Goal: Feedback & Contribution: Contribute content

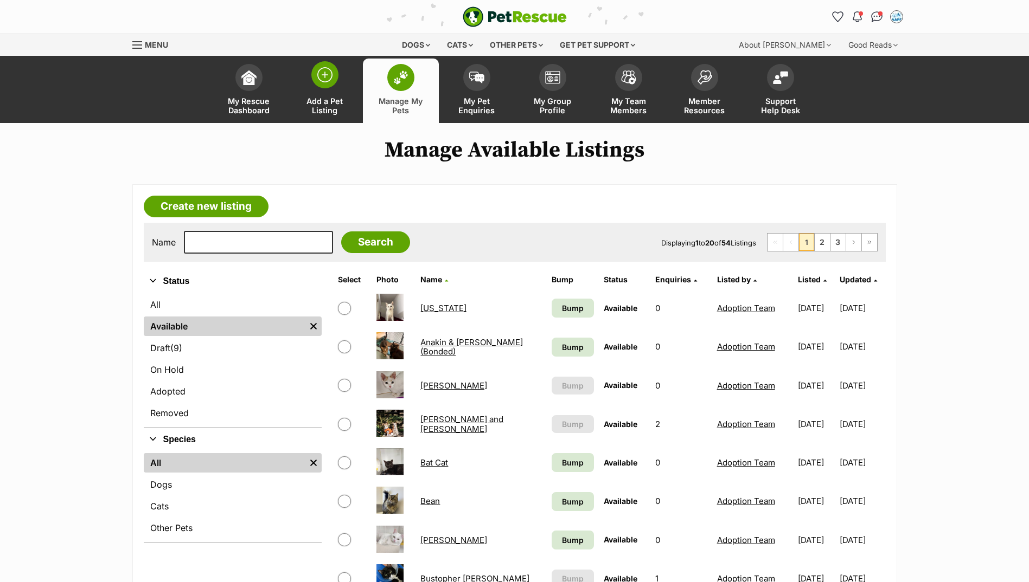
click at [332, 83] on span at bounding box center [324, 74] width 27 height 27
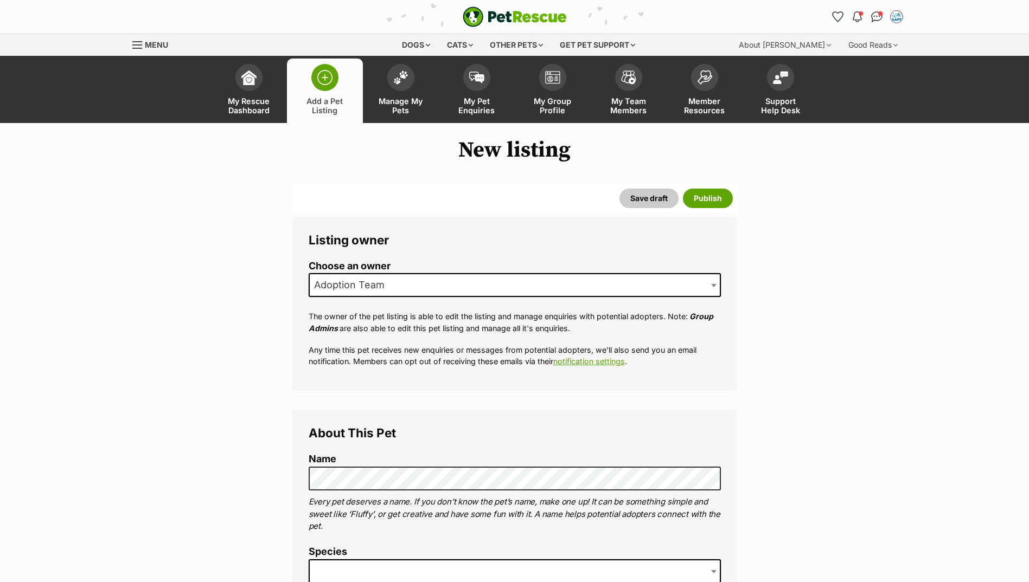
scroll to position [108, 0]
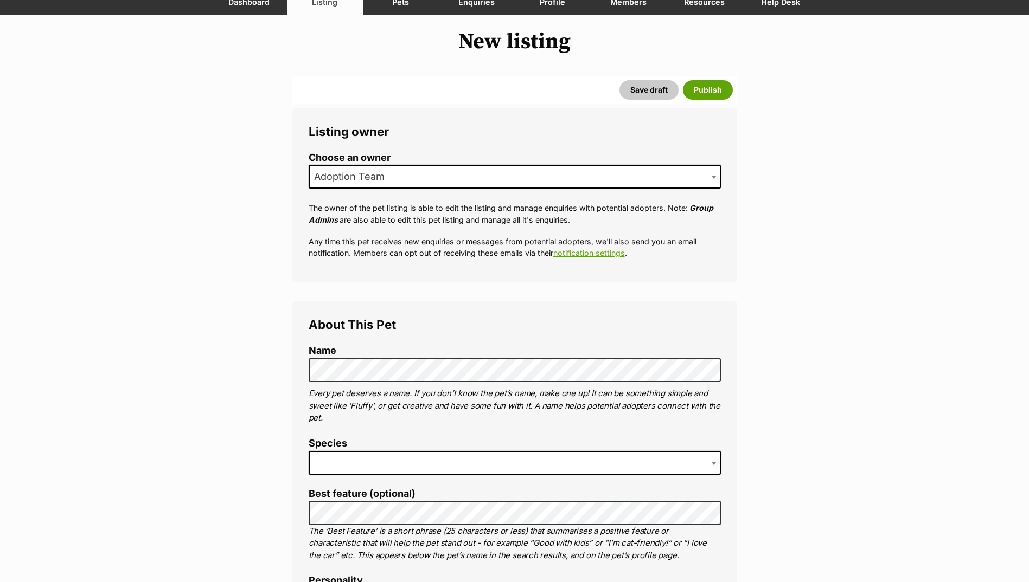
click at [398, 460] on span at bounding box center [515, 463] width 412 height 24
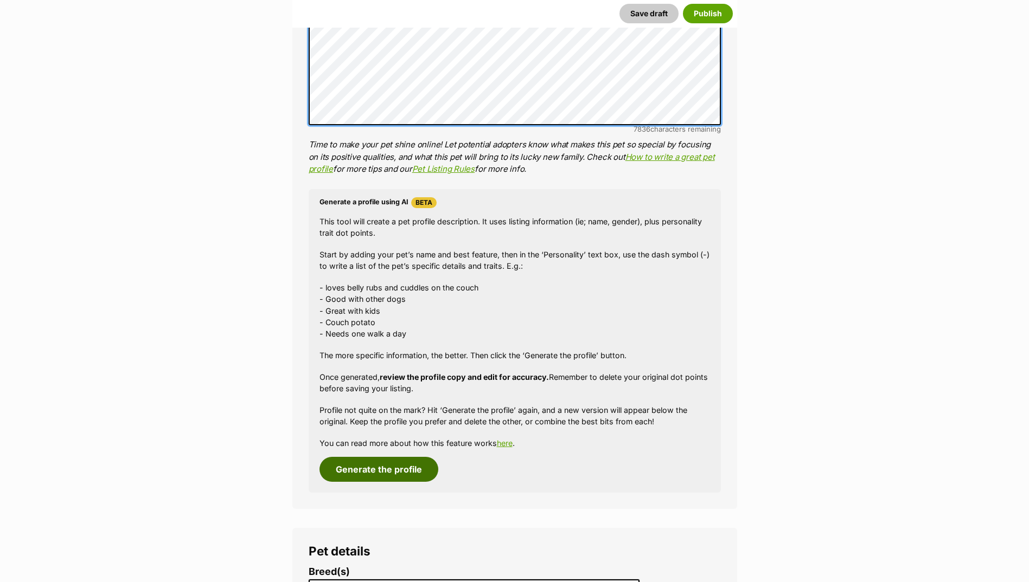
scroll to position [813, 0]
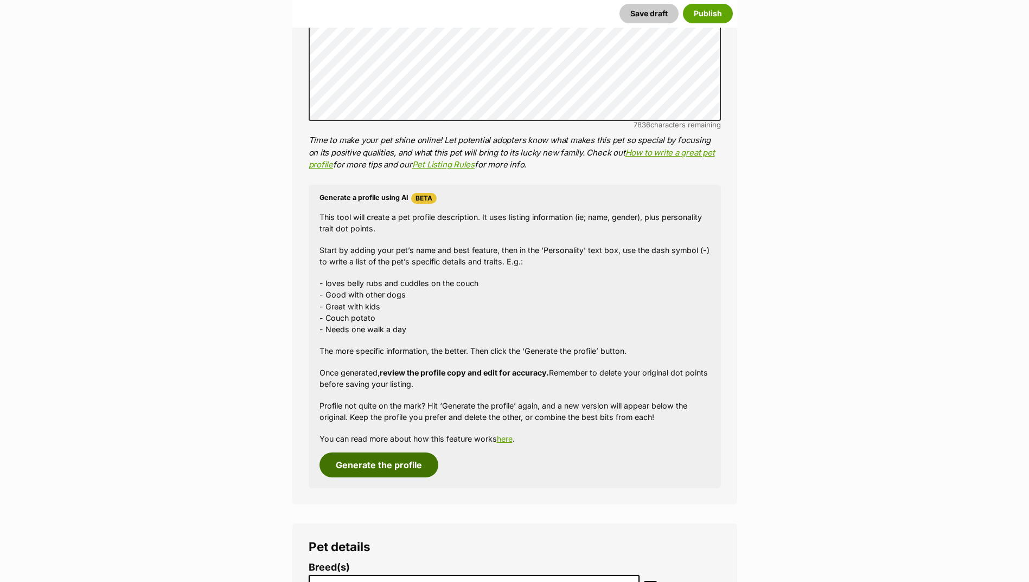
click at [411, 475] on button "Generate the profile" at bounding box center [378, 465] width 119 height 25
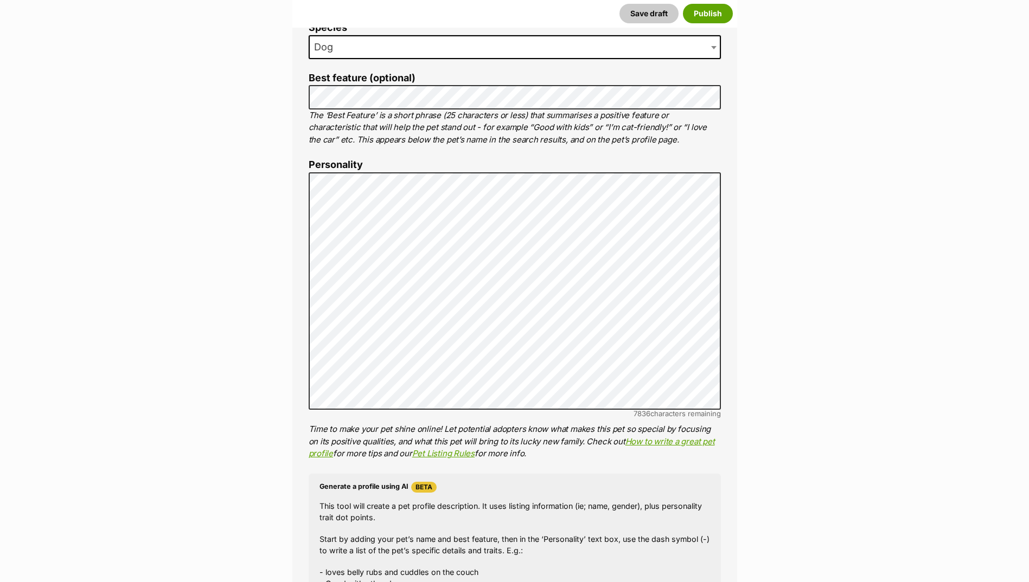
scroll to position [0, 0]
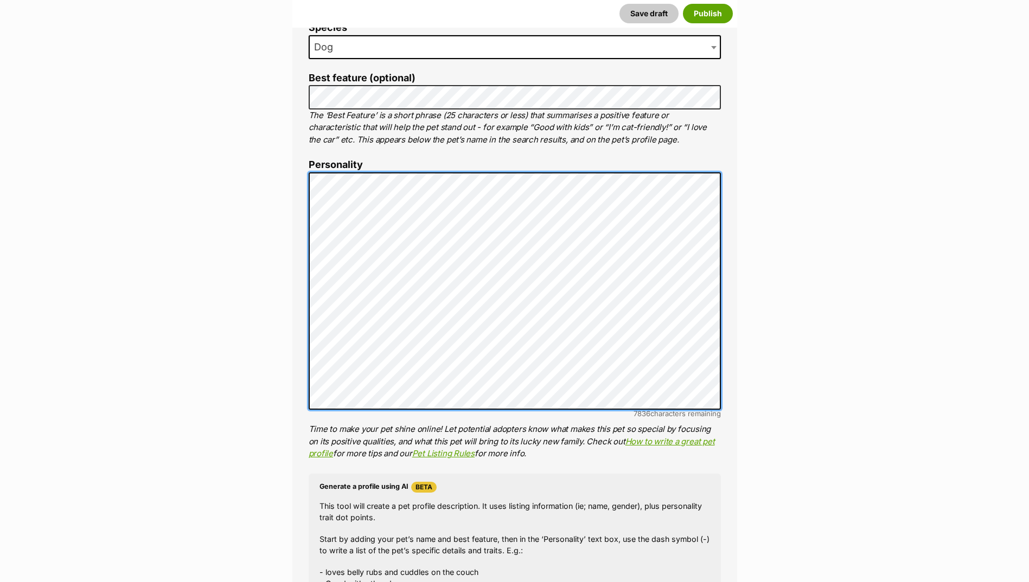
click at [304, 152] on div "About This Pet Name Henlo there, it looks like you might be using the pet name …" at bounding box center [514, 340] width 445 height 908
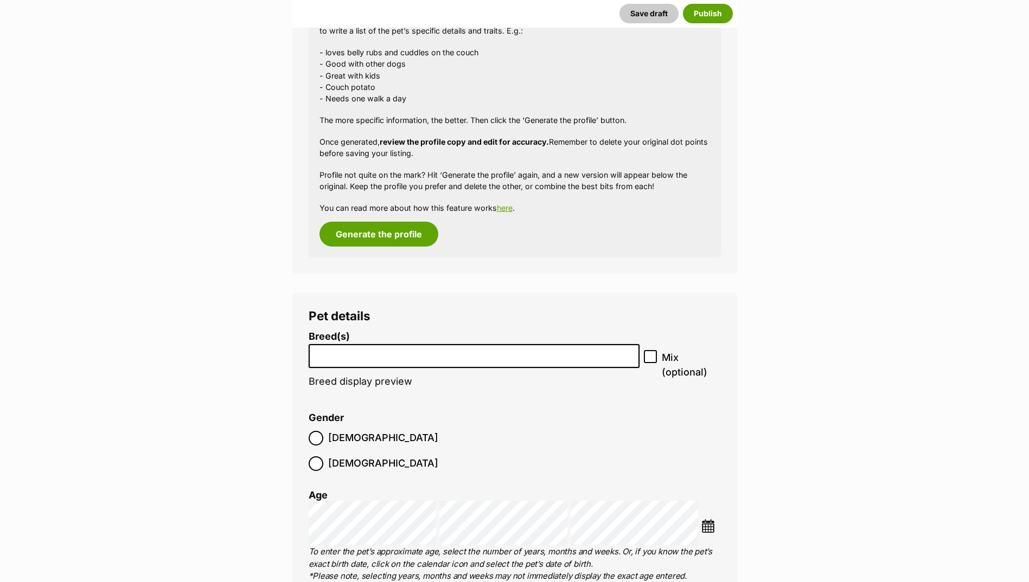
scroll to position [1175, 0]
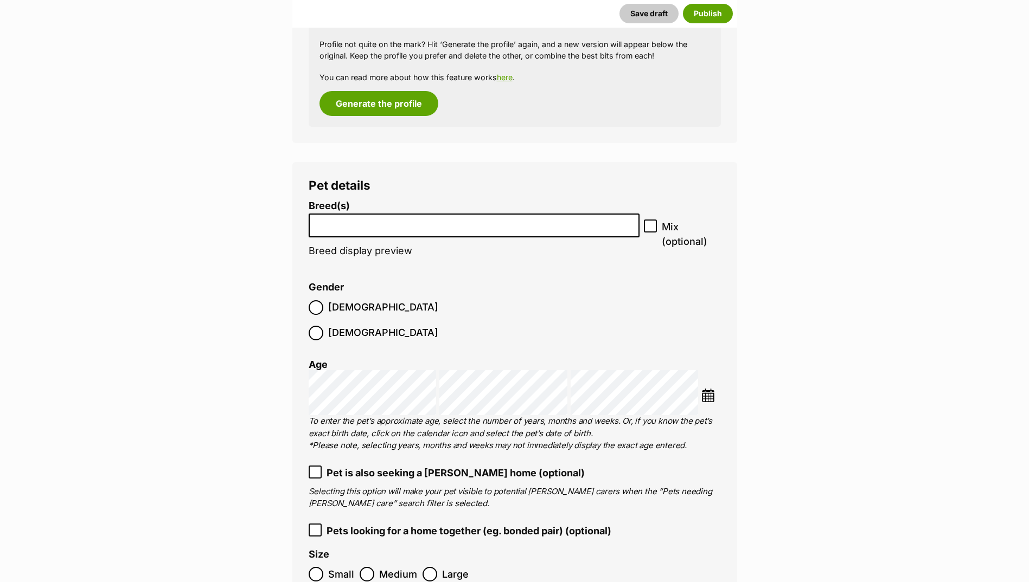
click at [339, 225] on input "search" at bounding box center [474, 222] width 324 height 11
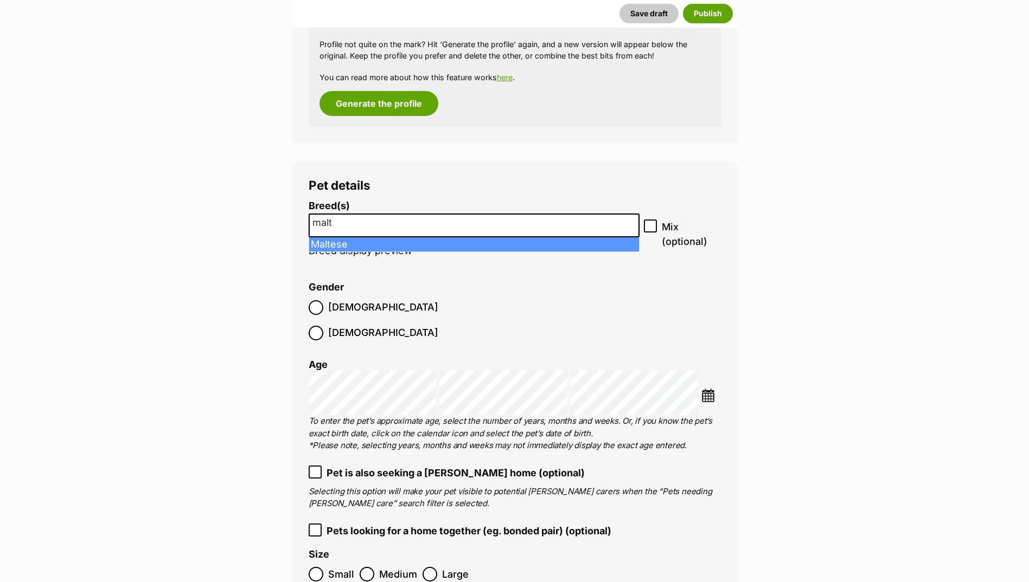
type input "malt"
select select "138"
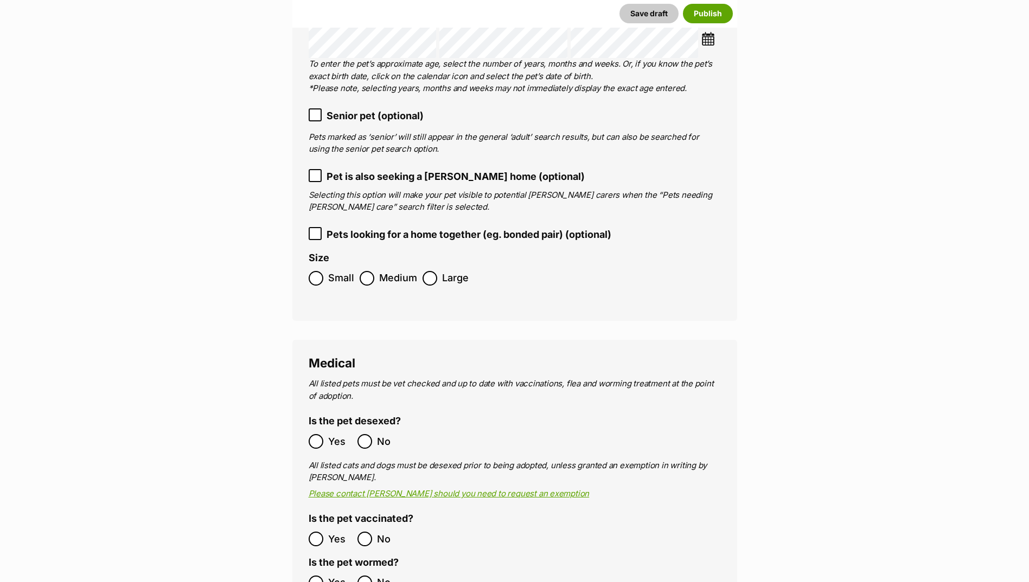
scroll to position [1555, 0]
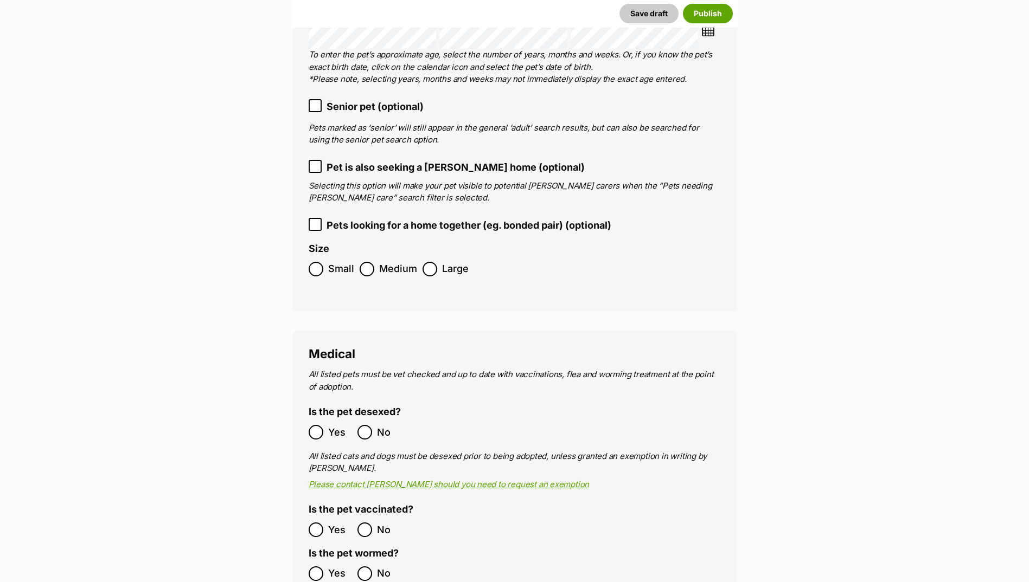
click at [330, 262] on span "Small" at bounding box center [341, 269] width 26 height 15
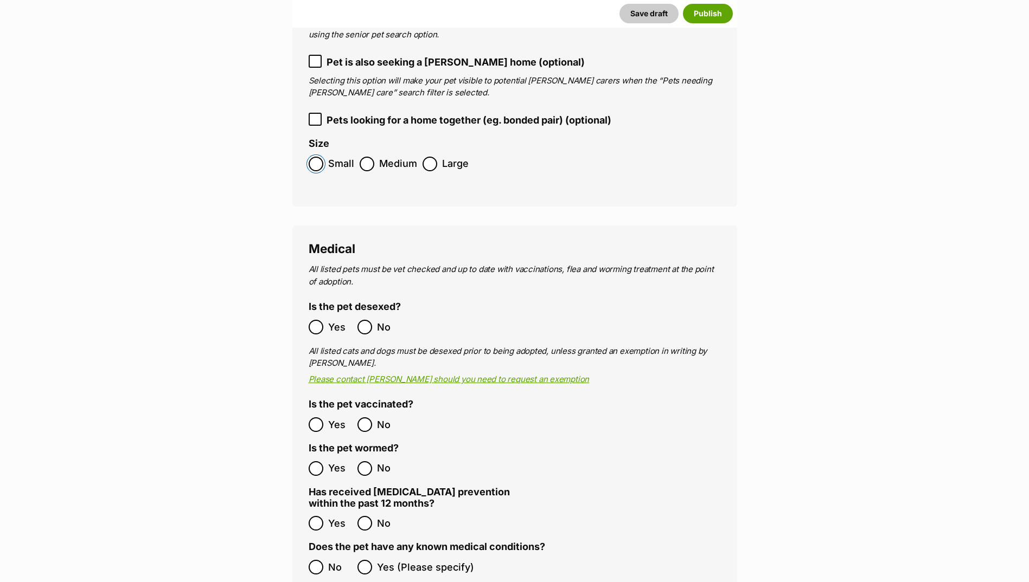
scroll to position [1663, 0]
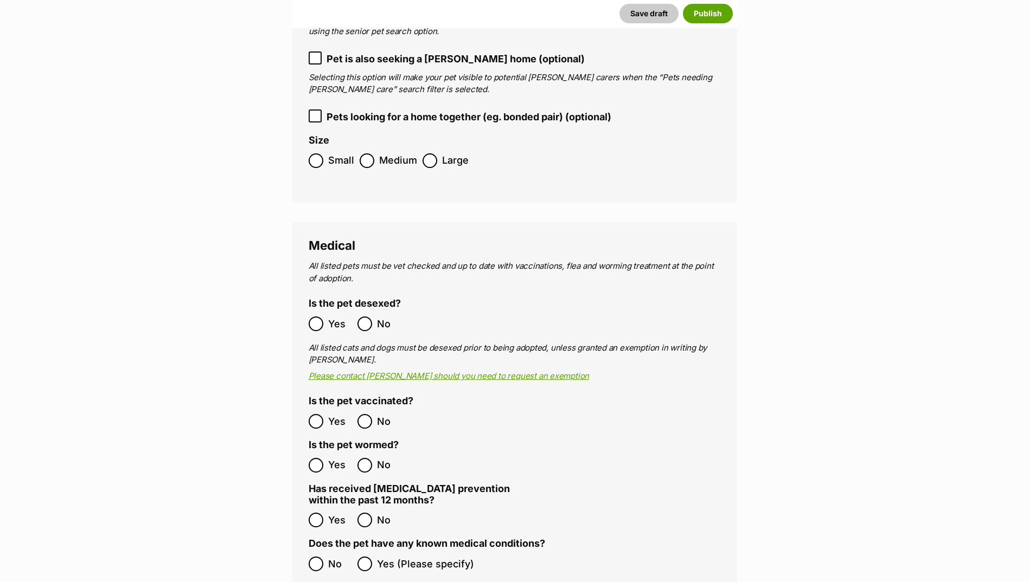
click at [334, 414] on span "Yes" at bounding box center [340, 421] width 24 height 15
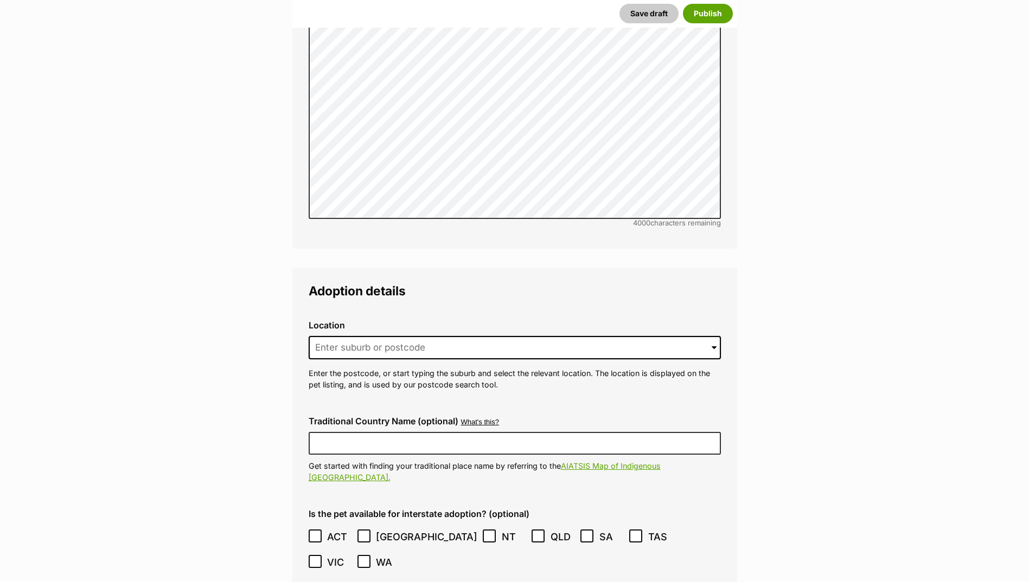
scroll to position [2477, 0]
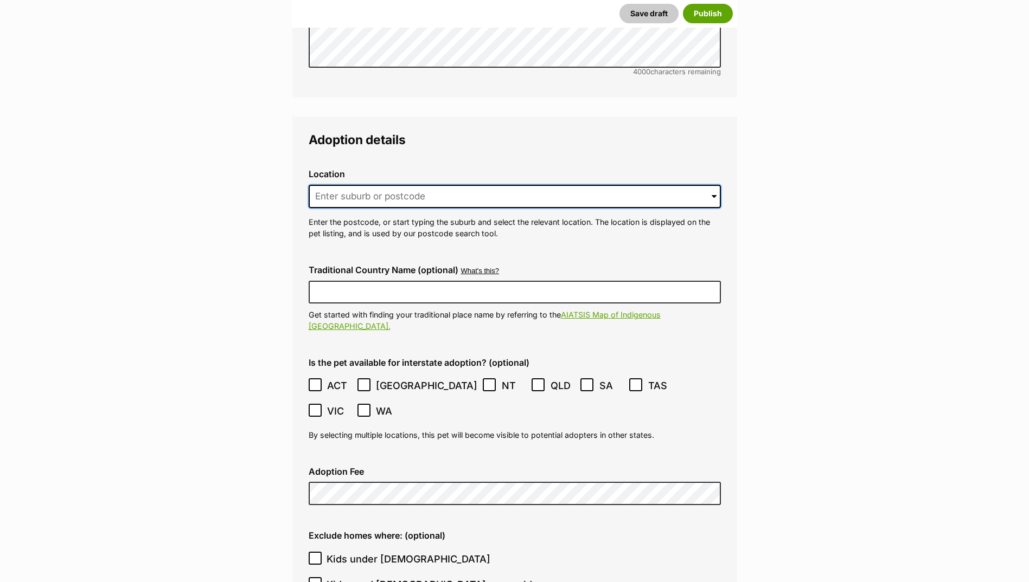
click at [368, 185] on input at bounding box center [515, 197] width 412 height 24
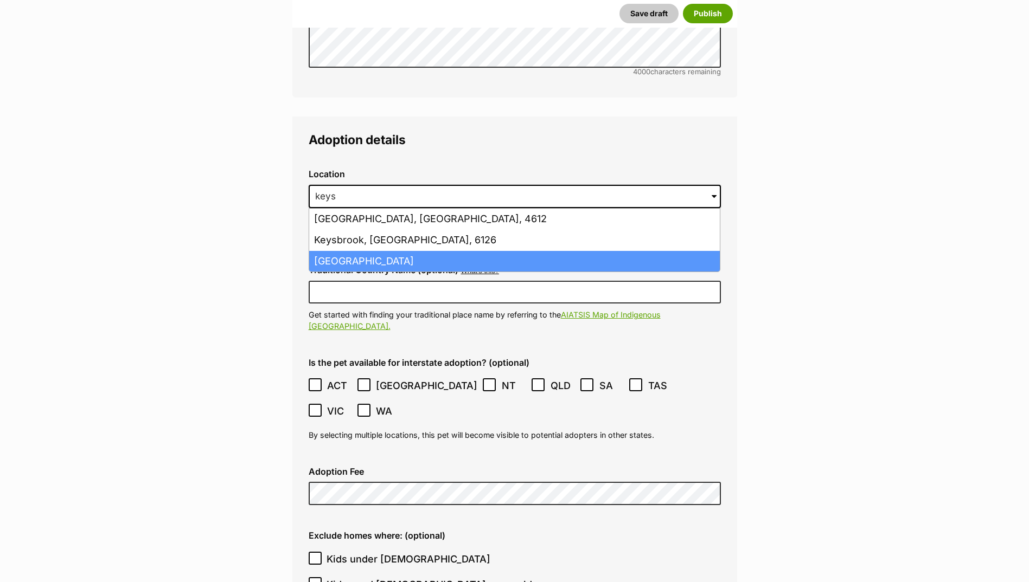
click at [371, 251] on li "Keysborough, Victoria, 3173" at bounding box center [514, 261] width 411 height 21
type input "Keysborough, Victoria, 3173"
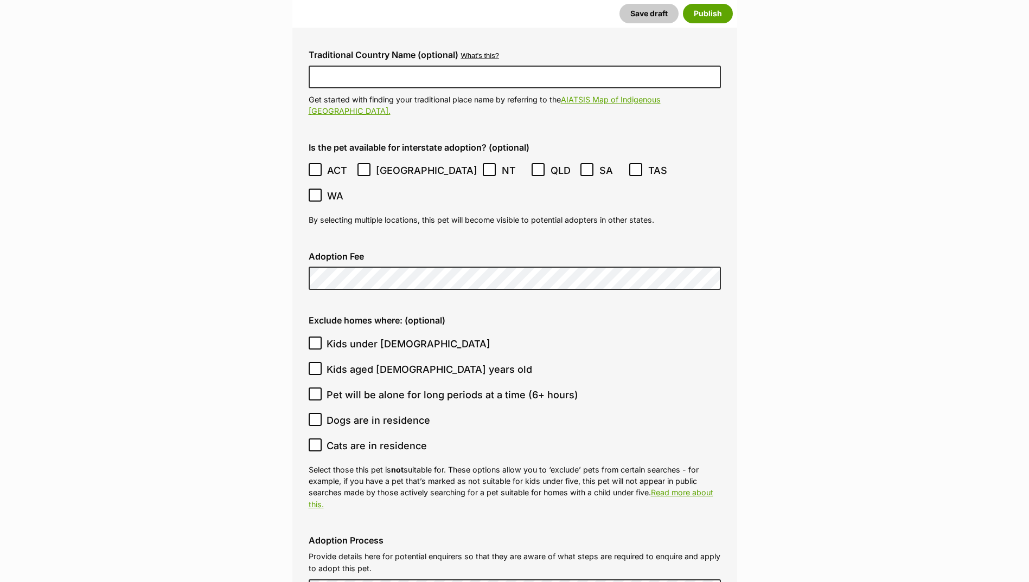
scroll to position [2694, 0]
click at [315, 338] on icon at bounding box center [315, 342] width 8 height 8
click at [315, 335] on input "Kids under 5 years old" at bounding box center [315, 341] width 13 height 13
checkbox input "true"
click at [314, 330] on ol "Kids under 5 years old Kids aged 6-12 years old Pet will be alone for long peri…" at bounding box center [515, 393] width 412 height 127
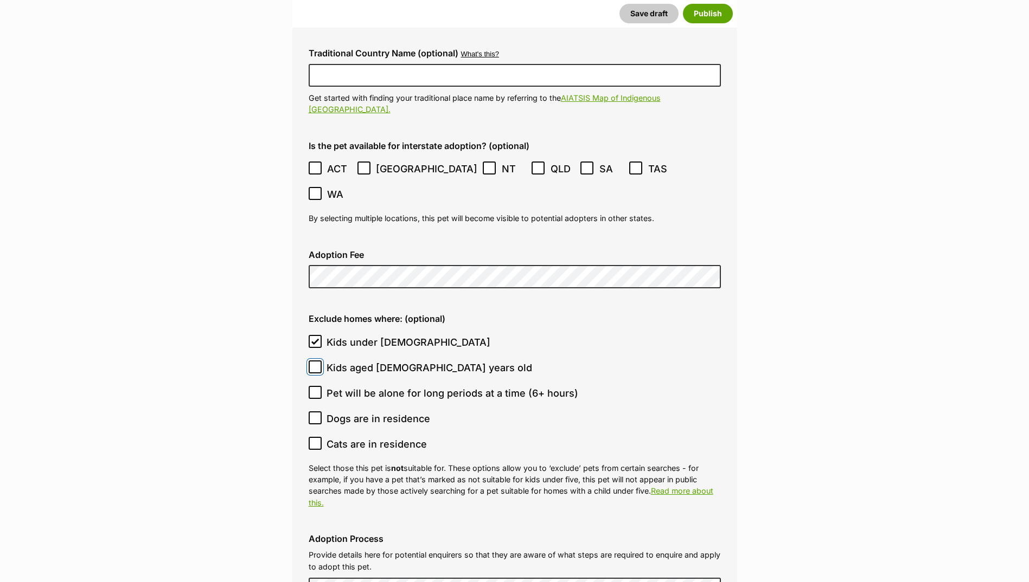
click at [310, 361] on input "Kids aged 6-12 years old" at bounding box center [315, 367] width 13 height 13
checkbox input "true"
click at [314, 330] on ol "Kids under 5 years old Kids aged 6-12 years old Pet will be alone for long peri…" at bounding box center [515, 393] width 412 height 127
click at [316, 390] on icon at bounding box center [315, 392] width 7 height 5
click at [316, 386] on input "Pet will be alone for long periods at a time (6+ hours)" at bounding box center [315, 392] width 13 height 13
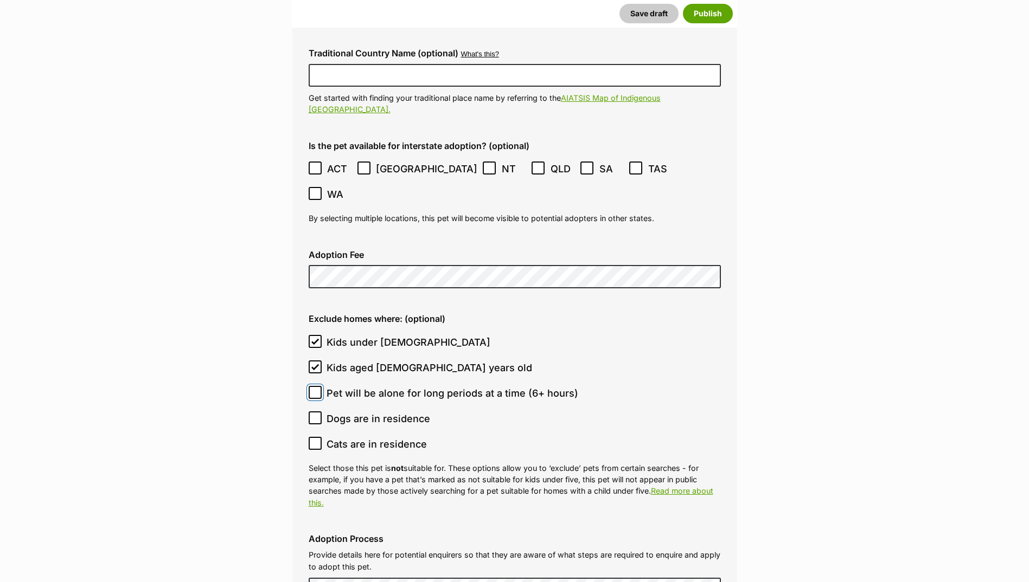
checkbox input "true"
click at [314, 414] on icon at bounding box center [315, 418] width 8 height 8
click at [314, 412] on input "Dogs are in residence" at bounding box center [315, 418] width 13 height 13
checkbox input "true"
click at [313, 440] on icon at bounding box center [315, 444] width 8 height 8
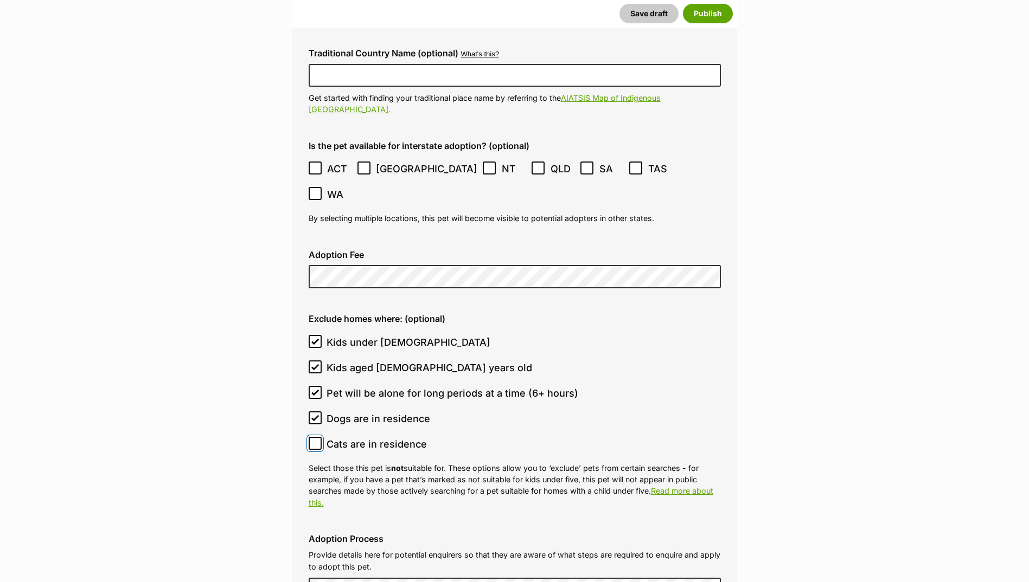
click at [313, 437] on input "Cats are in residence" at bounding box center [315, 443] width 13 height 13
checkbox input "true"
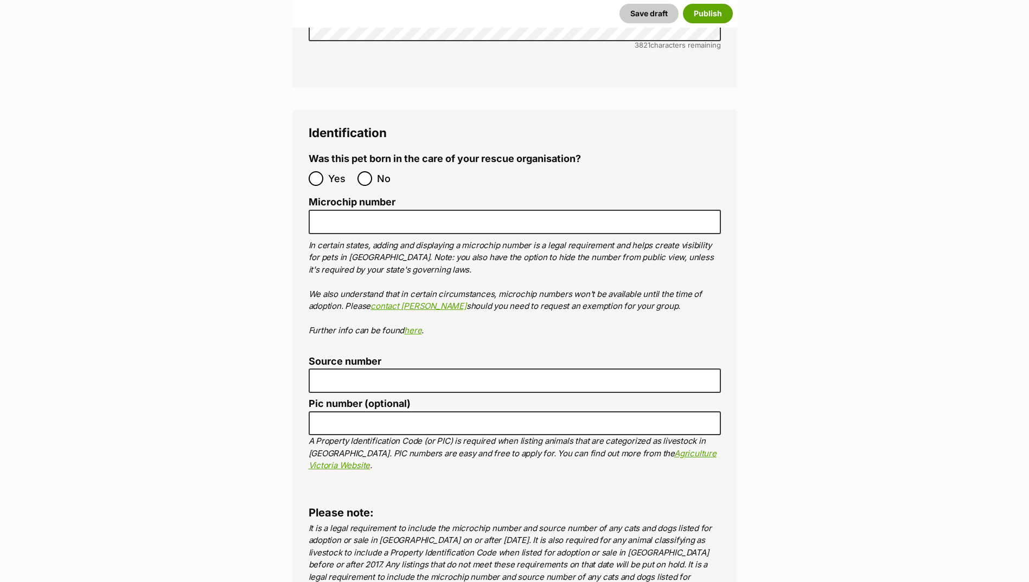
scroll to position [3507, 0]
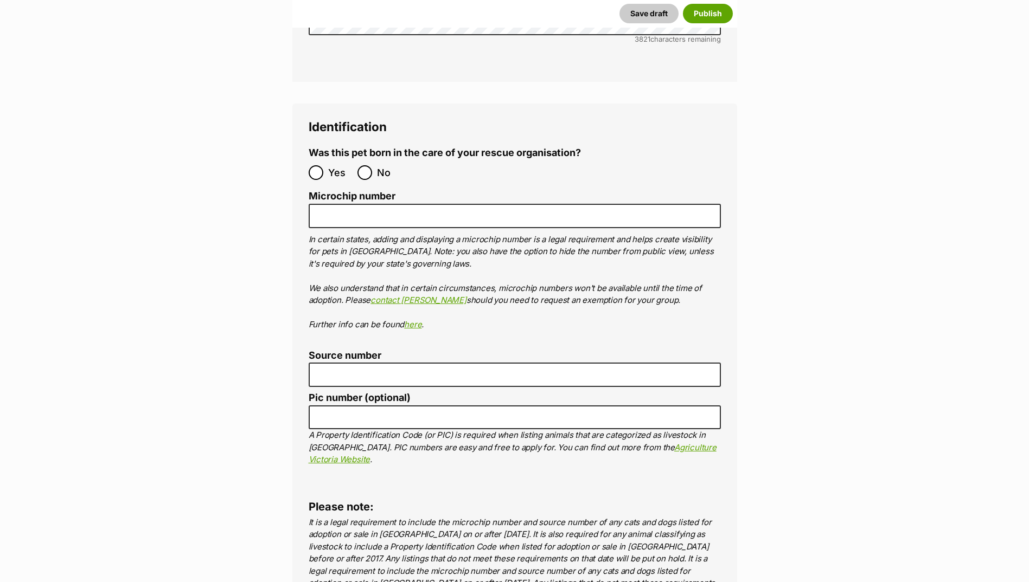
click at [375, 165] on label "No" at bounding box center [378, 172] width 43 height 15
click at [372, 165] on input "No" at bounding box center [364, 172] width 15 height 15
radio input "true"
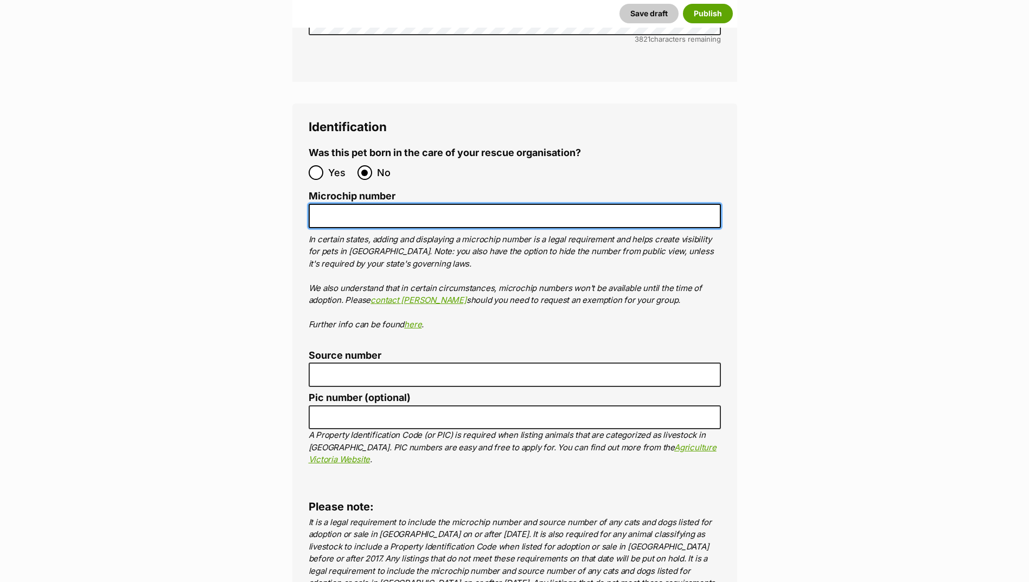
click at [369, 204] on input "Microchip number" at bounding box center [515, 216] width 412 height 24
paste input "953010002242430"
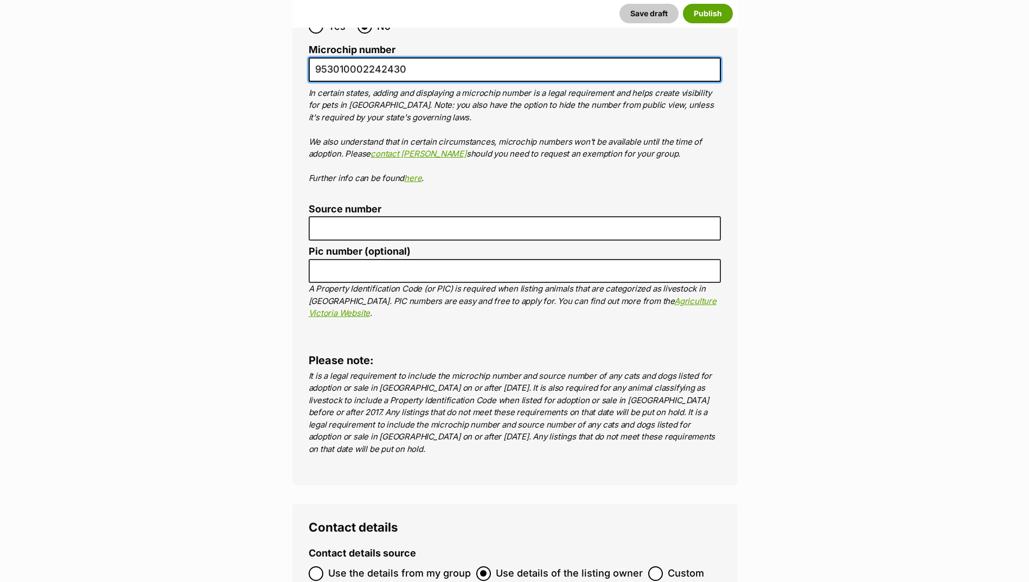
scroll to position [3670, 0]
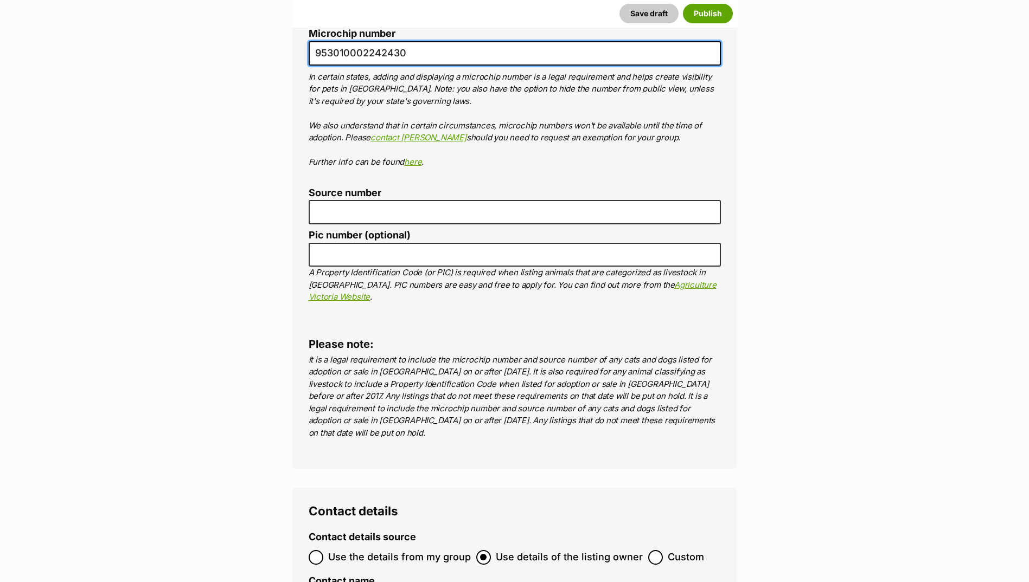
type input "953010002242430"
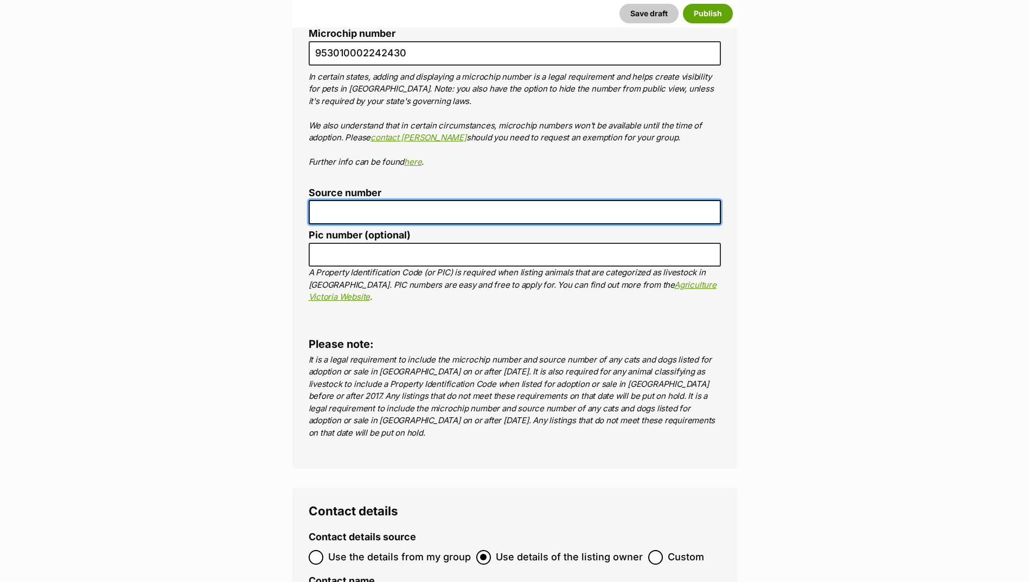
drag, startPoint x: 347, startPoint y: 150, endPoint x: 347, endPoint y: 157, distance: 7.6
click at [347, 200] on input "Source number" at bounding box center [515, 212] width 412 height 24
type input "BR100702"
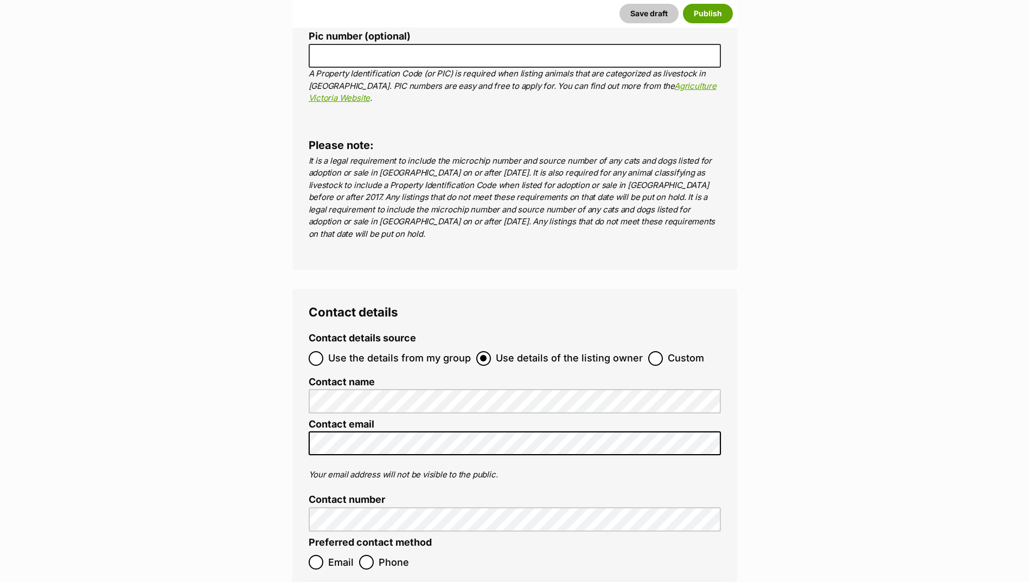
scroll to position [3995, 0]
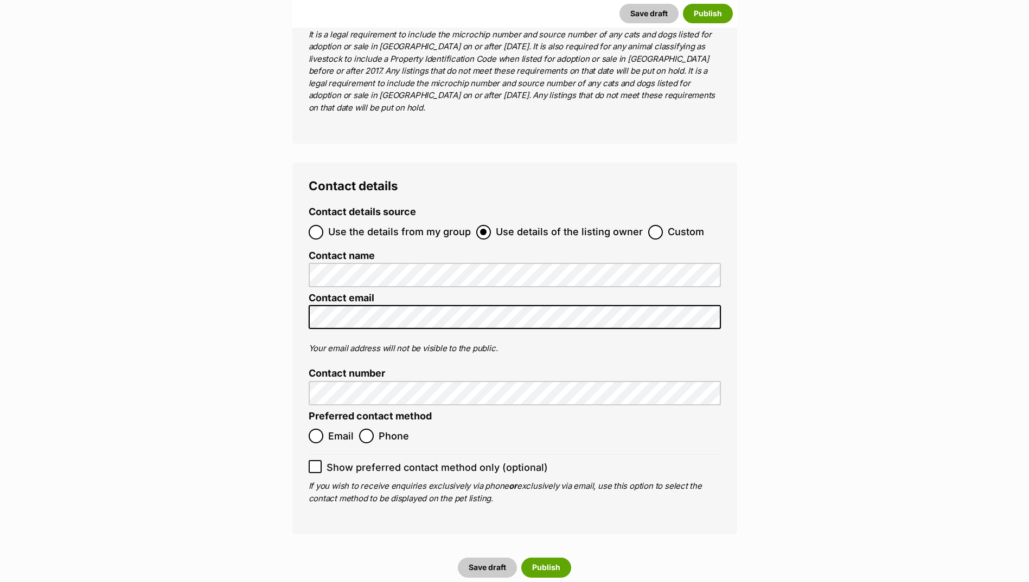
click at [317, 424] on ol "Email Phone" at bounding box center [412, 436] width 206 height 25
click at [317, 429] on input "Email" at bounding box center [316, 436] width 15 height 15
radio input "true"
drag, startPoint x: 539, startPoint y: 494, endPoint x: 542, endPoint y: 486, distance: 9.0
click at [542, 554] on div "Save draft Publish" at bounding box center [514, 568] width 445 height 28
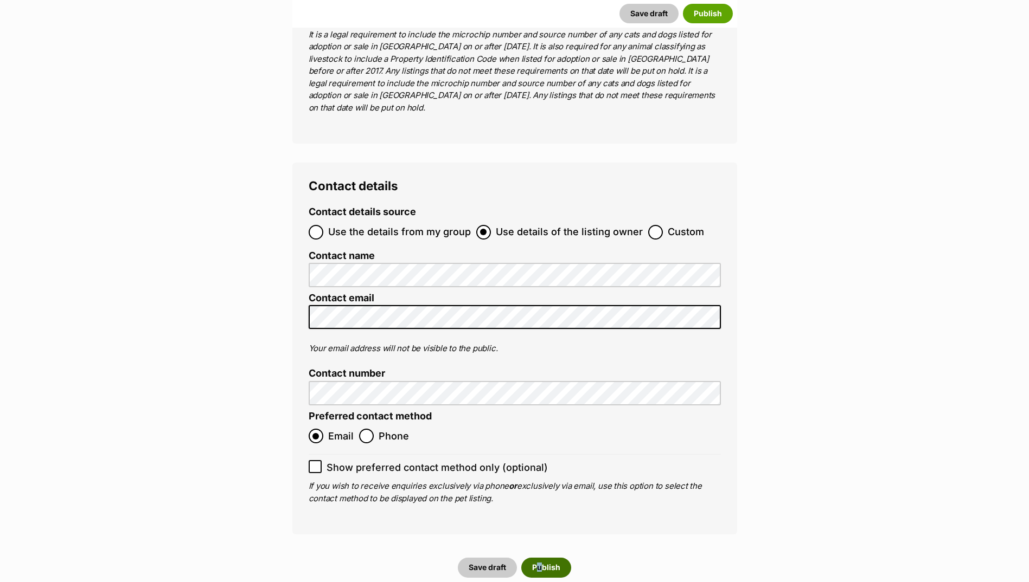
click at [544, 558] on button "Publish" at bounding box center [546, 568] width 50 height 20
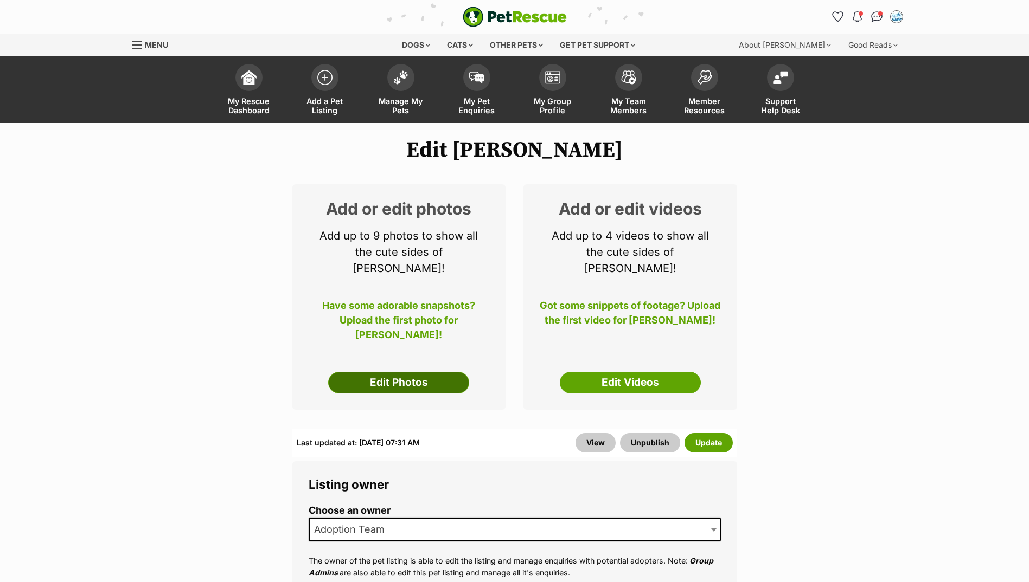
click at [370, 372] on link "Edit Photos" at bounding box center [398, 383] width 141 height 22
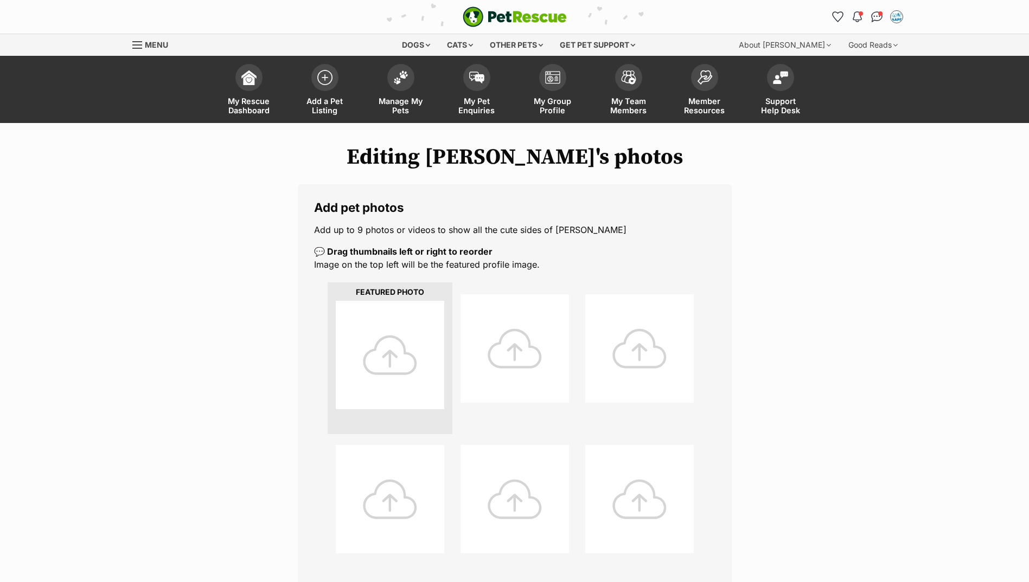
click at [409, 372] on div at bounding box center [390, 355] width 108 height 108
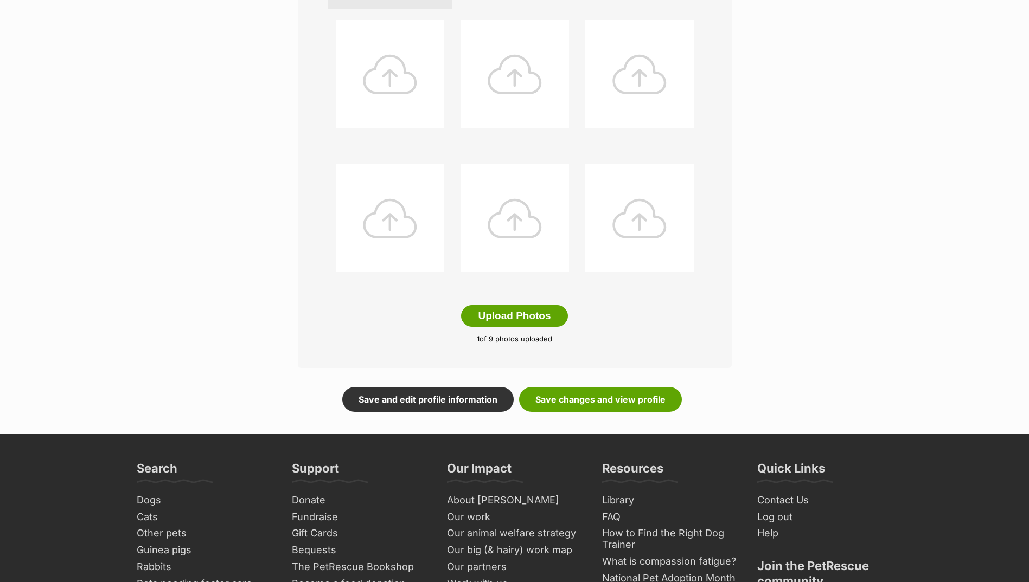
scroll to position [434, 0]
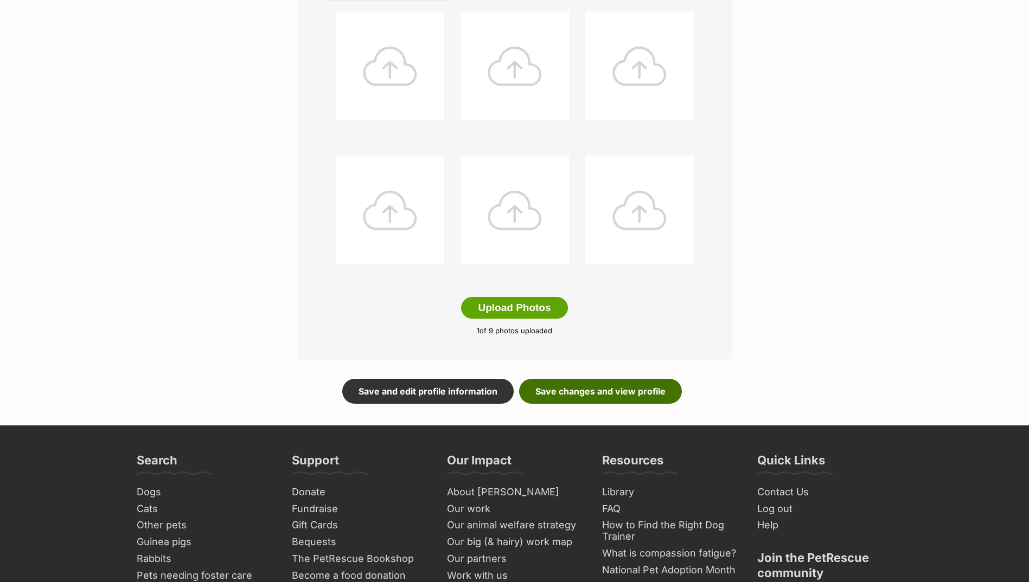
click at [620, 393] on link "Save changes and view profile" at bounding box center [600, 391] width 163 height 25
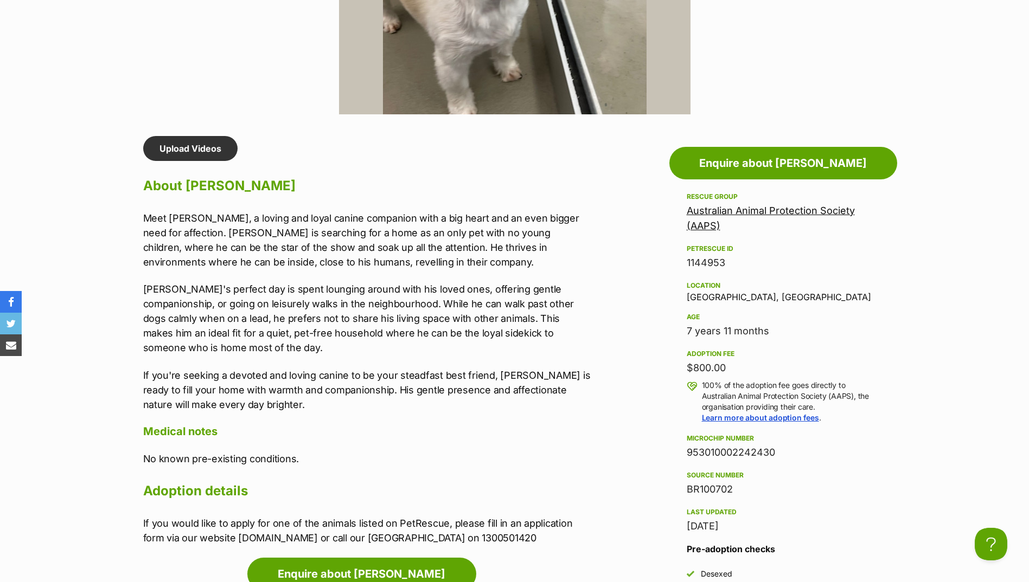
scroll to position [868, 0]
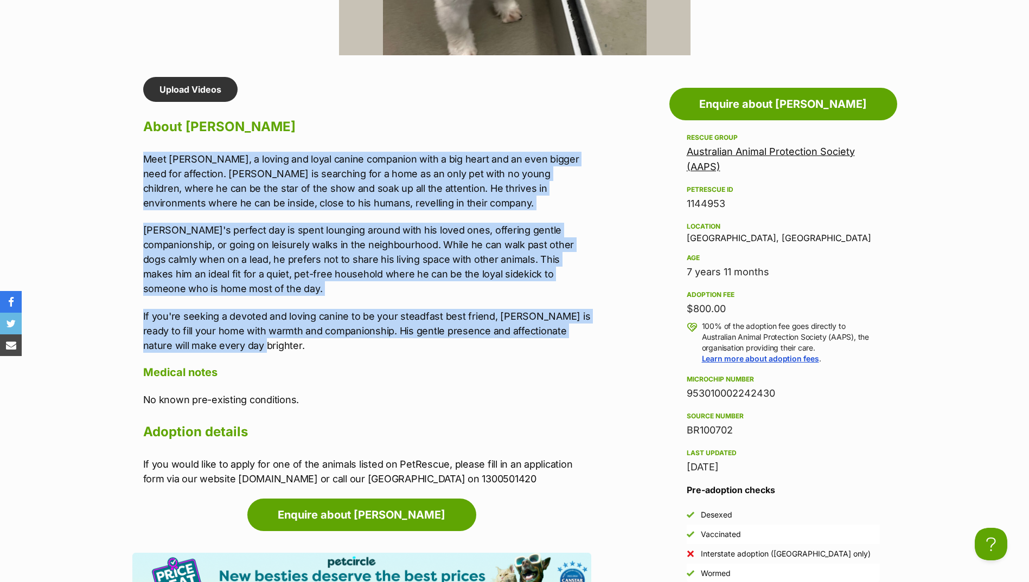
drag, startPoint x: 143, startPoint y: 158, endPoint x: 241, endPoint y: 341, distance: 207.0
click at [242, 341] on div "Meet Milo, a loving and loyal canine companion with a big heart and an even big…" at bounding box center [367, 252] width 448 height 201
drag, startPoint x: 241, startPoint y: 341, endPoint x: 174, endPoint y: 247, distance: 115.0
copy div "Meet Milo, a loving and loyal canine companion with a big heart and an even big…"
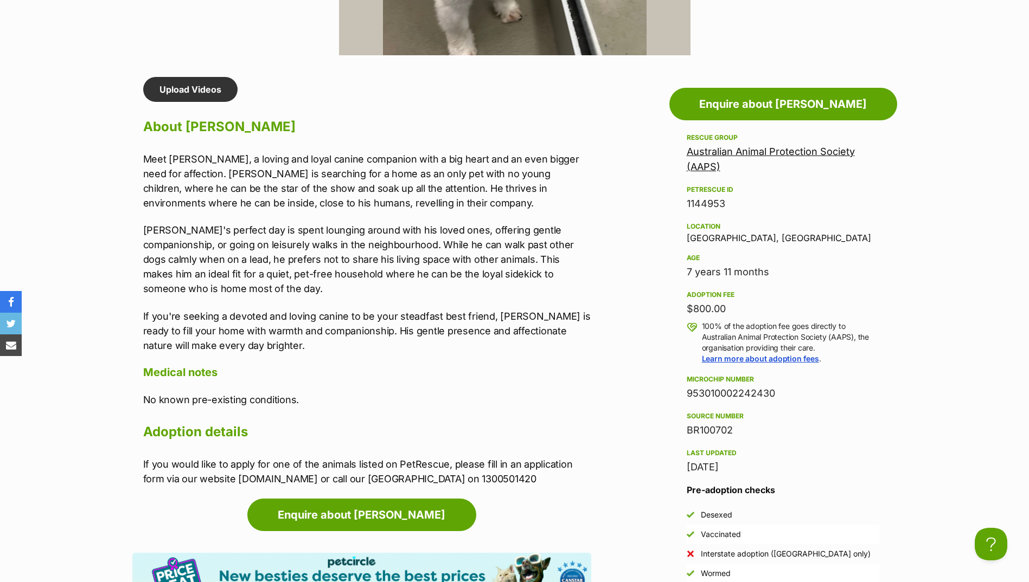
drag, startPoint x: 193, startPoint y: 358, endPoint x: 172, endPoint y: 329, distance: 35.8
click at [193, 357] on div "Upload Videos About Milo Meet Milo, a loving and loyal canine companion with a …" at bounding box center [367, 281] width 448 height 409
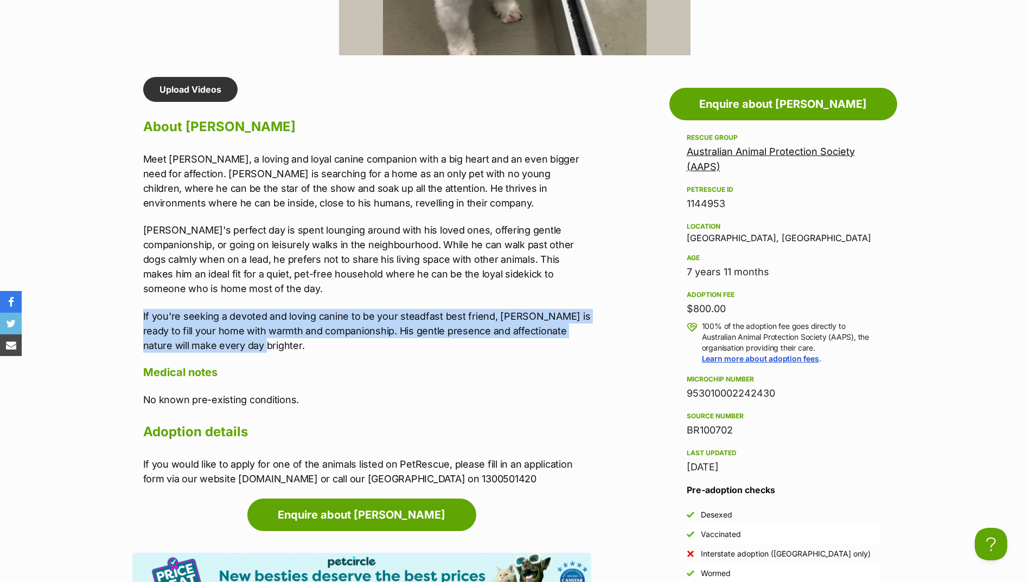
drag, startPoint x: 140, startPoint y: 315, endPoint x: 228, endPoint y: 342, distance: 92.1
click at [228, 342] on div "Upload Videos About Milo Meet Milo, a loving and loyal canine companion with a …" at bounding box center [361, 281] width 459 height 409
drag, startPoint x: 228, startPoint y: 342, endPoint x: 204, endPoint y: 339, distance: 24.1
copy p "If you're seeking a devoted and loving canine to be your steadfast best friend,…"
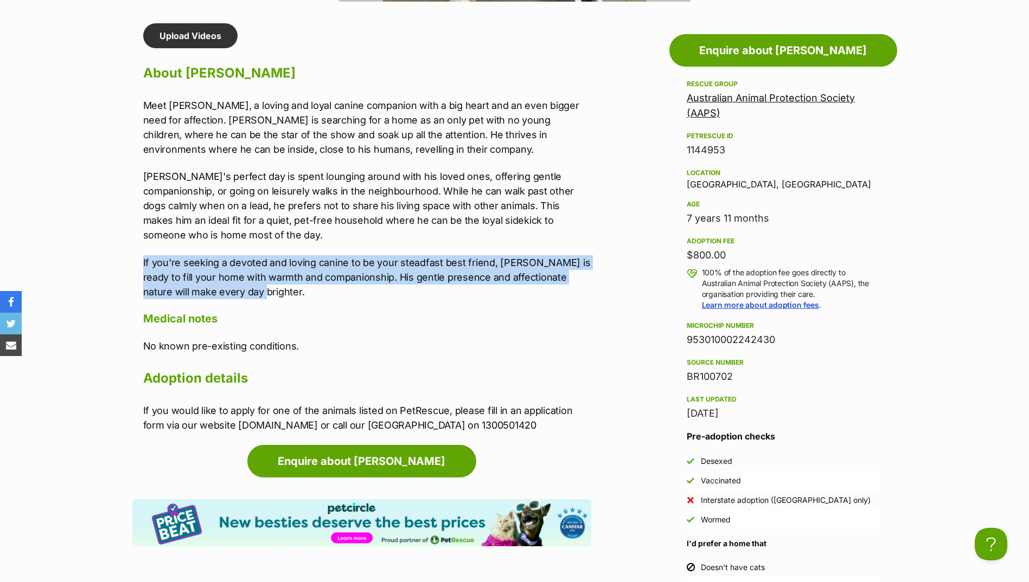
scroll to position [922, 0]
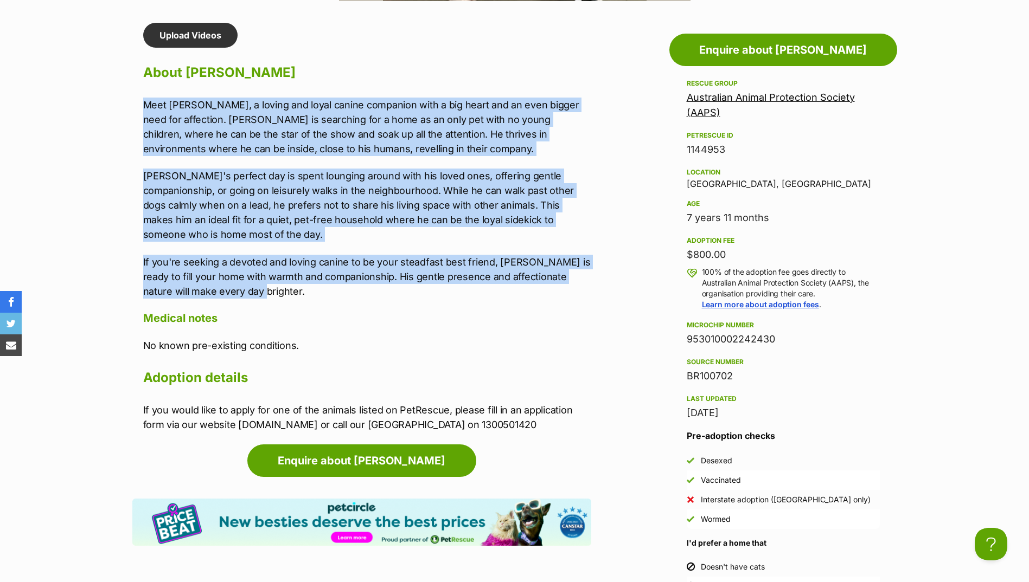
drag, startPoint x: 150, startPoint y: 112, endPoint x: 272, endPoint y: 292, distance: 217.5
click at [272, 292] on div "Upload Videos About Milo Meet Milo, a loving and loyal canine companion with a …" at bounding box center [361, 227] width 459 height 409
drag, startPoint x: 272, startPoint y: 292, endPoint x: 183, endPoint y: 221, distance: 113.4
copy div "Meet Milo, a loving and loyal canine companion with a big heart and an even big…"
click at [268, 120] on p "Meet Milo, a loving and loyal canine companion with a big heart and an even big…" at bounding box center [367, 127] width 448 height 59
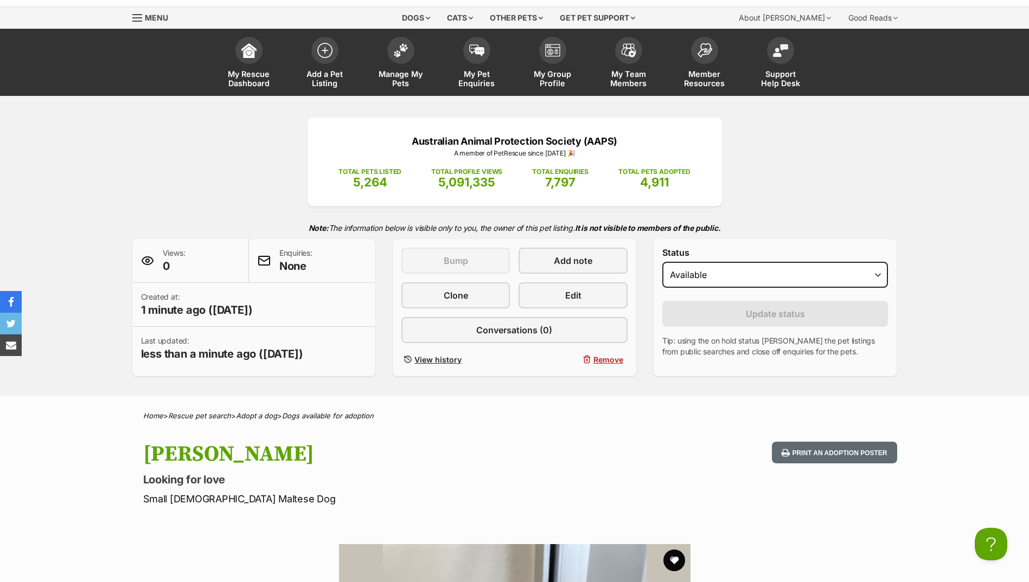
scroll to position [0, 0]
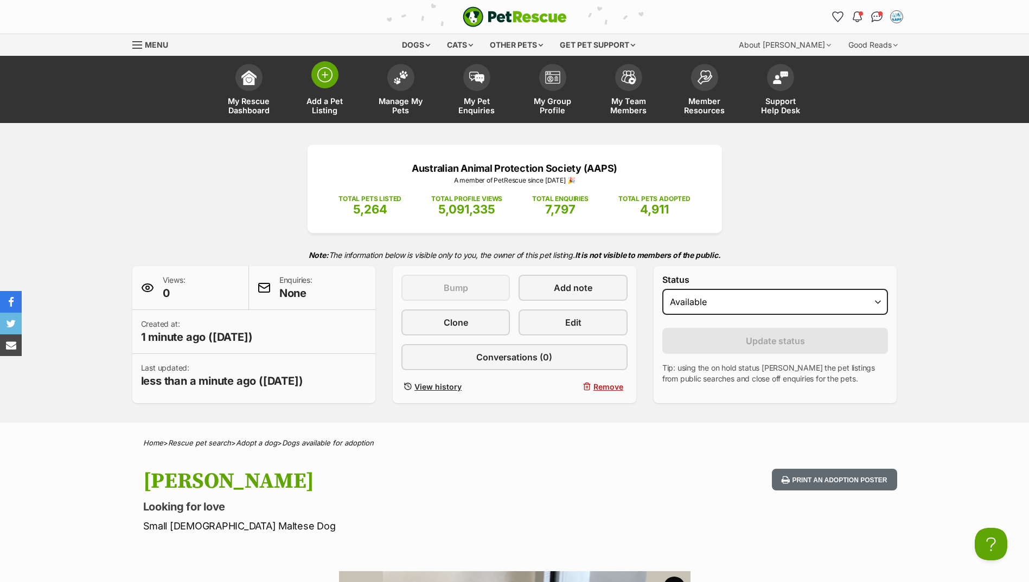
click at [320, 80] on img at bounding box center [324, 74] width 15 height 15
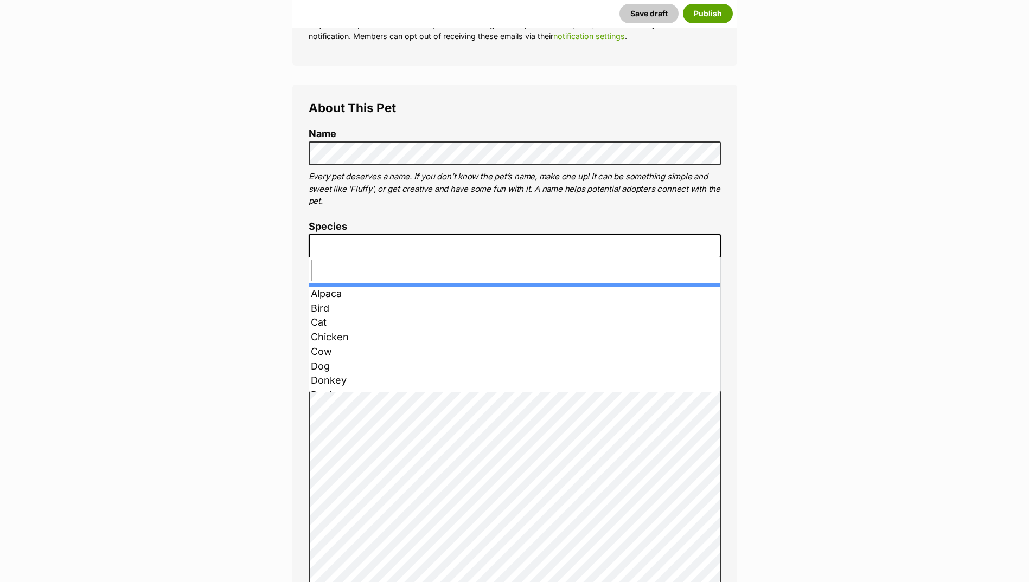
drag, startPoint x: 416, startPoint y: 242, endPoint x: 412, endPoint y: 252, distance: 10.7
click at [416, 242] on span at bounding box center [515, 246] width 412 height 24
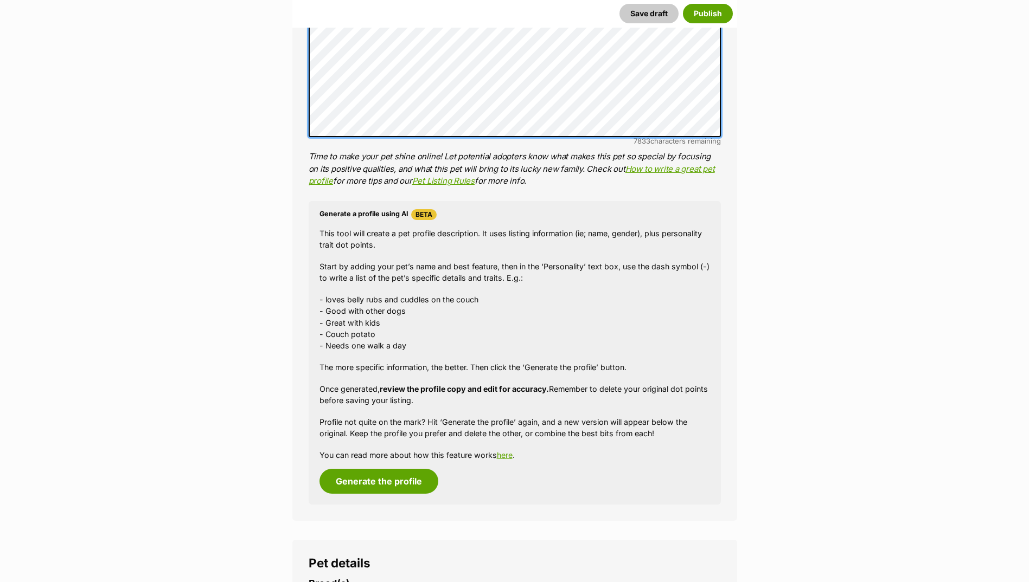
scroll to position [813, 0]
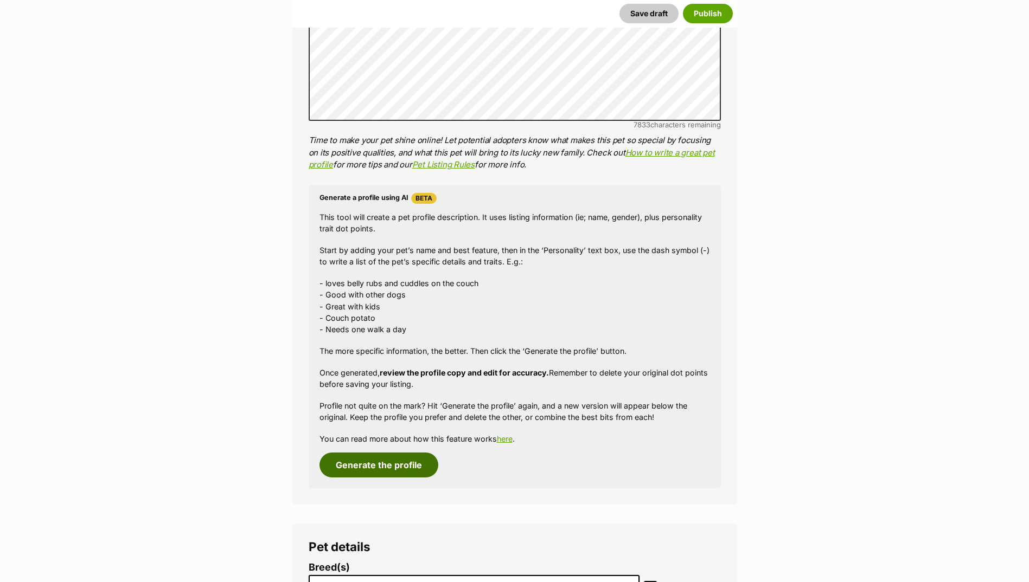
click at [384, 459] on button "Generate the profile" at bounding box center [378, 465] width 119 height 25
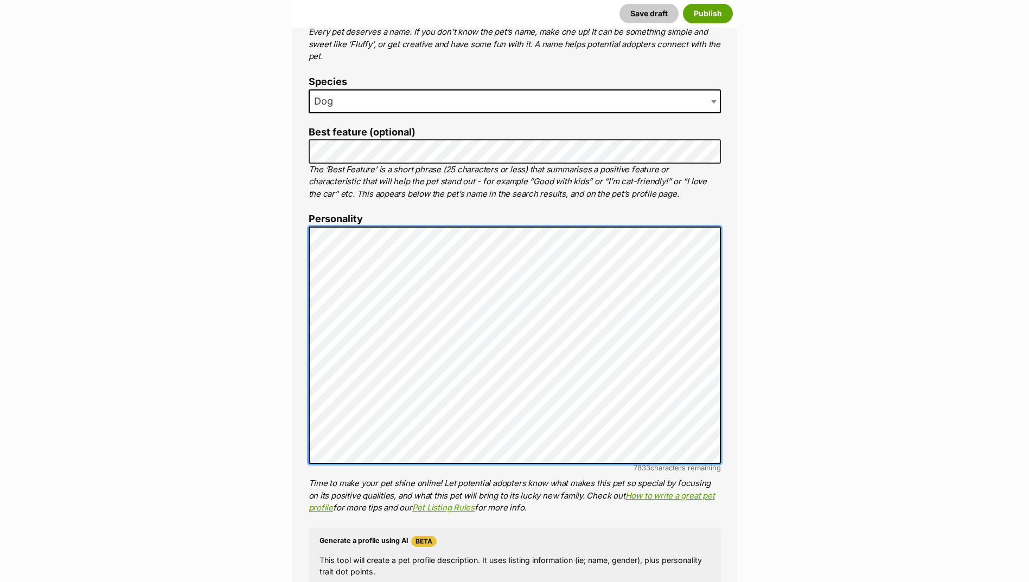
scroll to position [0, 0]
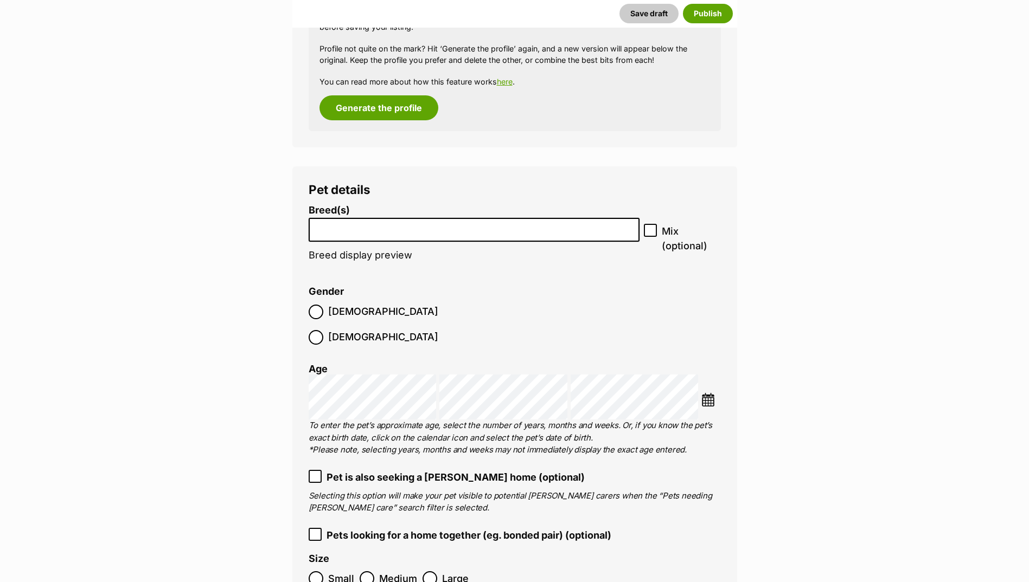
scroll to position [1175, 0]
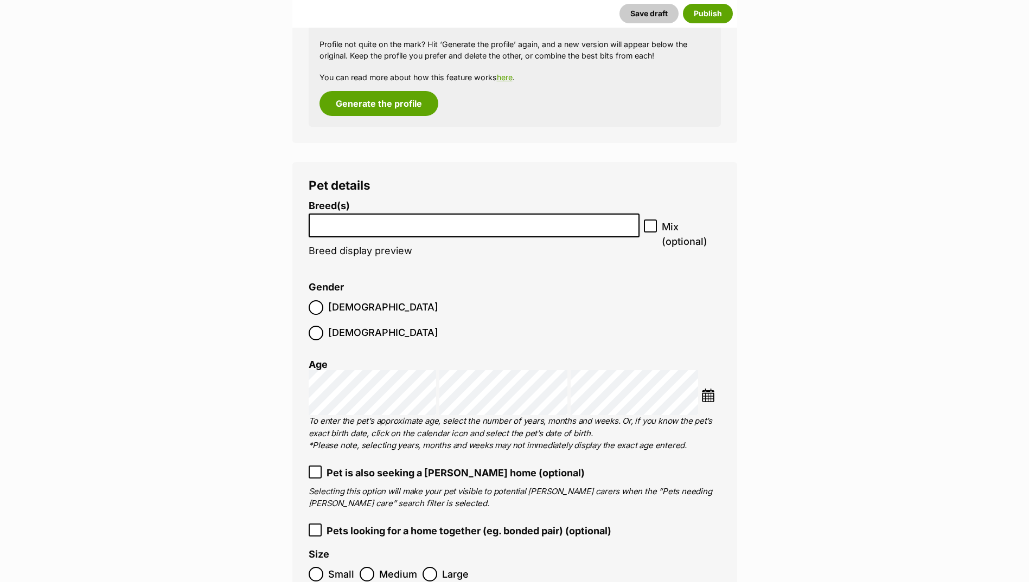
click at [379, 230] on li at bounding box center [474, 226] width 324 height 22
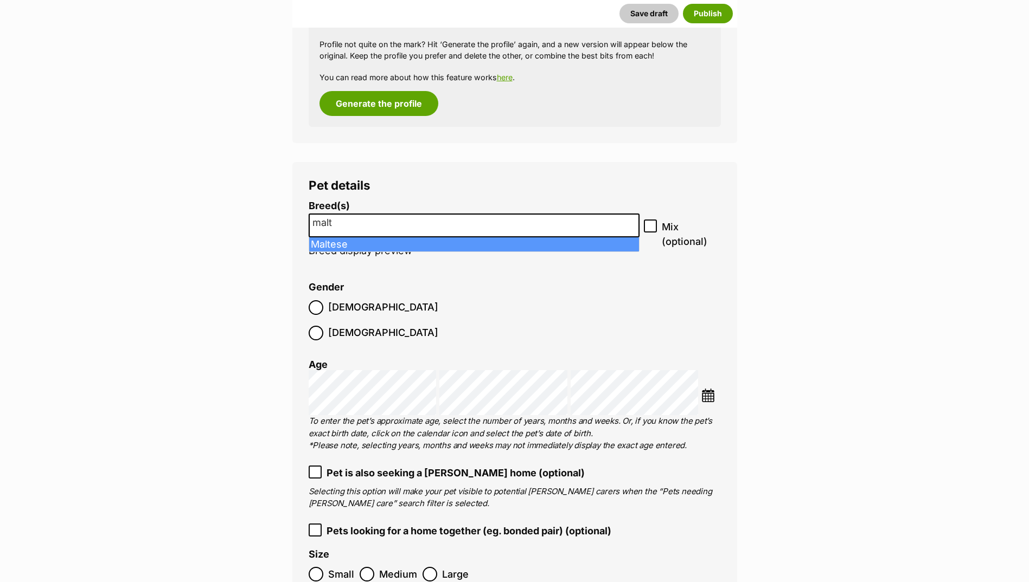
type input "malt"
select select "138"
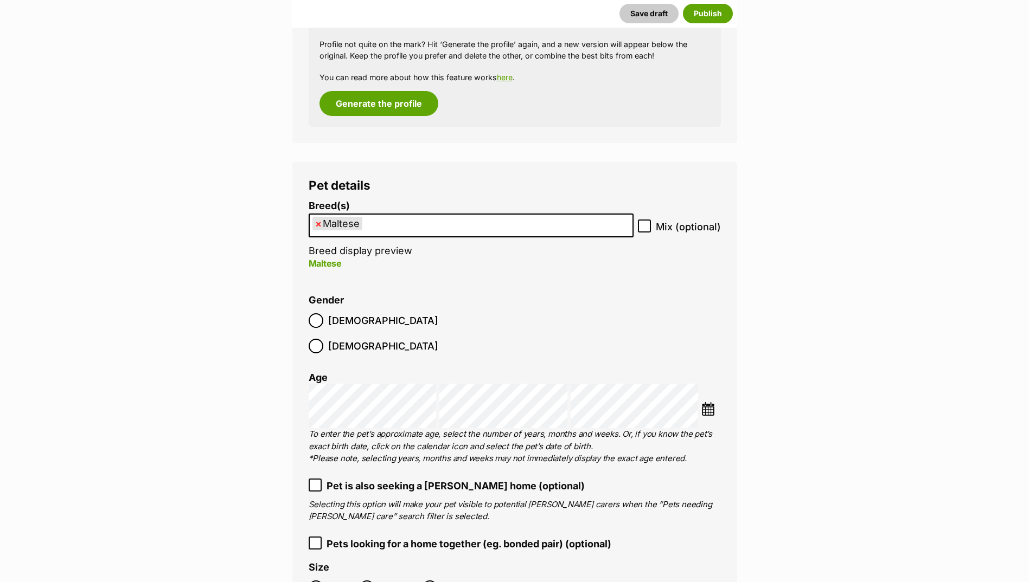
click at [321, 336] on ol "Breed(s) Maltese Affenpinscher Afghan Hound Airedale Terrier Akita Akita (Japan…" at bounding box center [515, 401] width 412 height 400
click at [320, 329] on ol "Male Female" at bounding box center [412, 333] width 206 height 51
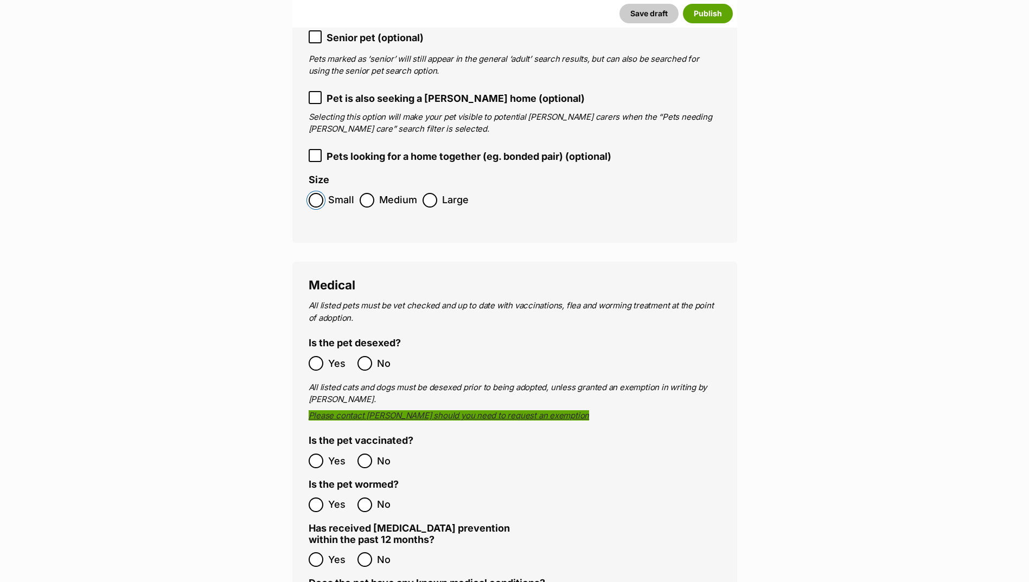
scroll to position [1663, 0]
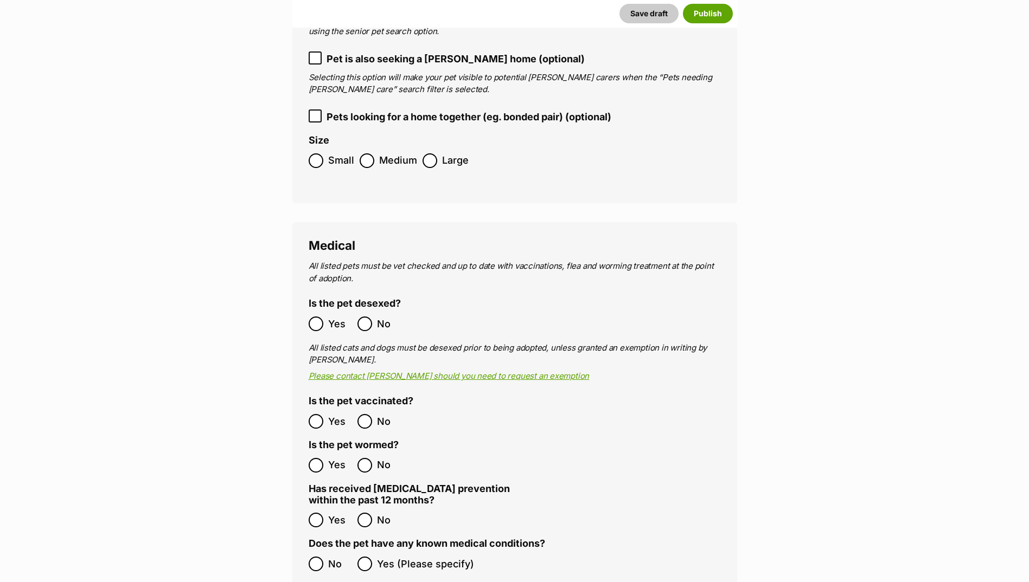
click at [330, 414] on span "Yes" at bounding box center [340, 421] width 24 height 15
click at [370, 508] on ol "Yes No" at bounding box center [412, 520] width 206 height 25
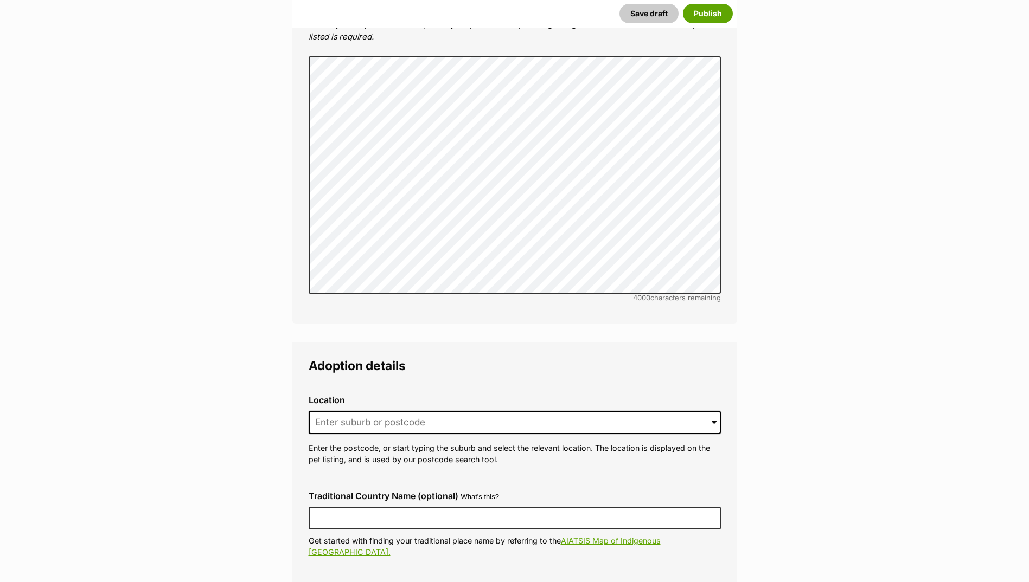
scroll to position [2260, 0]
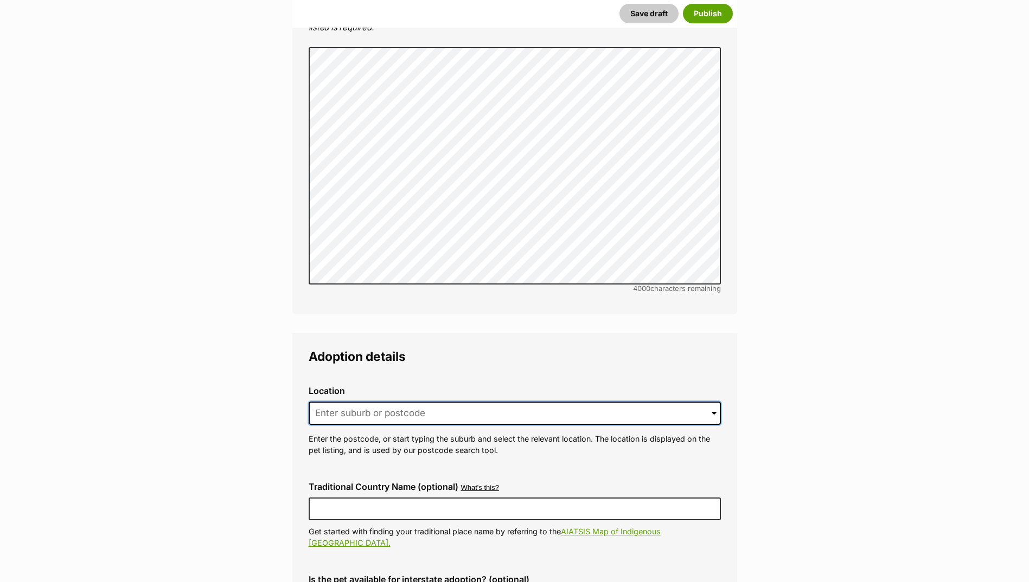
click at [382, 402] on input at bounding box center [515, 414] width 412 height 24
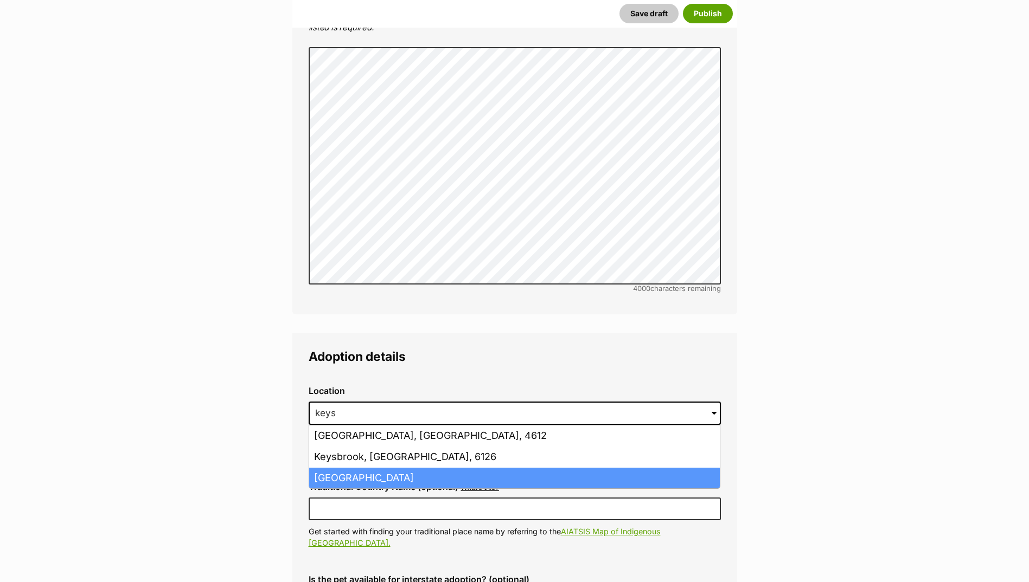
click at [383, 468] on li "Keysborough, Victoria, 3173" at bounding box center [514, 478] width 411 height 21
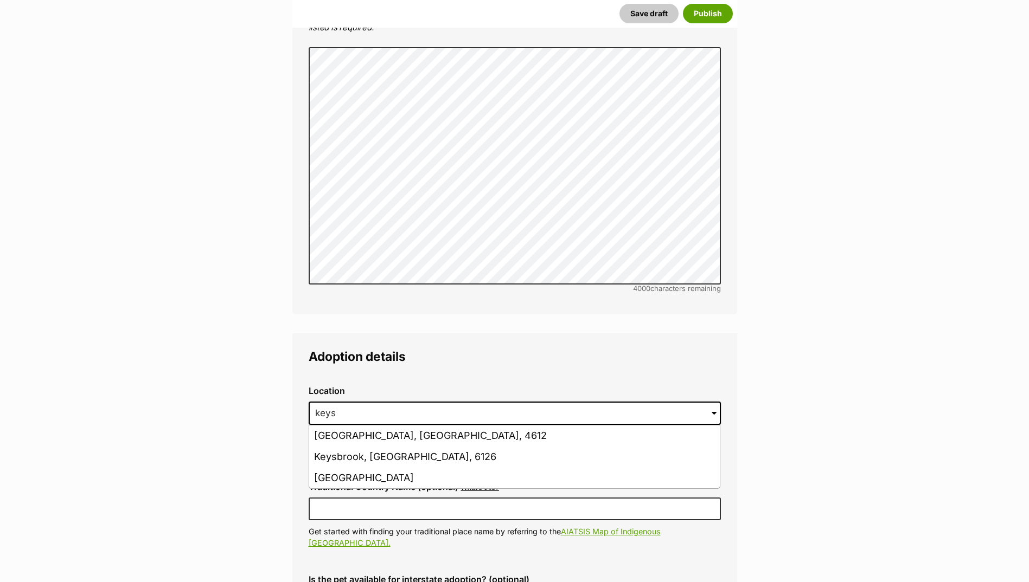
type input "Keysborough, Victoria, 3173"
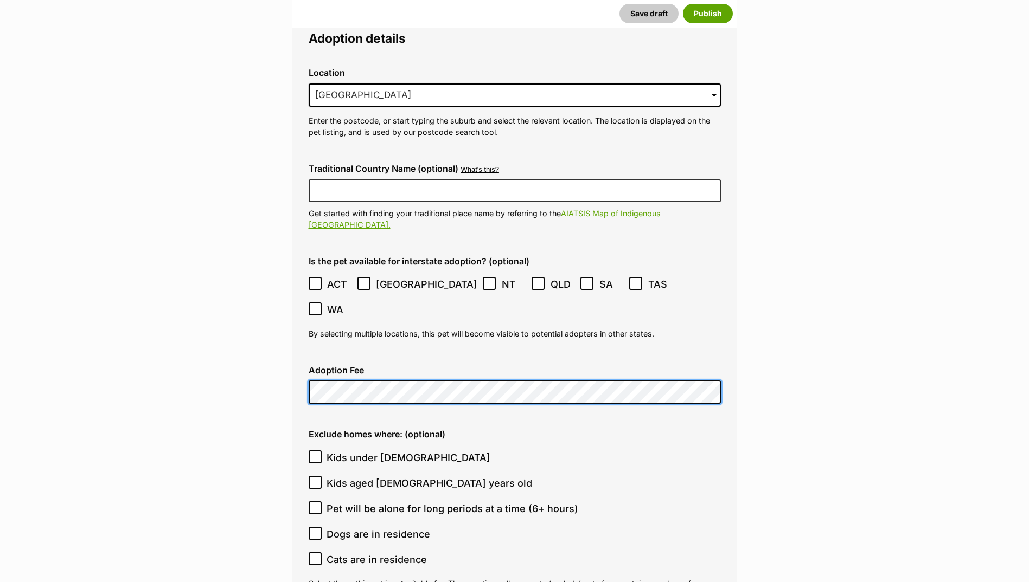
scroll to position [2694, 0]
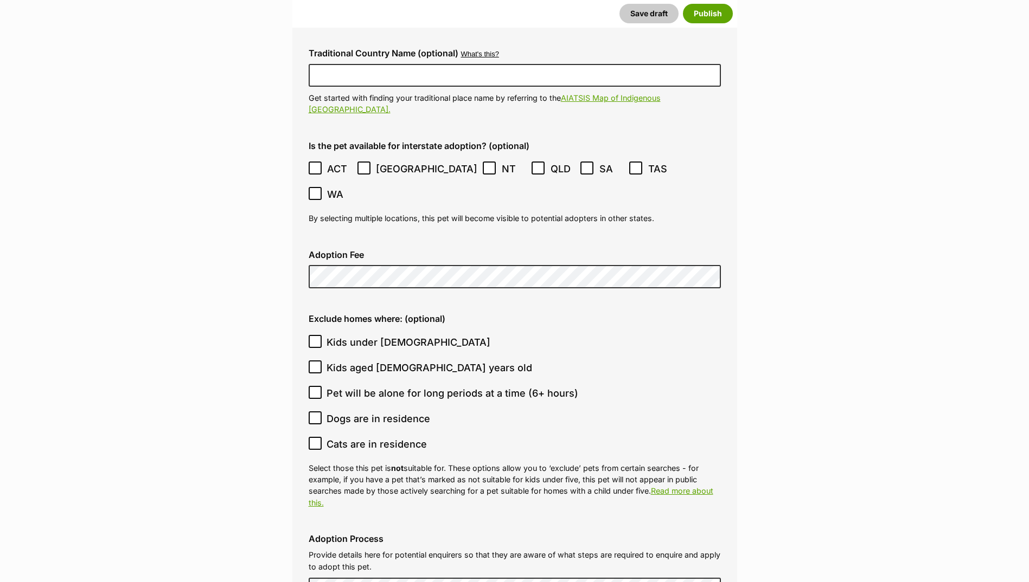
click at [318, 338] on icon at bounding box center [315, 342] width 8 height 8
click at [318, 335] on input "Kids under 5 years old" at bounding box center [315, 341] width 13 height 13
checkbox input "true"
click at [314, 330] on ol "Kids under 5 years old Kids aged 6-12 years old Pet will be alone for long peri…" at bounding box center [515, 393] width 412 height 127
click at [315, 363] on icon at bounding box center [315, 367] width 8 height 8
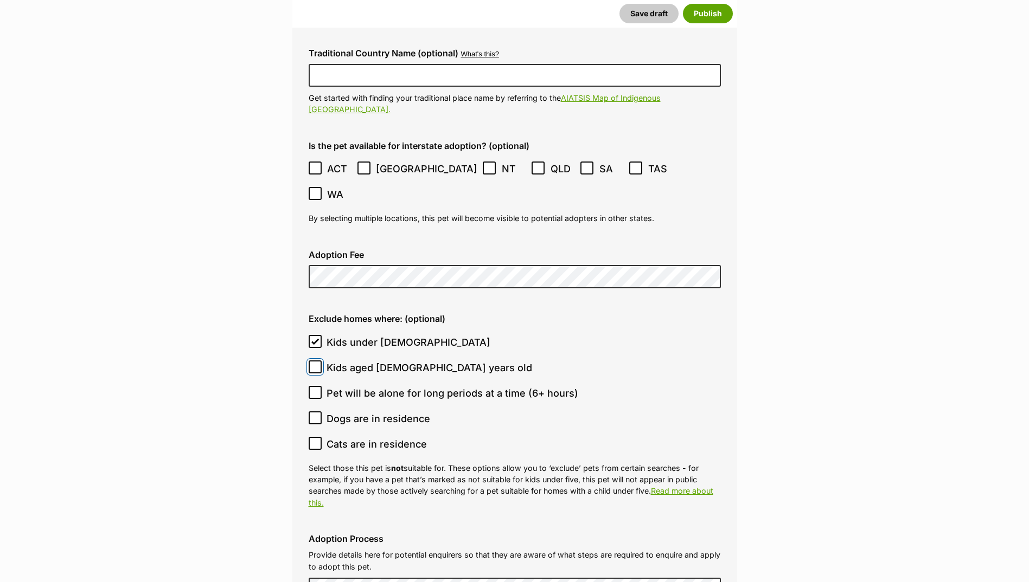
click at [315, 361] on input "Kids aged 6-12 years old" at bounding box center [315, 367] width 13 height 13
checkbox input "true"
drag, startPoint x: 315, startPoint y: 331, endPoint x: 313, endPoint y: 358, distance: 27.2
click at [315, 390] on icon at bounding box center [315, 392] width 7 height 5
click at [315, 386] on input "Pet will be alone for long periods at a time (6+ hours)" at bounding box center [315, 392] width 13 height 13
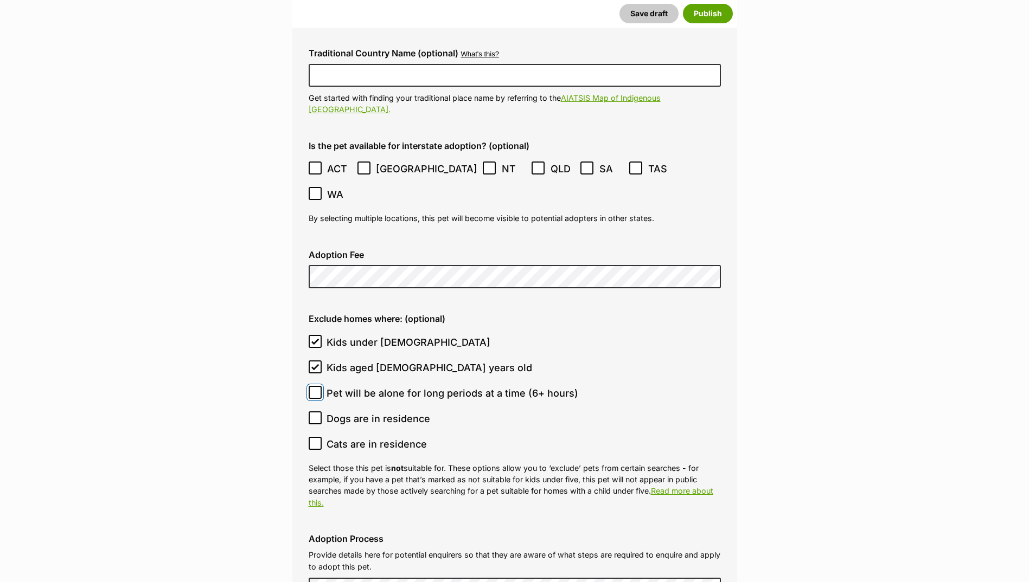
checkbox input "true"
click at [313, 415] on icon at bounding box center [315, 417] width 7 height 5
click at [313, 412] on input "Dogs are in residence" at bounding box center [315, 418] width 13 height 13
checkbox input "true"
click at [318, 437] on input "Cats are in residence" at bounding box center [315, 443] width 13 height 13
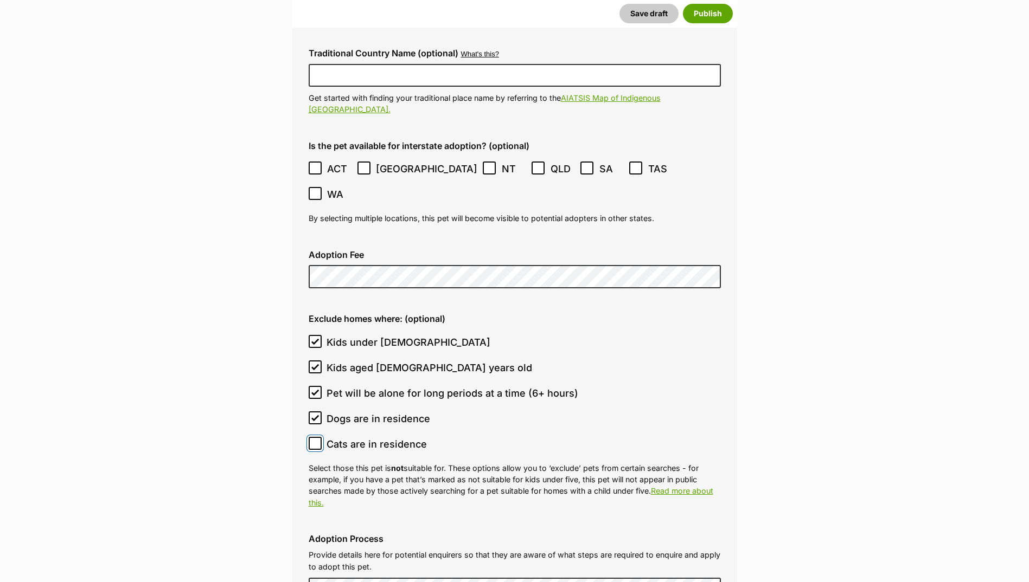
checkbox input "true"
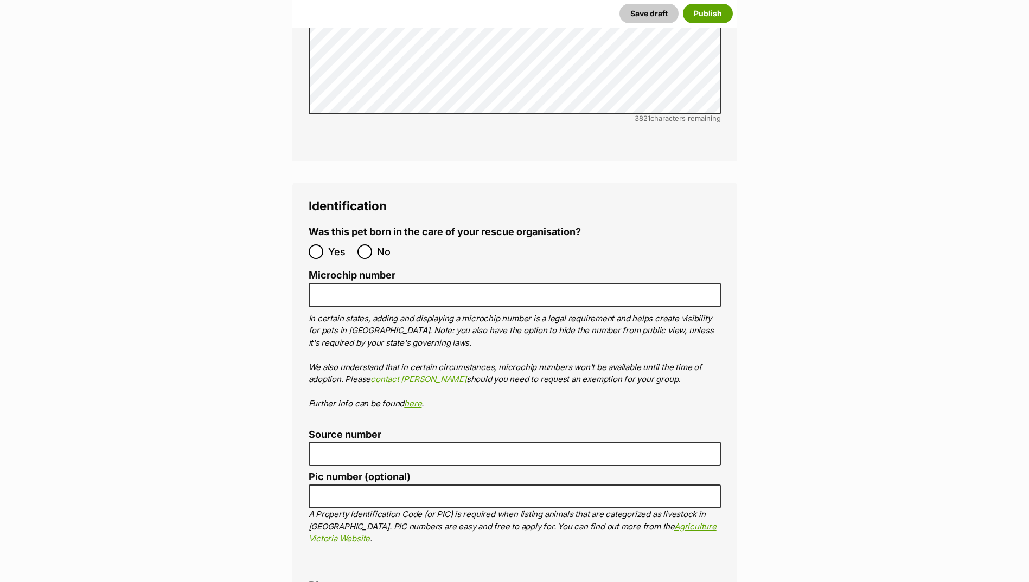
scroll to position [3453, 0]
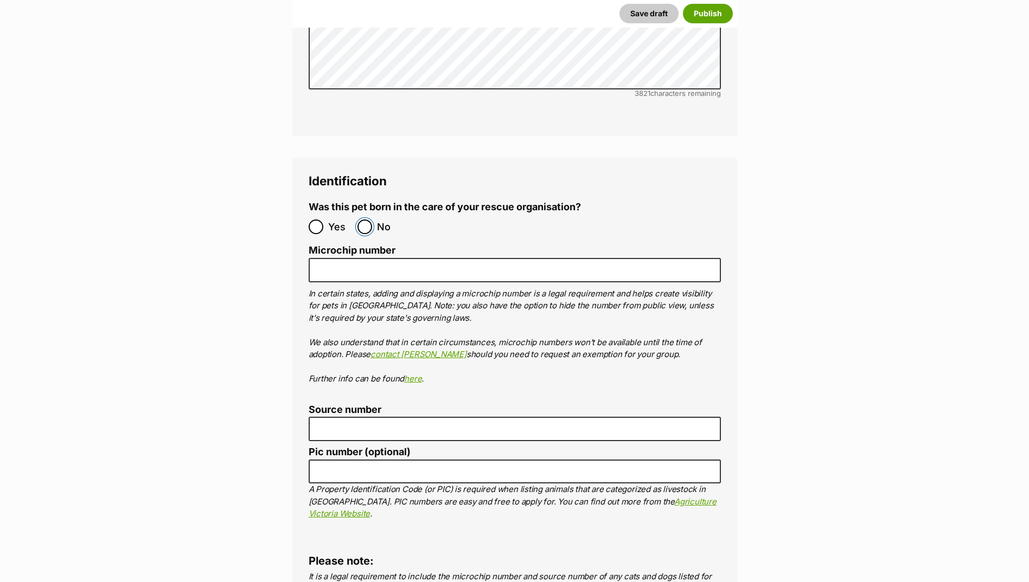
click at [360, 220] on input "No" at bounding box center [364, 227] width 15 height 15
radio input "true"
click at [361, 245] on label "Microchip number" at bounding box center [515, 250] width 412 height 11
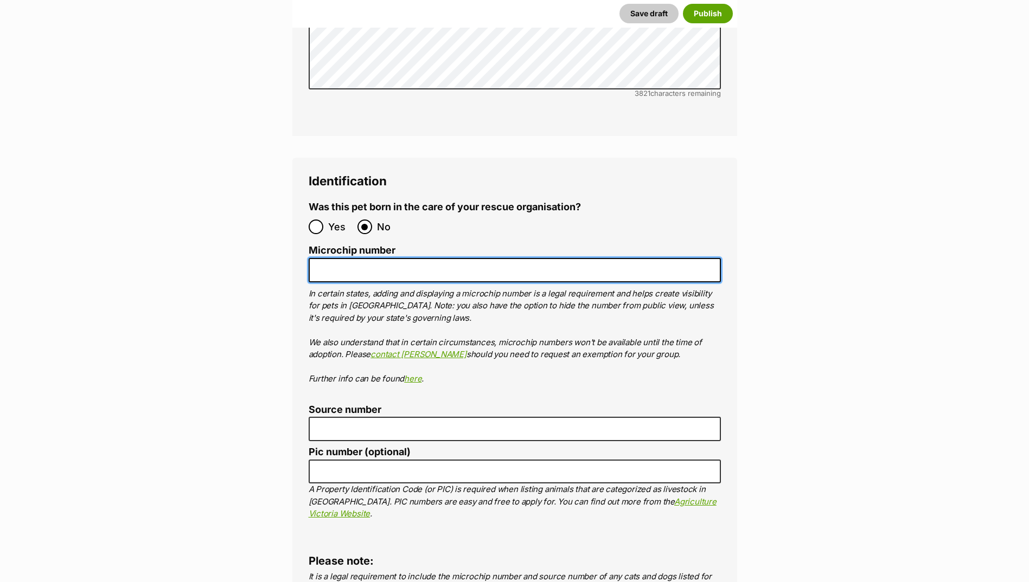
click at [361, 258] on input "Microchip number" at bounding box center [515, 270] width 412 height 24
paste input "953010002242468"
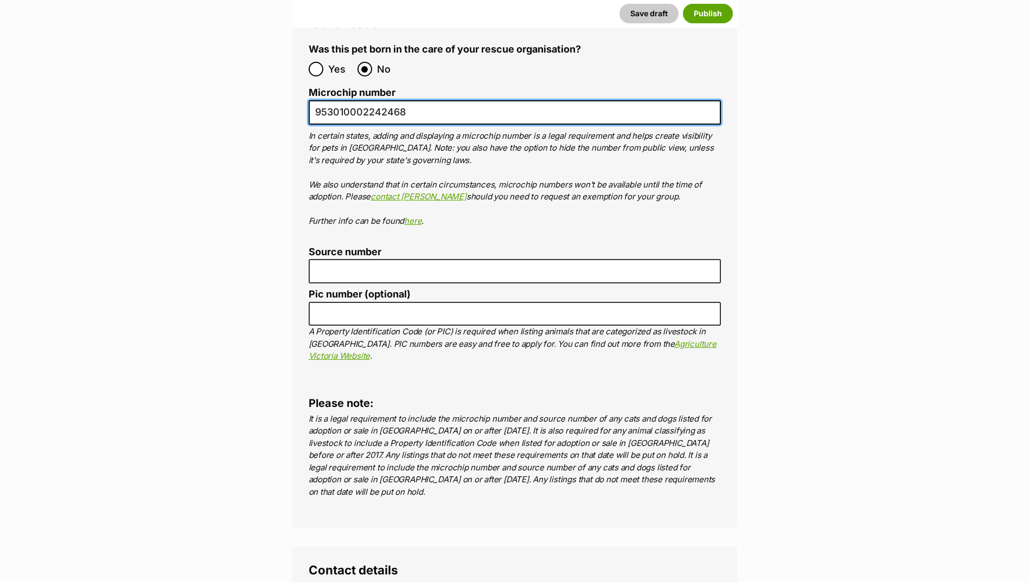
scroll to position [3616, 0]
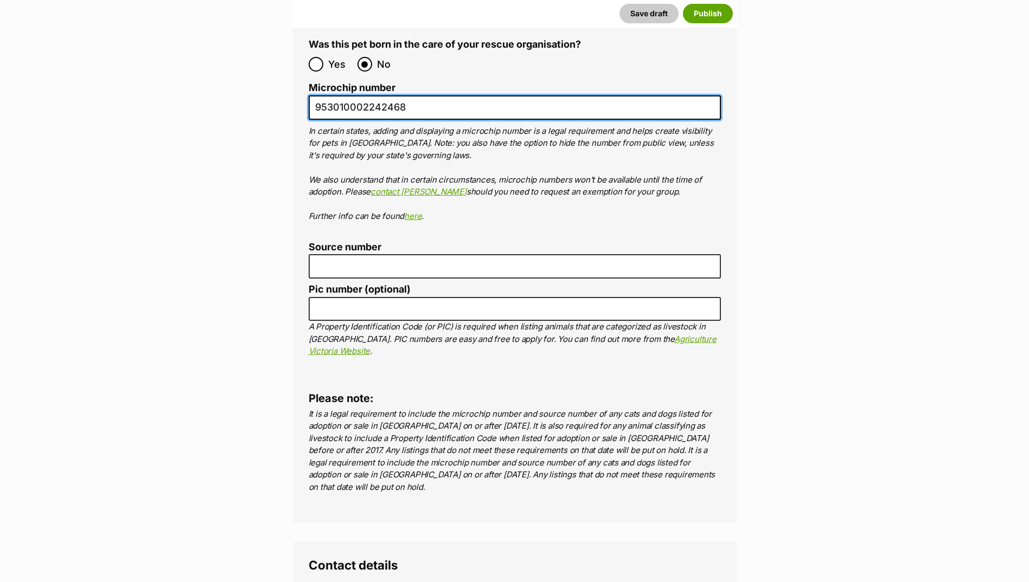
type input "953010002242468"
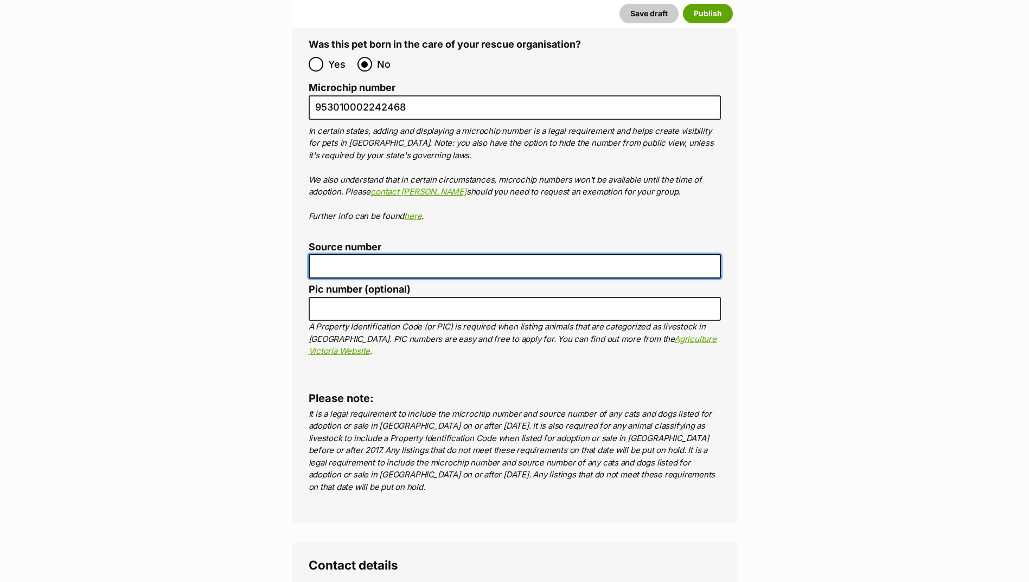
click at [372, 254] on input "Source number" at bounding box center [515, 266] width 412 height 24
type input "Br100702"
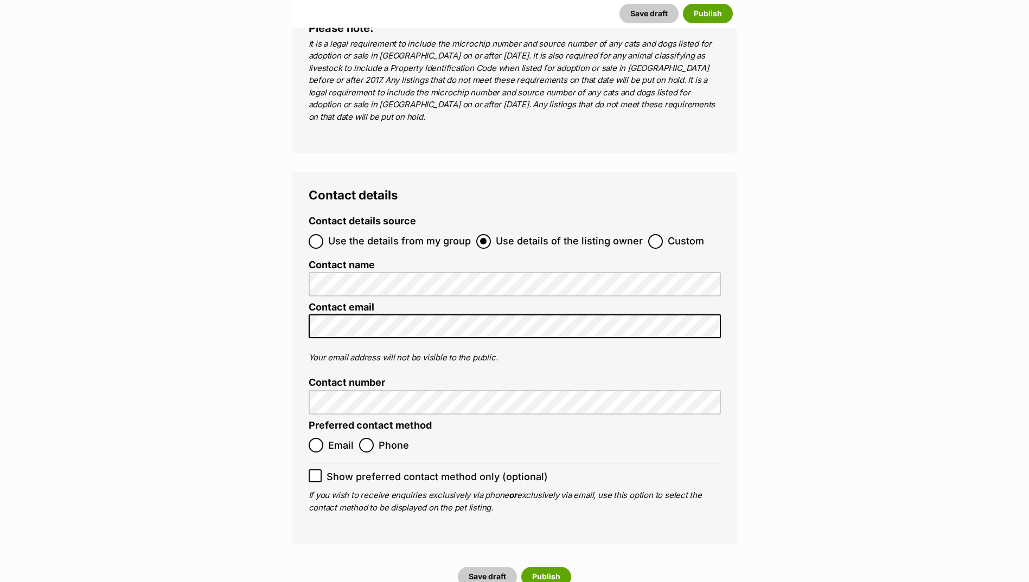
scroll to position [3995, 0]
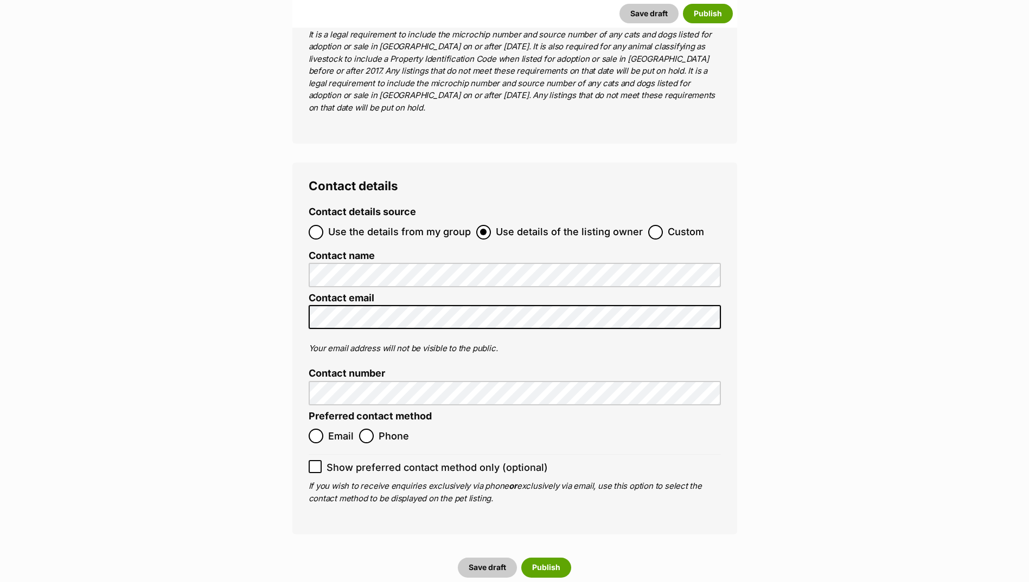
click at [335, 429] on span "Email" at bounding box center [340, 436] width 25 height 15
click at [323, 429] on input "Email" at bounding box center [316, 436] width 15 height 15
radio input "true"
click at [543, 558] on button "Publish" at bounding box center [546, 568] width 50 height 20
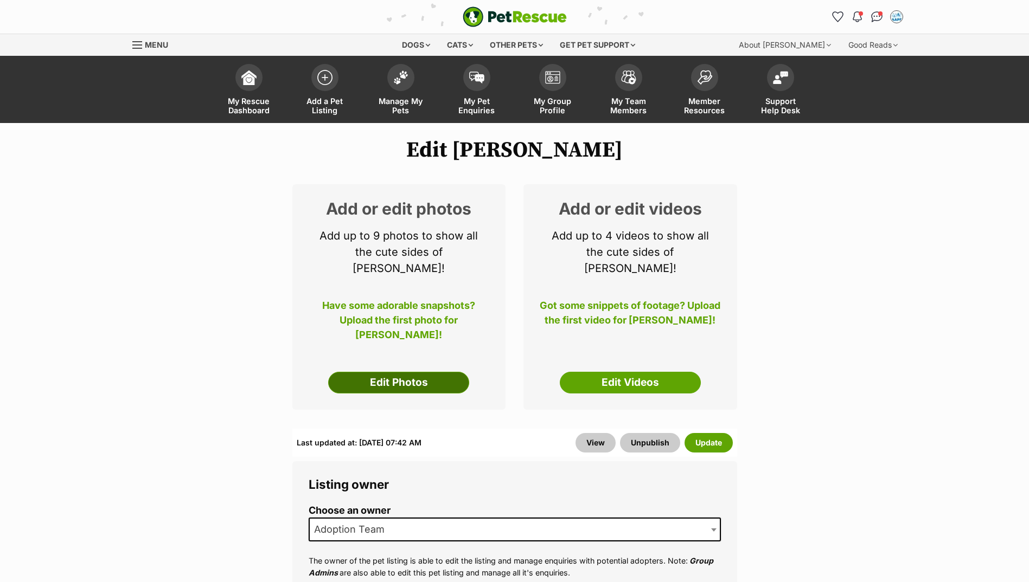
click at [407, 372] on link "Edit Photos" at bounding box center [398, 383] width 141 height 22
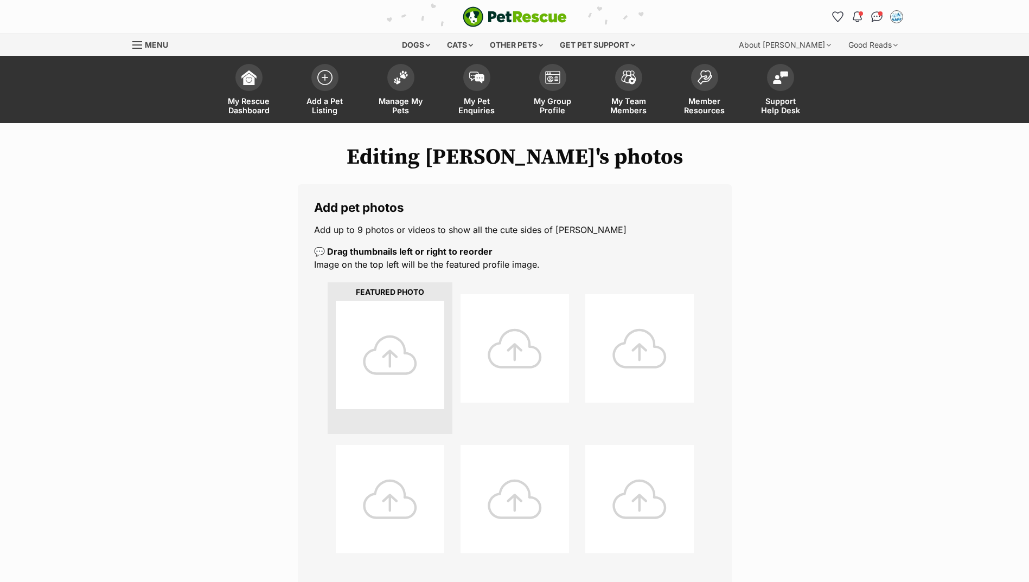
click at [405, 362] on div at bounding box center [390, 355] width 108 height 108
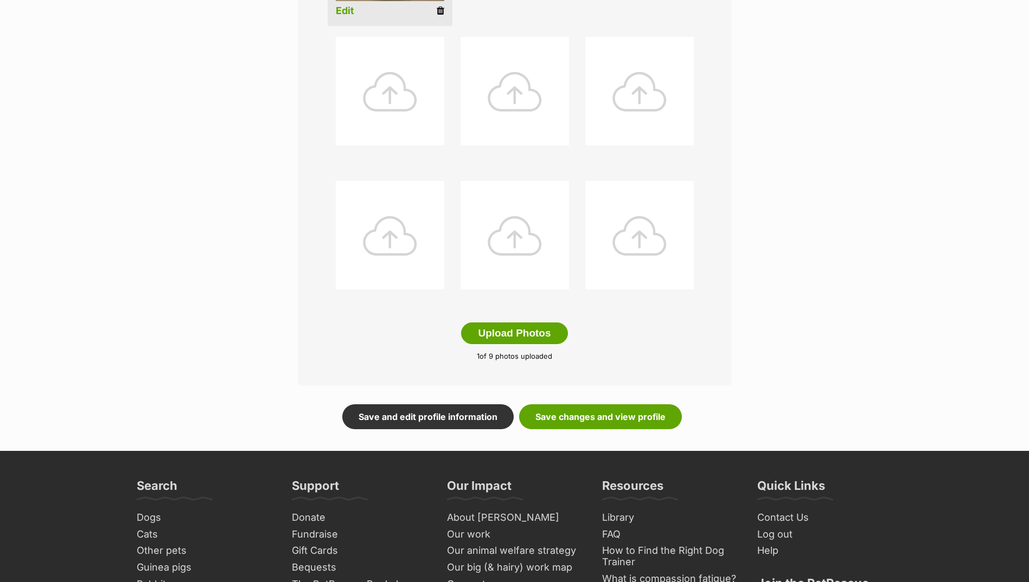
scroll to position [434, 0]
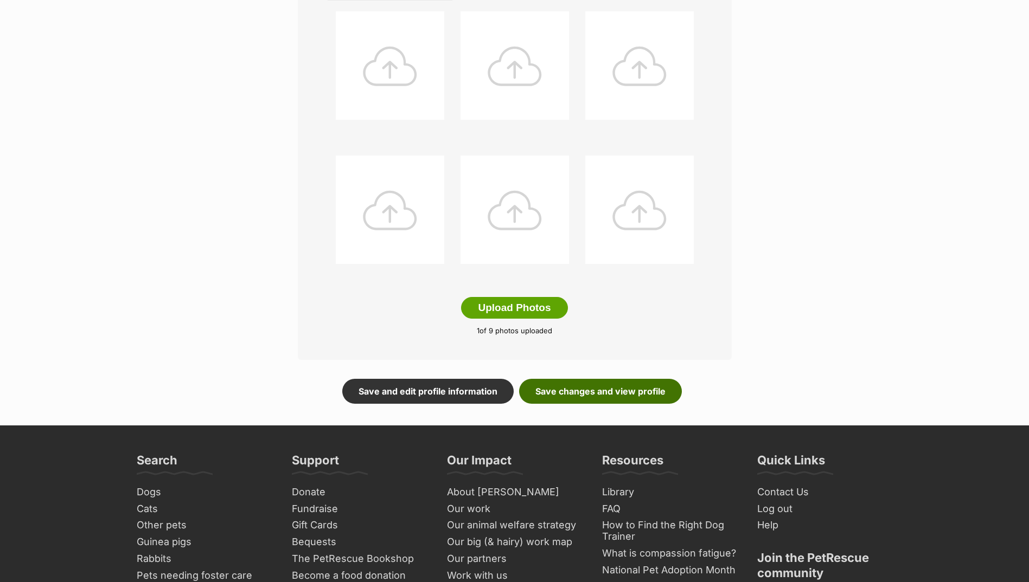
click at [579, 393] on link "Save changes and view profile" at bounding box center [600, 391] width 163 height 25
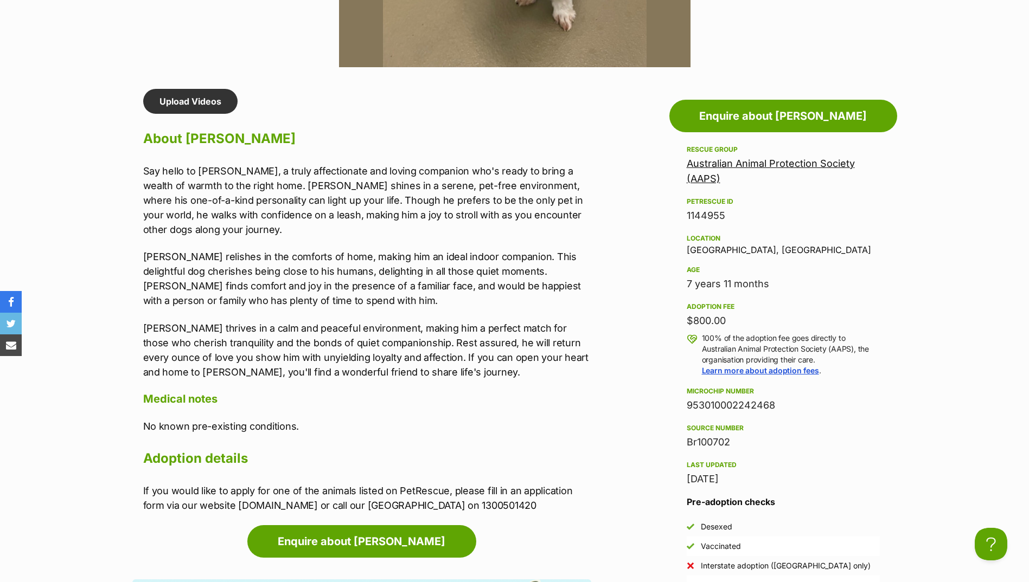
scroll to position [868, 0]
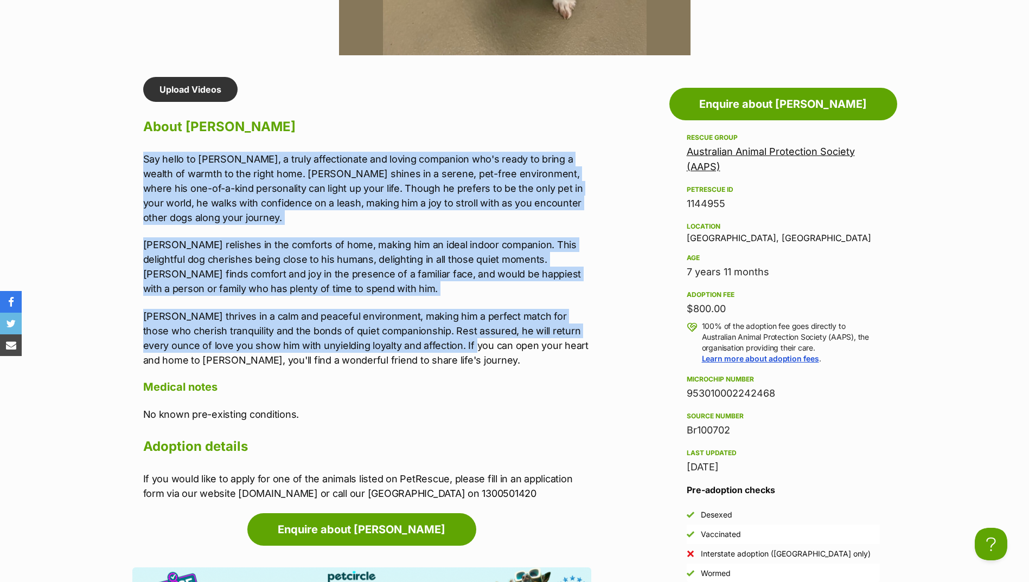
drag, startPoint x: 142, startPoint y: 159, endPoint x: 454, endPoint y: 351, distance: 366.9
click at [454, 351] on div "Upload Videos About Meeko Say hello to [PERSON_NAME], a truly affectionate and …" at bounding box center [361, 289] width 459 height 424
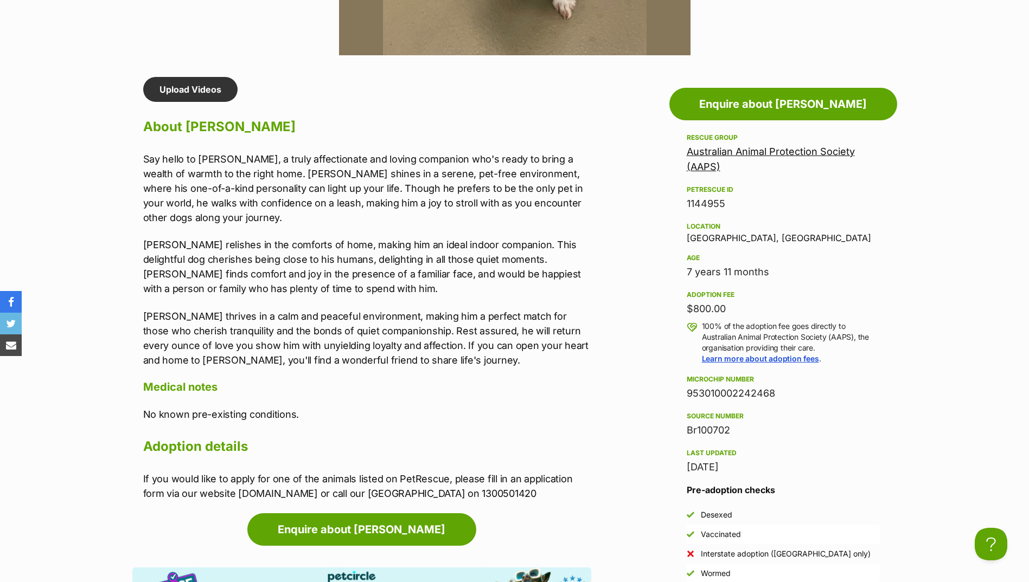
click at [411, 364] on p "[PERSON_NAME] thrives in a calm and peaceful environment, making him a perfect …" at bounding box center [367, 338] width 448 height 59
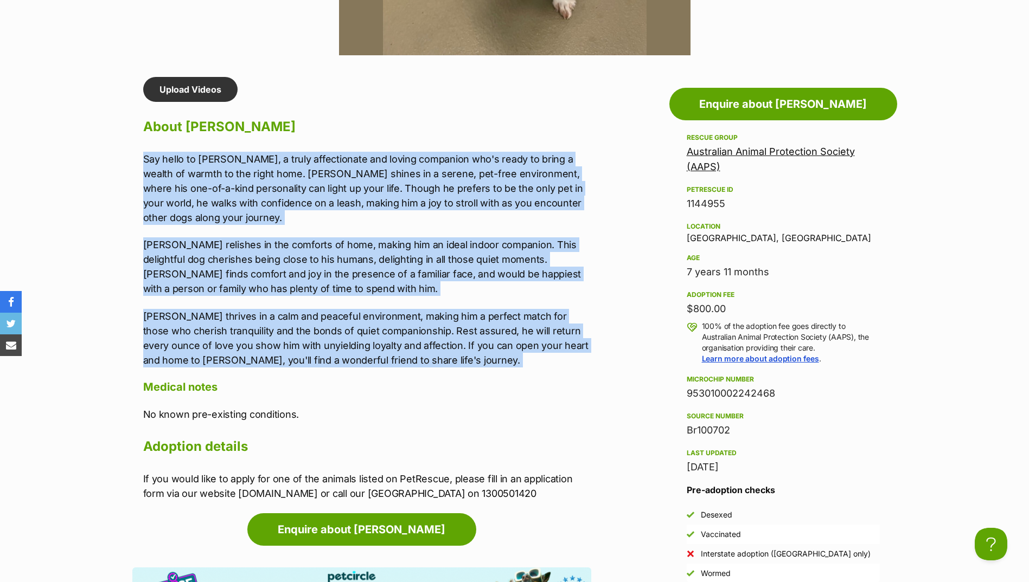
drag, startPoint x: 411, startPoint y: 364, endPoint x: 145, endPoint y: 157, distance: 336.6
click at [145, 157] on div "Say hello to [PERSON_NAME], a truly affectionate and loving companion who's rea…" at bounding box center [367, 260] width 448 height 216
drag, startPoint x: 145, startPoint y: 157, endPoint x: 164, endPoint y: 176, distance: 27.2
copy div "Say hello to [PERSON_NAME], a truly affectionate and loving companion who's rea…"
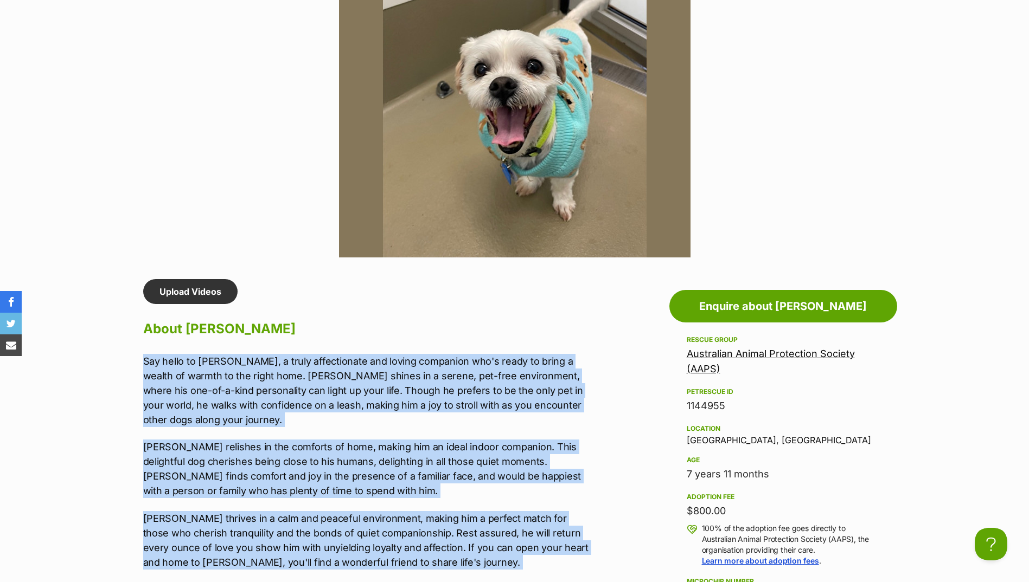
scroll to position [651, 0]
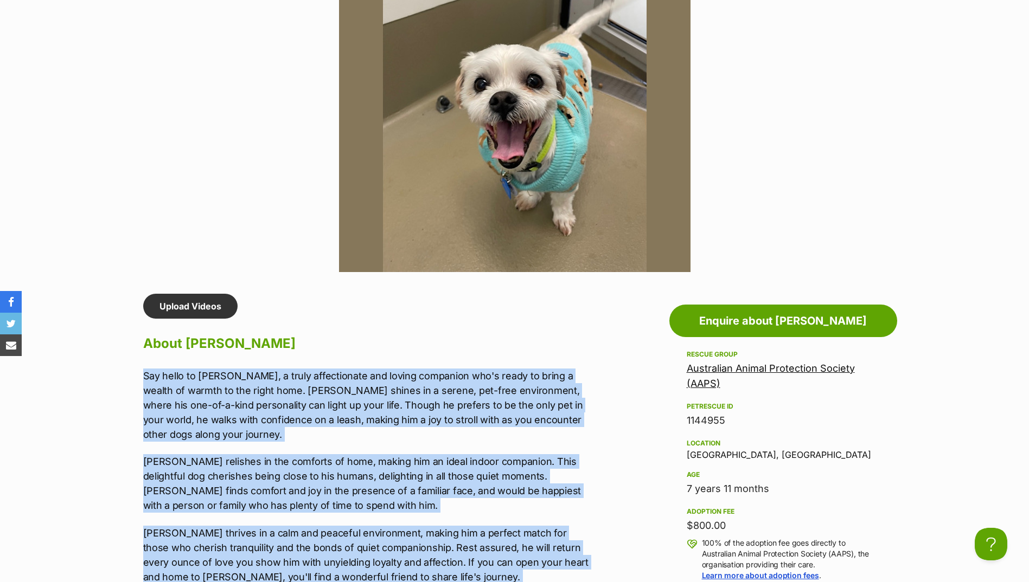
copy div "Say hello to [PERSON_NAME], a truly affectionate and loving companion who's rea…"
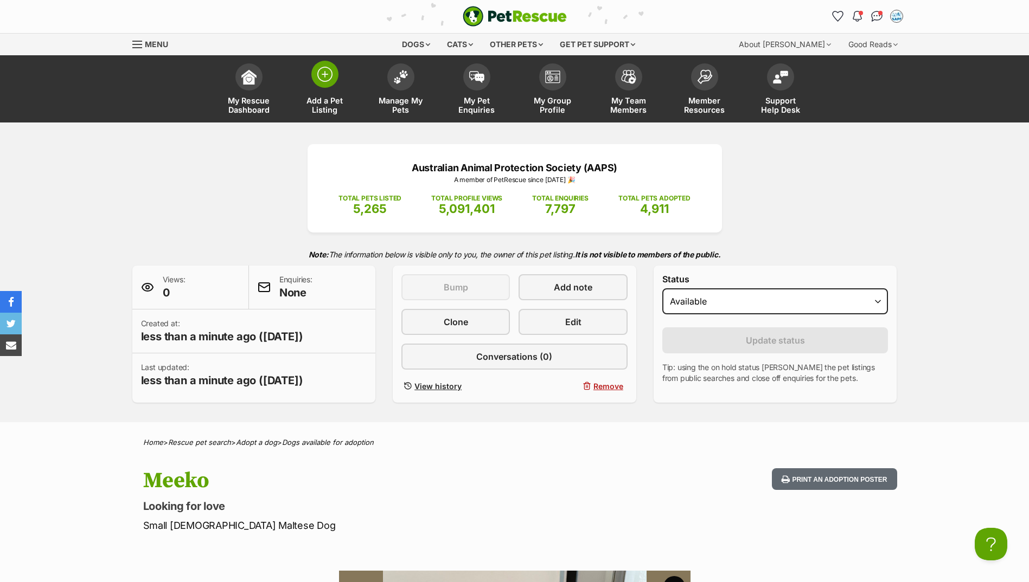
scroll to position [0, 0]
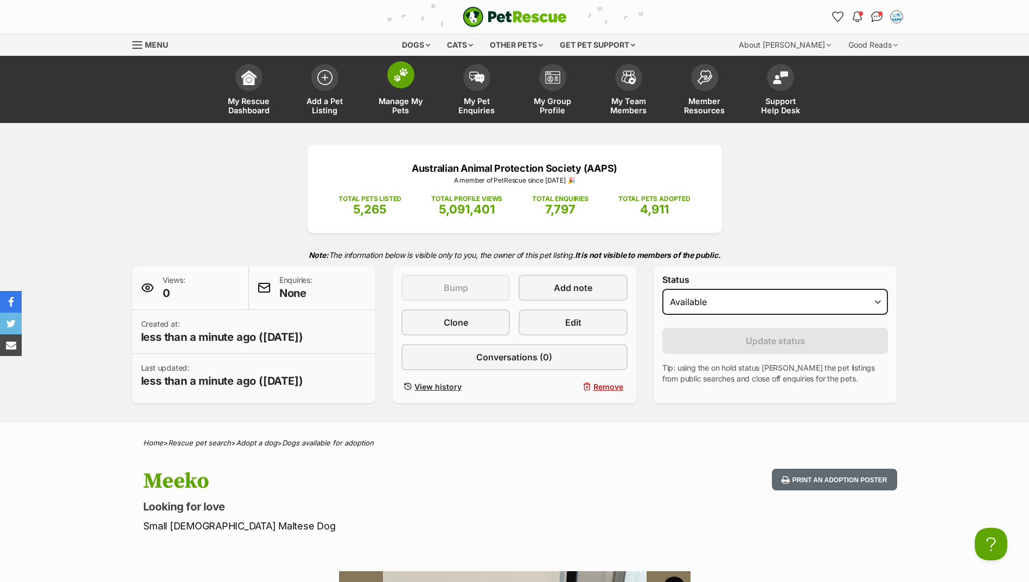
click at [418, 88] on link "Manage My Pets" at bounding box center [401, 91] width 76 height 65
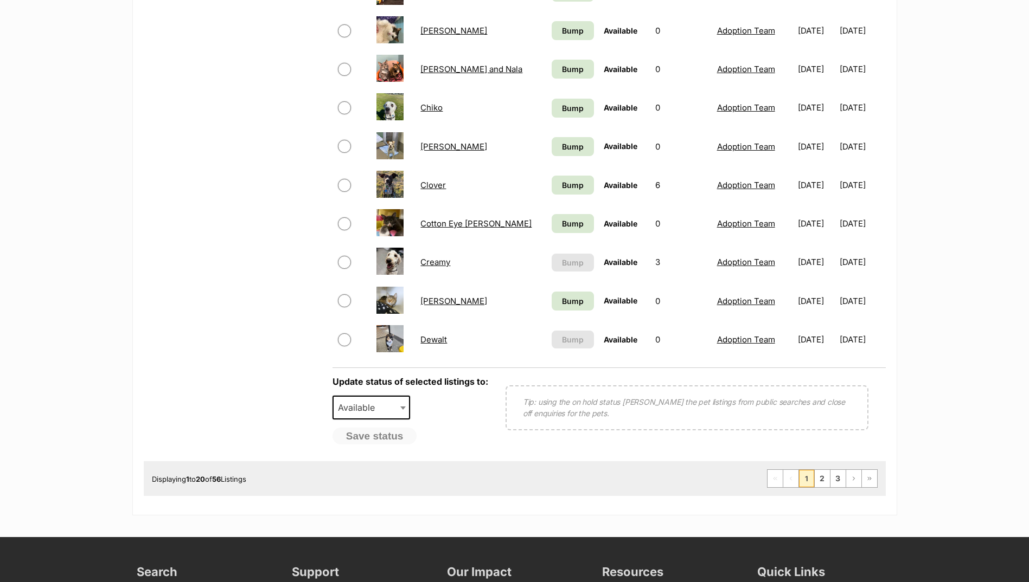
scroll to position [705, 0]
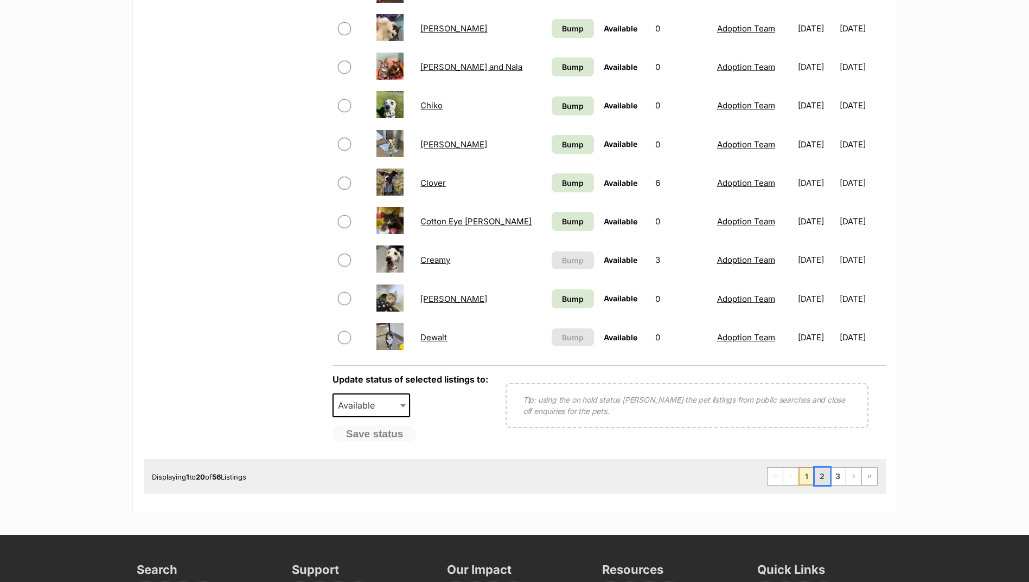
click at [824, 470] on link "2" at bounding box center [822, 476] width 15 height 17
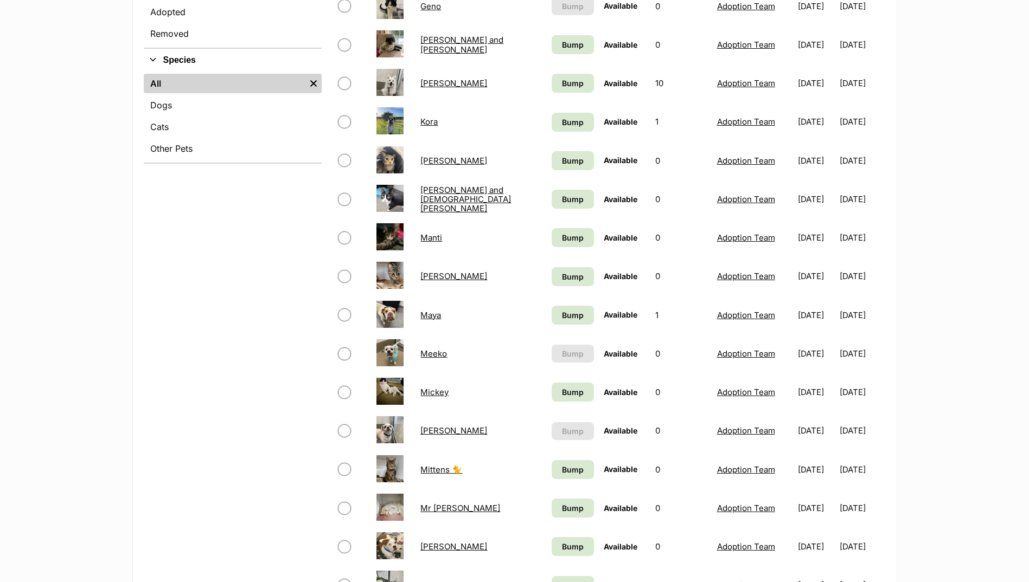
scroll to position [651, 0]
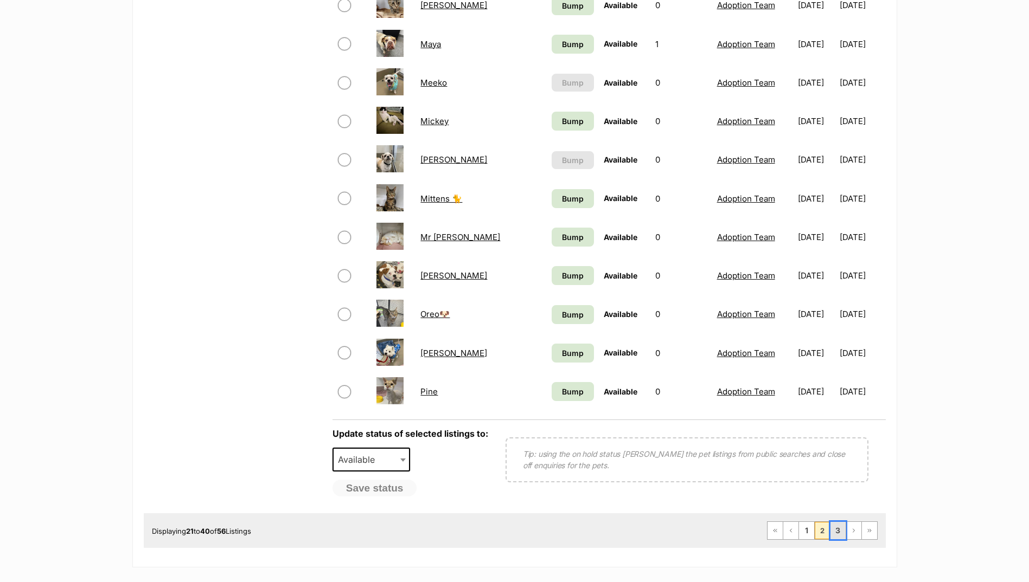
click at [830, 530] on link "3" at bounding box center [837, 530] width 15 height 17
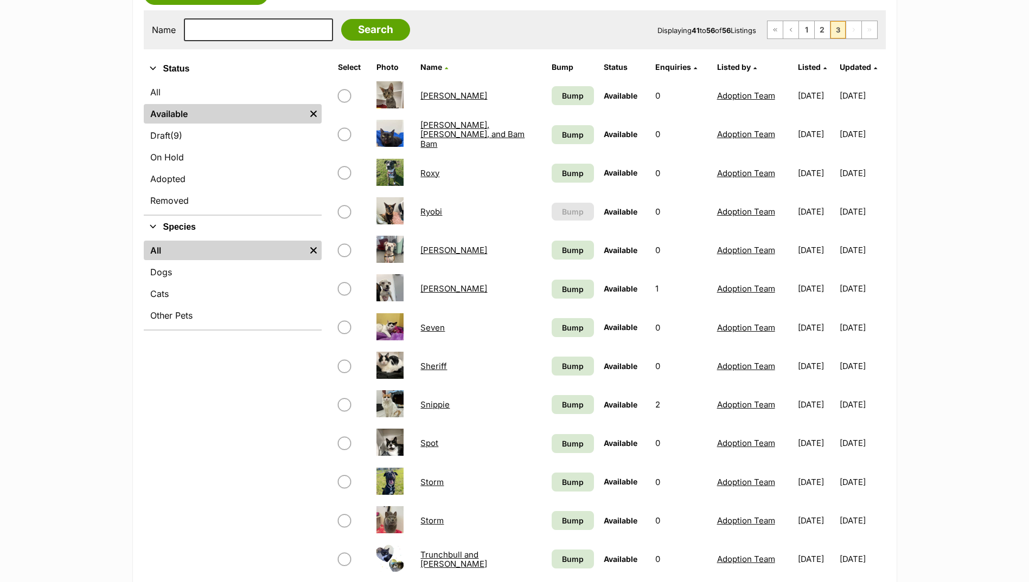
scroll to position [217, 0]
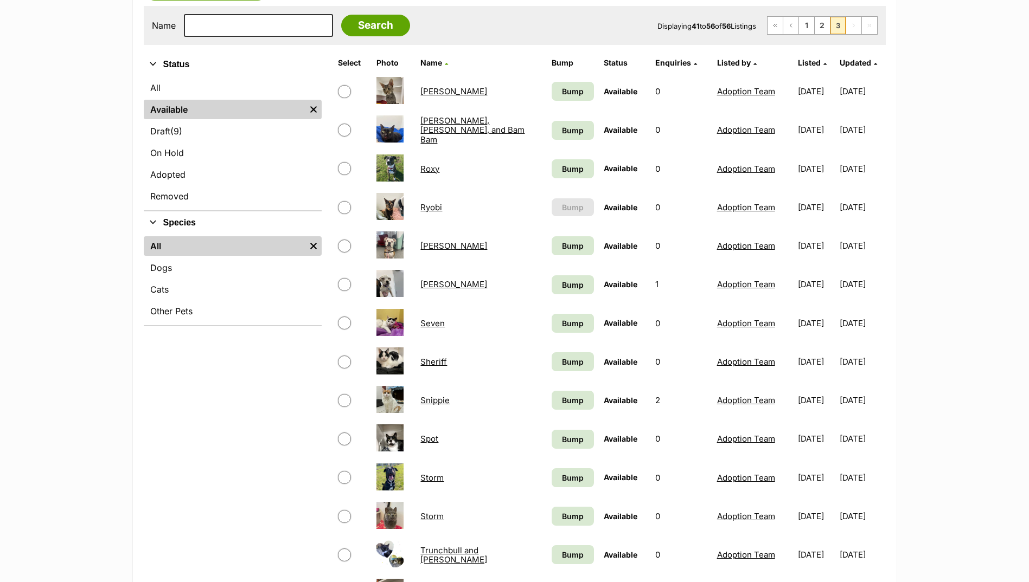
click at [345, 283] on input "checkbox" at bounding box center [344, 284] width 13 height 13
checkbox input "true"
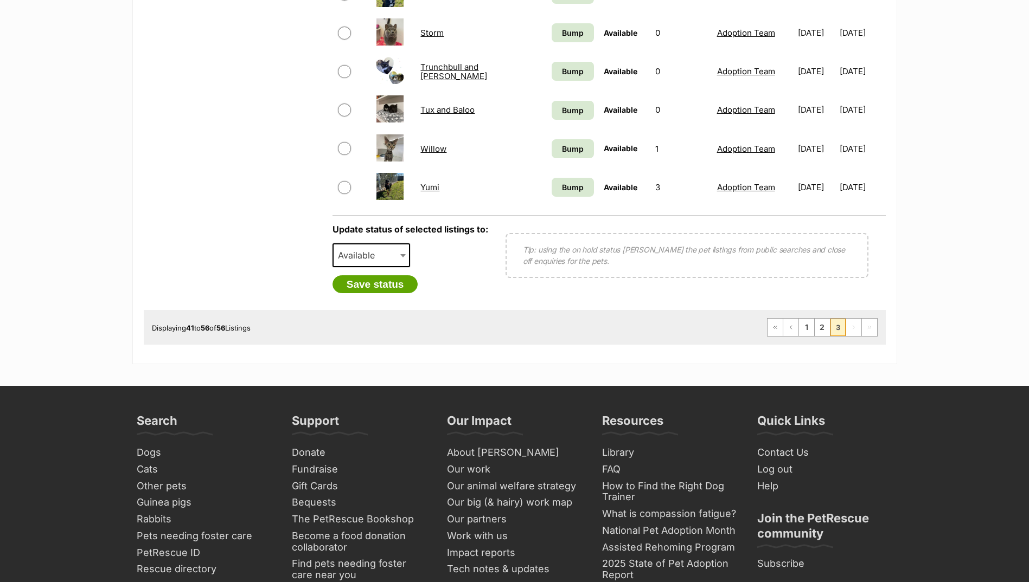
scroll to position [705, 0]
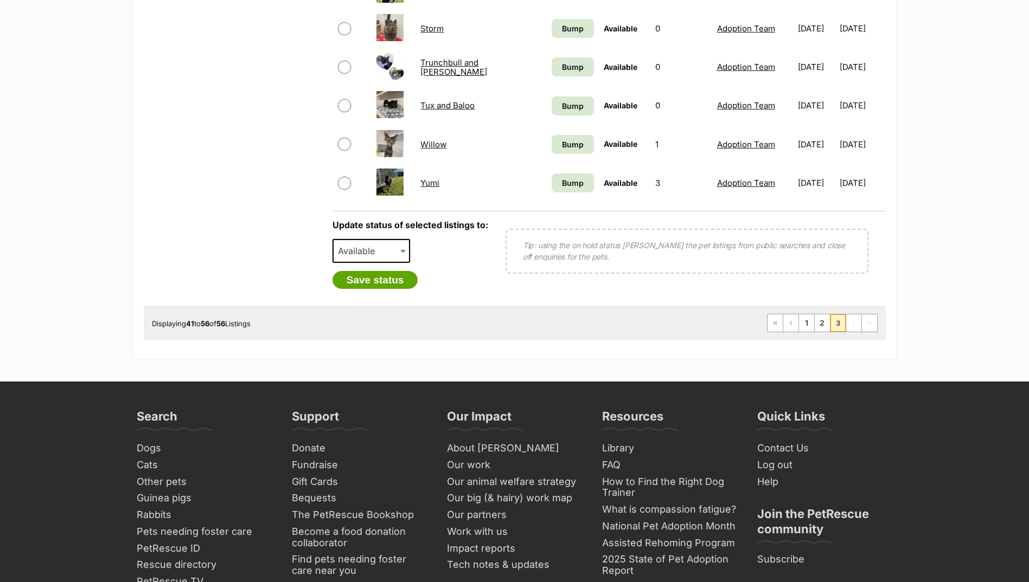
click at [380, 254] on span "Available" at bounding box center [360, 250] width 52 height 15
select select "rehomed"
click at [383, 276] on button "Save status" at bounding box center [375, 280] width 86 height 18
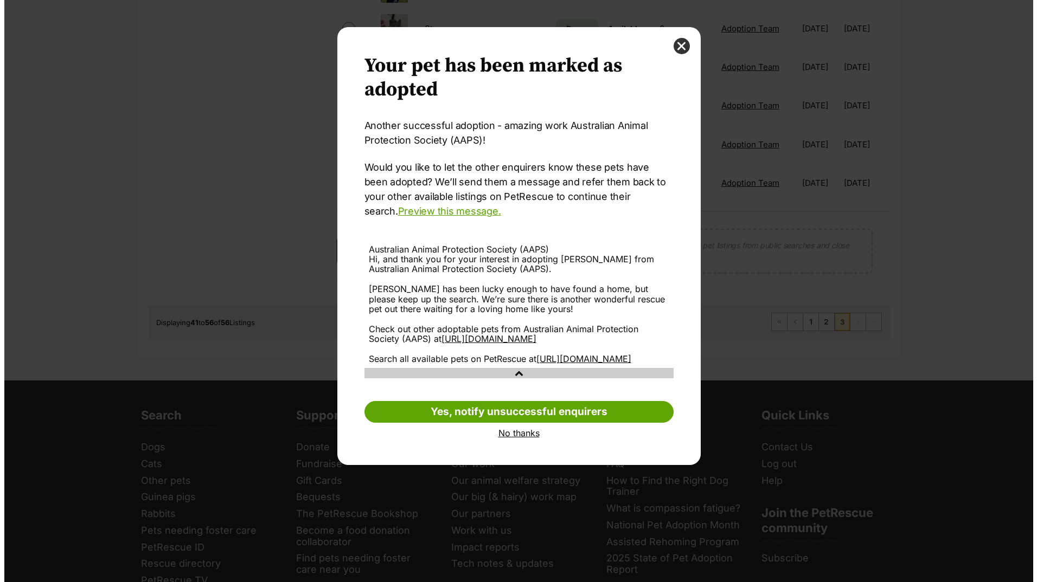
scroll to position [0, 0]
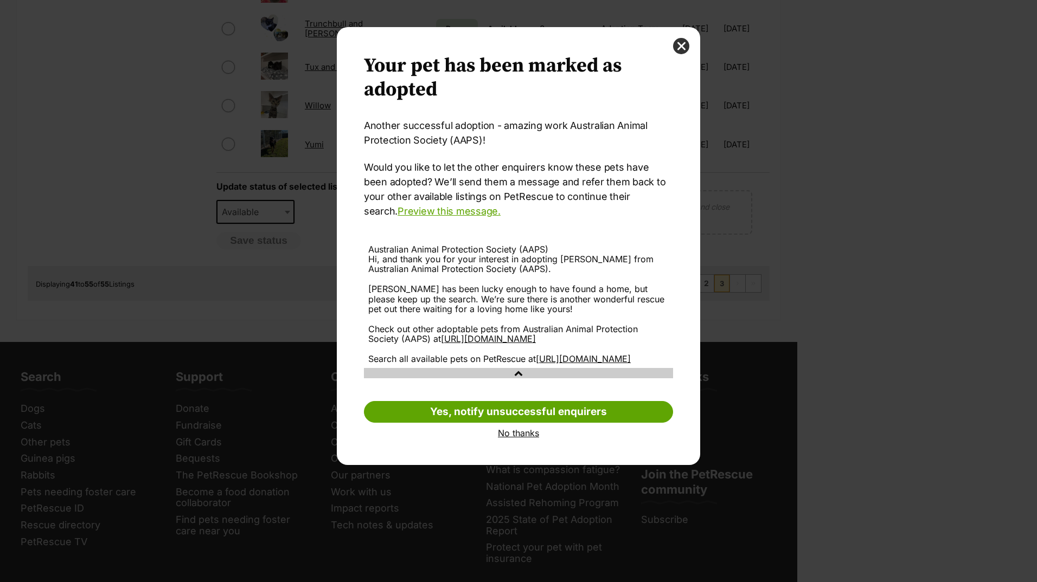
click at [510, 438] on link "No thanks" at bounding box center [518, 433] width 309 height 10
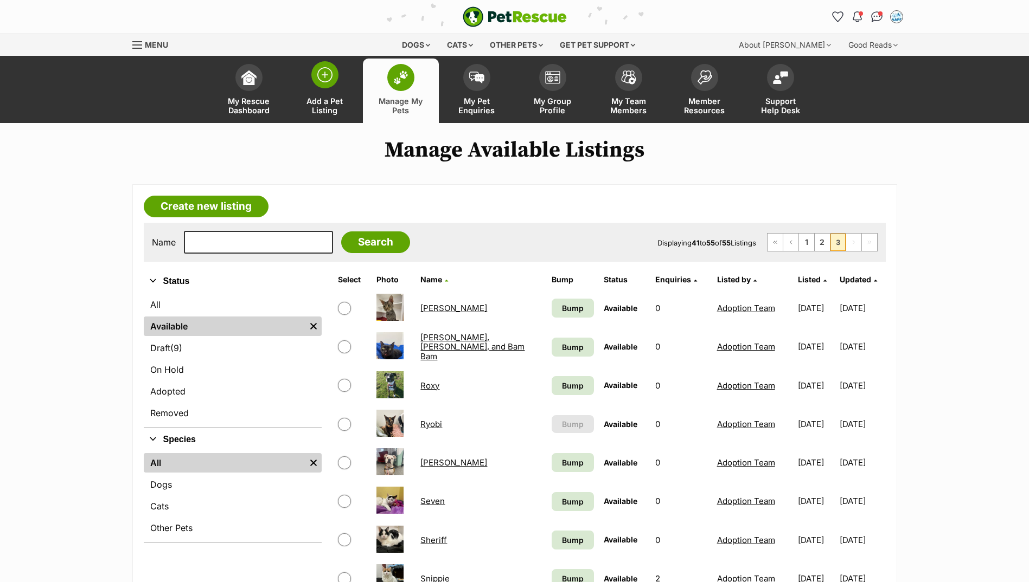
click at [307, 94] on link "Add a Pet Listing" at bounding box center [325, 91] width 76 height 65
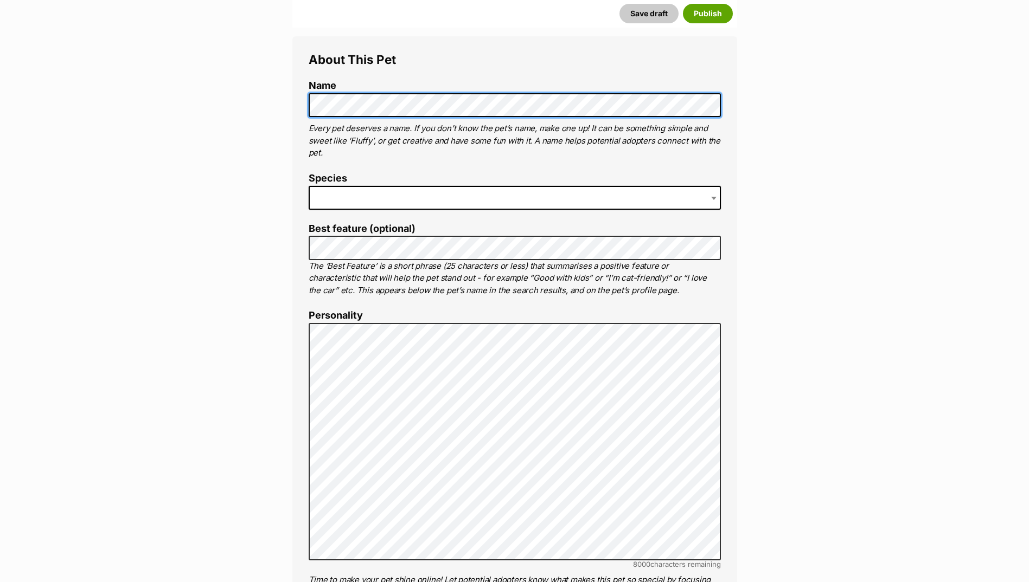
scroll to position [380, 0]
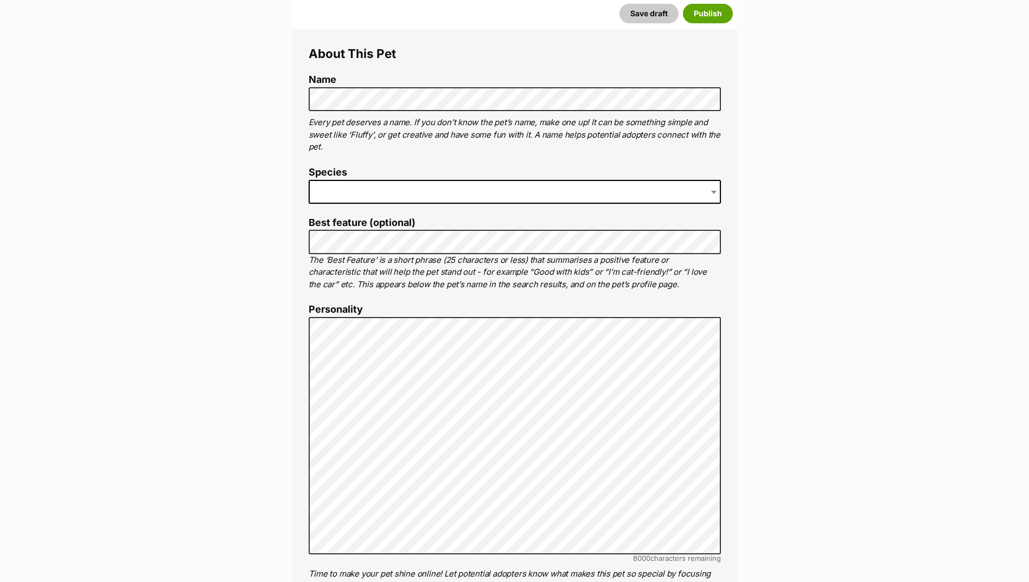
click at [379, 191] on span at bounding box center [515, 192] width 412 height 24
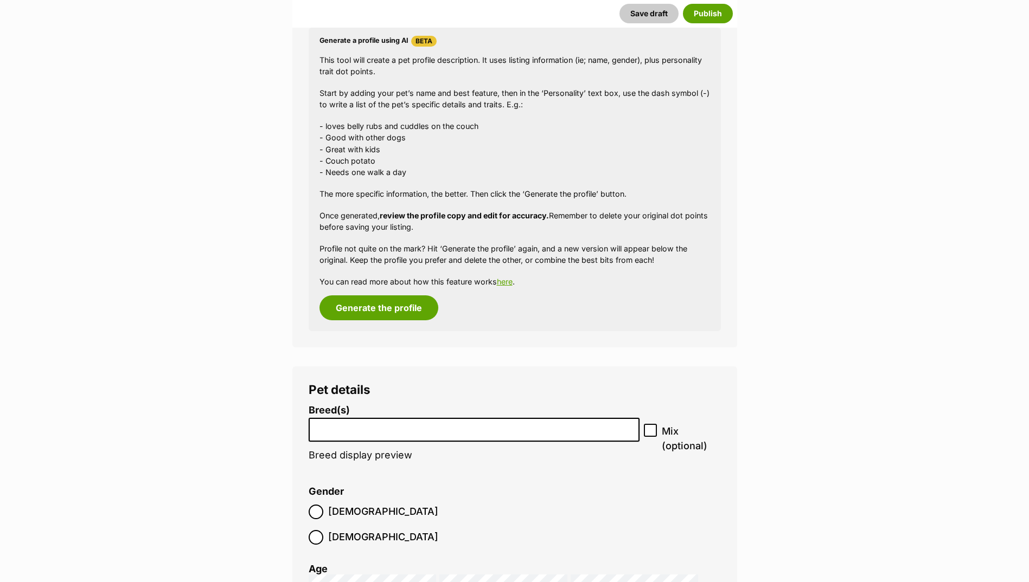
scroll to position [976, 0]
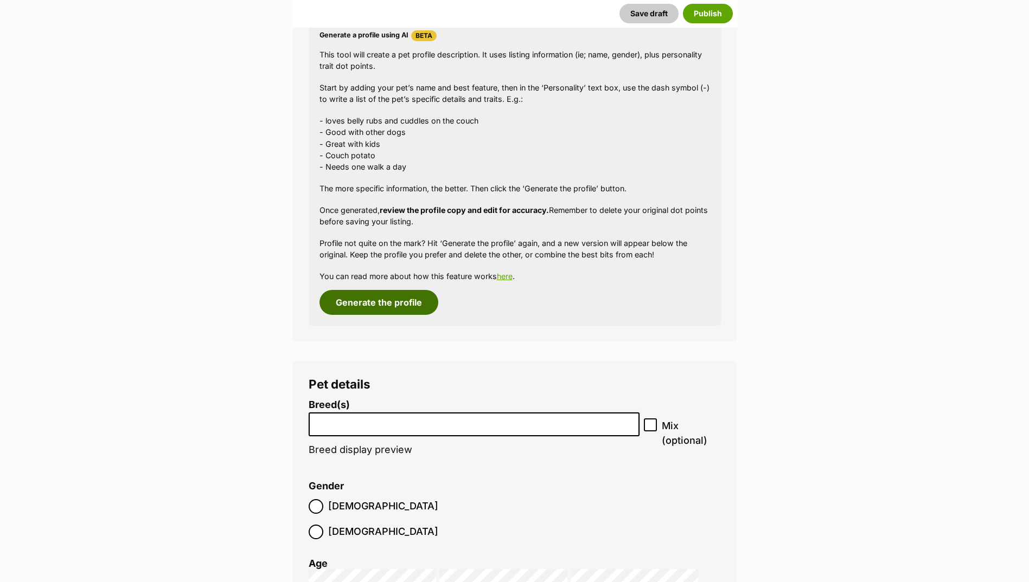
click at [410, 305] on button "Generate the profile" at bounding box center [378, 302] width 119 height 25
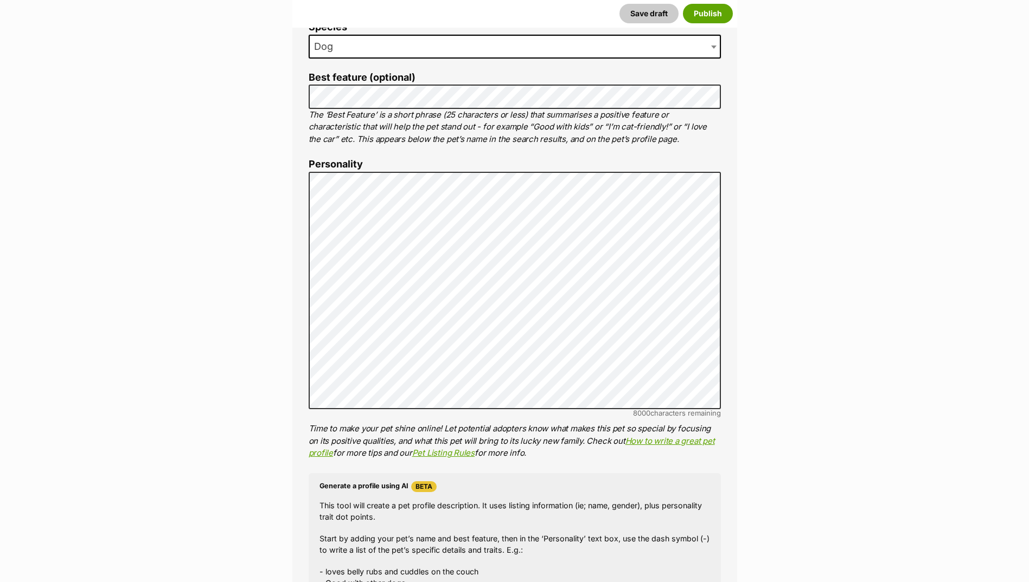
scroll to position [524, 0]
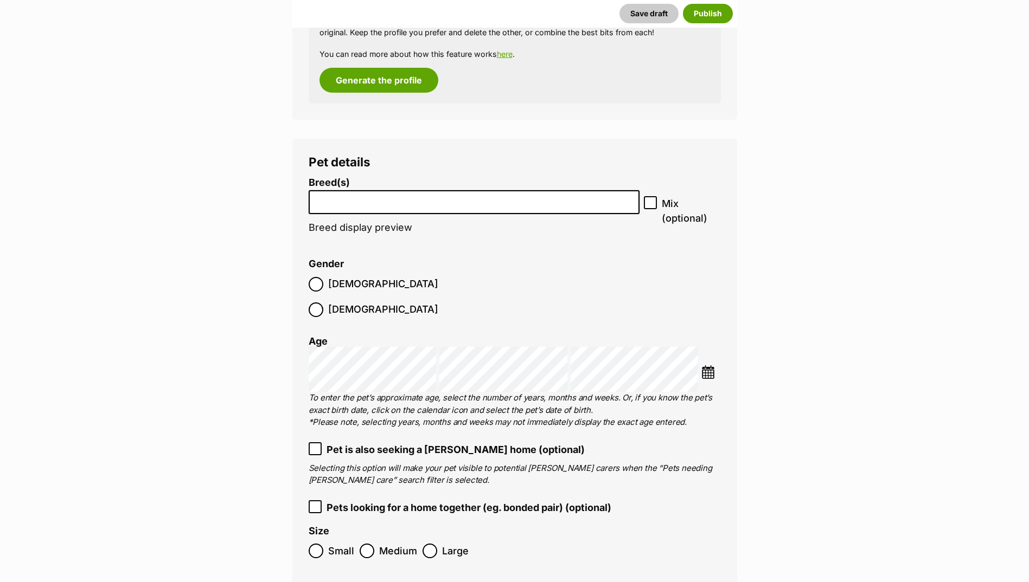
scroll to position [1229, 0]
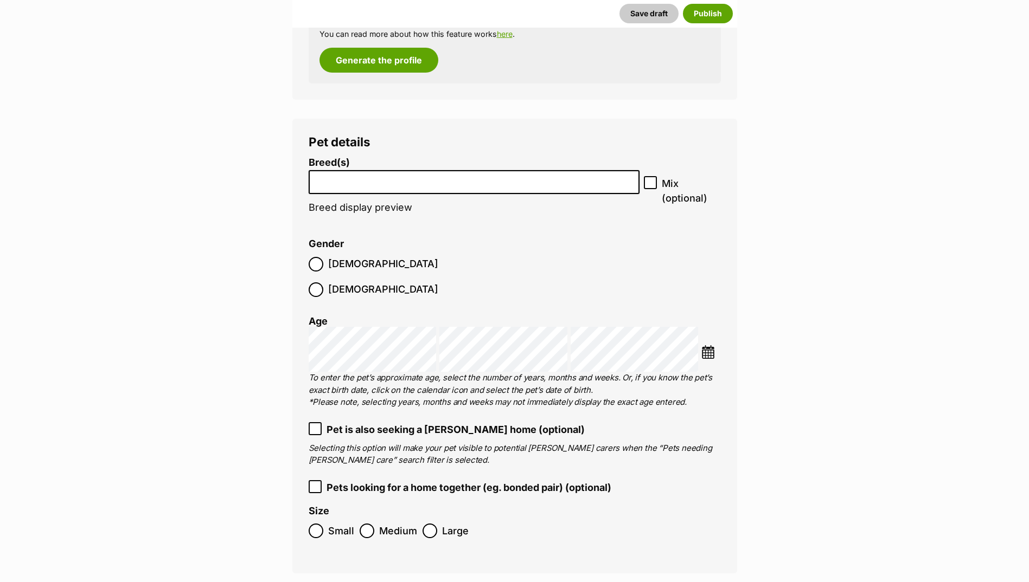
click at [372, 198] on li "Breed(s) Affenpinscher Afghan Hound Airedale Terrier Akita Akita (Japanese) Ala…" at bounding box center [474, 191] width 331 height 68
click at [372, 192] on li at bounding box center [474, 182] width 324 height 22
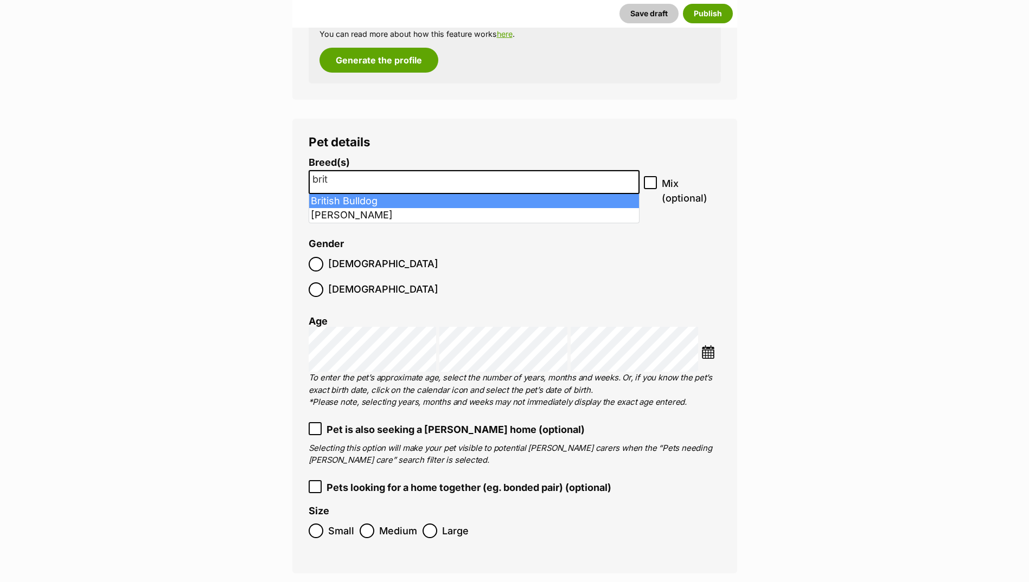
type input "brit"
select select "45"
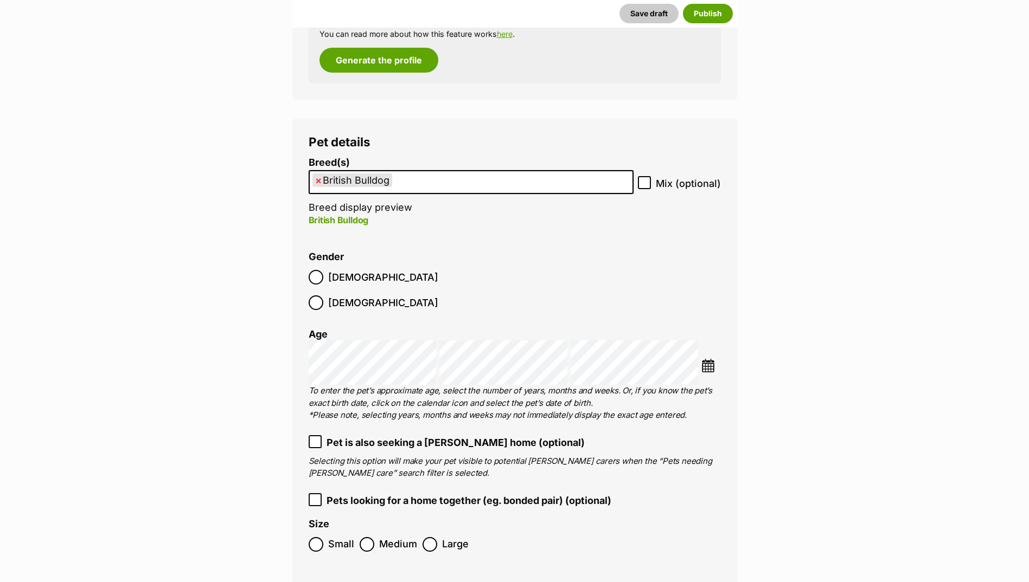
click at [325, 281] on label "[DEMOGRAPHIC_DATA]" at bounding box center [374, 277] width 130 height 15
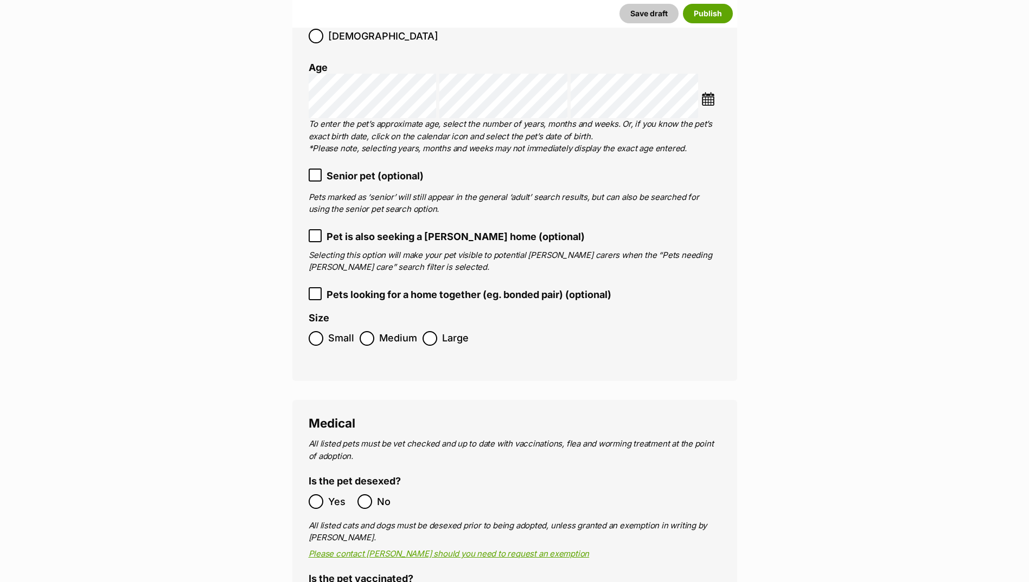
scroll to position [1501, 0]
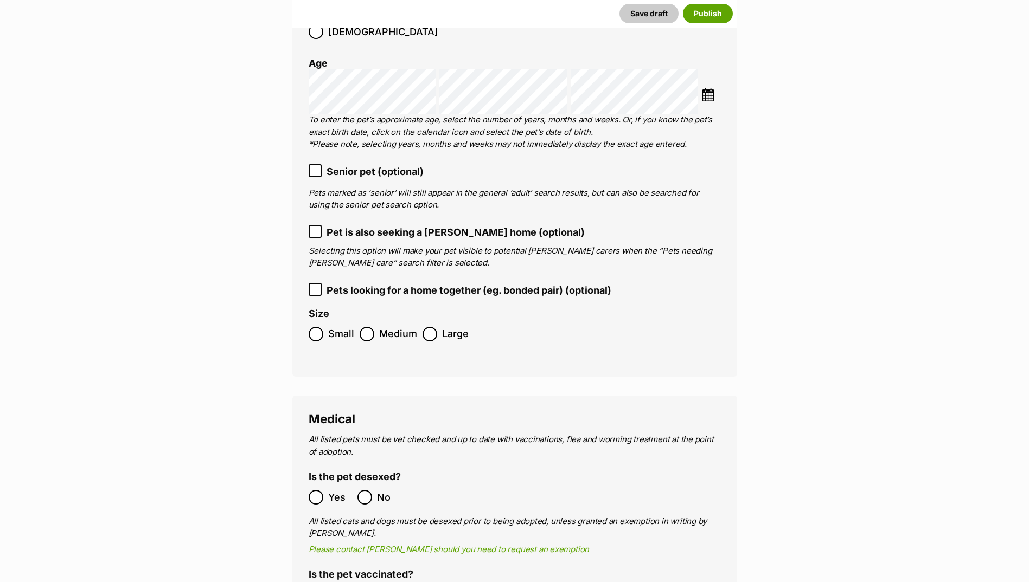
click at [394, 327] on span "Medium" at bounding box center [398, 334] width 38 height 15
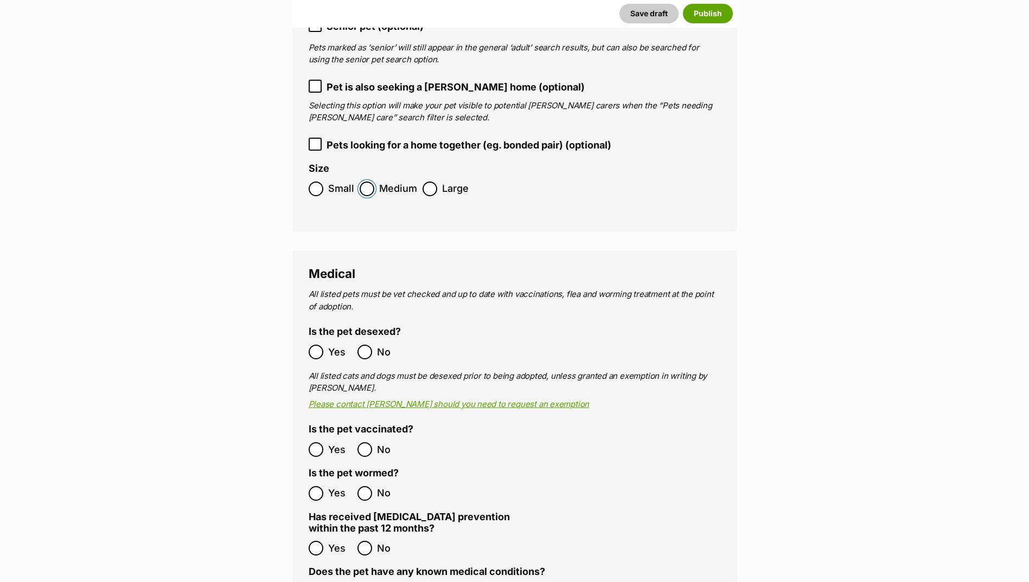
scroll to position [1663, 0]
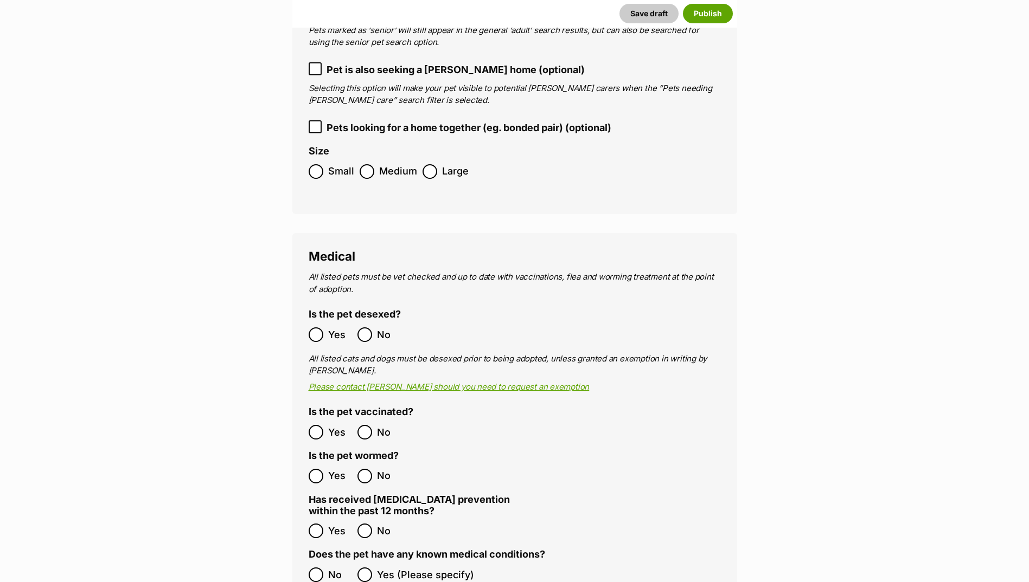
click at [328, 425] on span "Yes" at bounding box center [340, 432] width 24 height 15
click at [329, 469] on span "Yes" at bounding box center [340, 476] width 24 height 15
click at [365, 518] on ol "Yes No" at bounding box center [412, 530] width 206 height 25
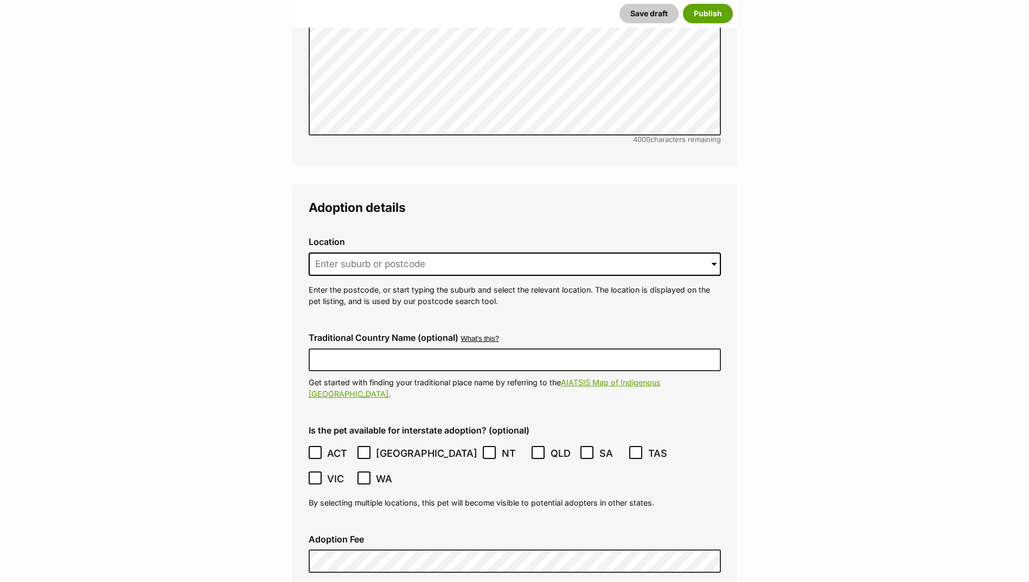
scroll to position [2423, 0]
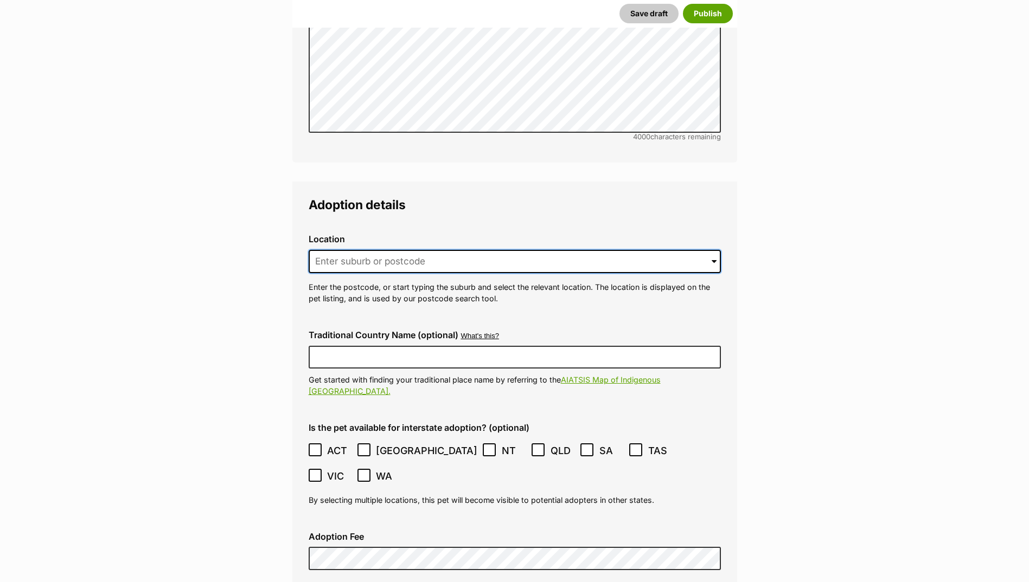
click at [409, 250] on input at bounding box center [515, 262] width 412 height 24
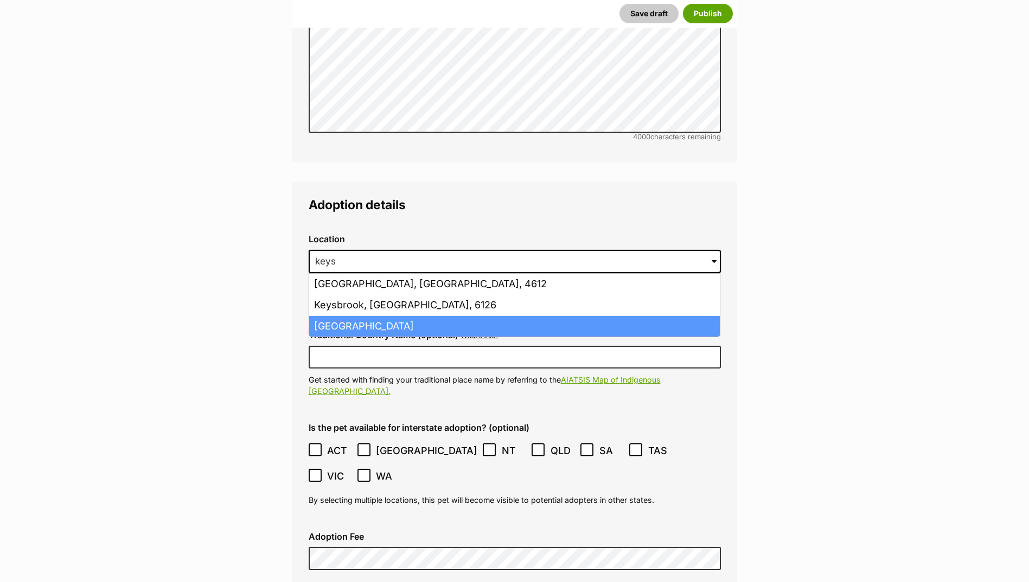
click at [389, 316] on li "Keysborough, Victoria, 3173" at bounding box center [514, 326] width 411 height 21
type input "Keysborough, Victoria, 3173"
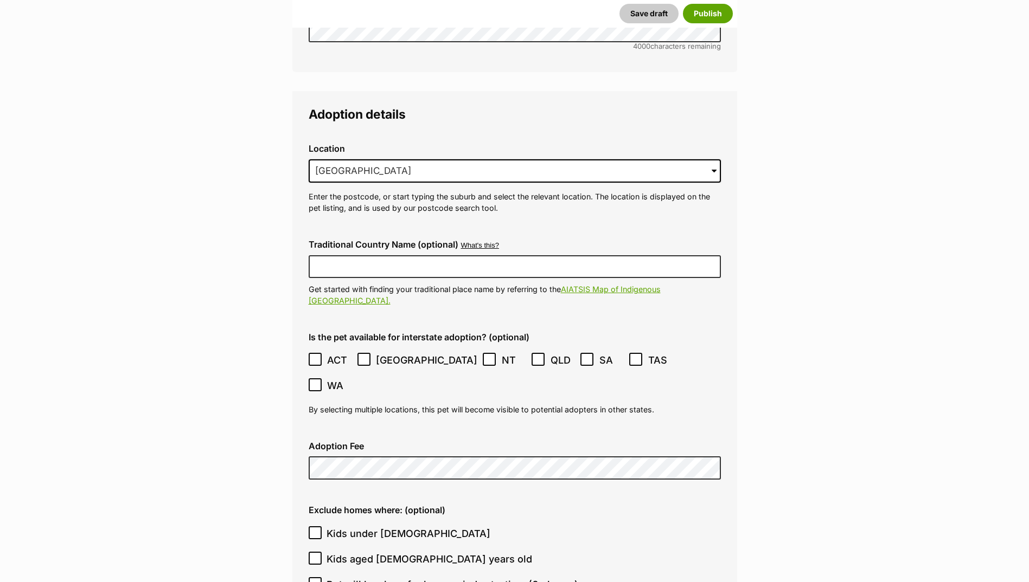
scroll to position [2694, 0]
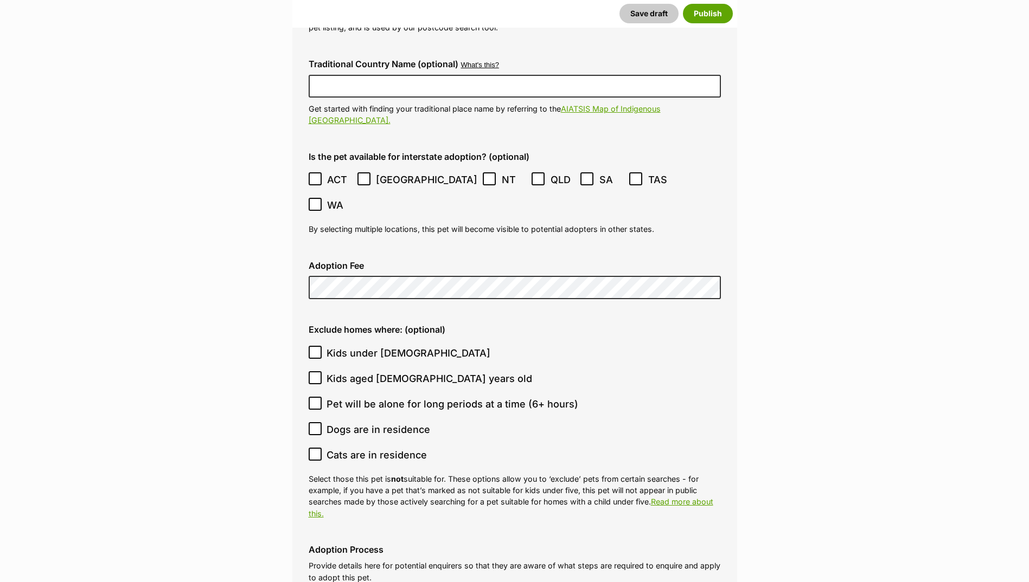
click at [360, 252] on div "Adoption Fee" at bounding box center [515, 280] width 430 height 56
click at [313, 425] on icon at bounding box center [315, 429] width 8 height 8
click at [313, 422] on input "Dogs are in residence" at bounding box center [315, 428] width 13 height 13
checkbox input "true"
click at [317, 448] on input "Cats are in residence" at bounding box center [315, 454] width 13 height 13
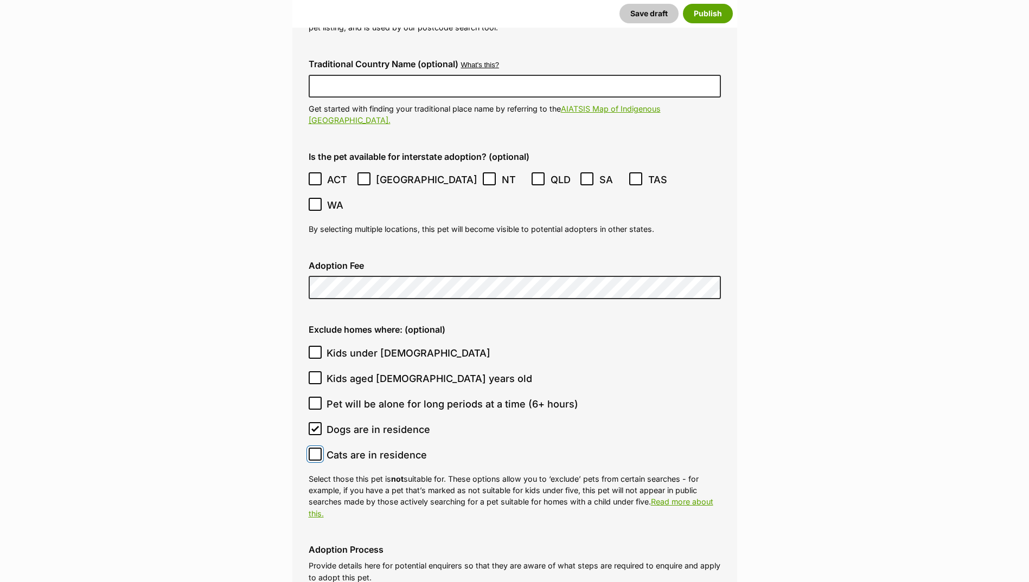
checkbox input "true"
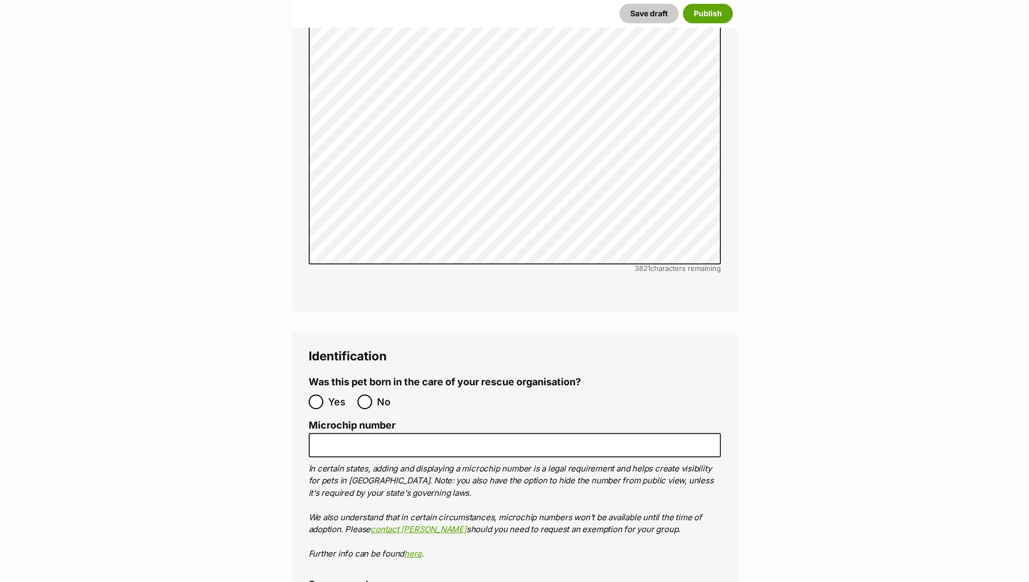
scroll to position [3290, 0]
click at [368, 393] on input "No" at bounding box center [364, 400] width 15 height 15
radio input "true"
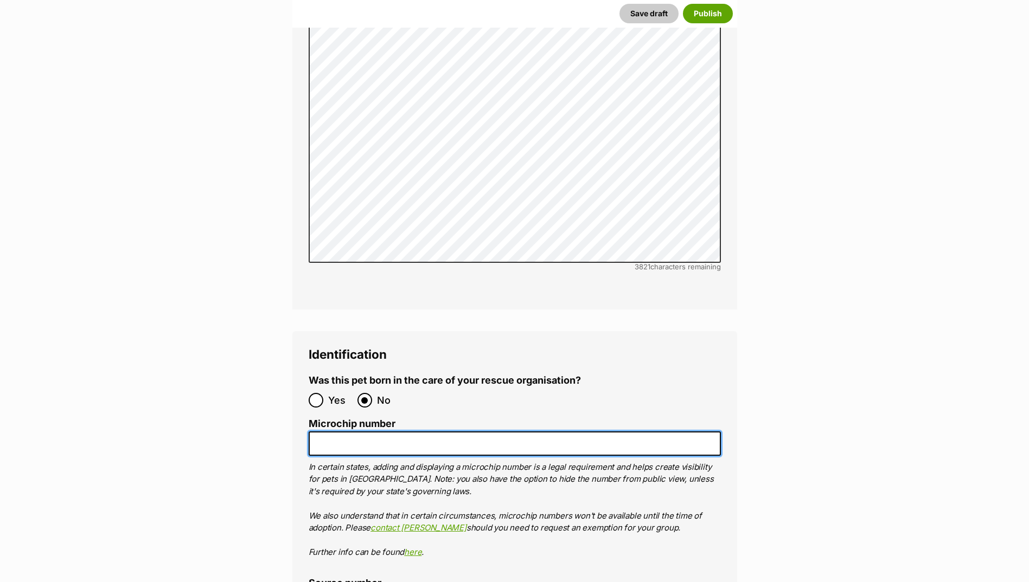
click at [354, 432] on input "Microchip number" at bounding box center [515, 444] width 412 height 24
paste input "900012001189175"
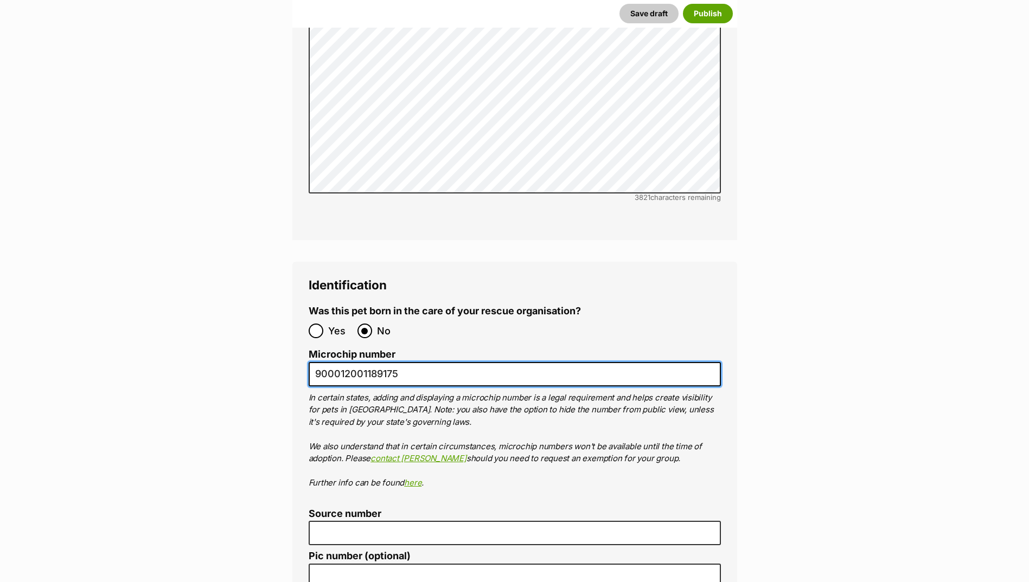
scroll to position [3561, 0]
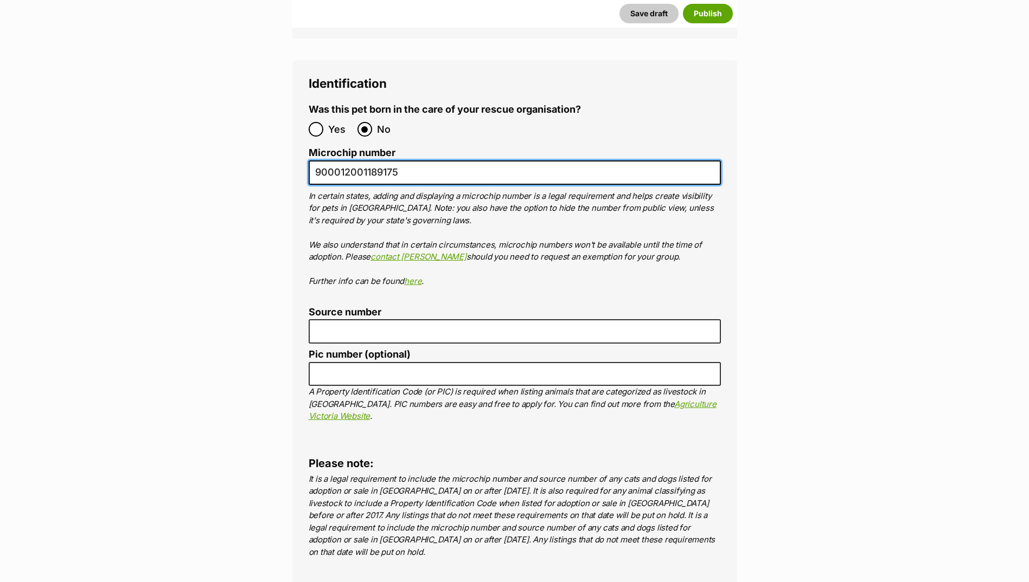
type input "900012001189175"
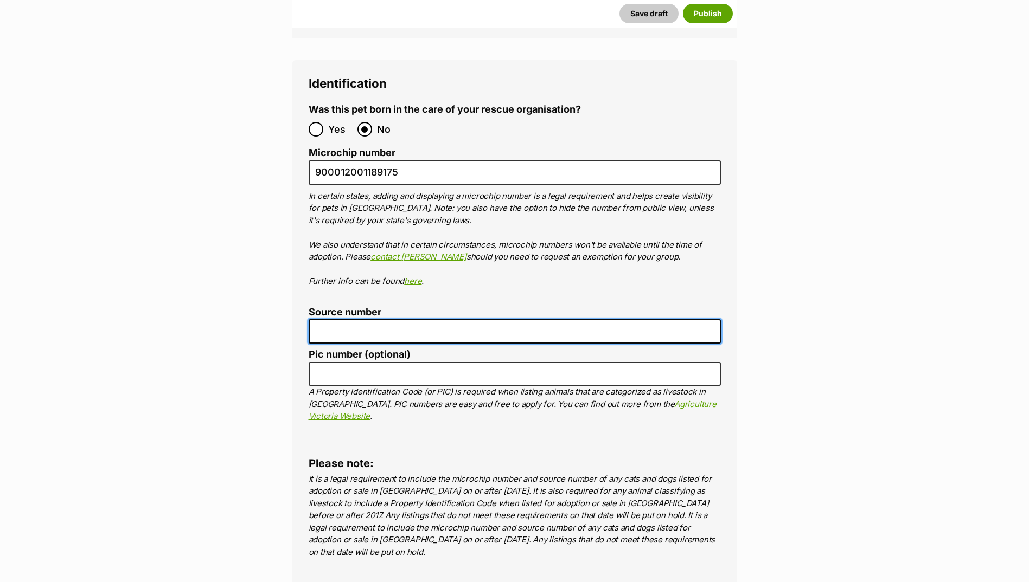
click at [364, 319] on input "Source number" at bounding box center [515, 331] width 412 height 24
type input "br100702"
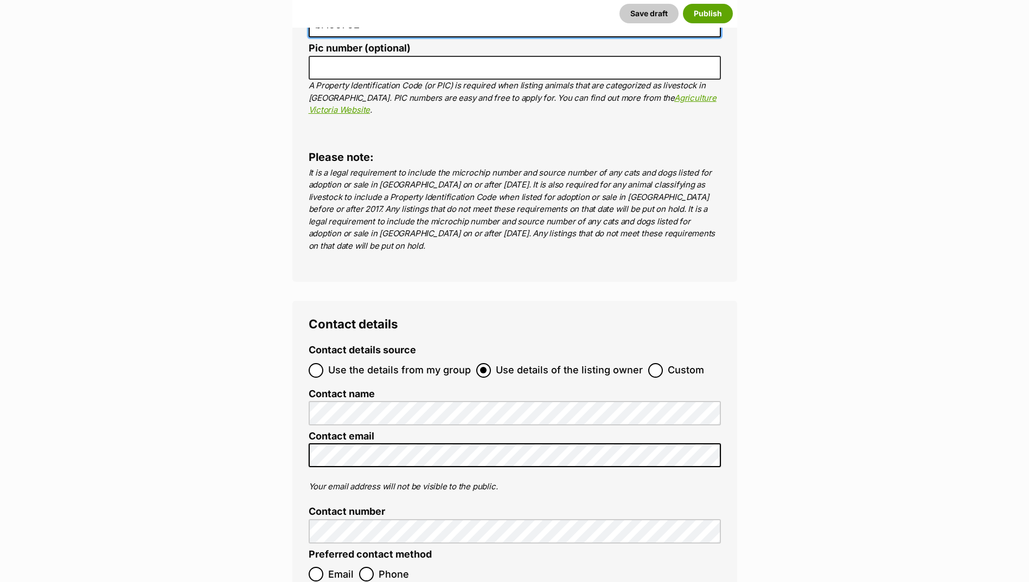
scroll to position [3887, 0]
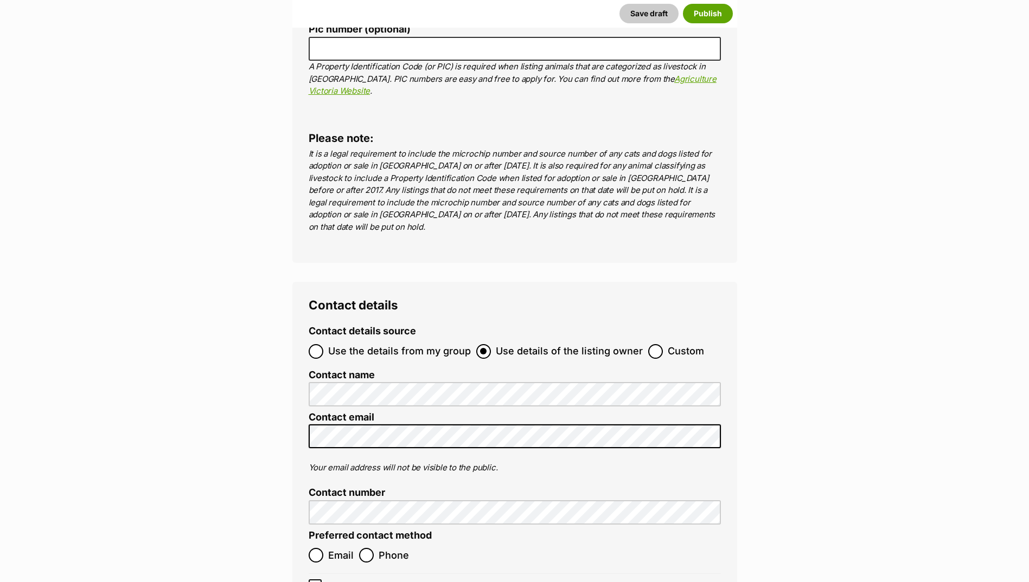
click at [325, 548] on label "Email" at bounding box center [331, 555] width 45 height 15
click at [323, 548] on input "Email" at bounding box center [316, 555] width 15 height 15
radio input "true"
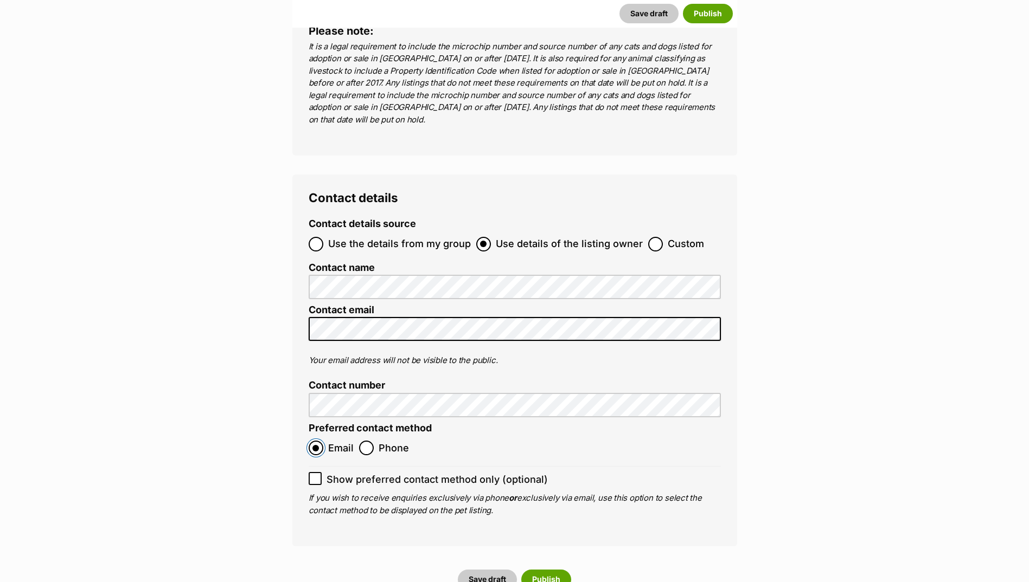
scroll to position [4266, 0]
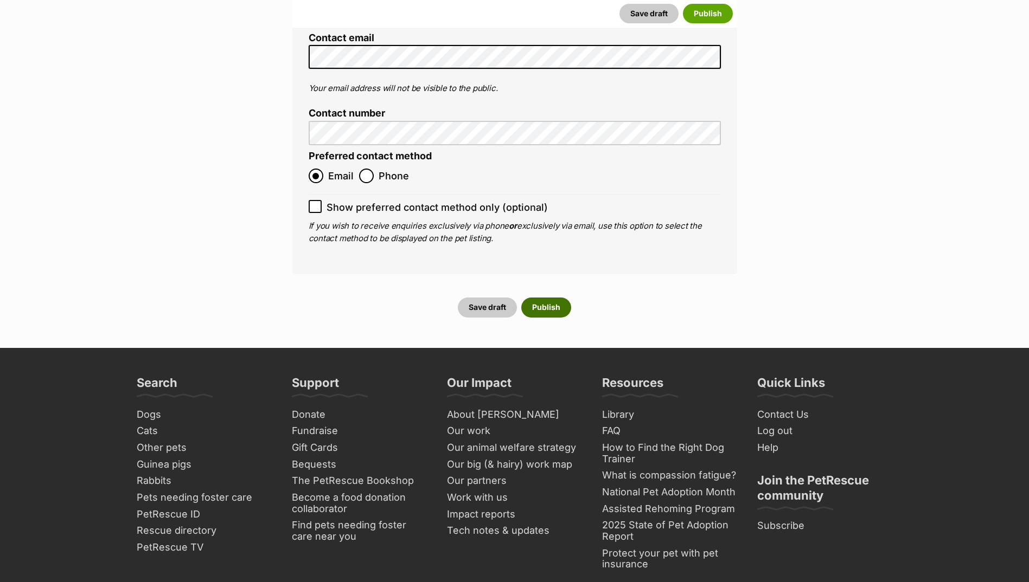
click at [543, 298] on button "Publish" at bounding box center [546, 308] width 50 height 20
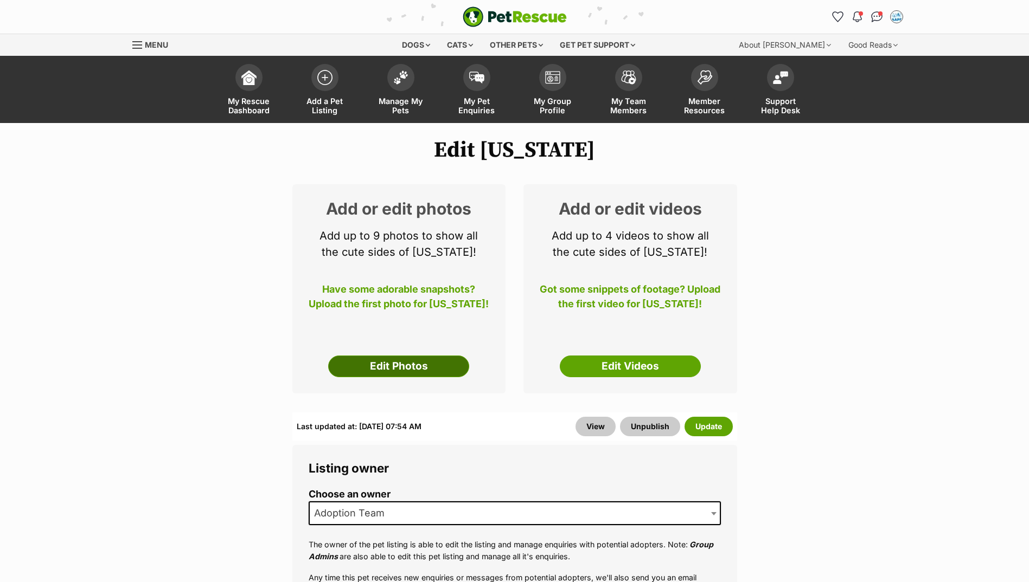
click at [412, 356] on link "Edit Photos" at bounding box center [398, 367] width 141 height 22
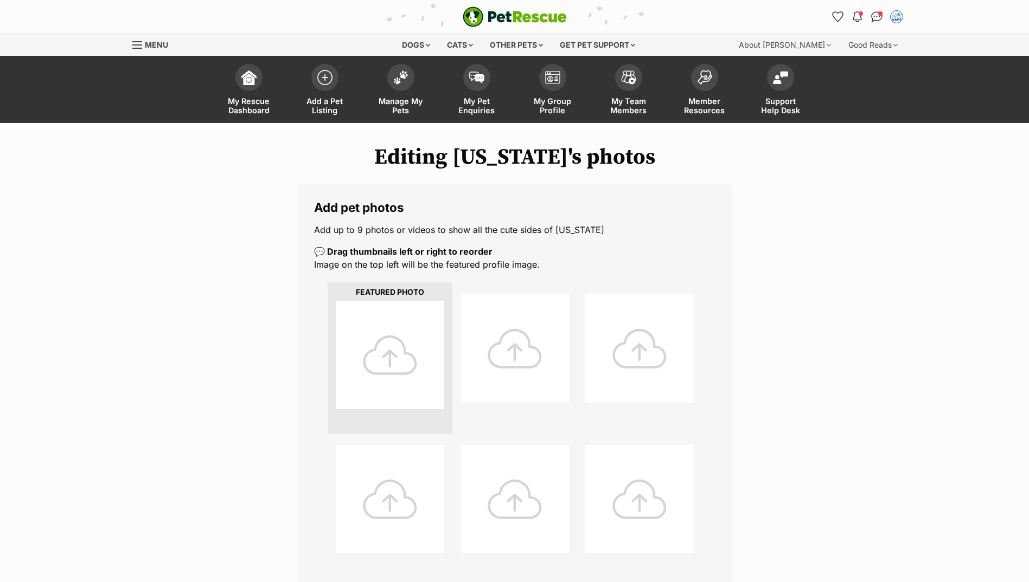
click at [394, 374] on div at bounding box center [390, 355] width 108 height 108
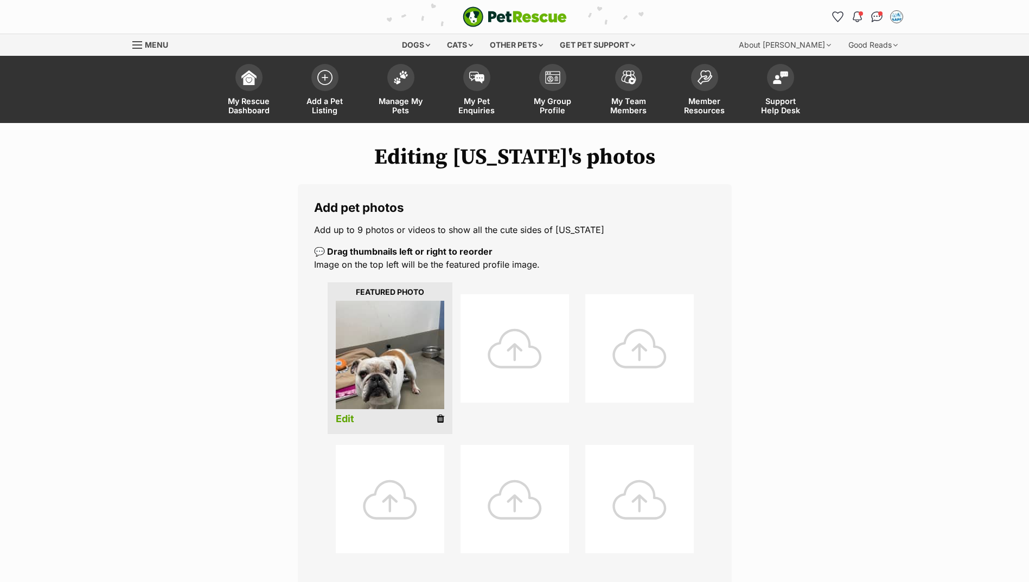
click at [516, 381] on div at bounding box center [514, 348] width 108 height 108
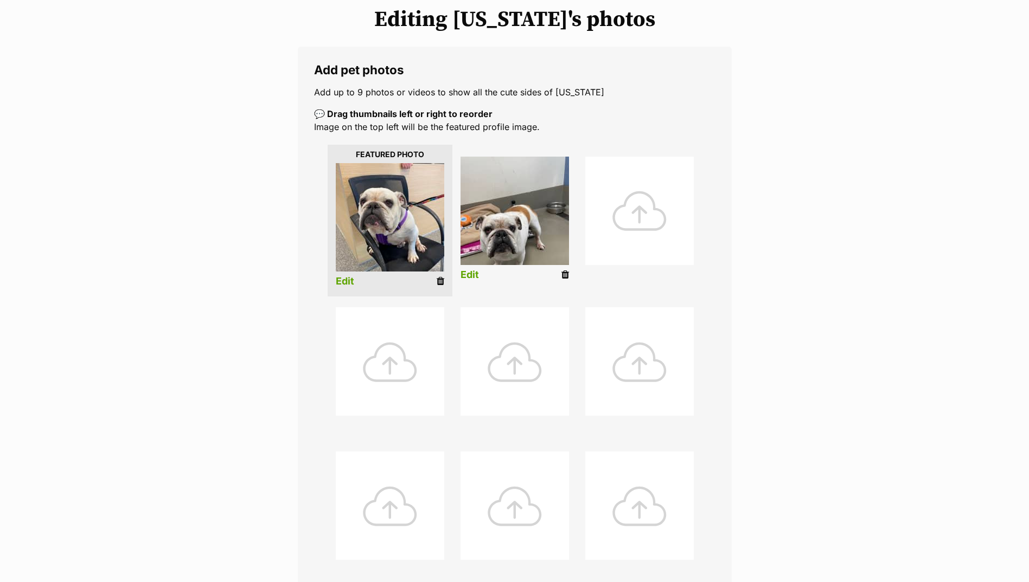
scroll to position [380, 0]
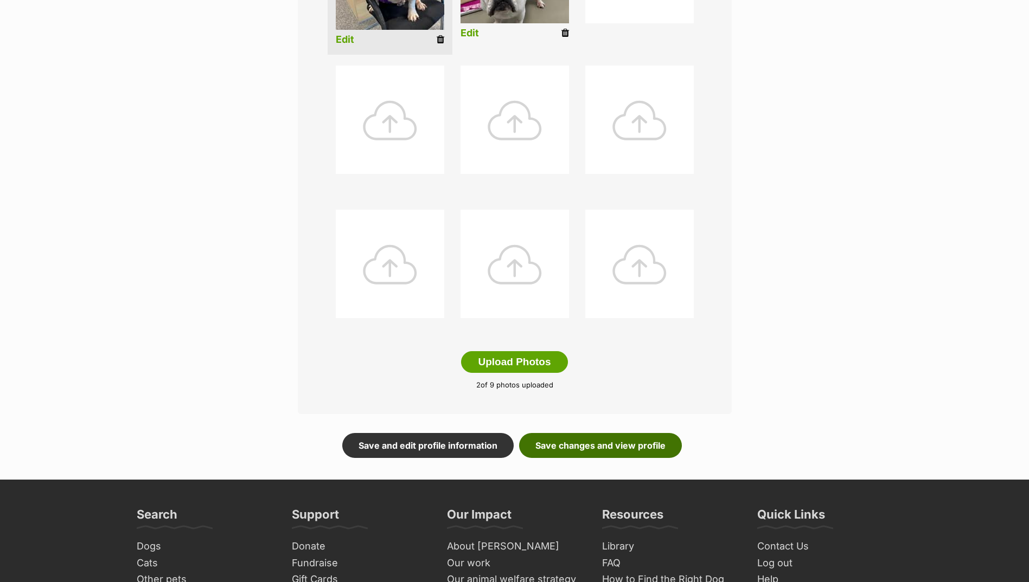
click at [628, 450] on link "Save changes and view profile" at bounding box center [600, 445] width 163 height 25
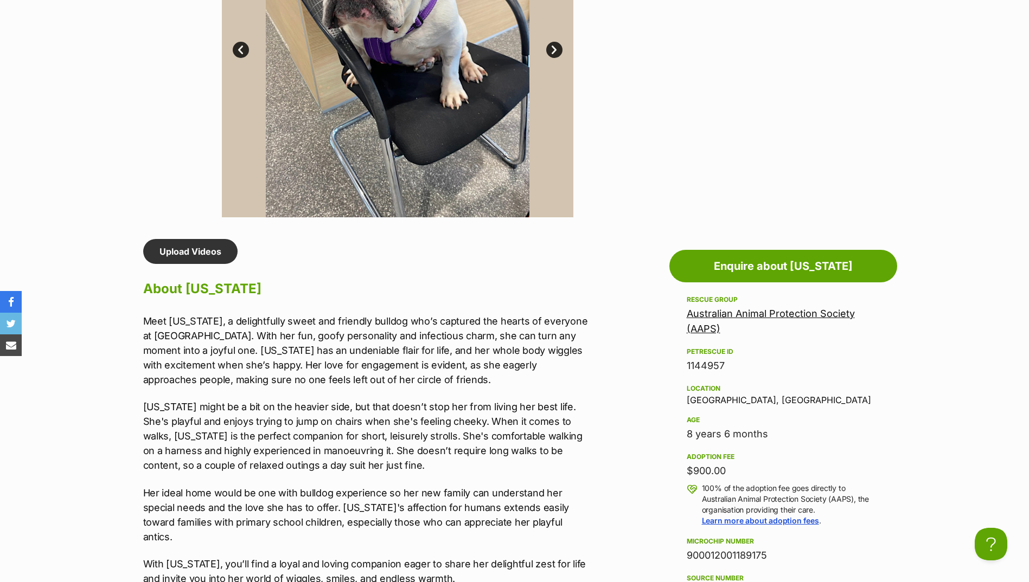
scroll to position [868, 0]
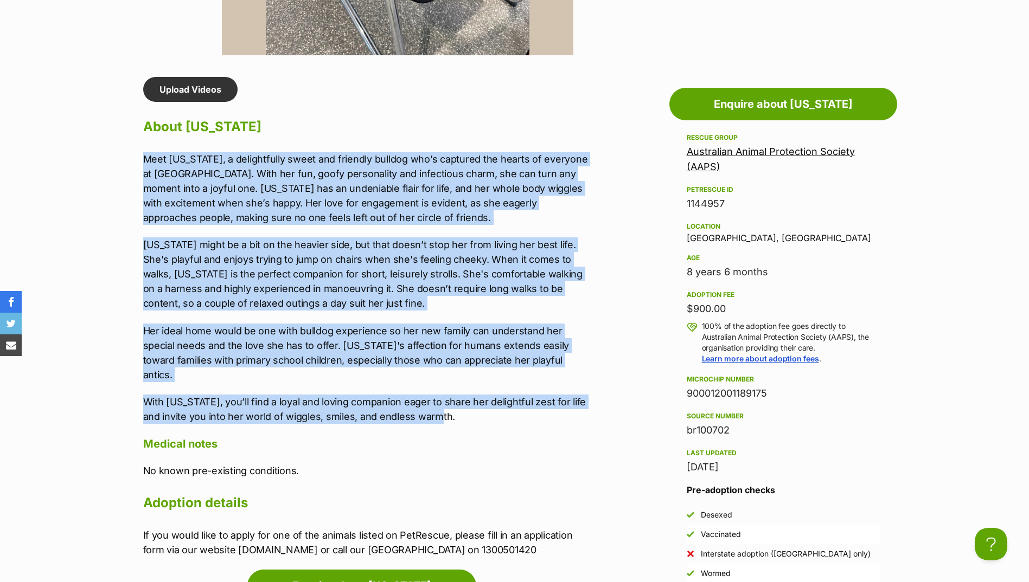
drag, startPoint x: 143, startPoint y: 158, endPoint x: 467, endPoint y: 396, distance: 403.1
click at [467, 396] on div "Meet [US_STATE], a delightfully sweet and friendly bulldog who’s captured the h…" at bounding box center [367, 288] width 448 height 272
copy div "Lore Ipsumdo, s ametconsecte adipi eli seddoeiu tempori utl’e dolorema ali enim…"
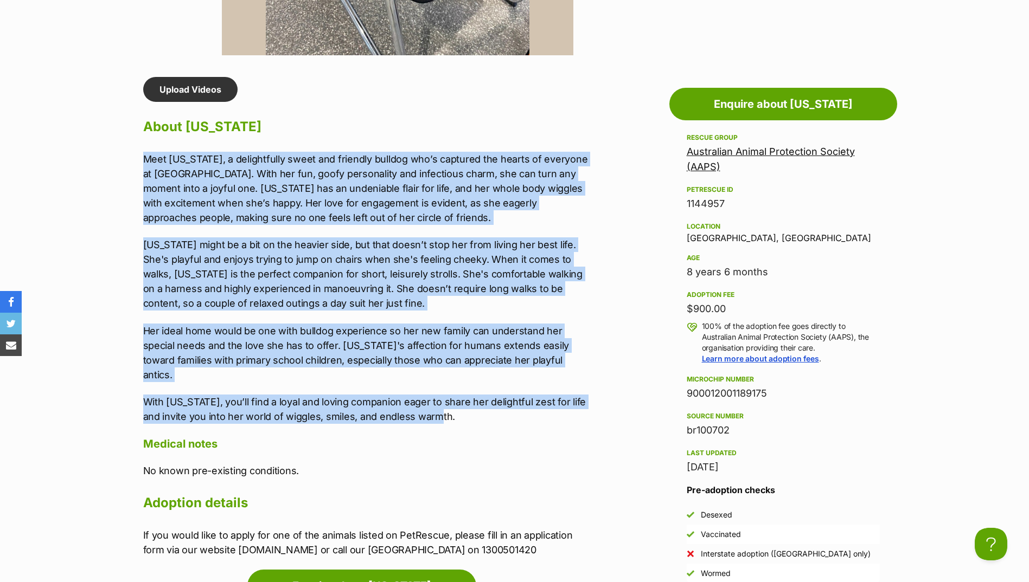
click at [356, 143] on div "Upload Videos About [US_STATE] Meet [US_STATE], a delightfully sweet and friend…" at bounding box center [367, 317] width 448 height 480
click at [288, 149] on div "Upload Videos About Georgia Meet Georgia, a delightfully sweet and friendly bul…" at bounding box center [367, 317] width 448 height 480
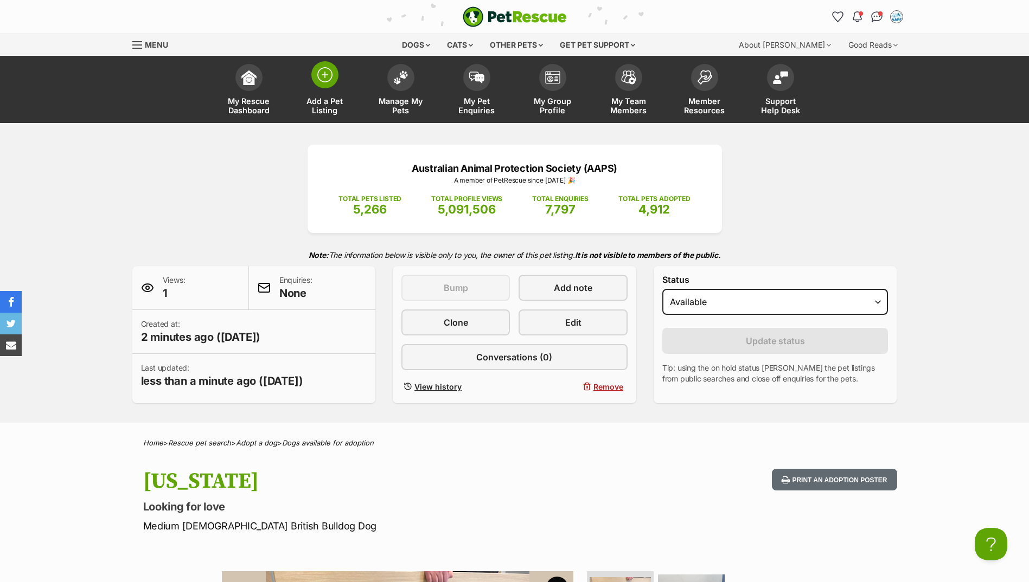
click at [335, 84] on link "Add a Pet Listing" at bounding box center [325, 91] width 76 height 65
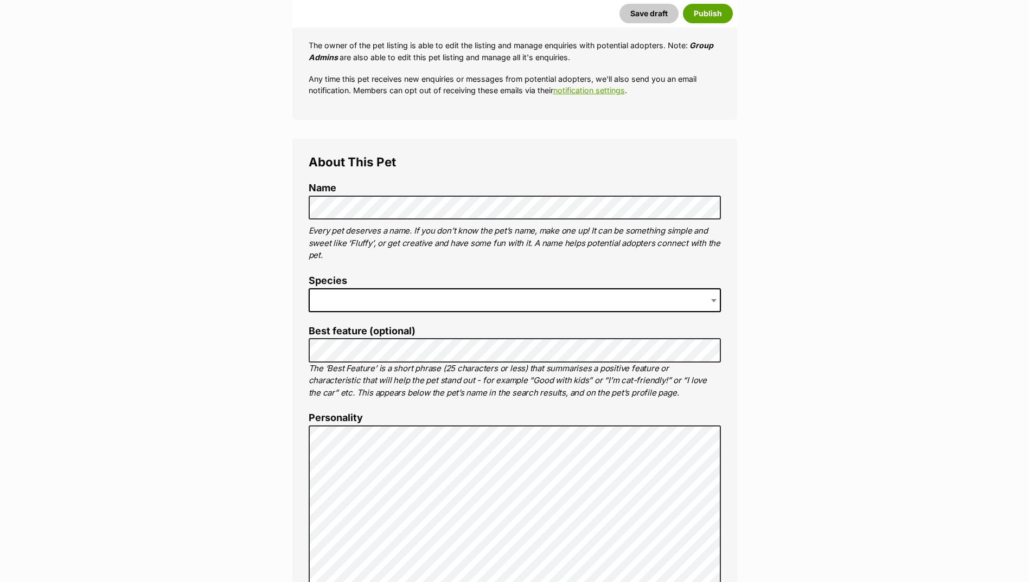
click at [432, 297] on span at bounding box center [515, 301] width 412 height 24
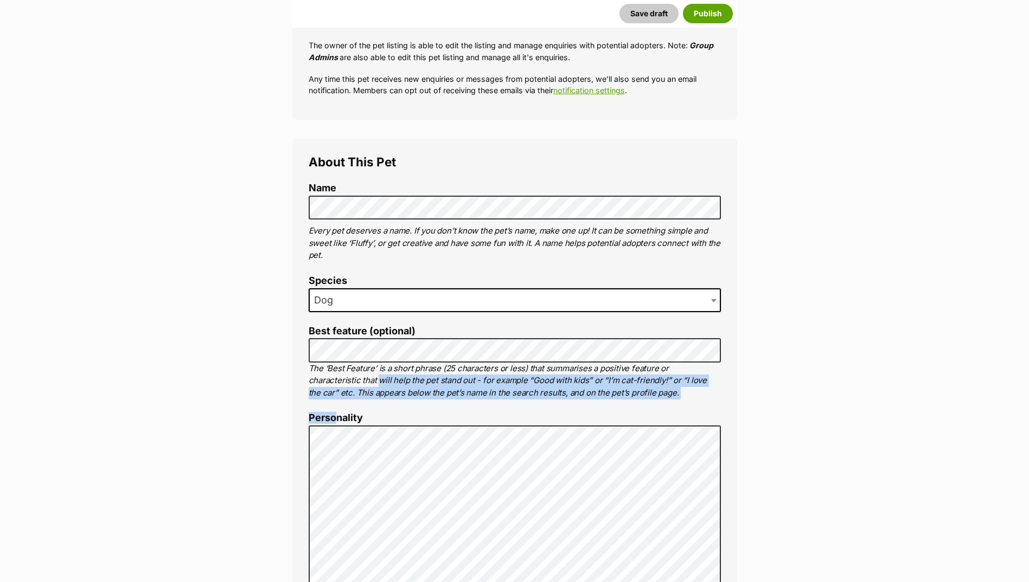
drag, startPoint x: 332, startPoint y: 390, endPoint x: 335, endPoint y: 416, distance: 25.7
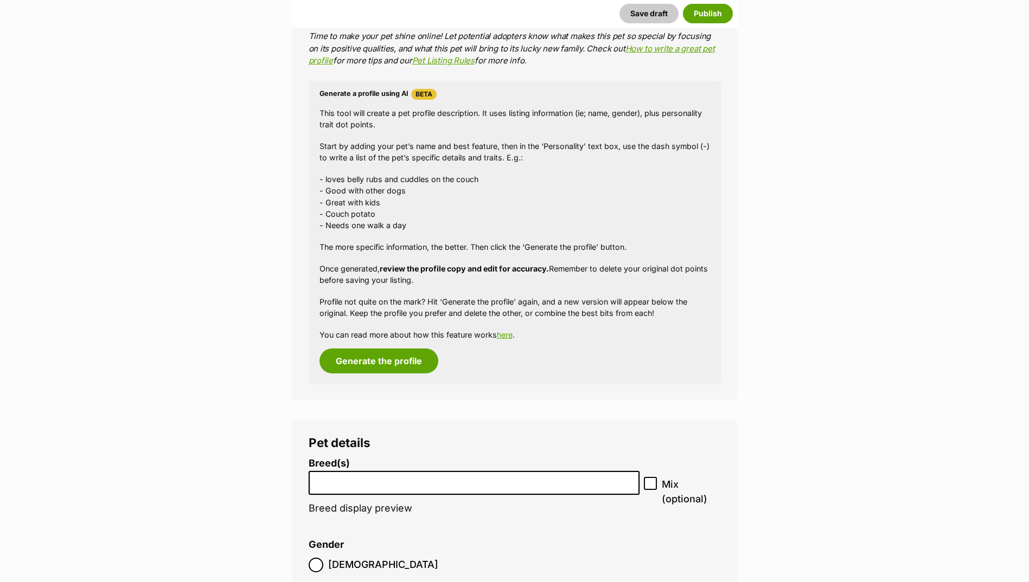
scroll to position [922, 0]
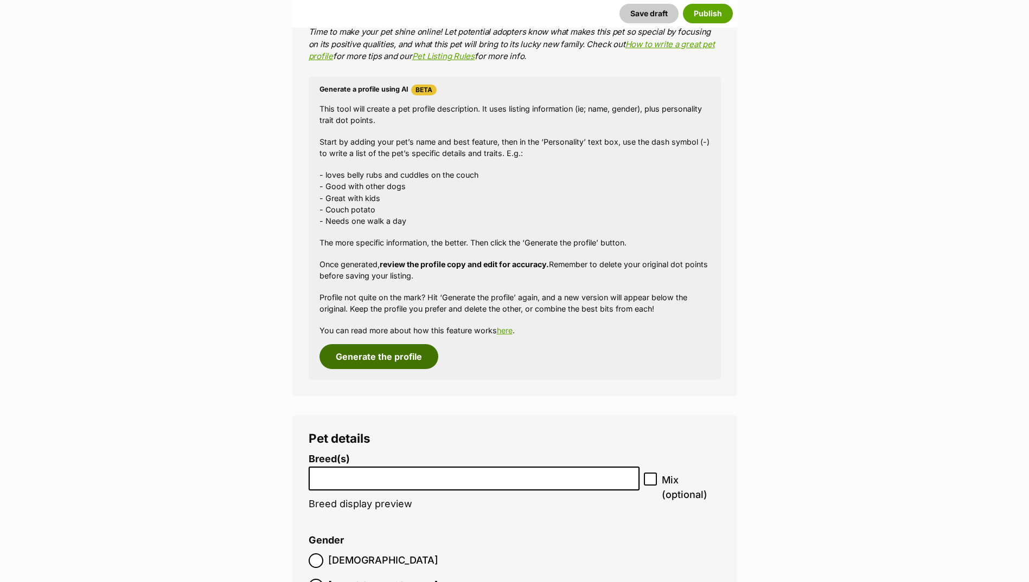
click at [424, 359] on button "Generate the profile" at bounding box center [378, 356] width 119 height 25
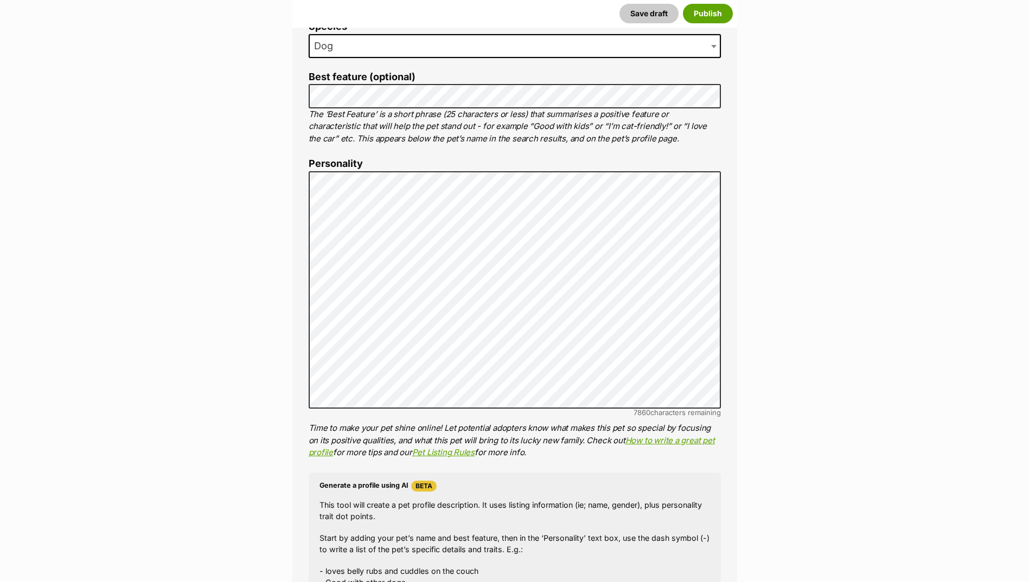
scroll to position [524, 0]
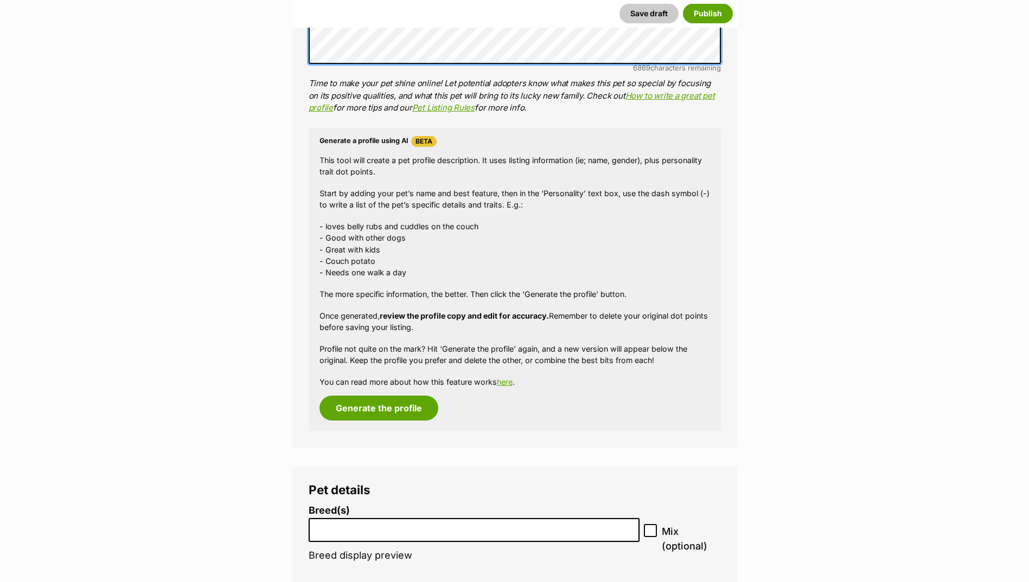
scroll to position [1067, 0]
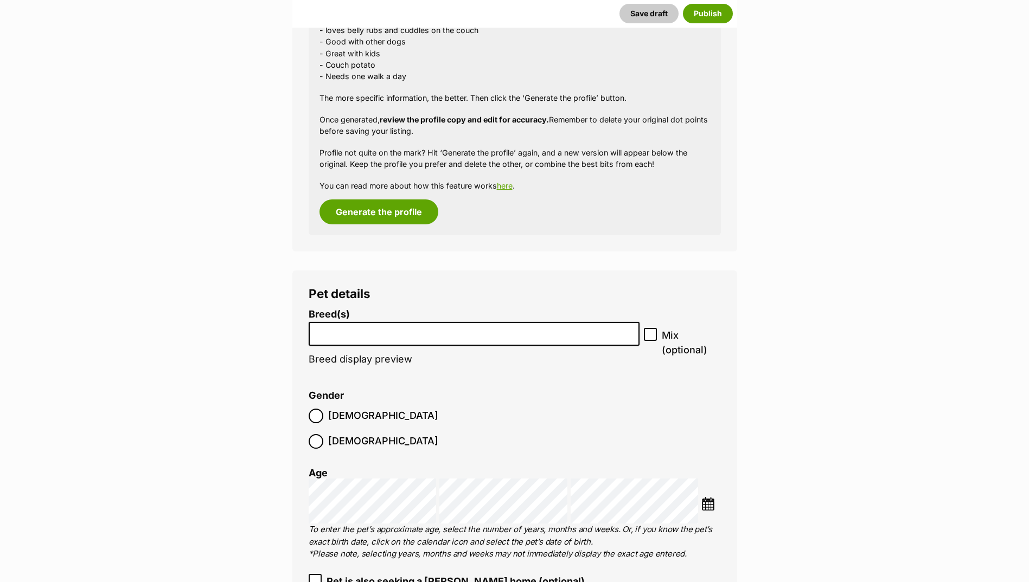
click at [395, 338] on li at bounding box center [474, 334] width 324 height 22
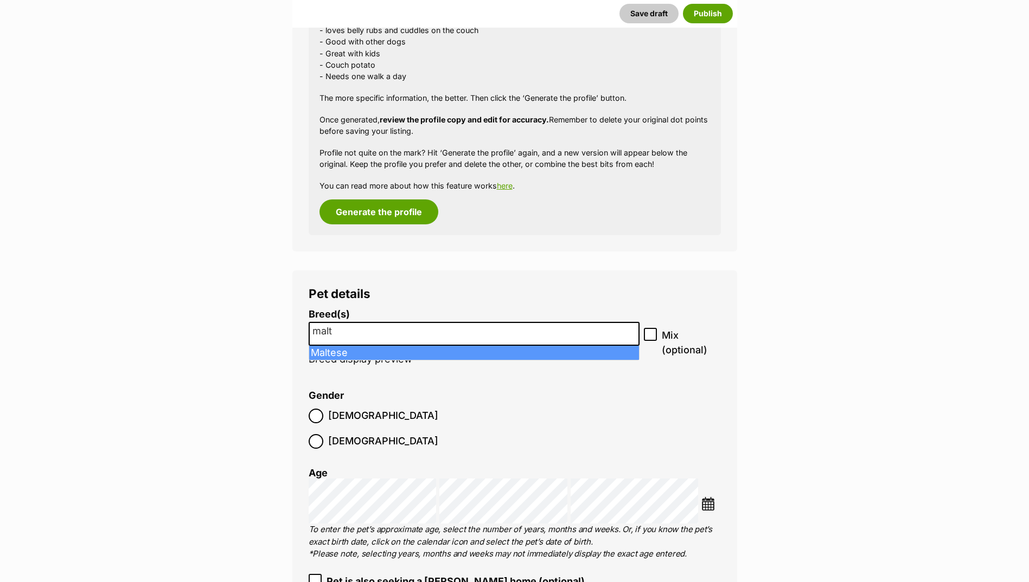
type input "malt"
select select "138"
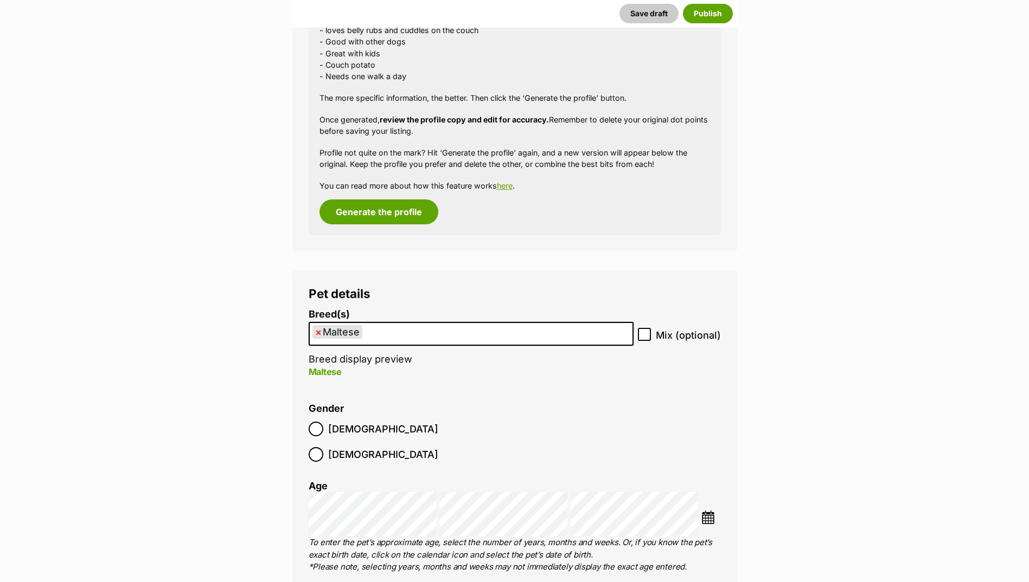
click at [323, 431] on label "Male" at bounding box center [374, 429] width 130 height 15
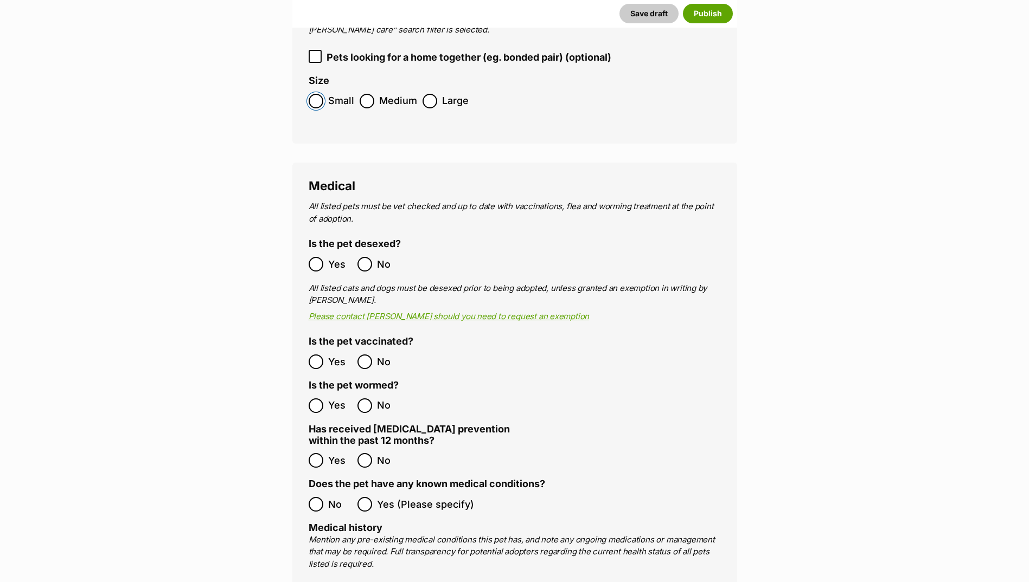
scroll to position [1663, 0]
drag, startPoint x: 330, startPoint y: 242, endPoint x: 335, endPoint y: 245, distance: 6.3
click at [334, 256] on span "Yes" at bounding box center [340, 263] width 24 height 15
click at [326, 354] on label "Yes" at bounding box center [330, 361] width 43 height 15
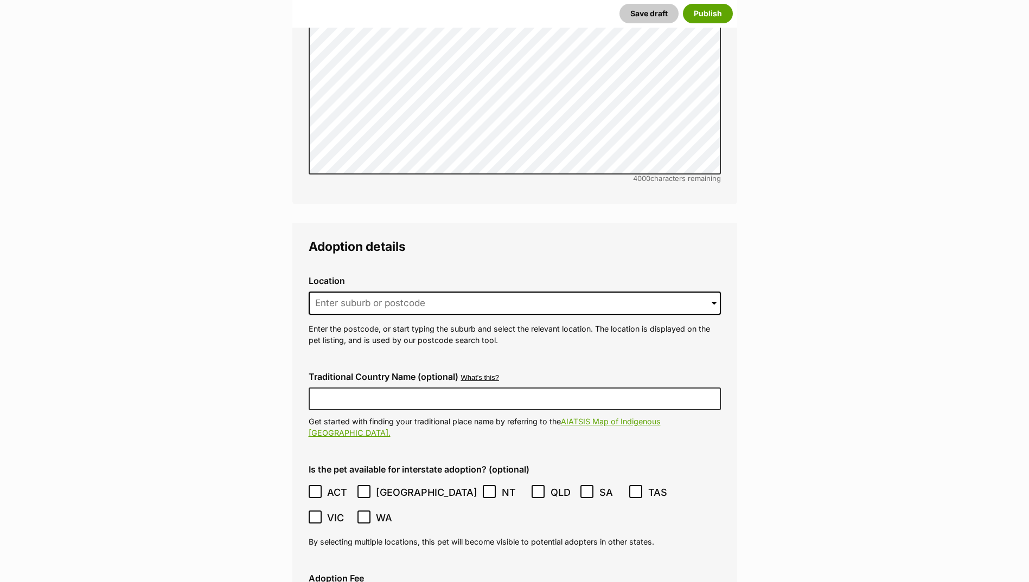
scroll to position [2314, 0]
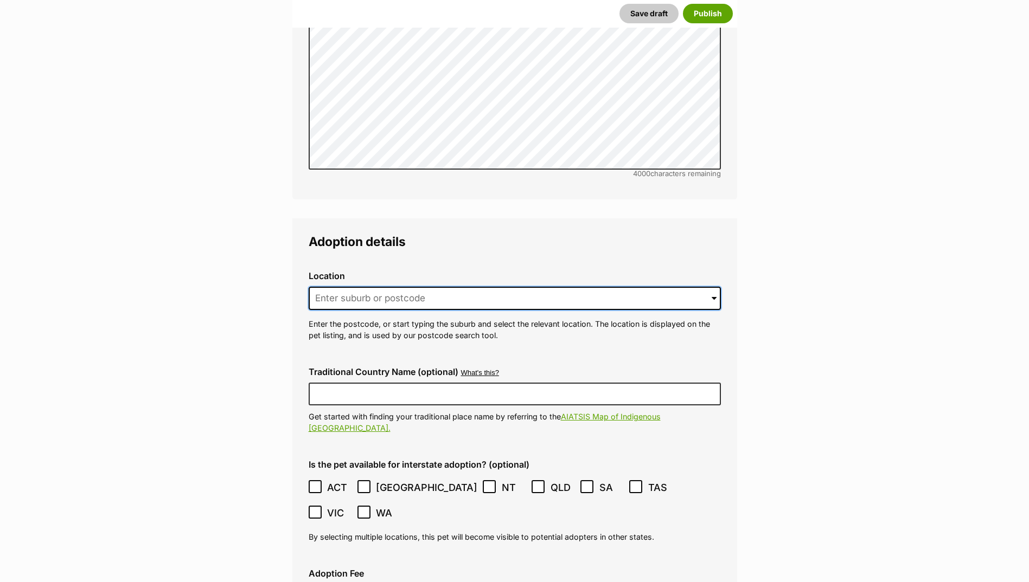
click at [368, 287] on input at bounding box center [515, 299] width 412 height 24
drag, startPoint x: 480, startPoint y: 279, endPoint x: 335, endPoint y: 274, distance: 145.9
click at [335, 287] on input "keyszzzzzzzzzzzzzzzzzzzzzzzzzzz" at bounding box center [515, 299] width 412 height 24
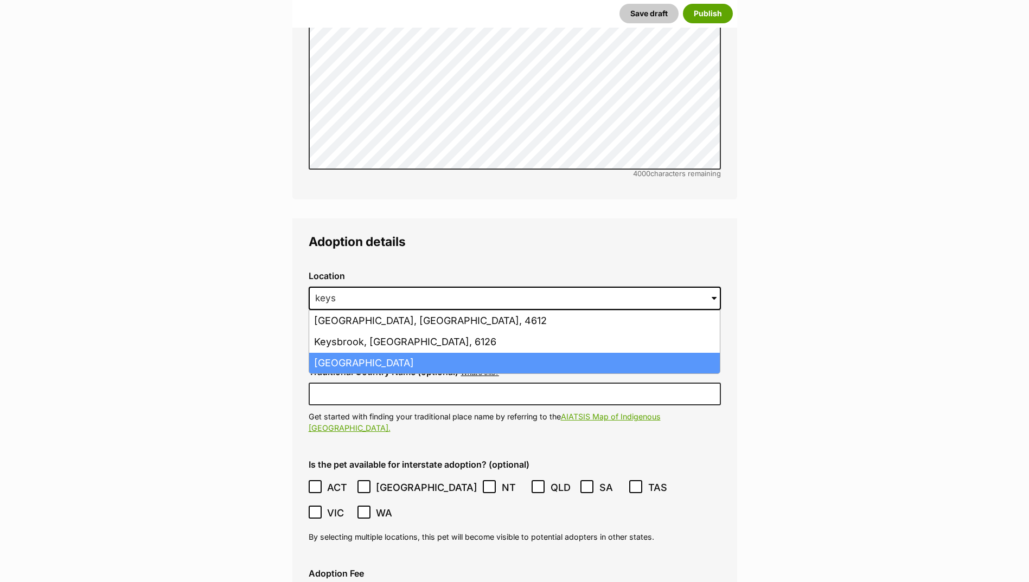
click at [387, 353] on li "Keysborough, Victoria, 3173" at bounding box center [514, 363] width 411 height 21
type input "Keysborough, Victoria, 3173"
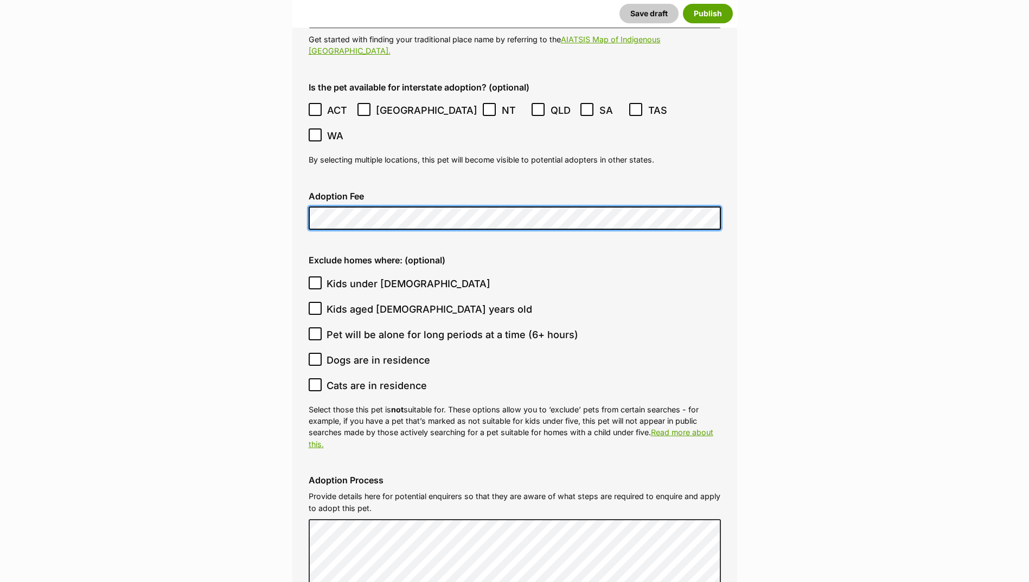
scroll to position [2694, 0]
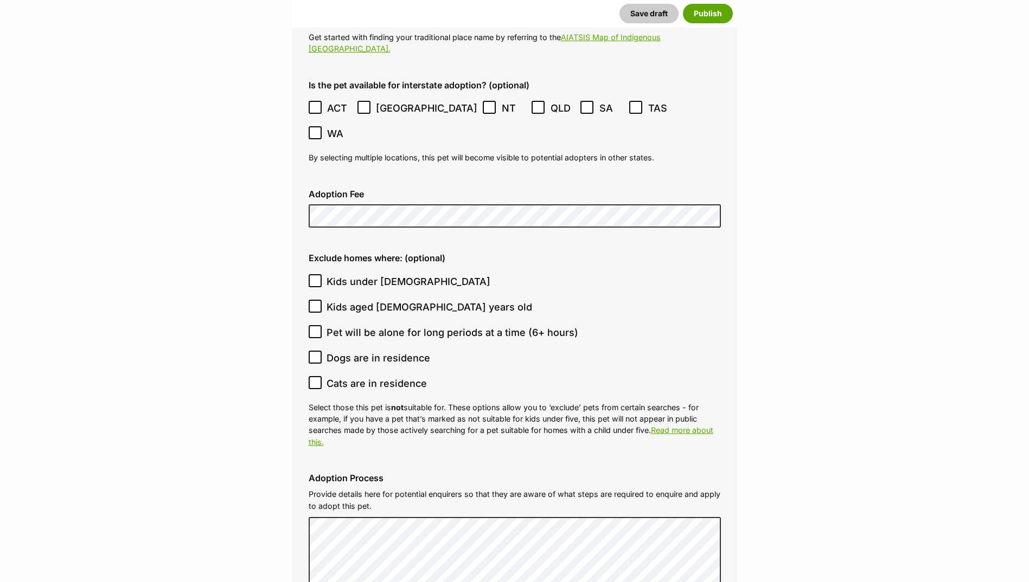
click at [311, 328] on icon at bounding box center [315, 332] width 8 height 8
click at [311, 325] on input "Pet will be alone for long periods at a time (6+ hours)" at bounding box center [315, 331] width 13 height 13
checkbox input "true"
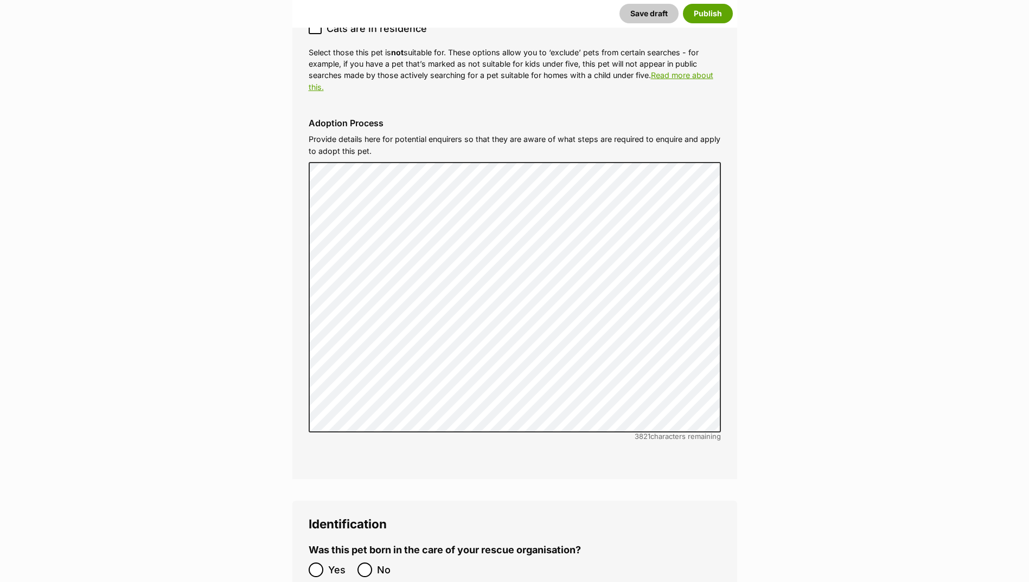
scroll to position [3182, 0]
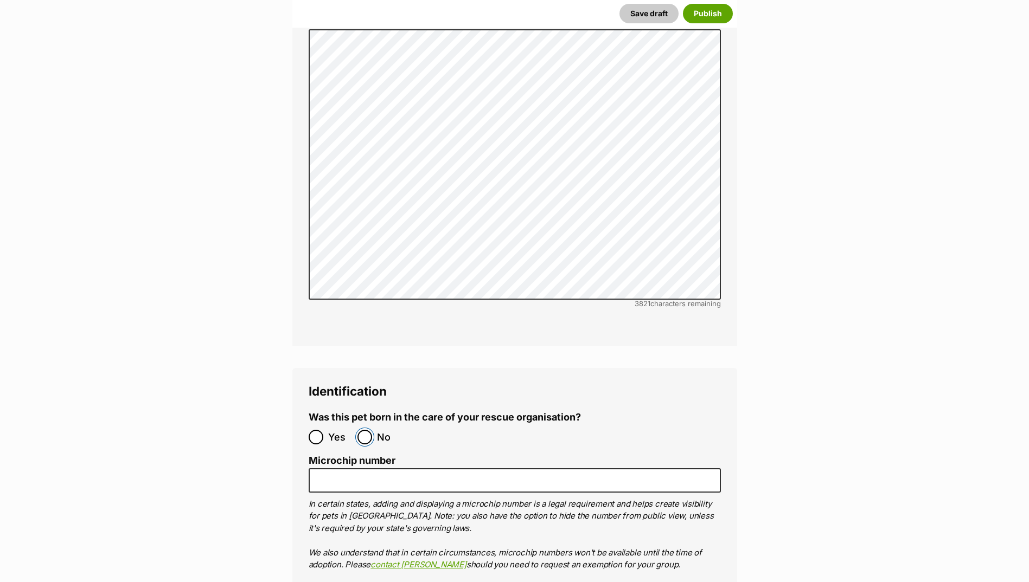
click at [363, 430] on input "No" at bounding box center [364, 437] width 15 height 15
radio input "true"
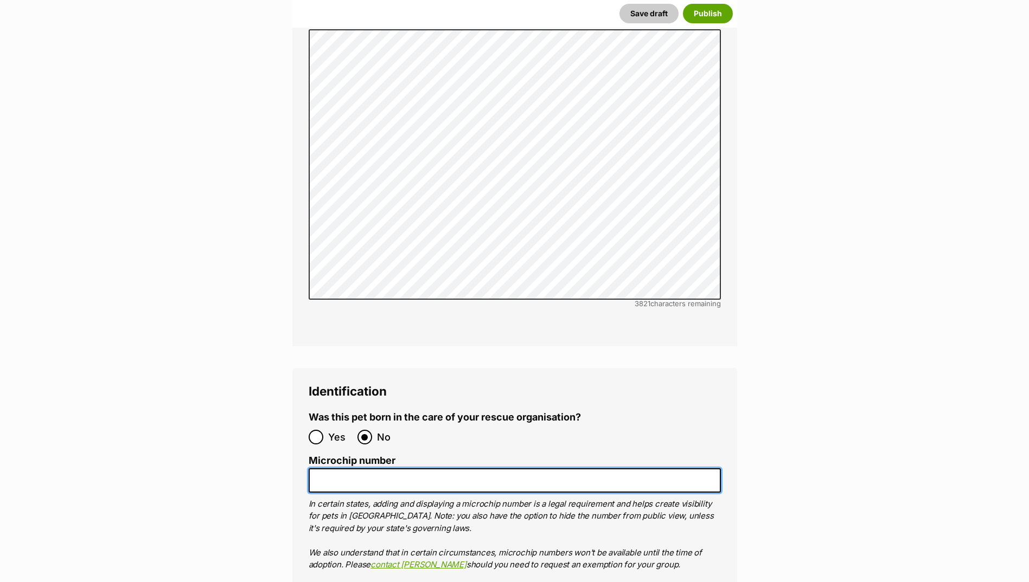
click at [360, 469] on input "Microchip number" at bounding box center [515, 481] width 412 height 24
paste input "956000018837864"
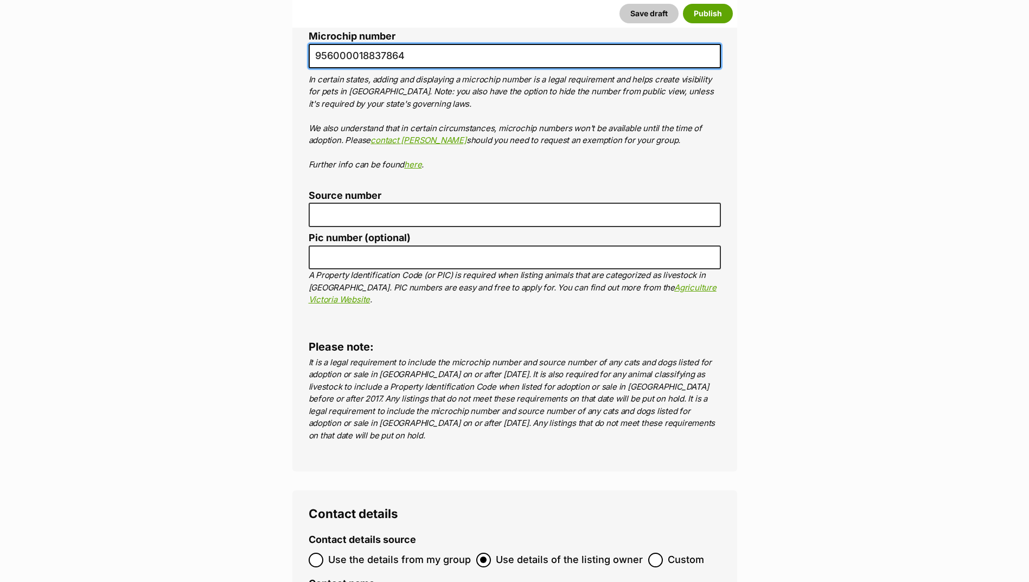
scroll to position [3616, 0]
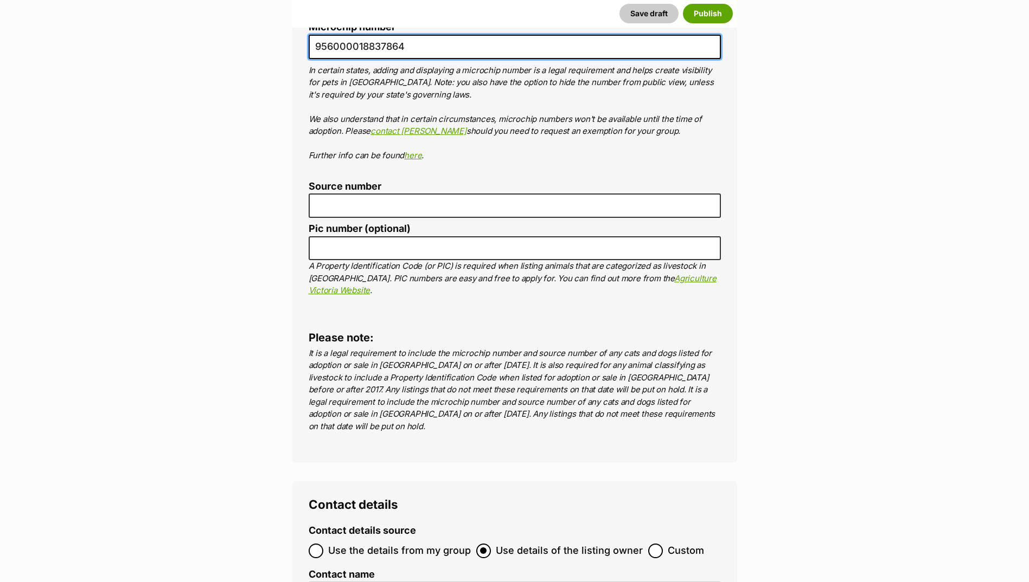
type input "956000018837864"
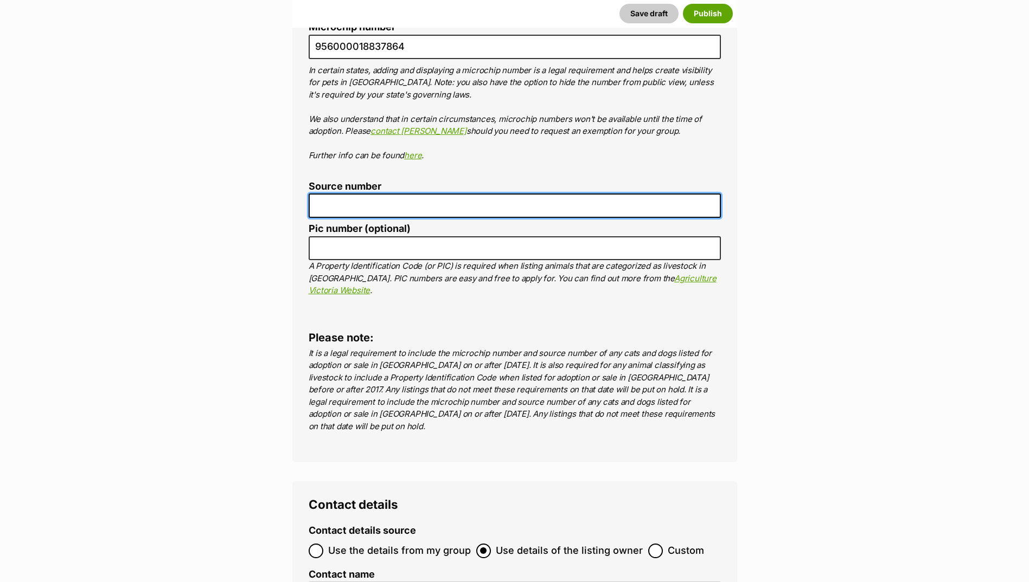
click at [356, 194] on input "Source number" at bounding box center [515, 206] width 412 height 24
type input "BR100702"
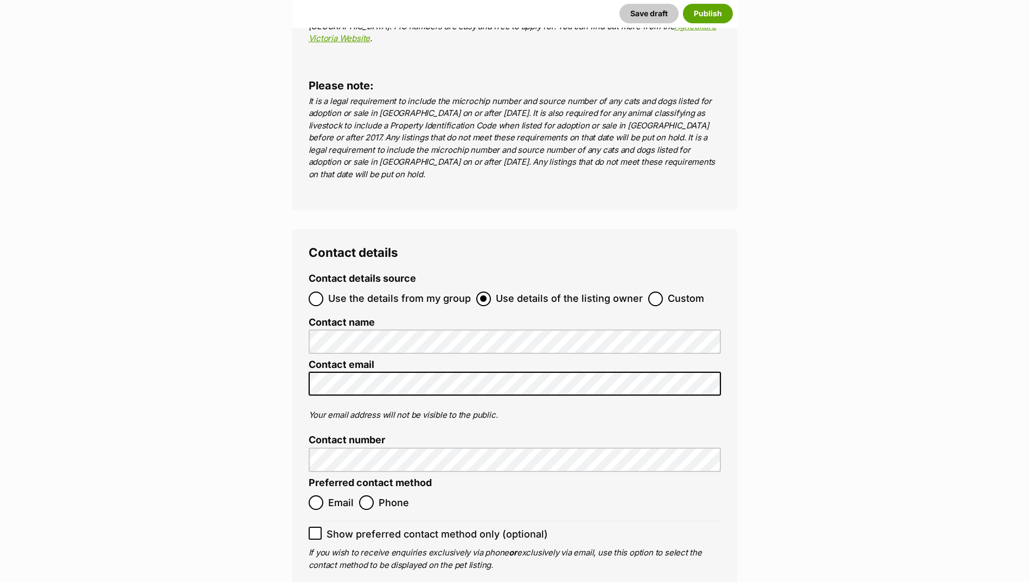
scroll to position [3887, 0]
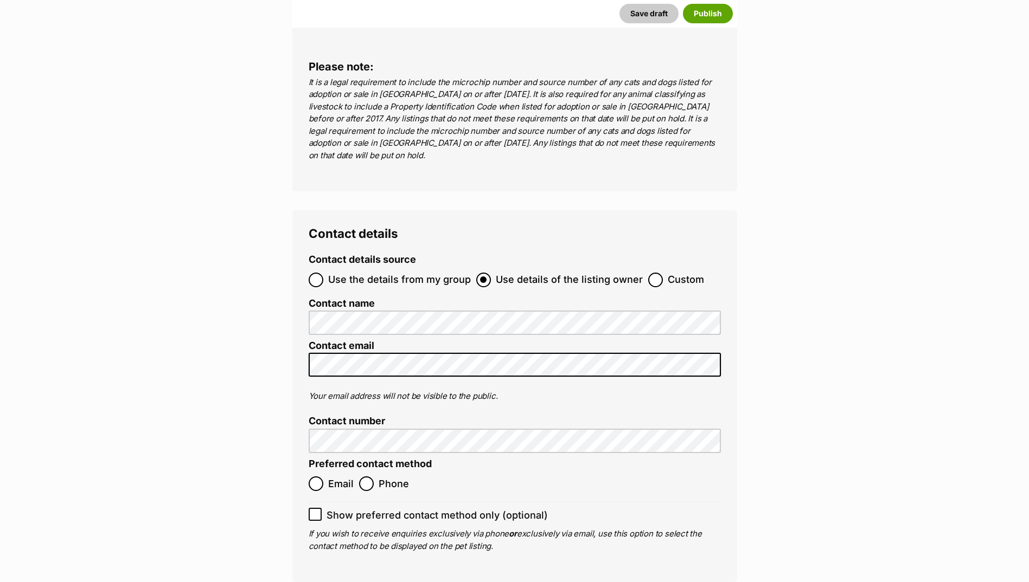
click at [330, 477] on span "Email" at bounding box center [340, 484] width 25 height 15
click at [323, 477] on input "Email" at bounding box center [316, 484] width 15 height 15
radio input "true"
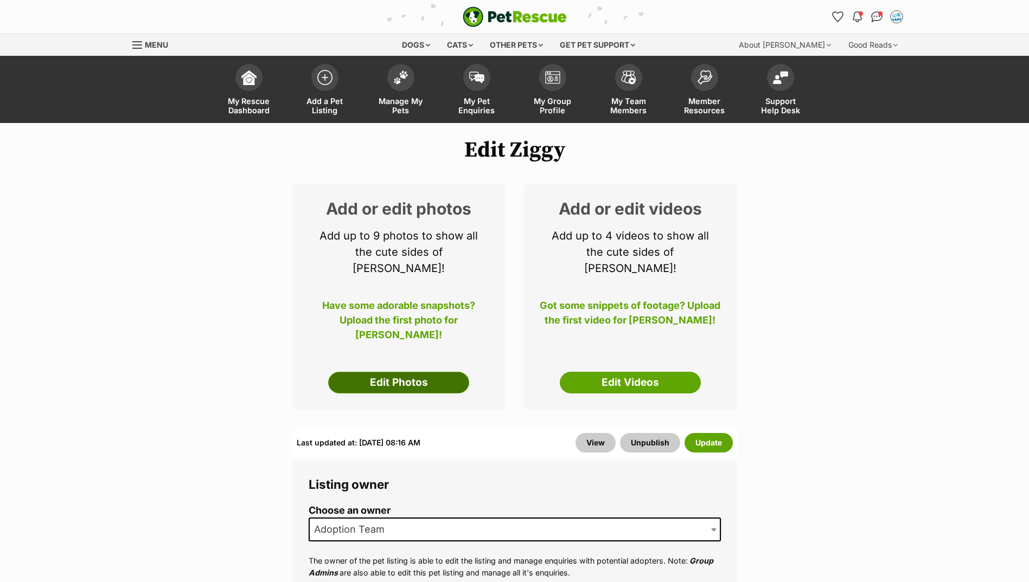
click at [389, 372] on link "Edit Photos" at bounding box center [398, 383] width 141 height 22
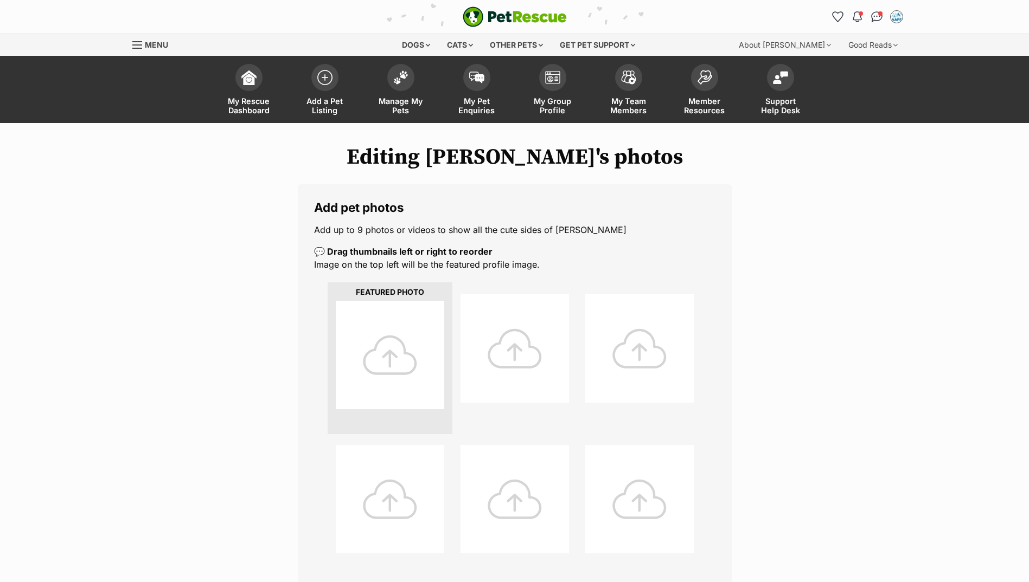
click at [390, 347] on div at bounding box center [390, 355] width 108 height 108
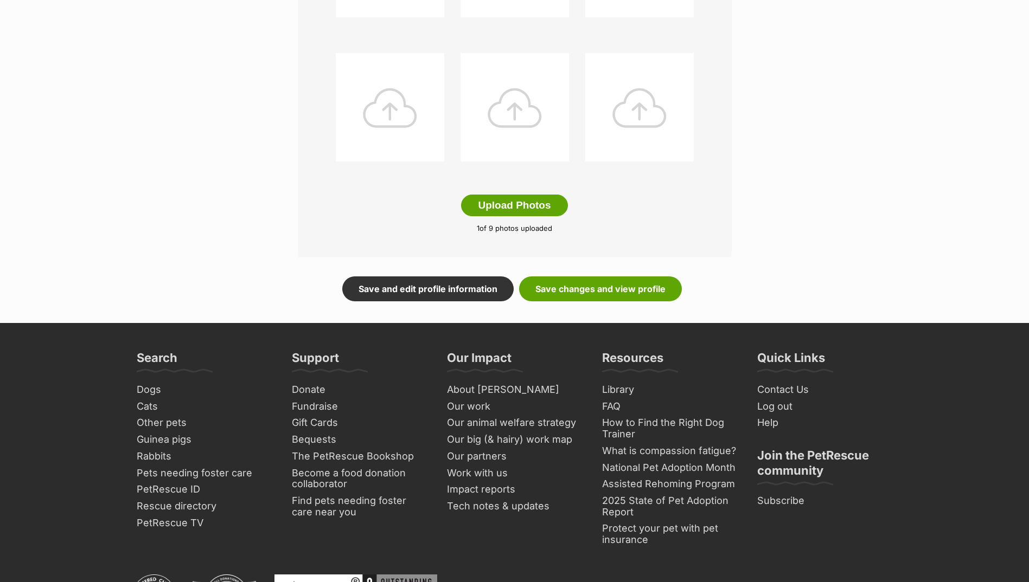
scroll to position [542, 0]
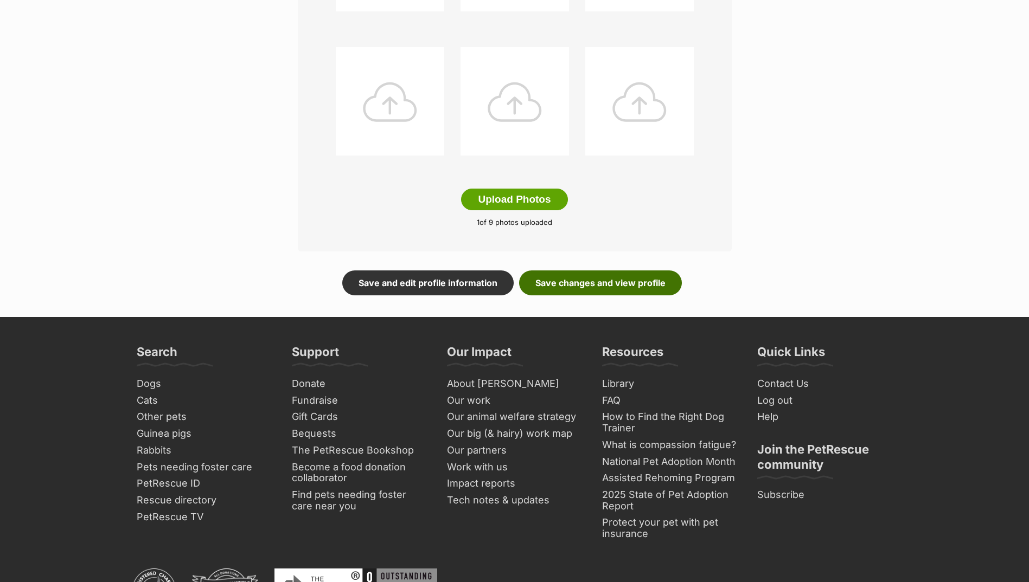
click at [594, 294] on link "Save changes and view profile" at bounding box center [600, 283] width 163 height 25
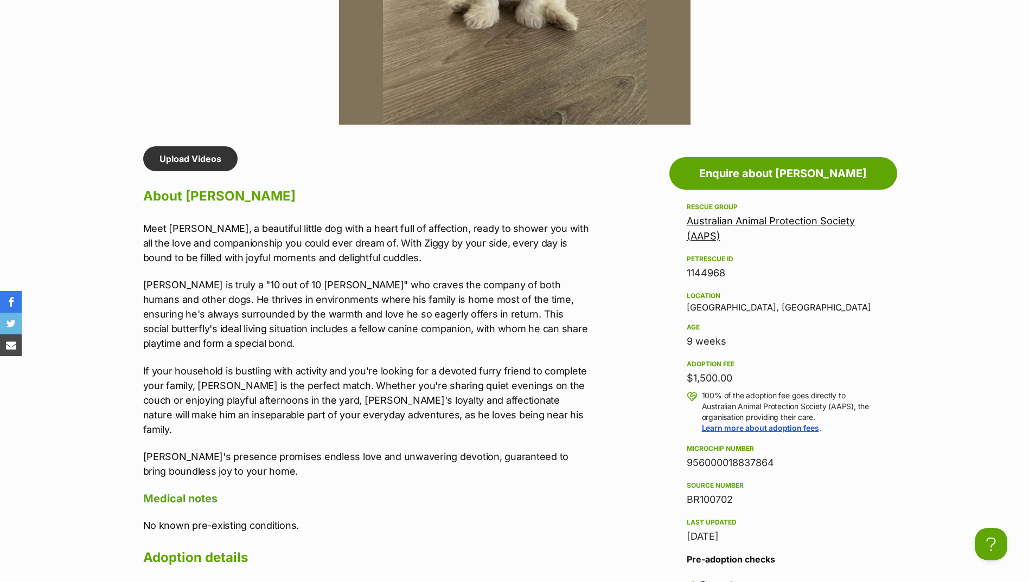
scroll to position [813, 0]
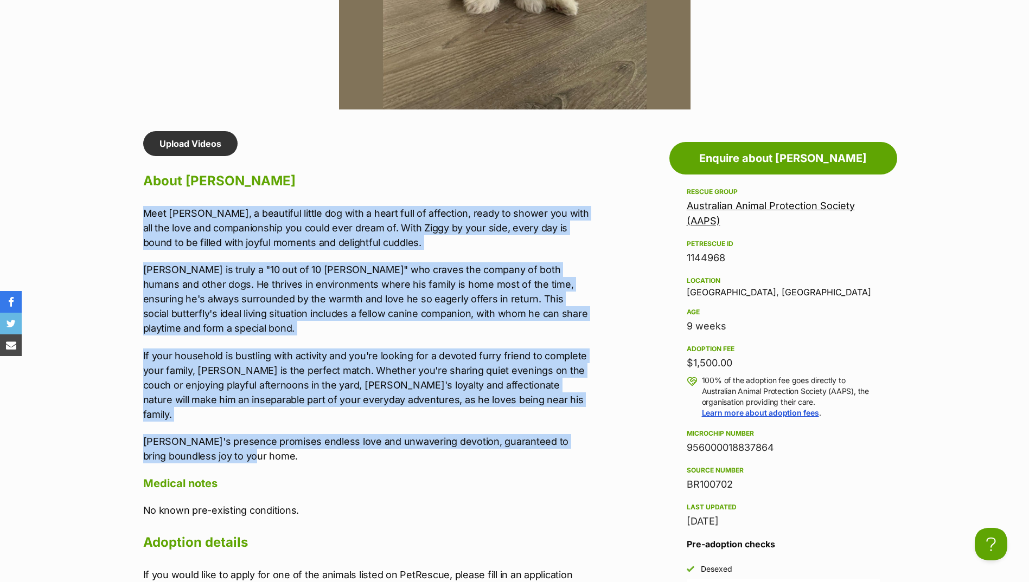
drag, startPoint x: 142, startPoint y: 210, endPoint x: 416, endPoint y: 425, distance: 348.4
click at [416, 425] on div "Upload Videos About Ziggy Meet Ziggy, a beautiful little dog with a heart full …" at bounding box center [361, 364] width 459 height 466
drag, startPoint x: 416, startPoint y: 425, endPoint x: 233, endPoint y: 337, distance: 202.8
copy div "Meet Ziggy, a beautiful little dog with a heart full of affection, ready to sho…"
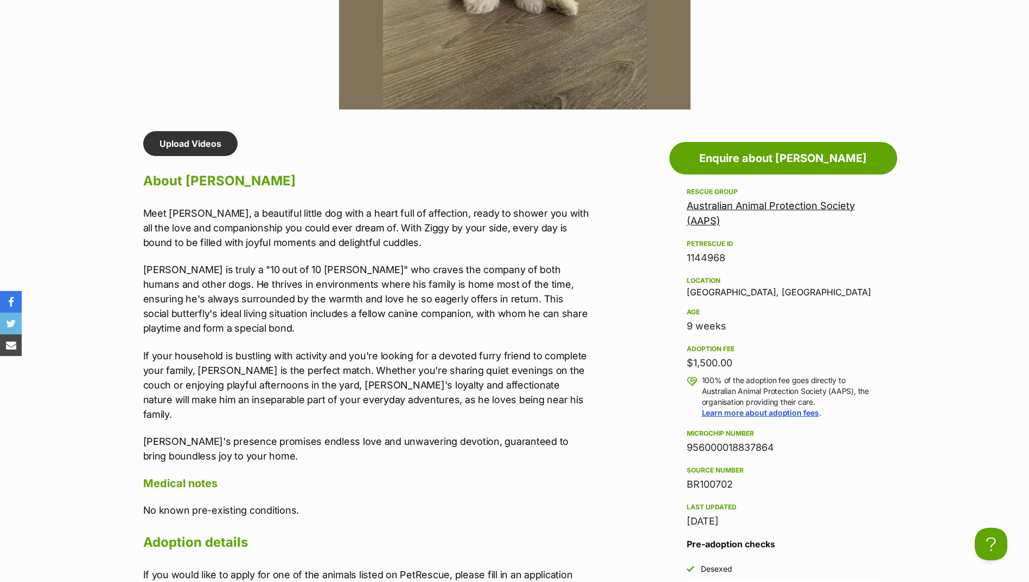
click at [258, 139] on div "Upload Videos About Ziggy Meet Ziggy, a beautiful little dog with a heart full …" at bounding box center [367, 364] width 448 height 466
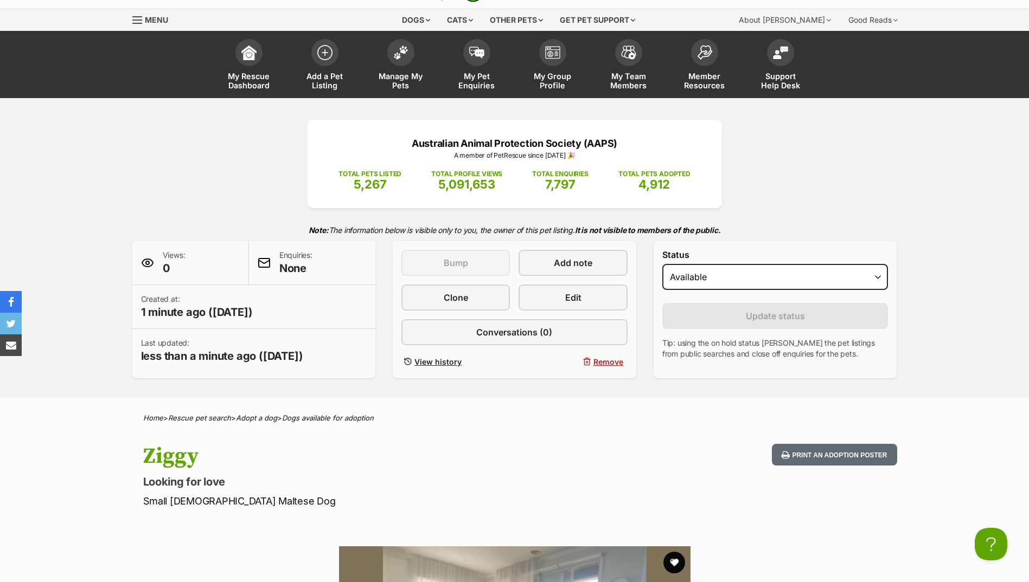
scroll to position [0, 0]
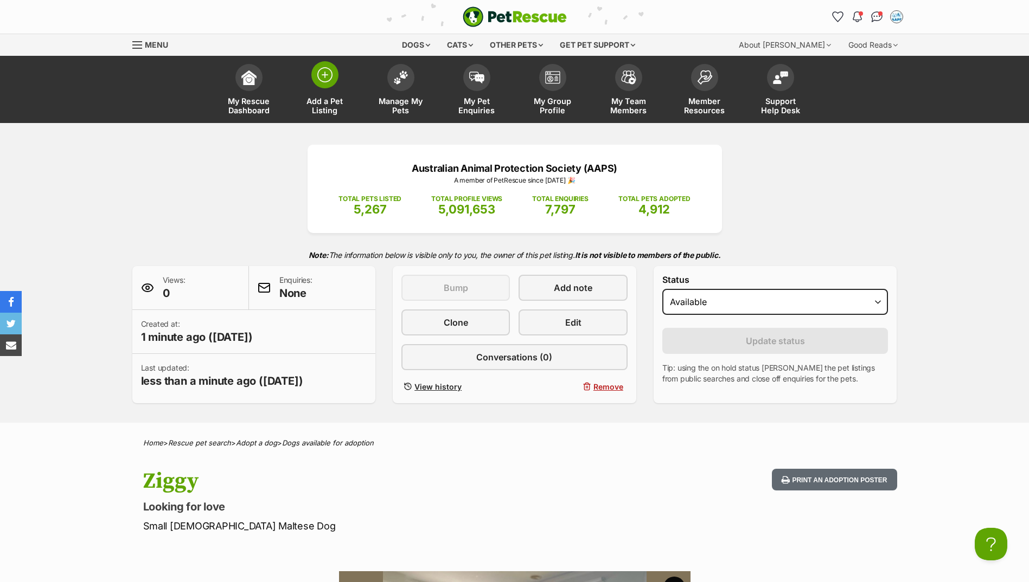
click at [317, 102] on span "Add a Pet Listing" at bounding box center [324, 106] width 49 height 18
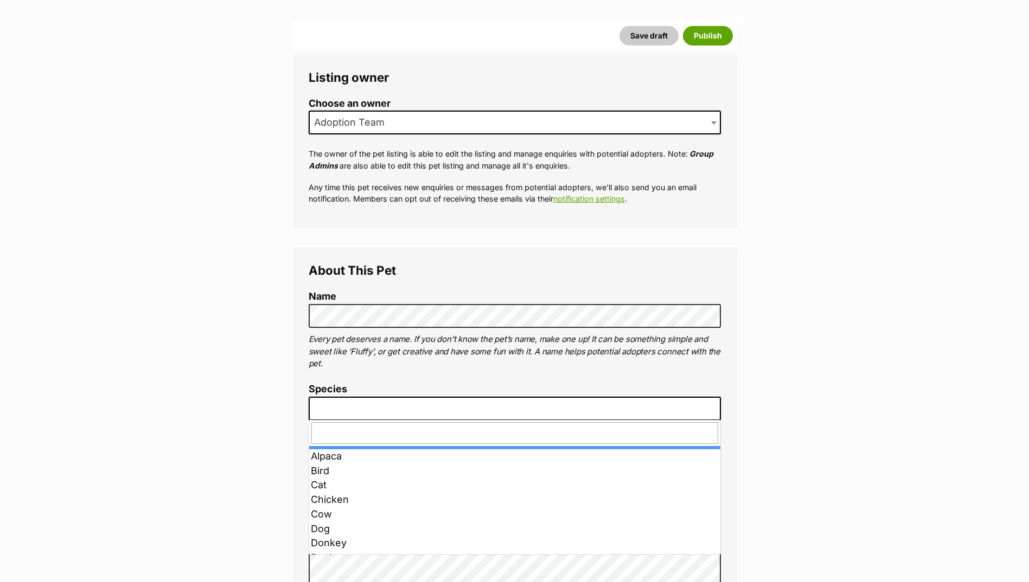
click at [381, 410] on span at bounding box center [515, 409] width 412 height 24
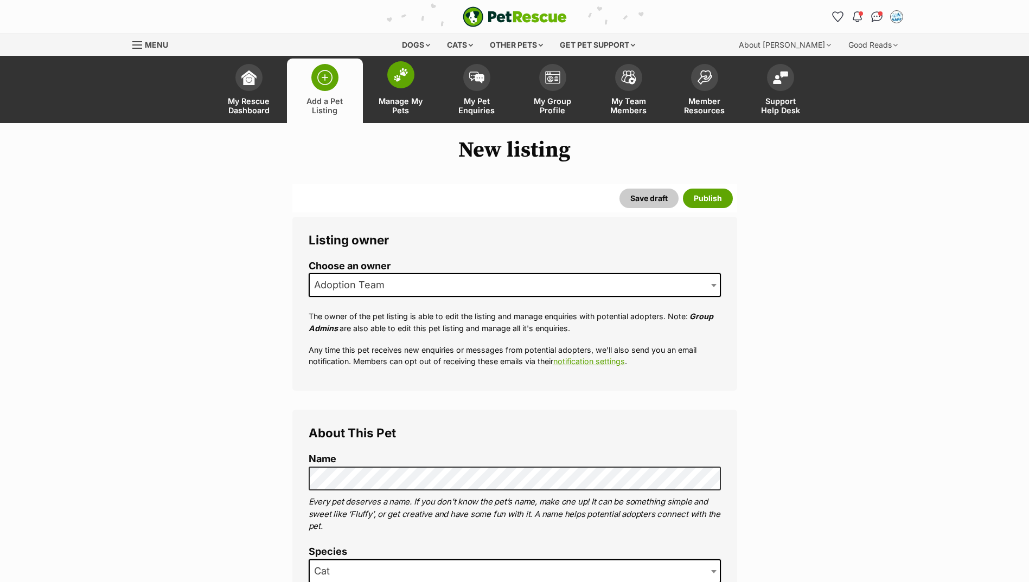
click at [392, 79] on span at bounding box center [400, 74] width 27 height 27
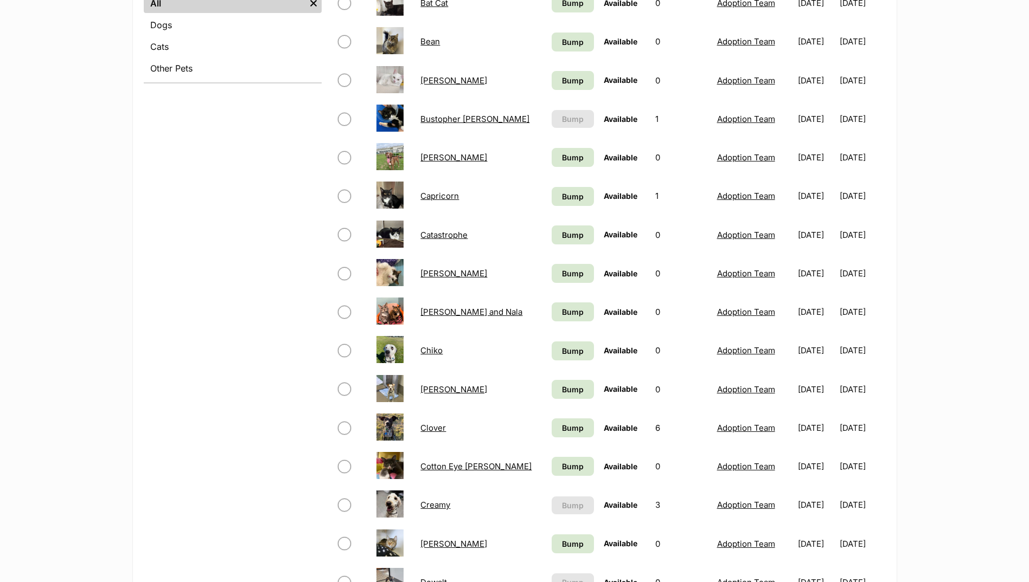
scroll to position [651, 0]
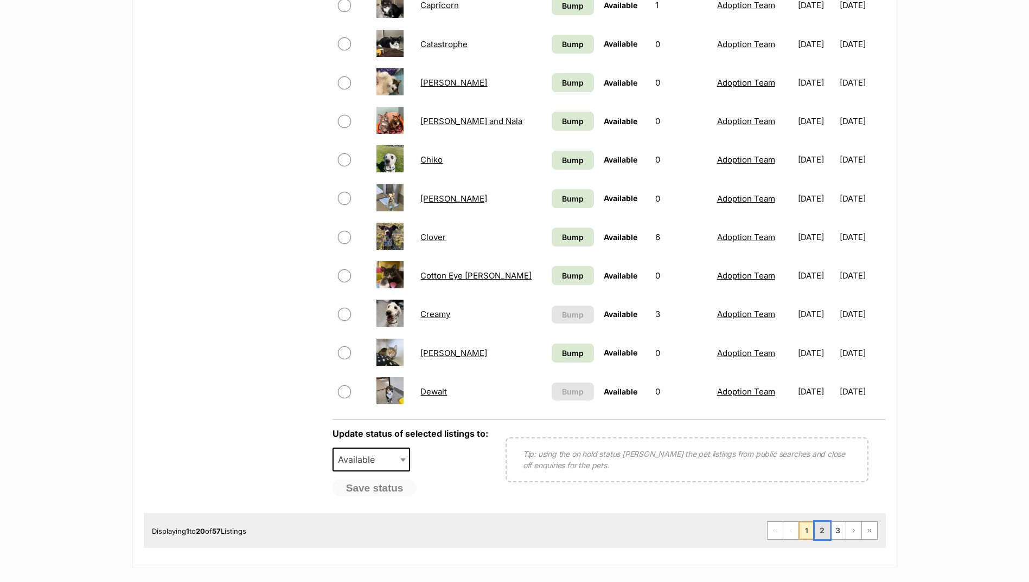
click at [826, 528] on link "2" at bounding box center [822, 530] width 15 height 17
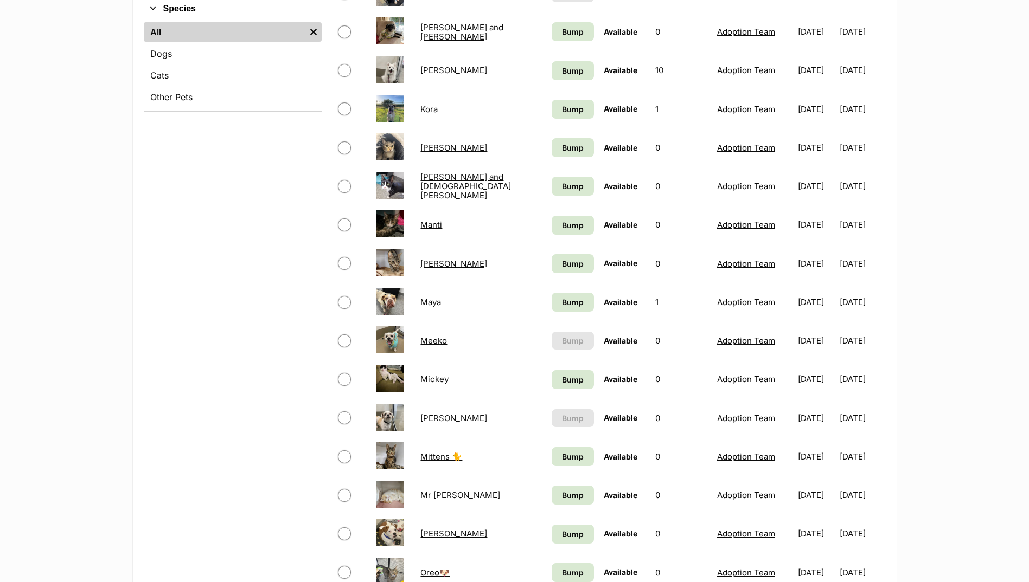
scroll to position [434, 0]
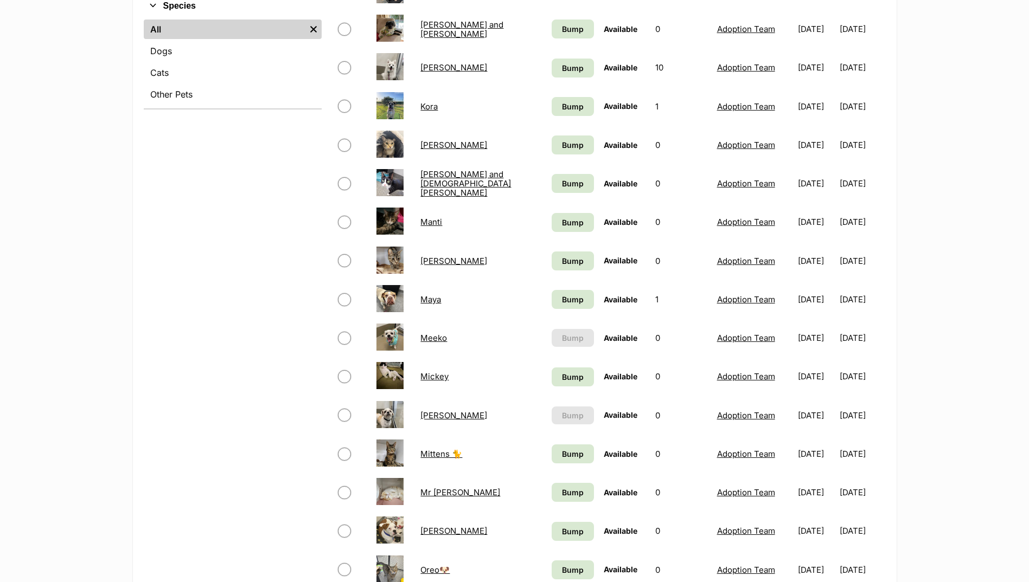
click at [428, 337] on link "Meeko" at bounding box center [433, 338] width 27 height 10
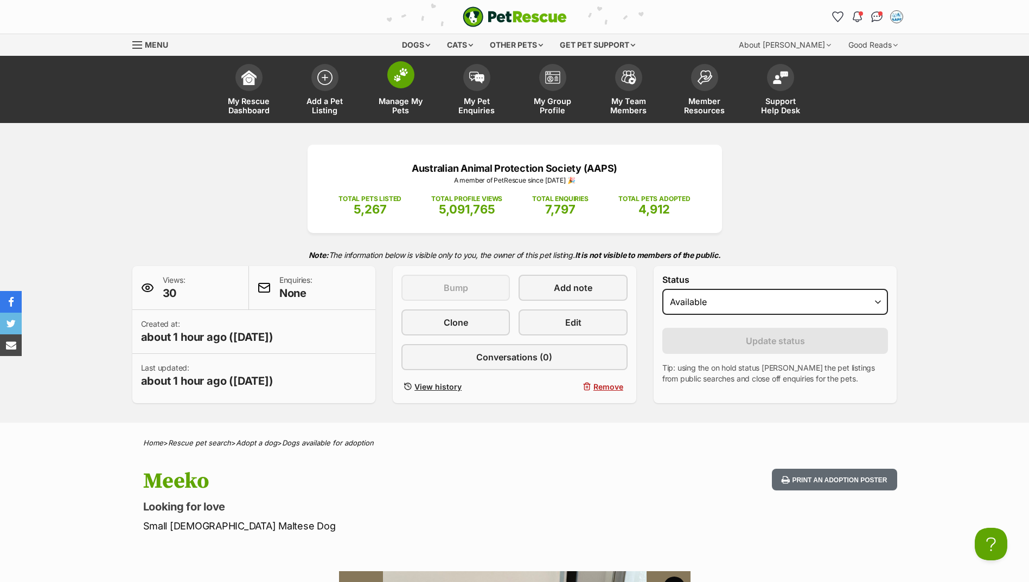
click at [383, 89] on link "Manage My Pets" at bounding box center [401, 91] width 76 height 65
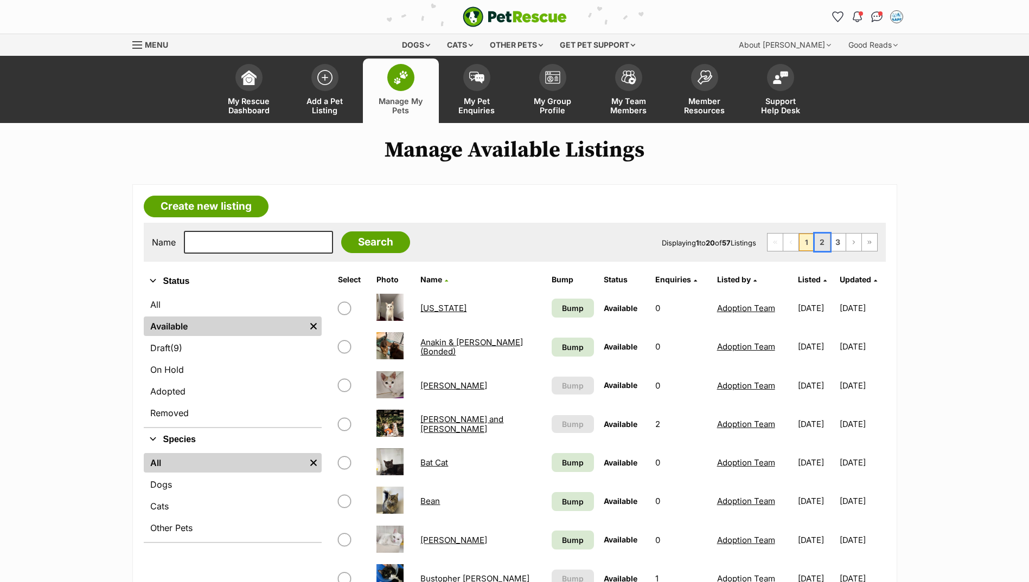
click at [819, 239] on link "2" at bounding box center [822, 242] width 15 height 17
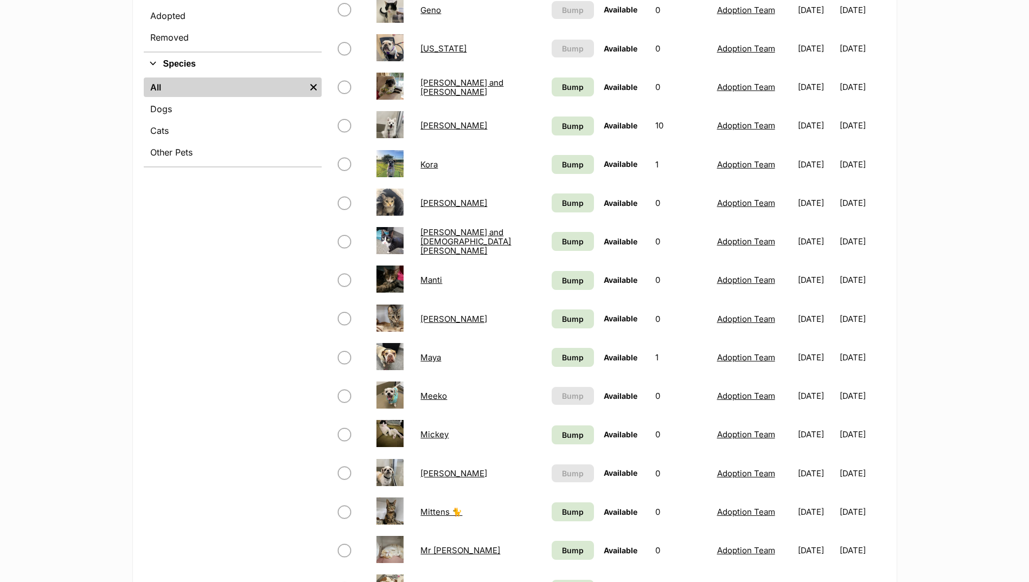
scroll to position [380, 0]
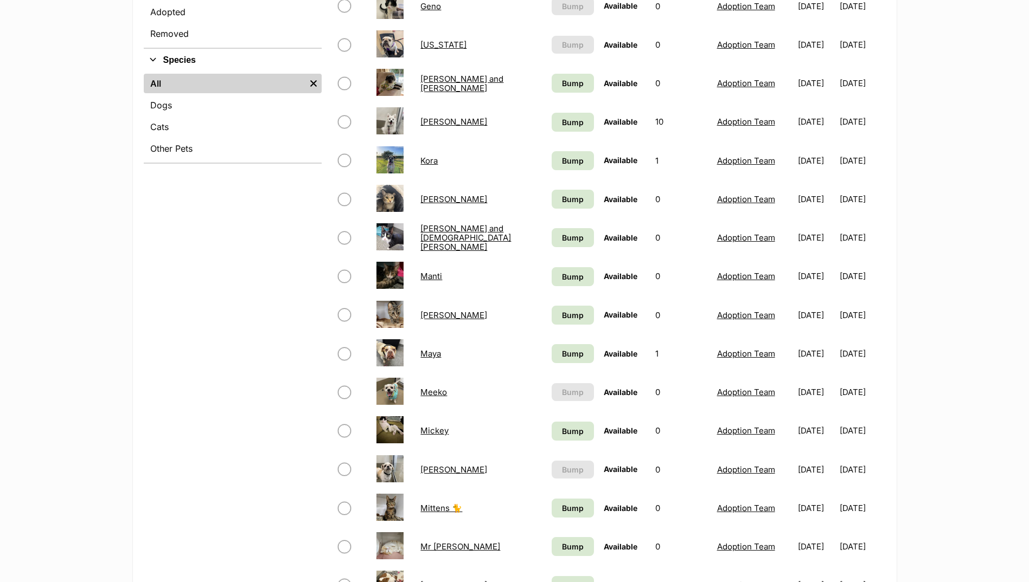
click at [428, 470] on link "[PERSON_NAME]" at bounding box center [453, 470] width 67 height 10
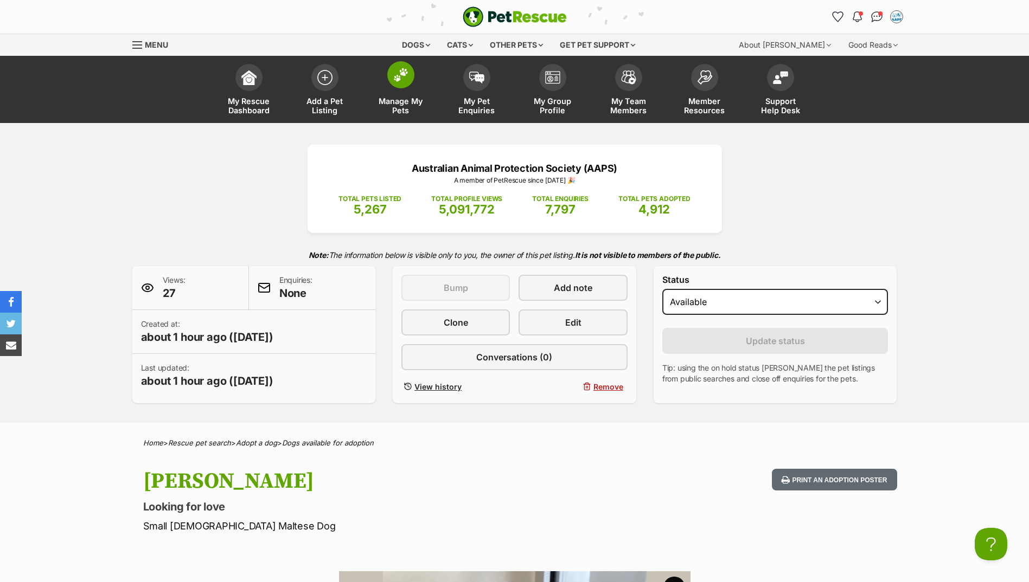
click at [420, 78] on link "Manage My Pets" at bounding box center [401, 91] width 76 height 65
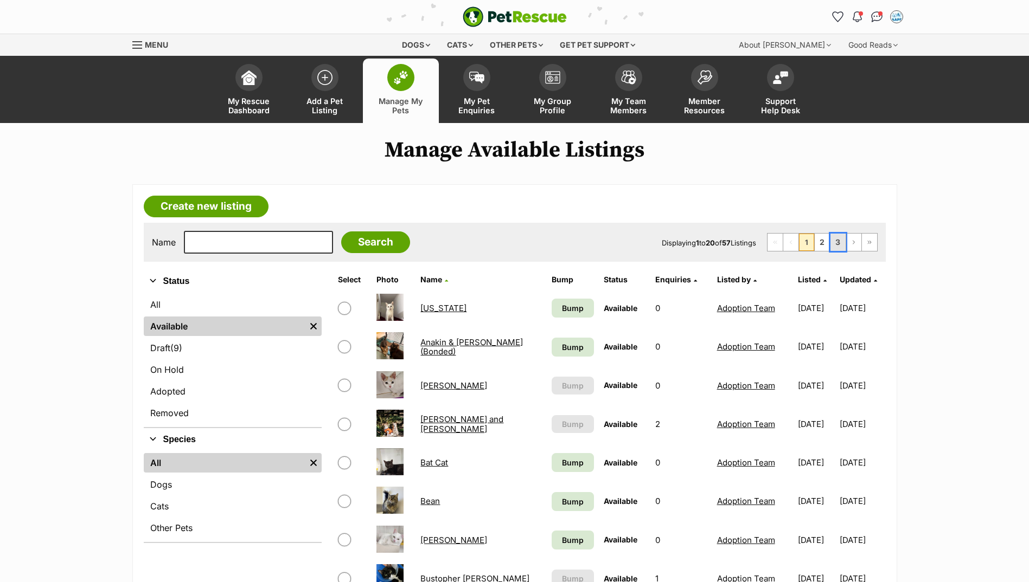
click at [842, 240] on link "3" at bounding box center [837, 242] width 15 height 17
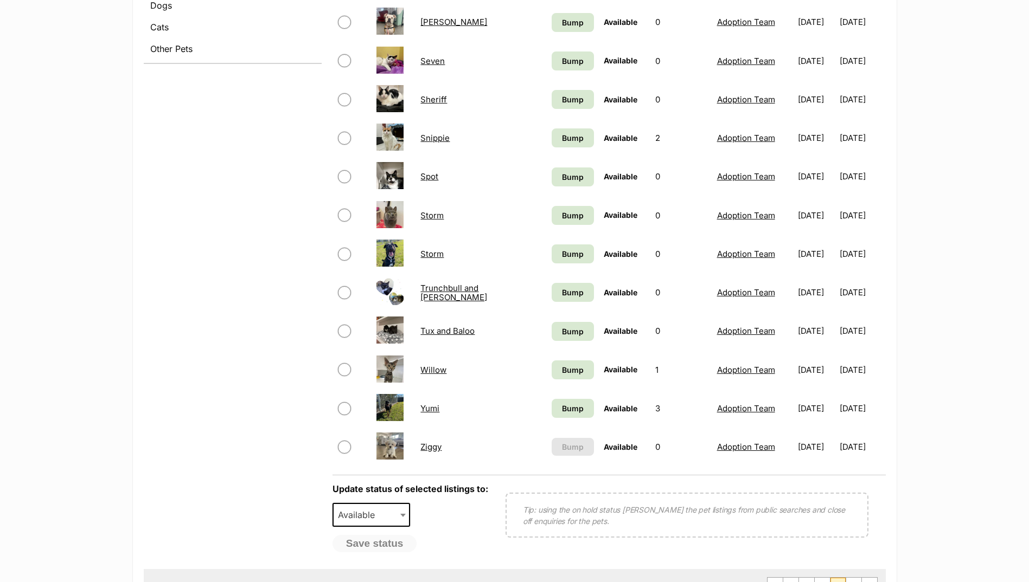
scroll to position [488, 0]
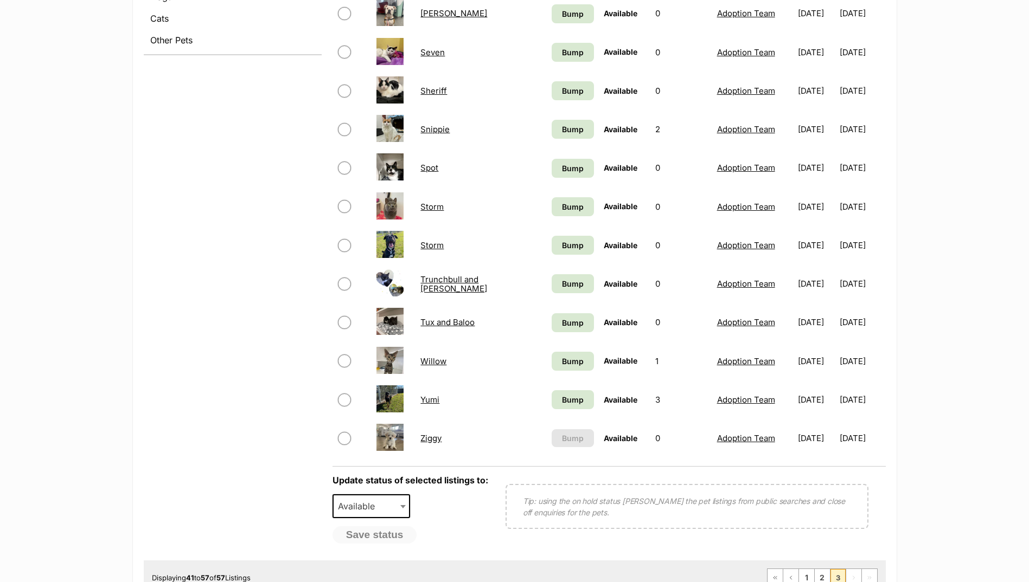
click at [426, 434] on link "Ziggy" at bounding box center [430, 438] width 21 height 10
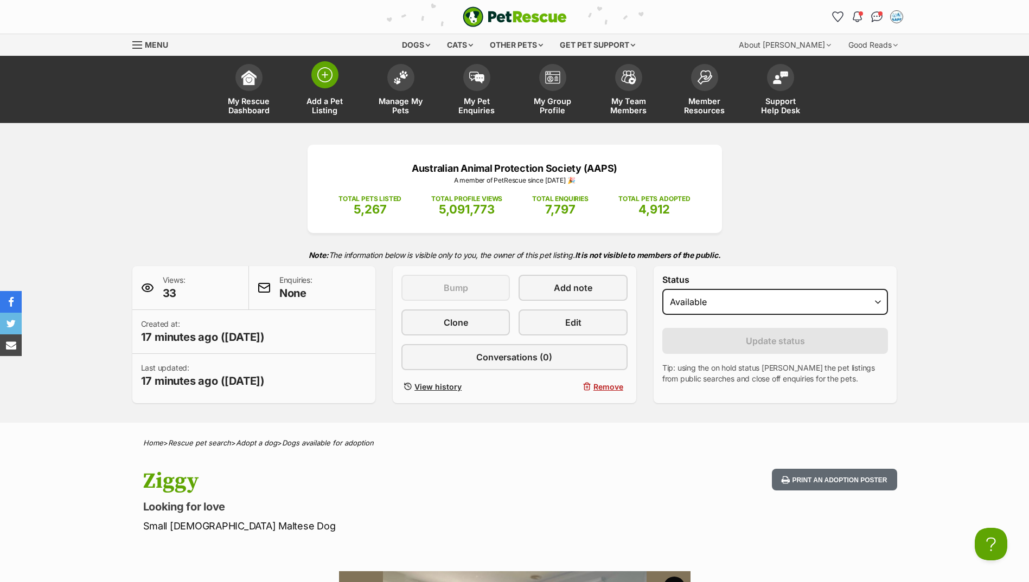
click at [318, 79] on img at bounding box center [324, 74] width 15 height 15
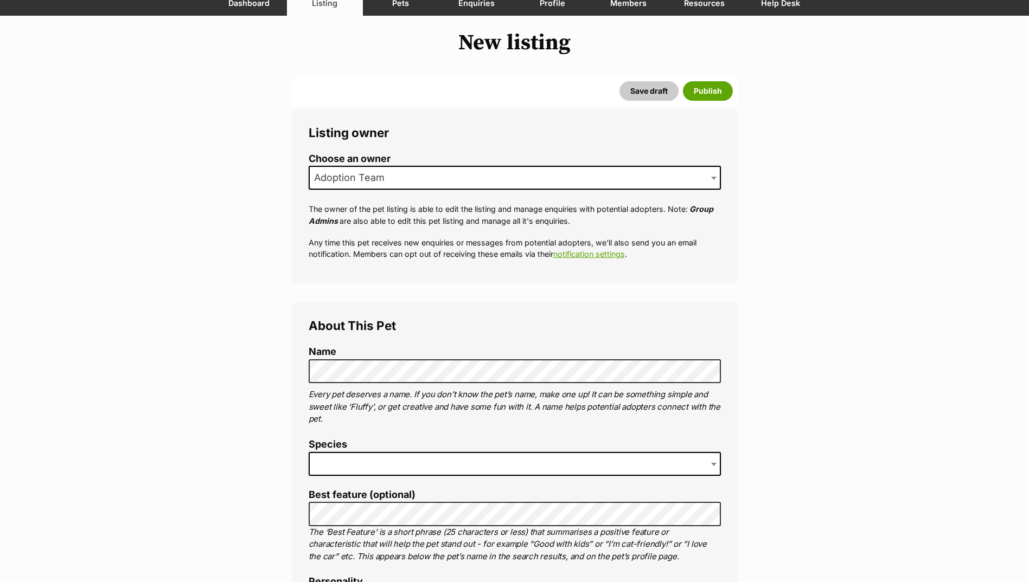
scroll to position [271, 0]
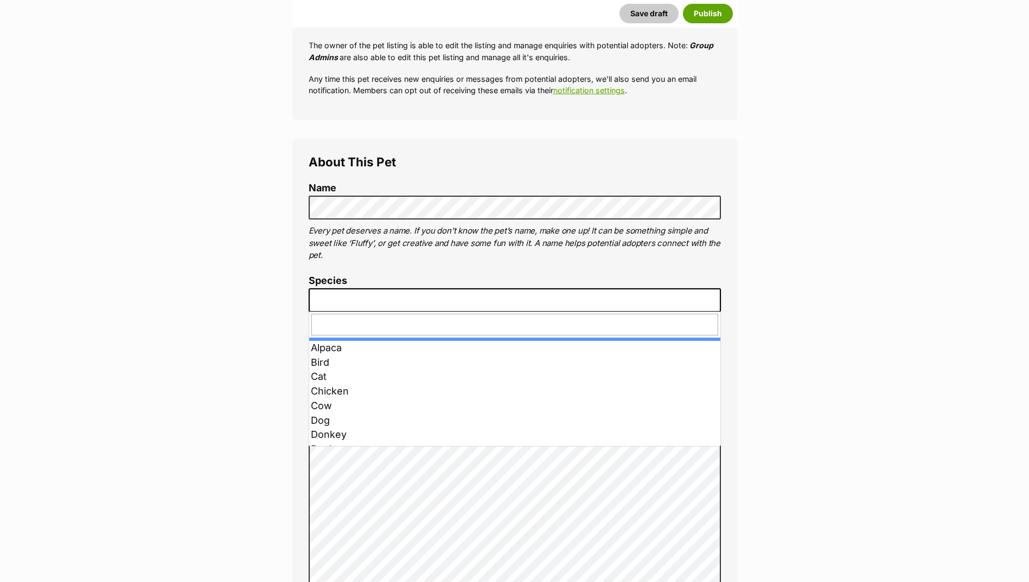
click at [387, 298] on span at bounding box center [515, 301] width 412 height 24
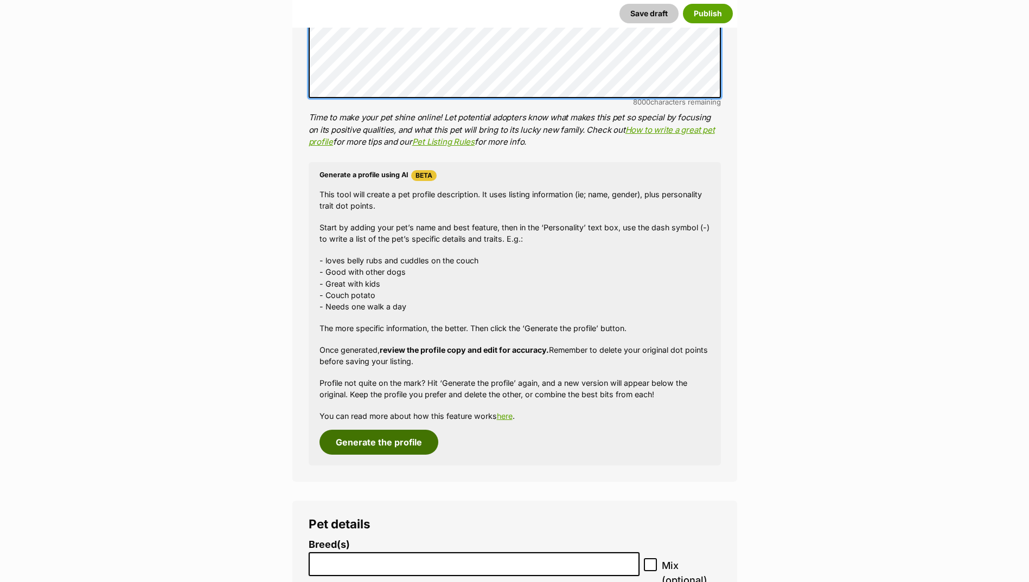
scroll to position [922, 0]
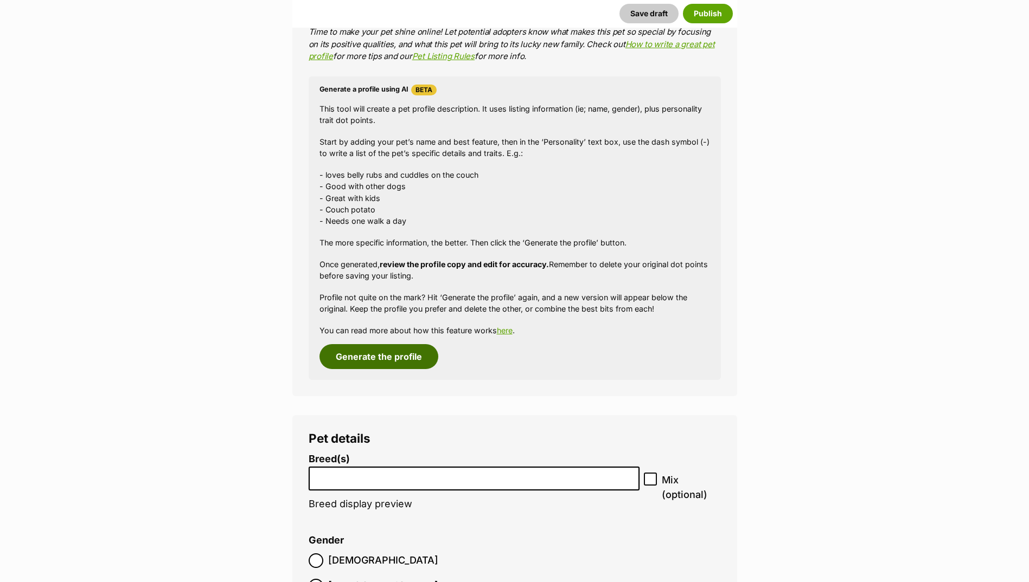
click at [398, 365] on button "Generate the profile" at bounding box center [378, 356] width 119 height 25
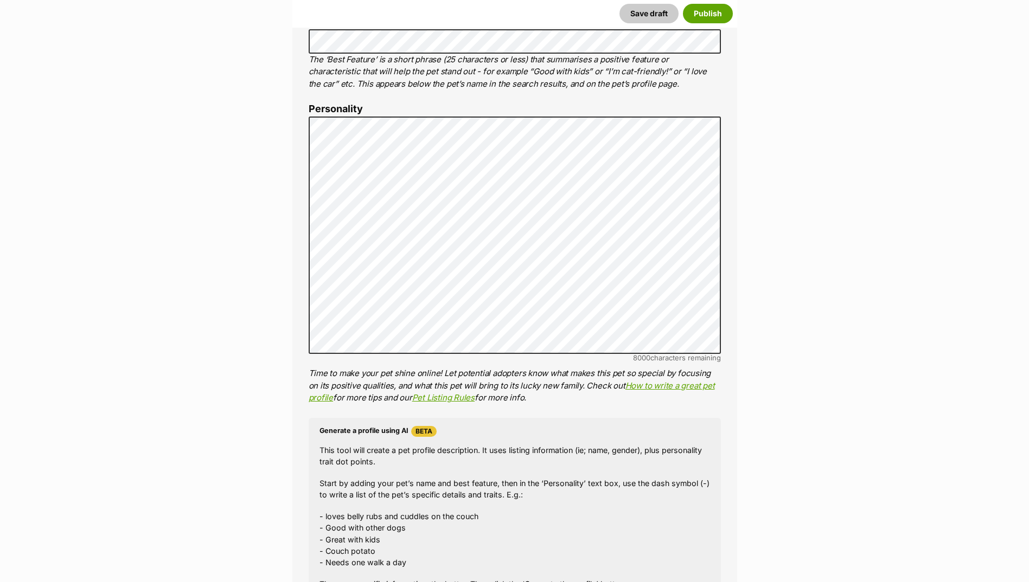
scroll to position [524, 0]
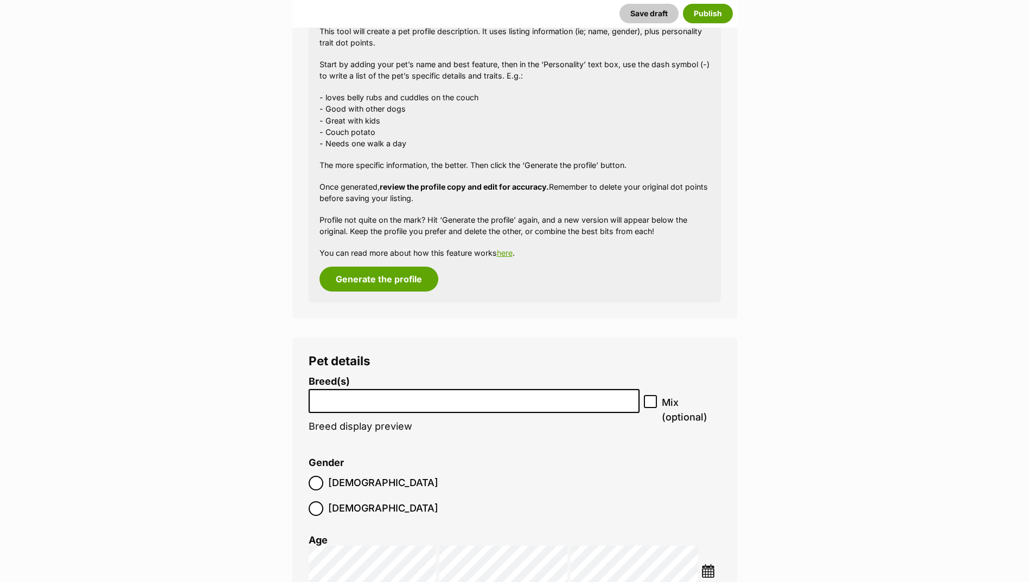
scroll to position [1121, 0]
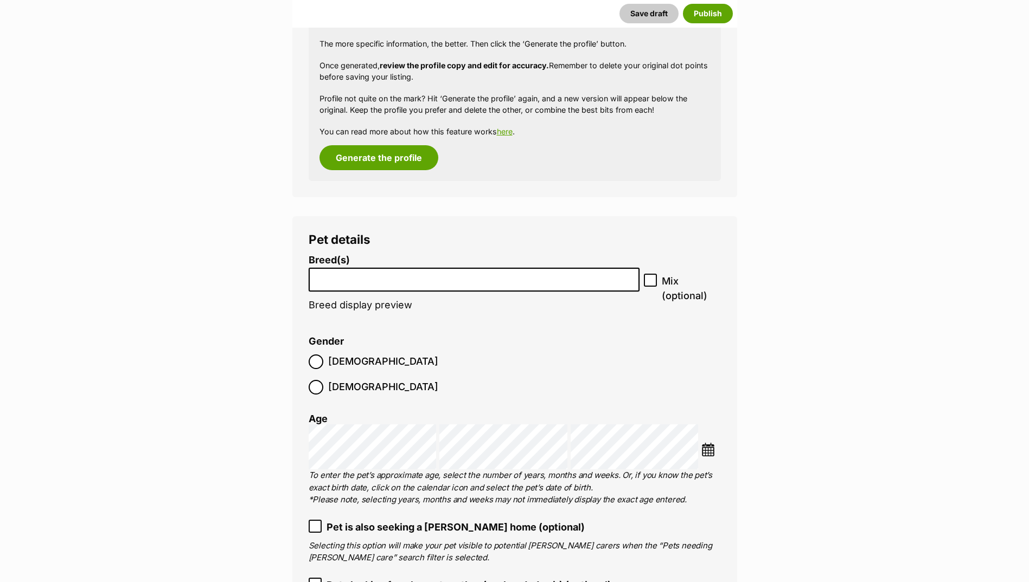
click at [388, 280] on input "search" at bounding box center [474, 277] width 324 height 11
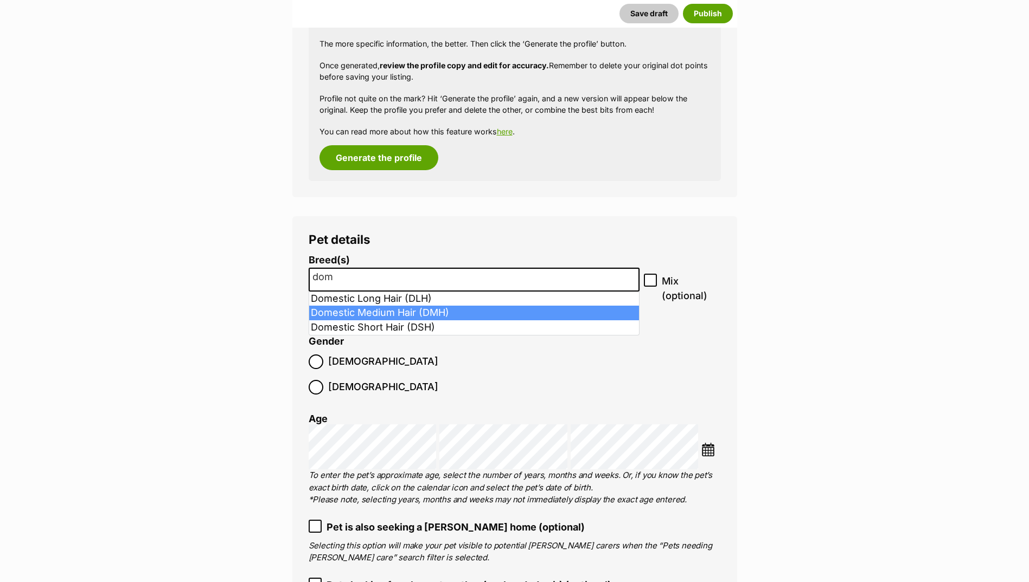
type input "dom"
select select "252101"
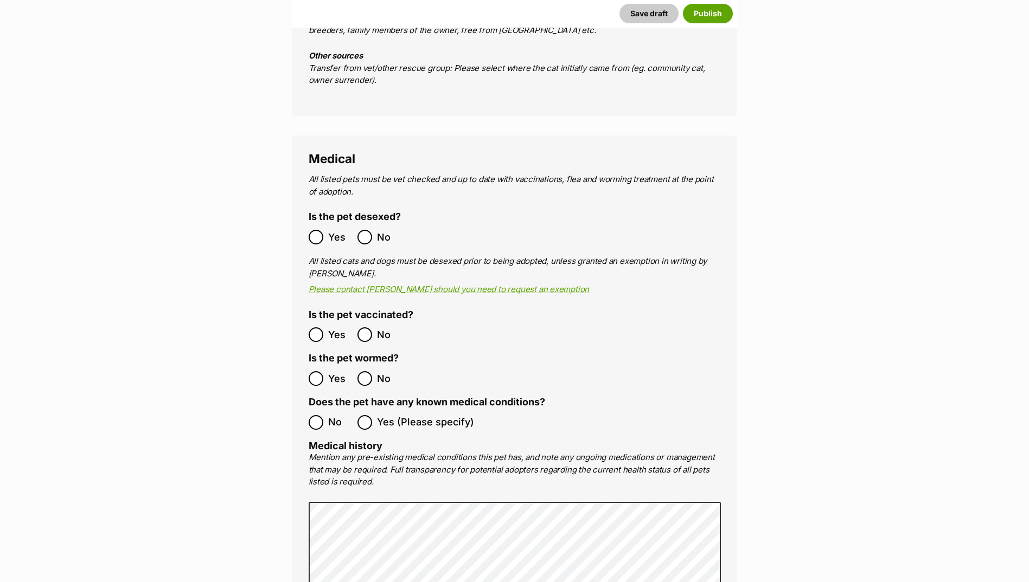
scroll to position [1880, 0]
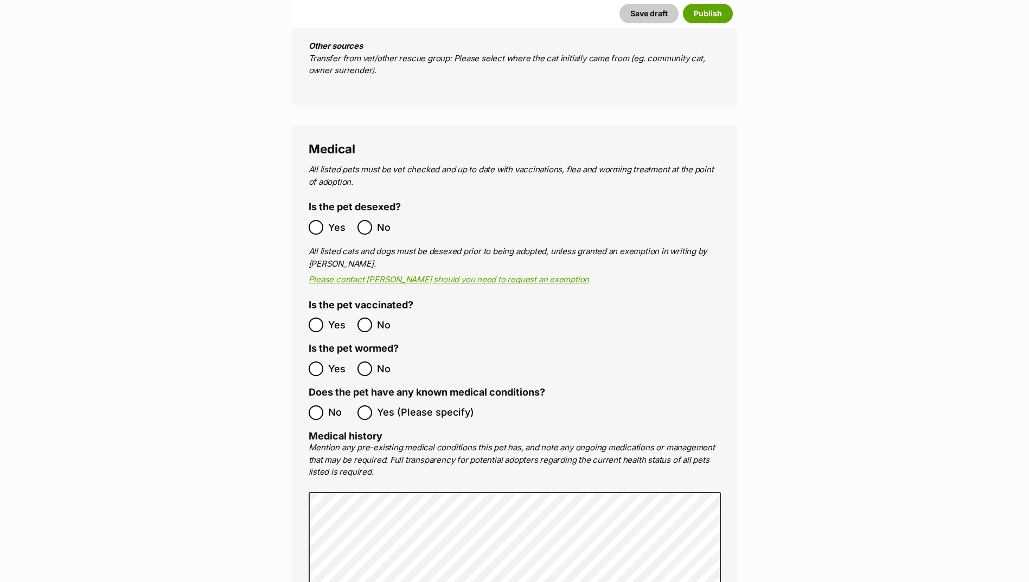
click at [335, 220] on span "Yes" at bounding box center [340, 227] width 24 height 15
drag, startPoint x: 329, startPoint y: 294, endPoint x: 328, endPoint y: 318, distance: 23.9
click at [329, 318] on span "Yes" at bounding box center [340, 325] width 24 height 15
click at [324, 362] on label "Yes" at bounding box center [330, 369] width 43 height 15
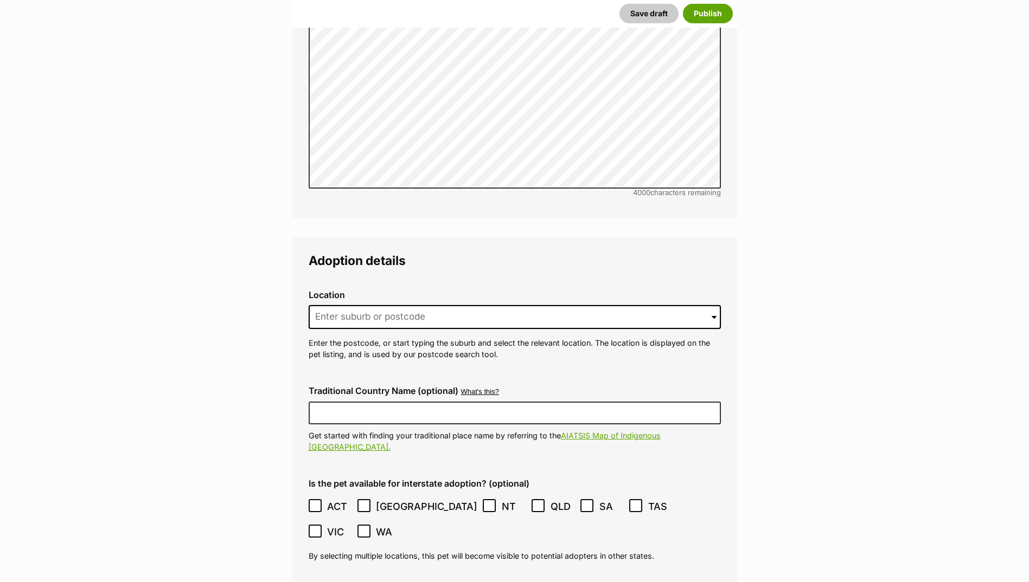
scroll to position [2423, 0]
click at [387, 304] on input at bounding box center [515, 316] width 412 height 24
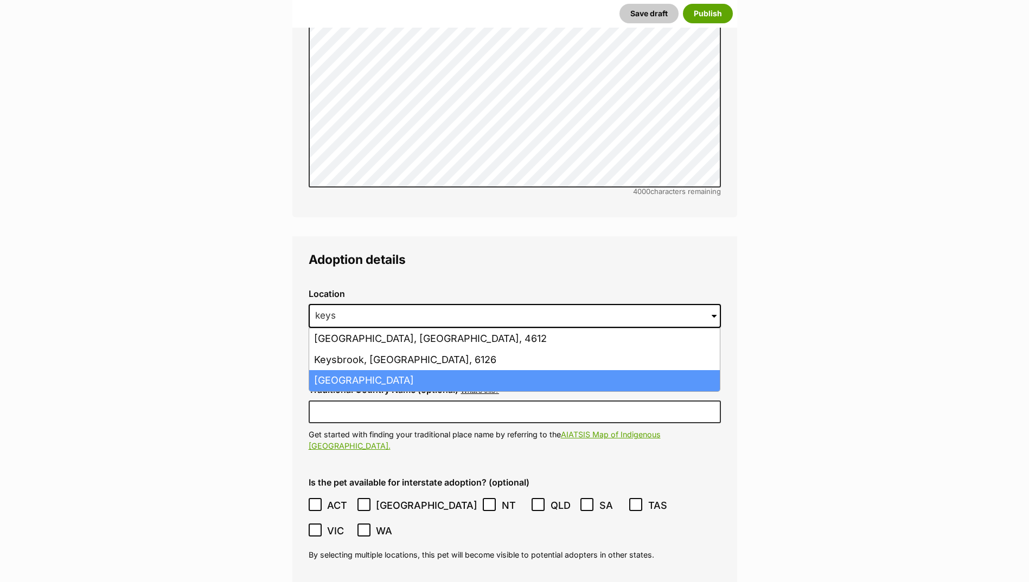
click at [385, 370] on li "Keysborough, Victoria, 3173" at bounding box center [514, 380] width 411 height 21
type input "Keysborough, Victoria, 3173"
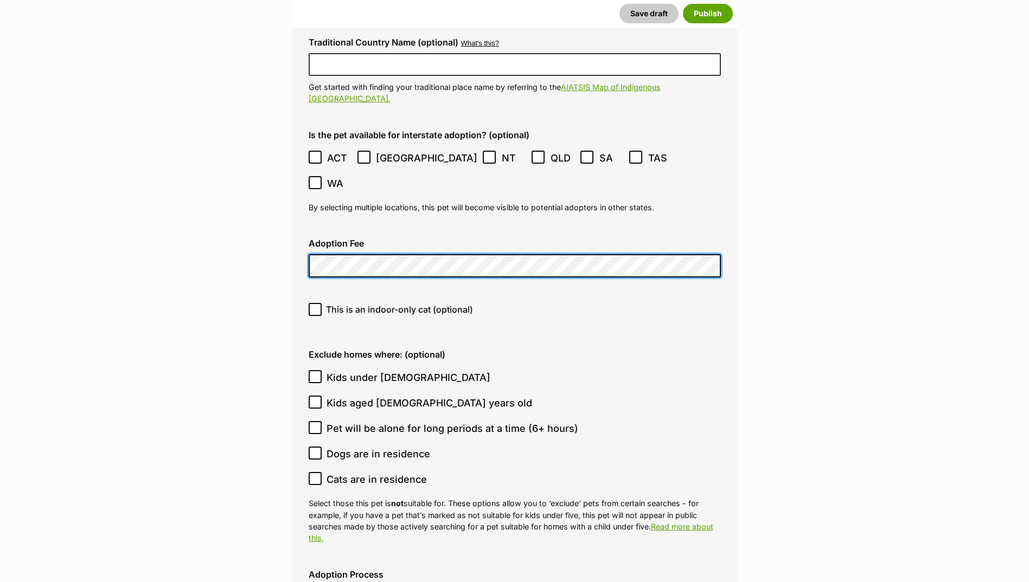
scroll to position [2802, 0]
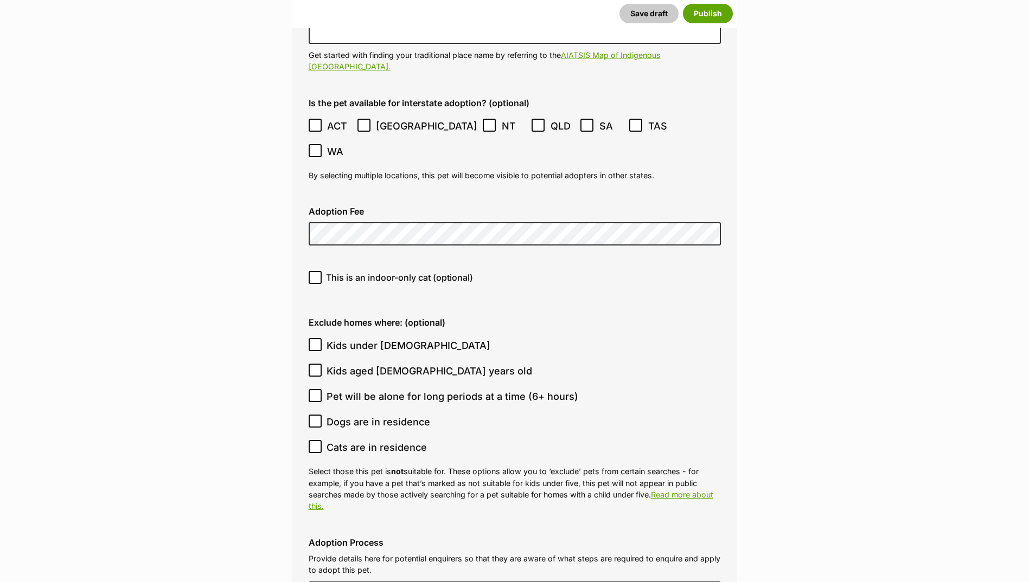
click at [313, 275] on icon at bounding box center [315, 277] width 7 height 5
click at [313, 271] on input "This is an indoor-only cat (optional)" at bounding box center [315, 277] width 13 height 13
checkbox input "true"
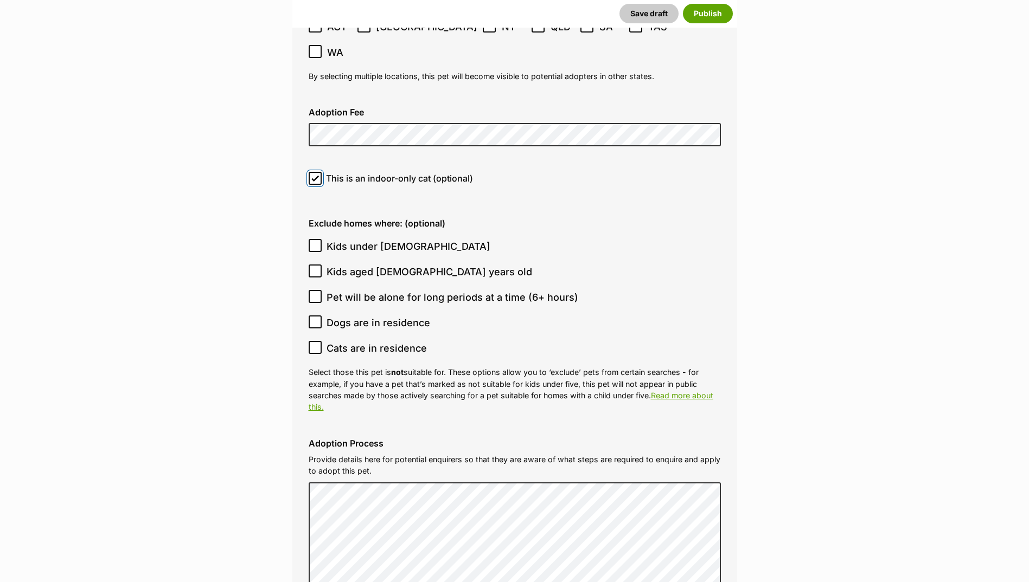
scroll to position [2911, 0]
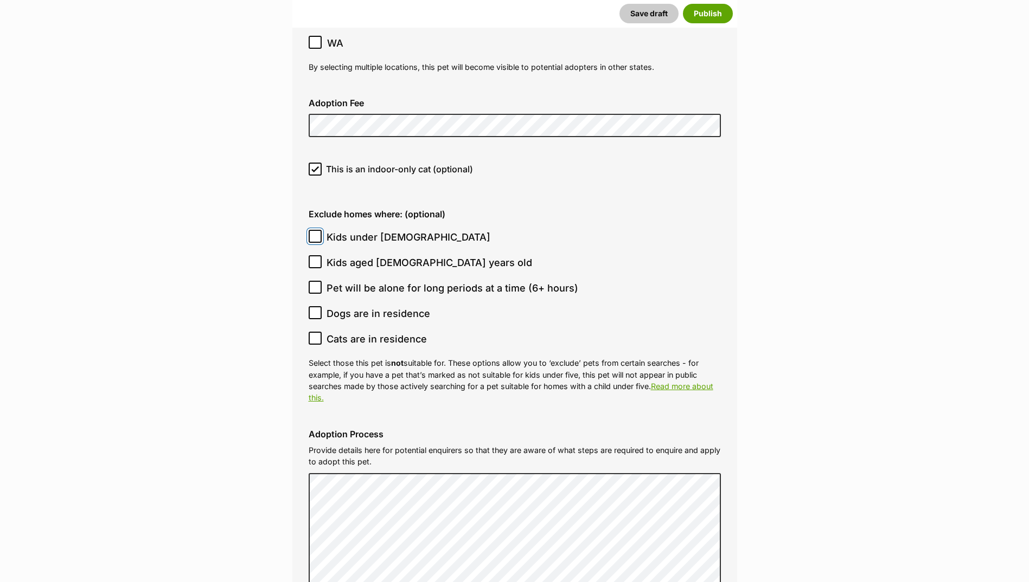
click at [319, 230] on input "Kids under 5 years old" at bounding box center [315, 236] width 13 height 13
checkbox input "true"
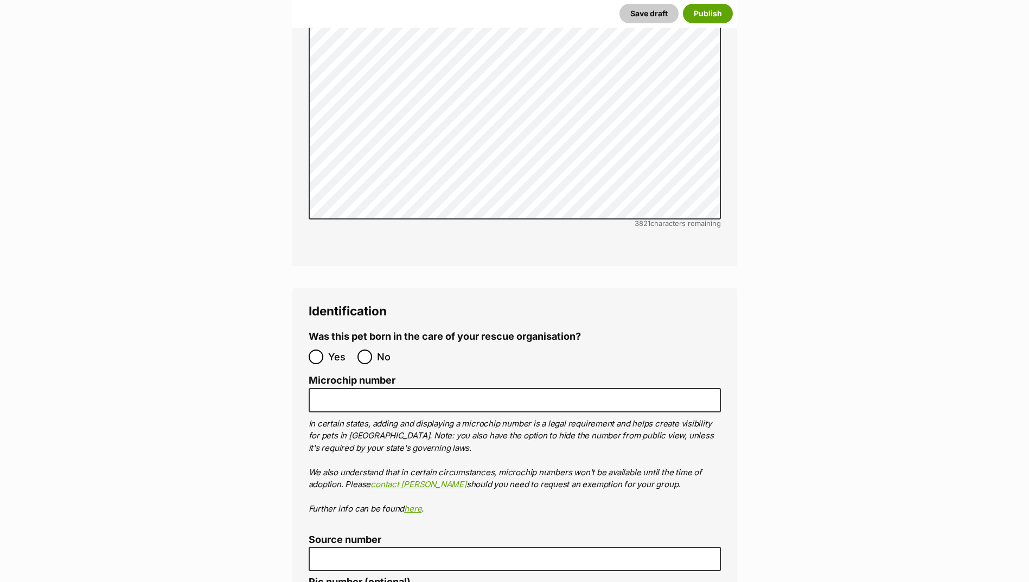
scroll to position [3453, 0]
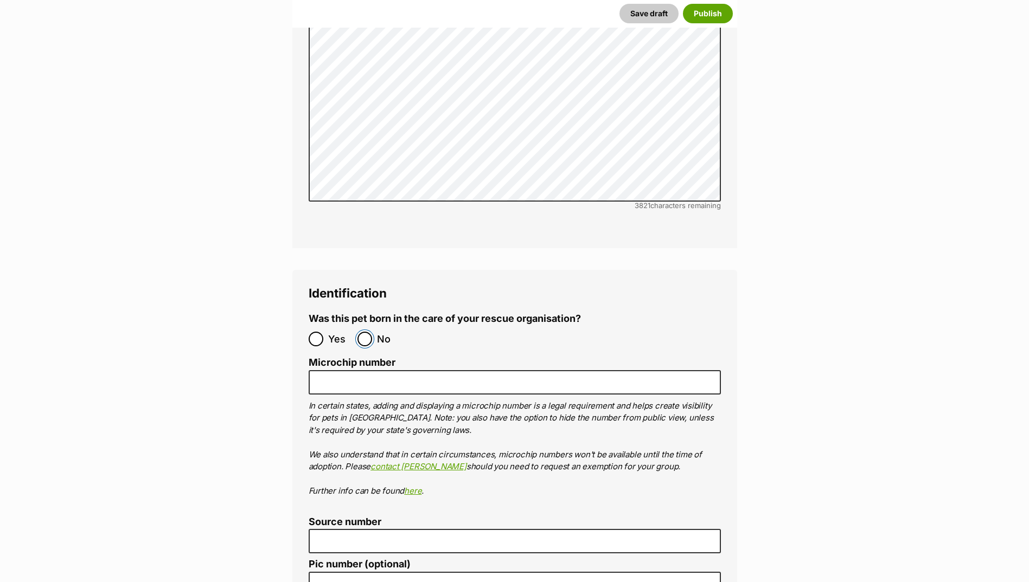
click at [364, 332] on input "No" at bounding box center [364, 339] width 15 height 15
radio input "true"
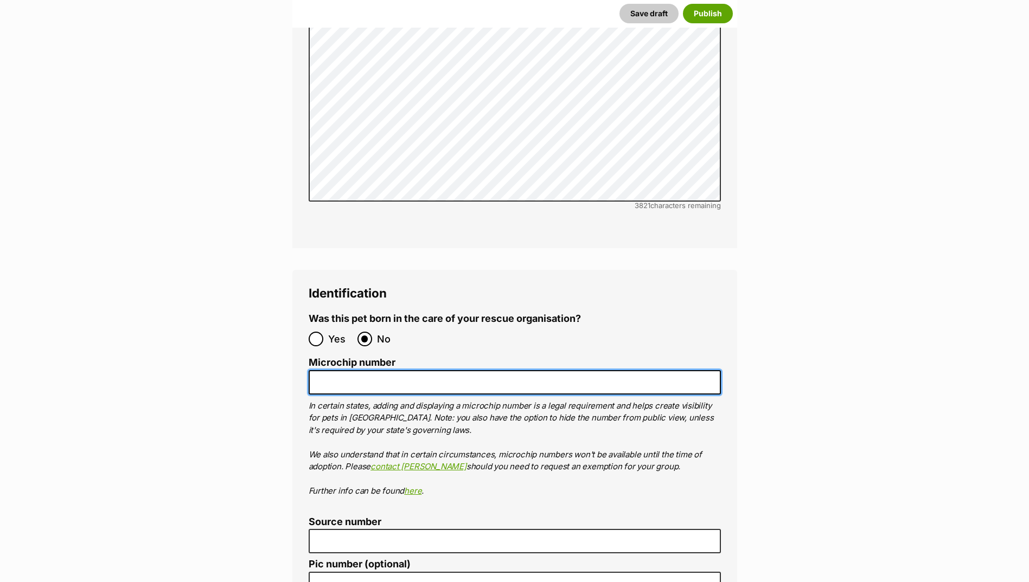
click at [366, 370] on input "Microchip number" at bounding box center [515, 382] width 412 height 24
paste input "956000018866584"
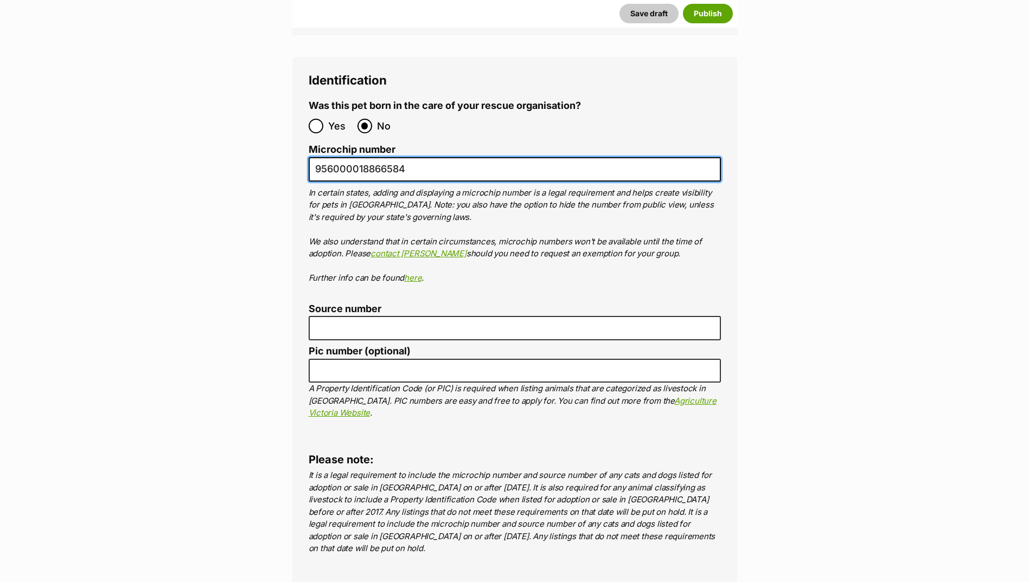
scroll to position [3670, 0]
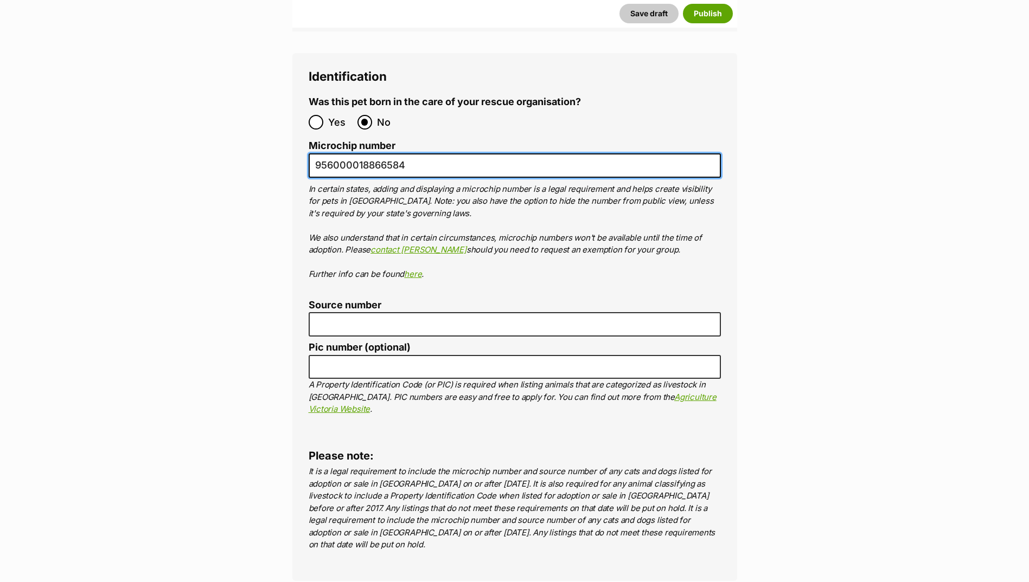
type input "956000018866584"
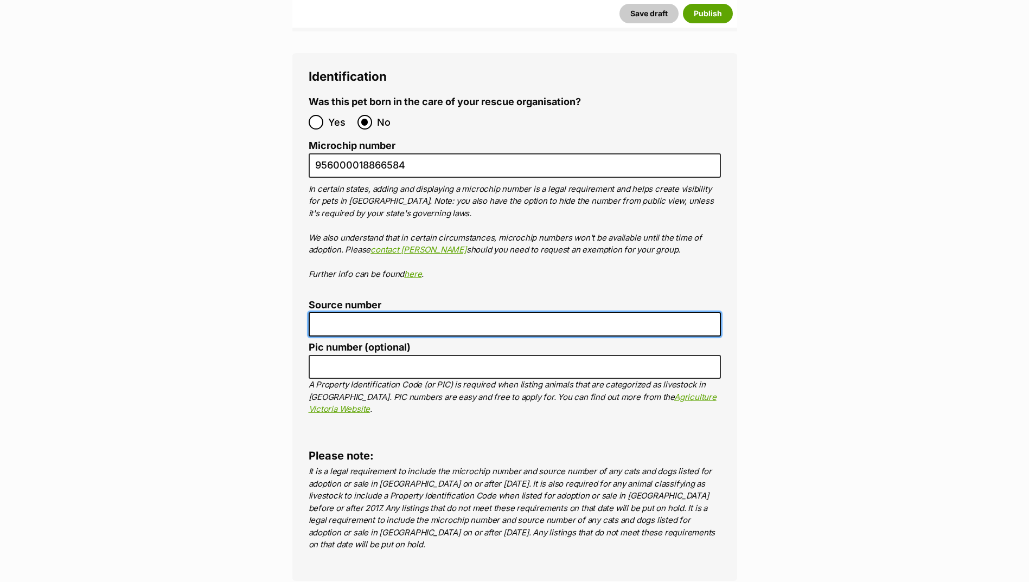
click at [350, 312] on input "Source number" at bounding box center [515, 324] width 412 height 24
type input "Br100702"
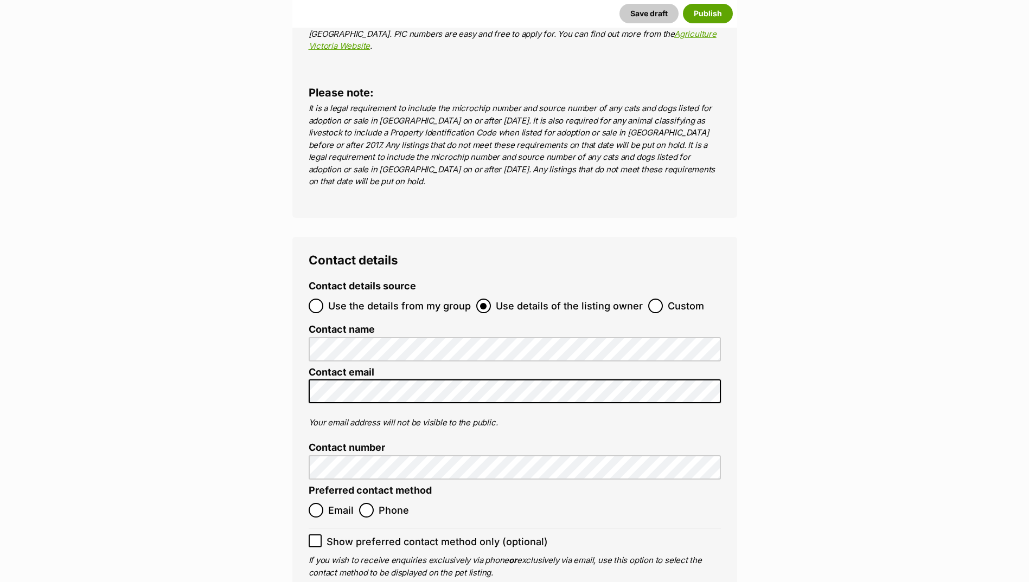
scroll to position [4049, 0]
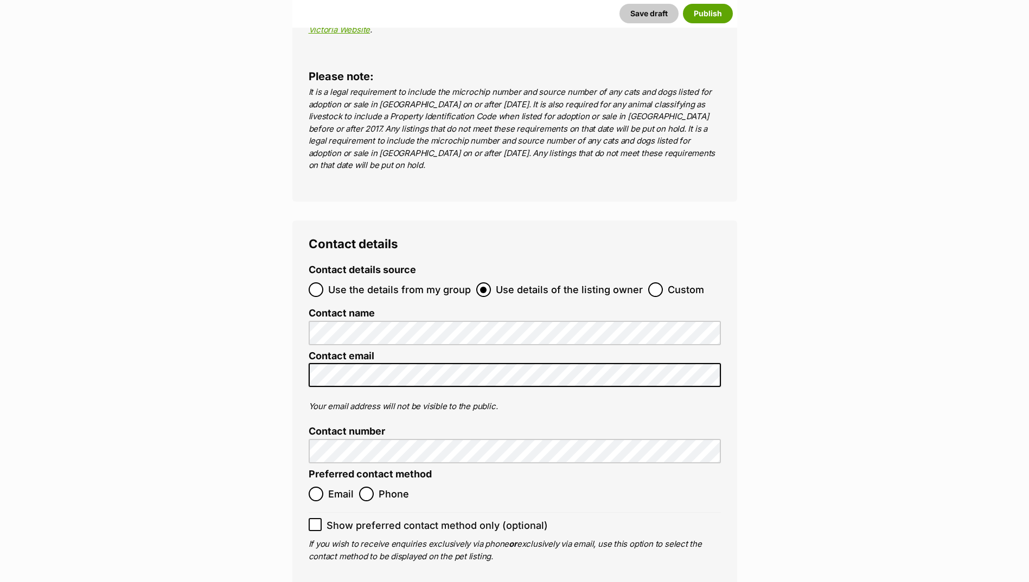
click at [335, 487] on span "Email" at bounding box center [340, 494] width 25 height 15
click at [323, 487] on input "Email" at bounding box center [316, 494] width 15 height 15
radio input "true"
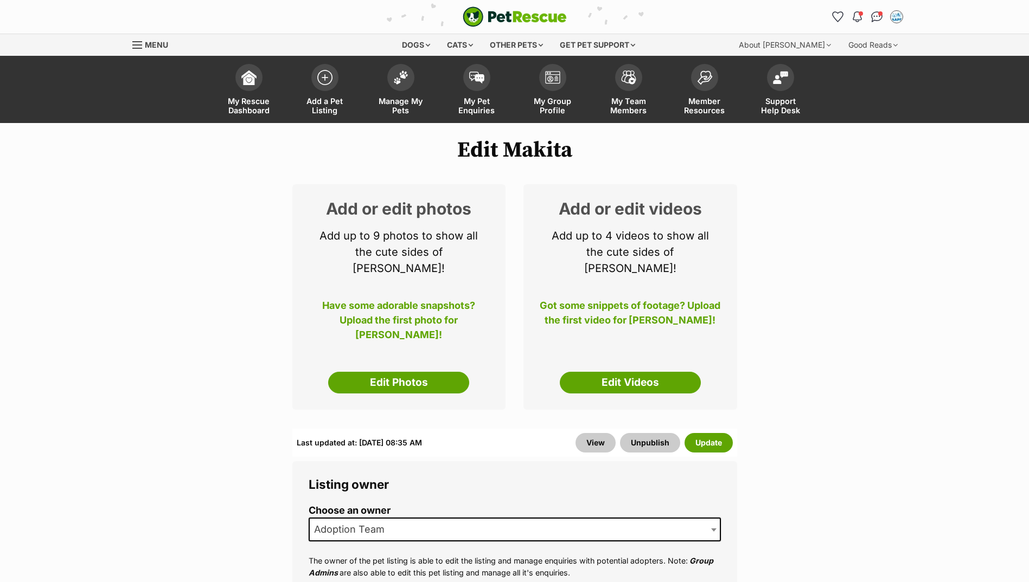
click at [416, 355] on div "Add or edit photos Add up to 9 photos to show all the cute sides of Makita! Hav…" at bounding box center [399, 297] width 214 height 226
click at [412, 372] on link "Edit Photos" at bounding box center [398, 383] width 141 height 22
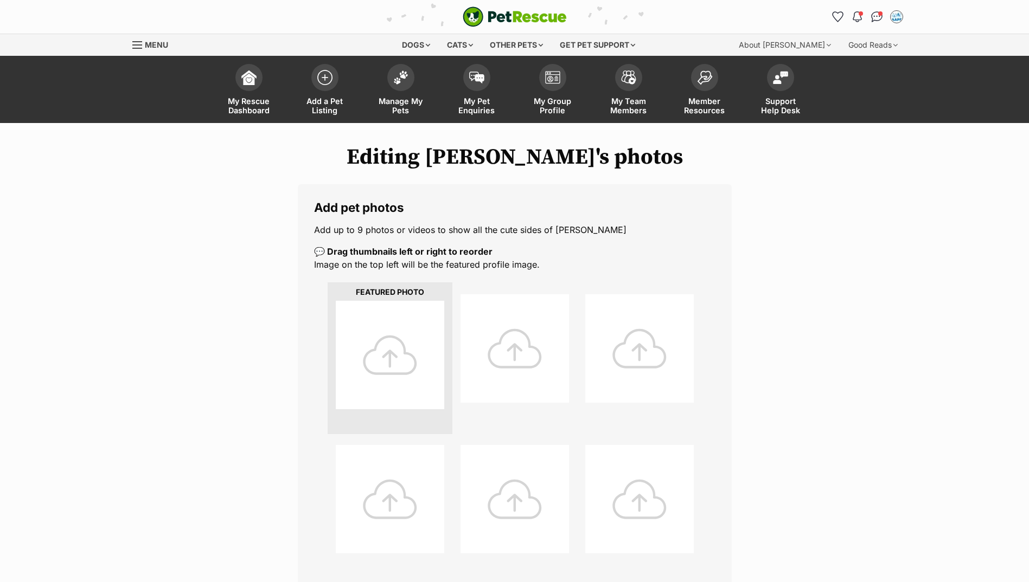
click at [398, 361] on div at bounding box center [390, 355] width 108 height 108
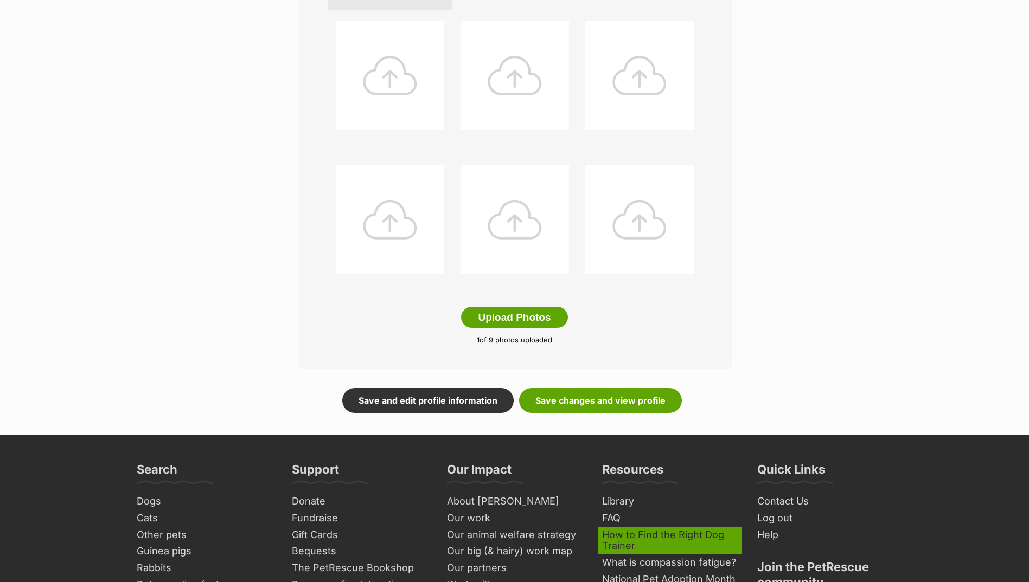
scroll to position [597, 0]
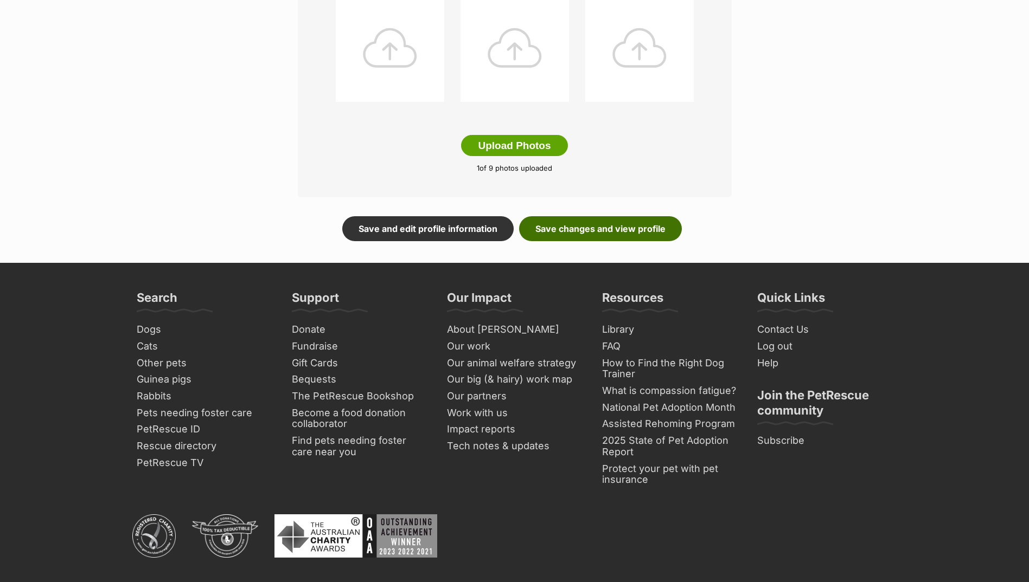
click at [561, 233] on link "Save changes and view profile" at bounding box center [600, 228] width 163 height 25
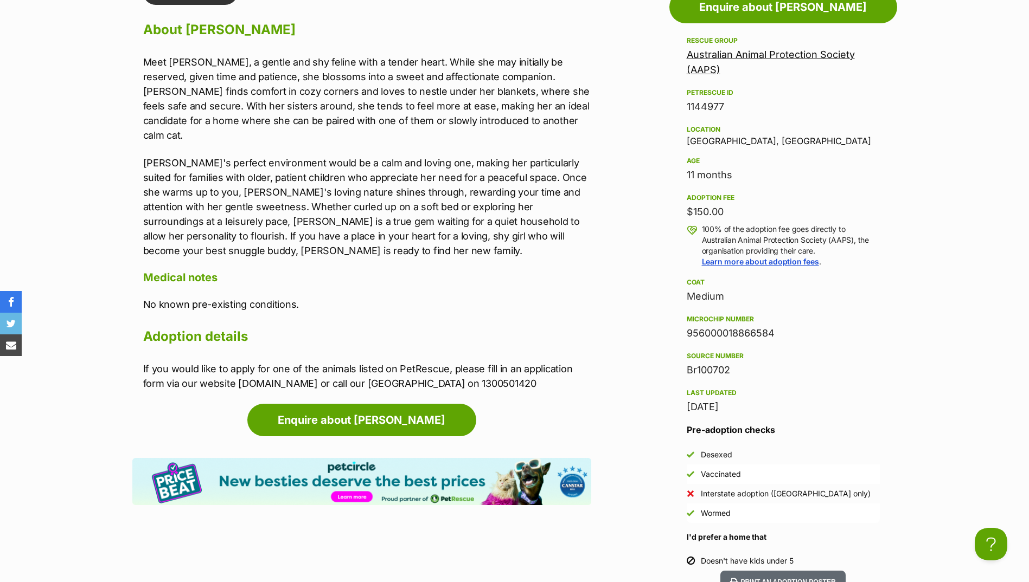
scroll to position [813, 0]
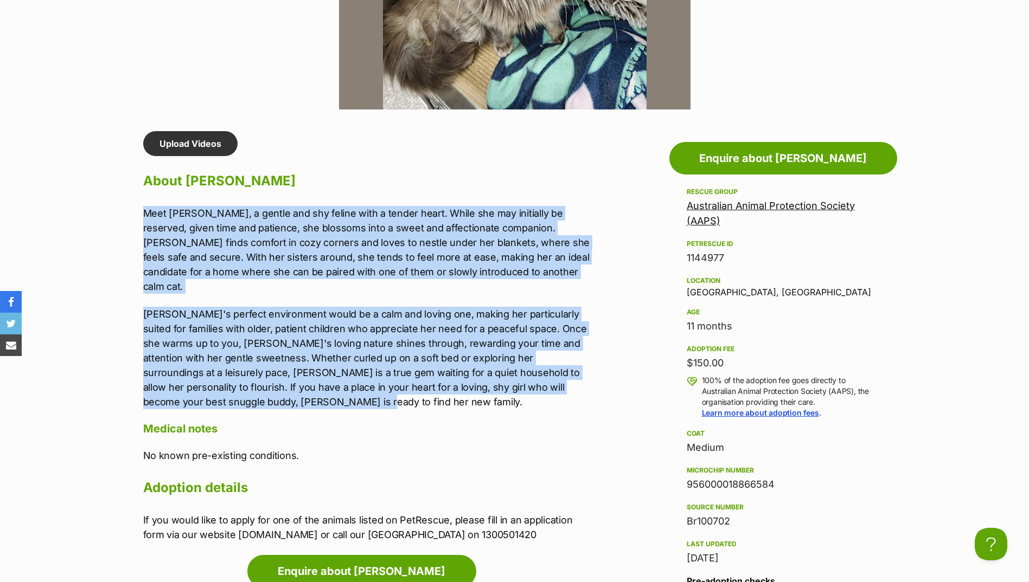
drag, startPoint x: 142, startPoint y: 211, endPoint x: 262, endPoint y: 383, distance: 209.9
click at [262, 383] on div "Upload Videos About Makita Meet Makita, a gentle and shy feline with a tender h…" at bounding box center [361, 337] width 459 height 412
drag, startPoint x: 262, startPoint y: 383, endPoint x: 207, endPoint y: 345, distance: 66.8
copy div "Meet Makita, a gentle and shy feline with a tender heart. While she may initial…"
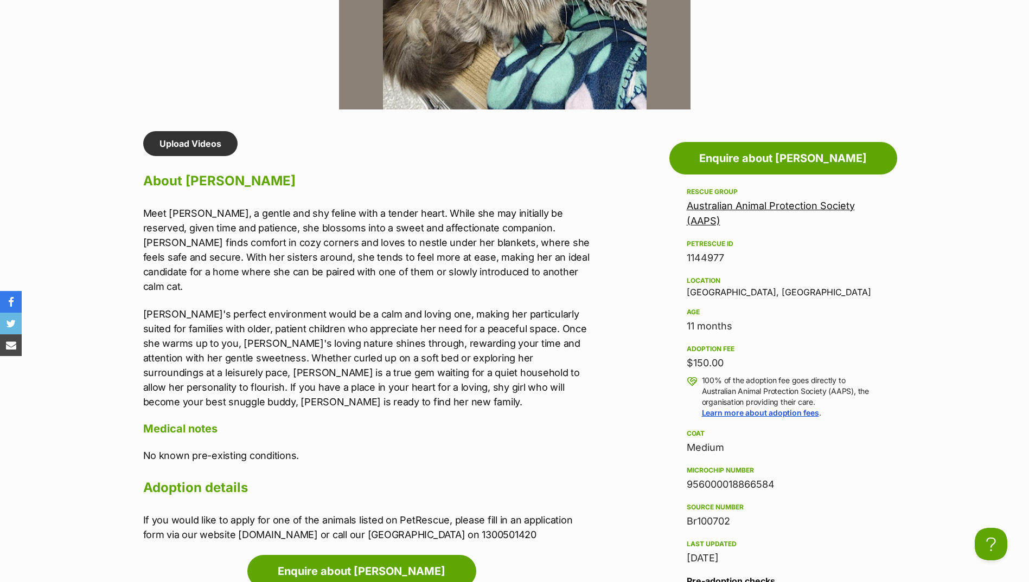
drag, startPoint x: 241, startPoint y: 177, endPoint x: 246, endPoint y: 171, distance: 7.7
click at [246, 172] on h2 "About Makita" at bounding box center [367, 181] width 448 height 24
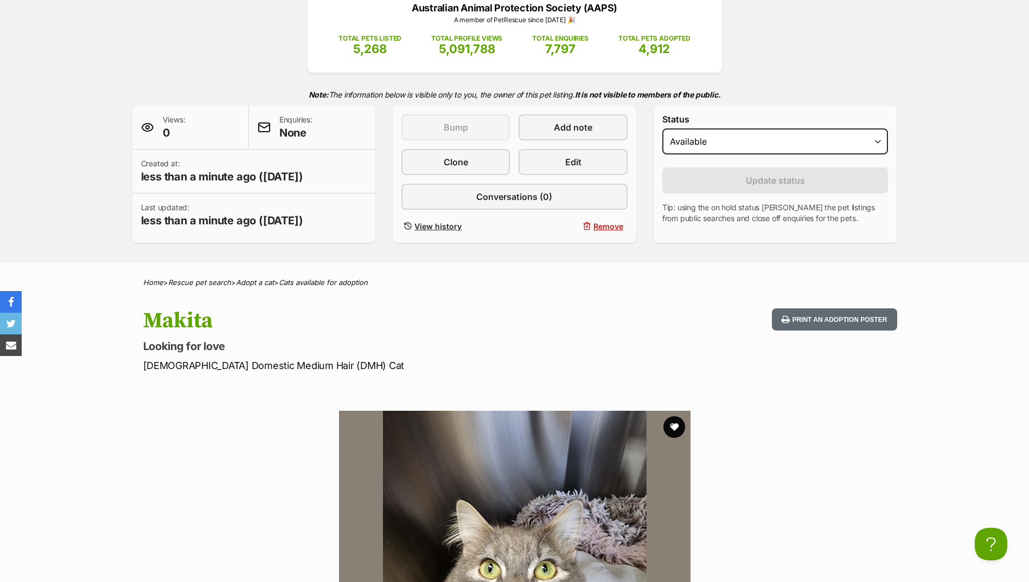
scroll to position [54, 0]
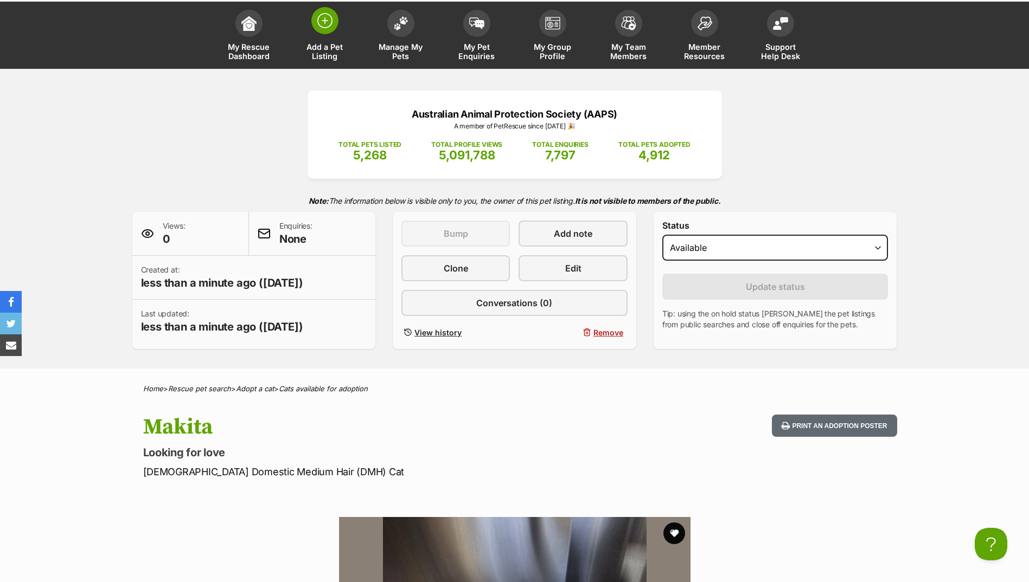
click at [331, 24] on img at bounding box center [324, 20] width 15 height 15
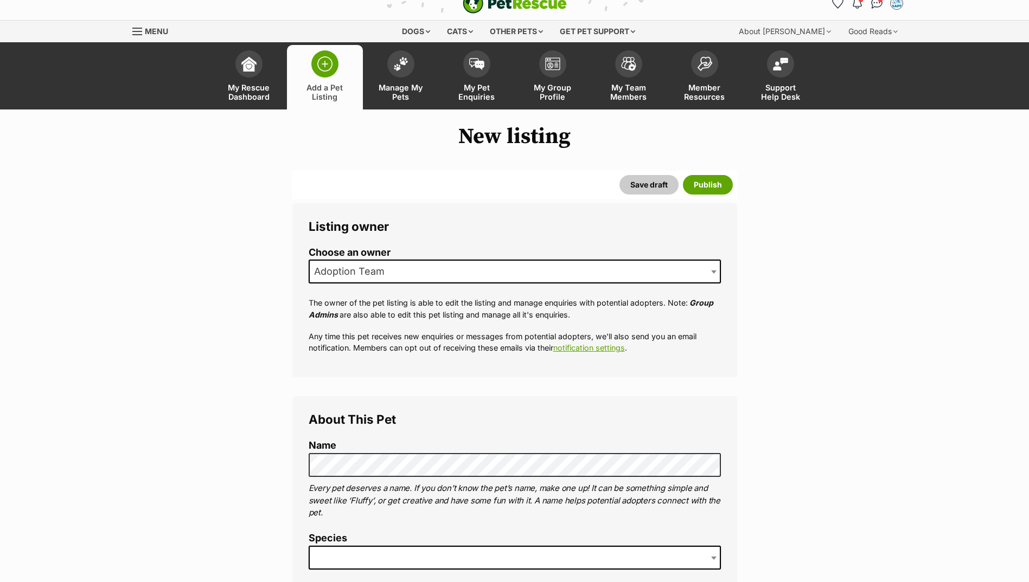
scroll to position [163, 0]
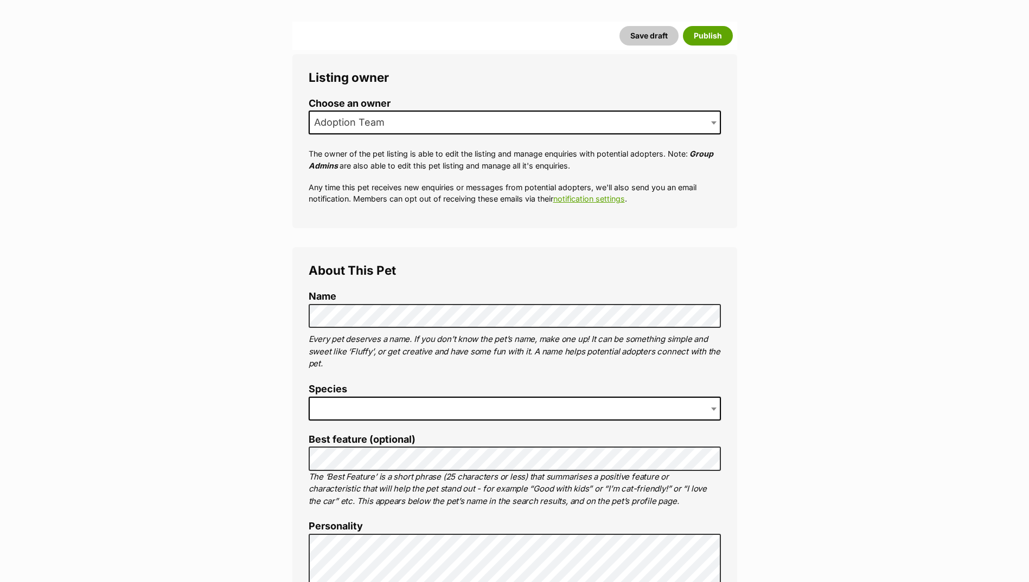
click at [366, 405] on span at bounding box center [515, 409] width 412 height 24
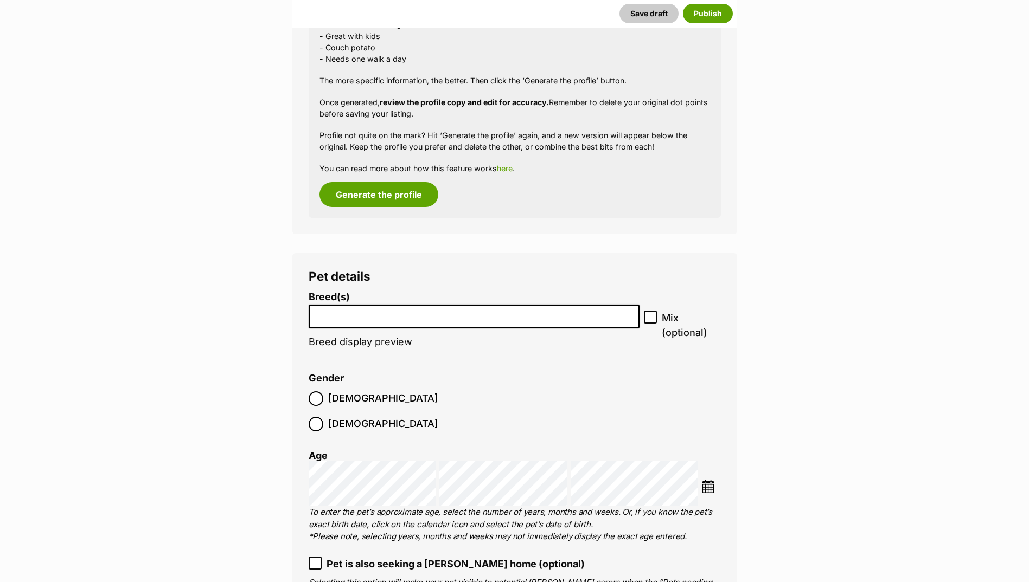
scroll to position [1085, 0]
click at [366, 195] on button "Generate the profile" at bounding box center [378, 194] width 119 height 25
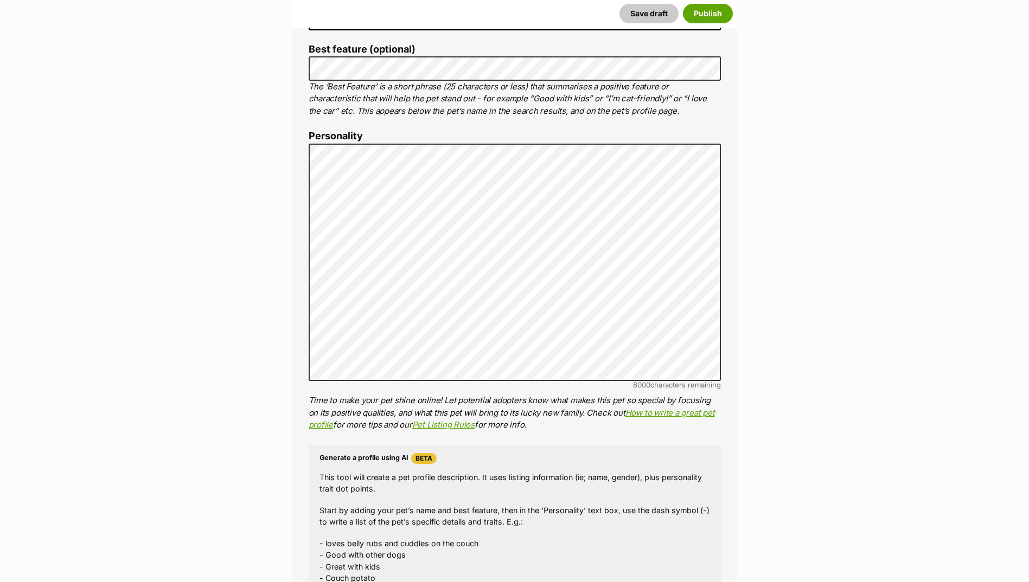
scroll to position [524, 0]
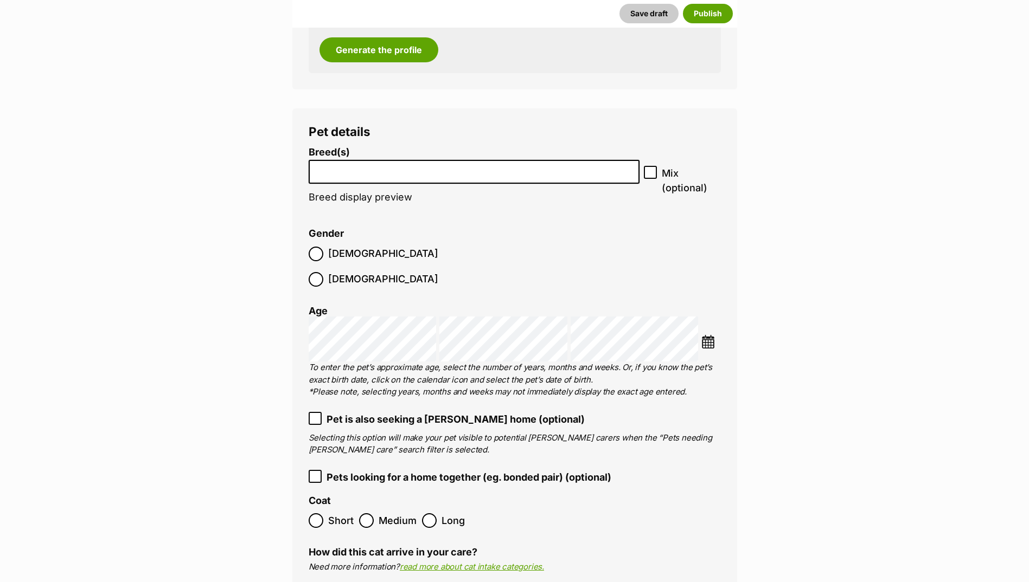
scroll to position [1229, 0]
click at [376, 174] on input "search" at bounding box center [474, 168] width 324 height 11
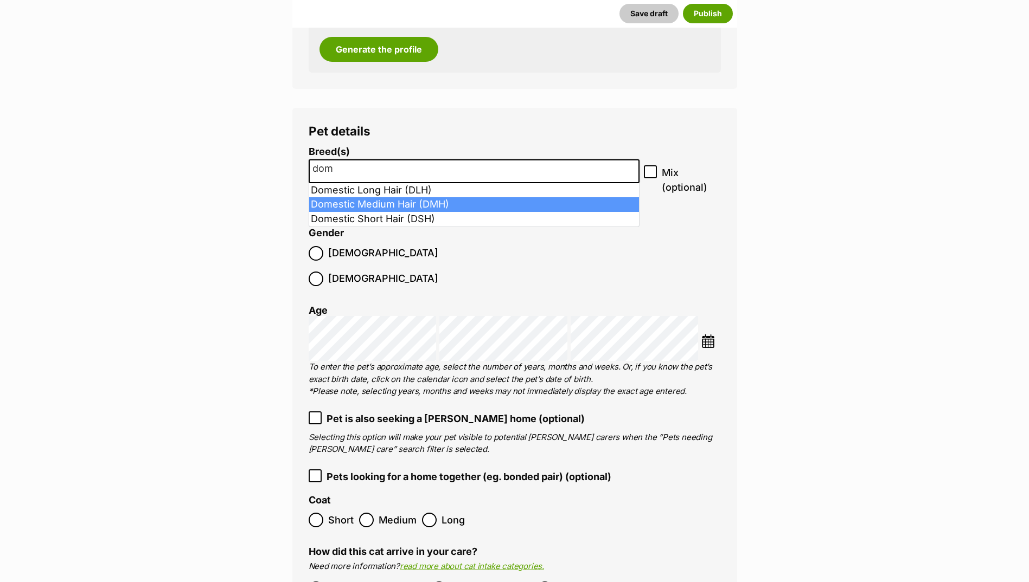
type input "dom"
select select "252101"
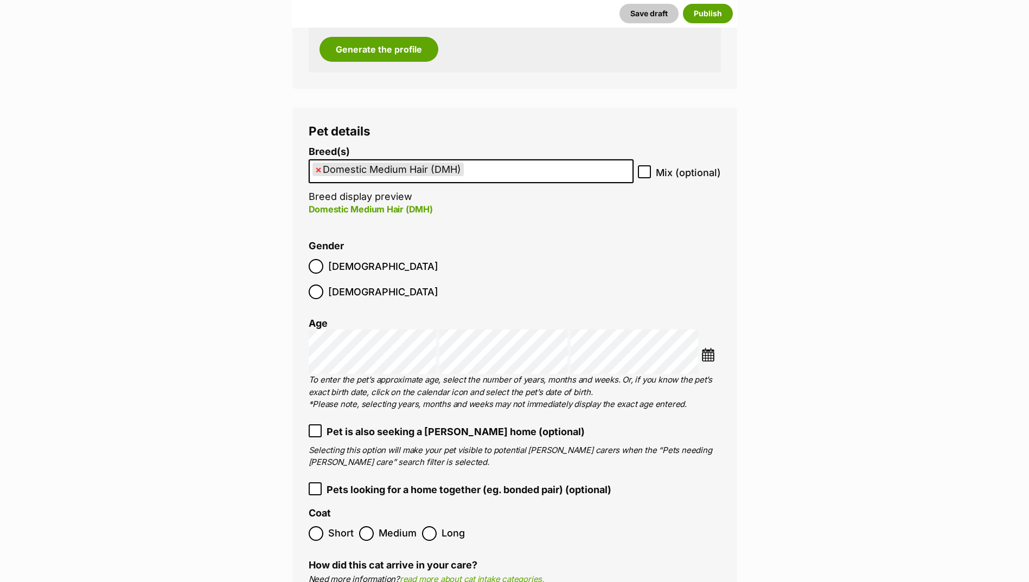
click at [326, 273] on label "[DEMOGRAPHIC_DATA]" at bounding box center [374, 266] width 130 height 15
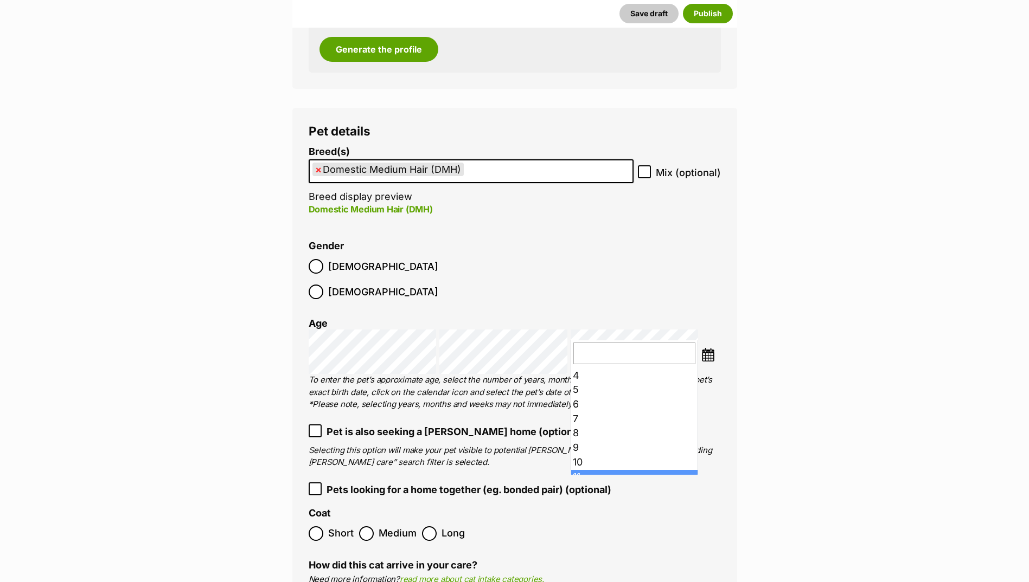
scroll to position [108, 0]
drag, startPoint x: 599, startPoint y: 400, endPoint x: 596, endPoint y: 409, distance: 10.3
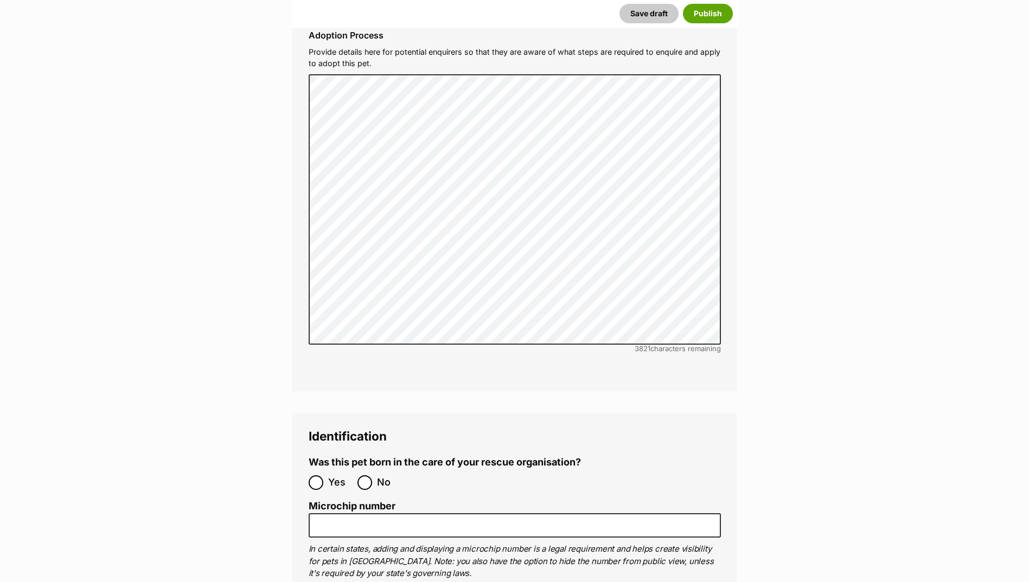
scroll to position [3344, 0]
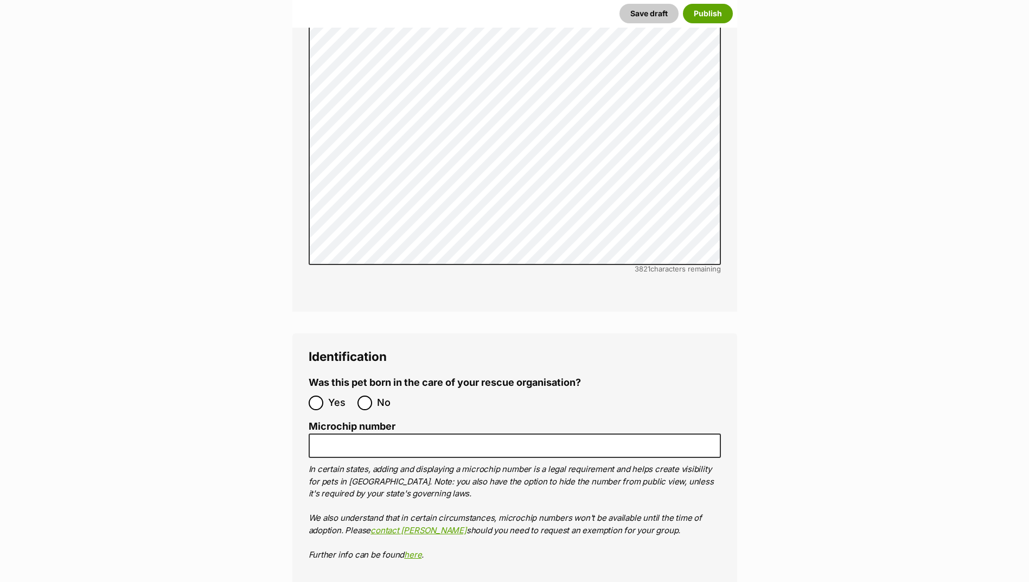
click at [324, 396] on label "Yes" at bounding box center [330, 403] width 43 height 15
click at [323, 396] on input "Yes" at bounding box center [316, 403] width 15 height 15
radio input "true"
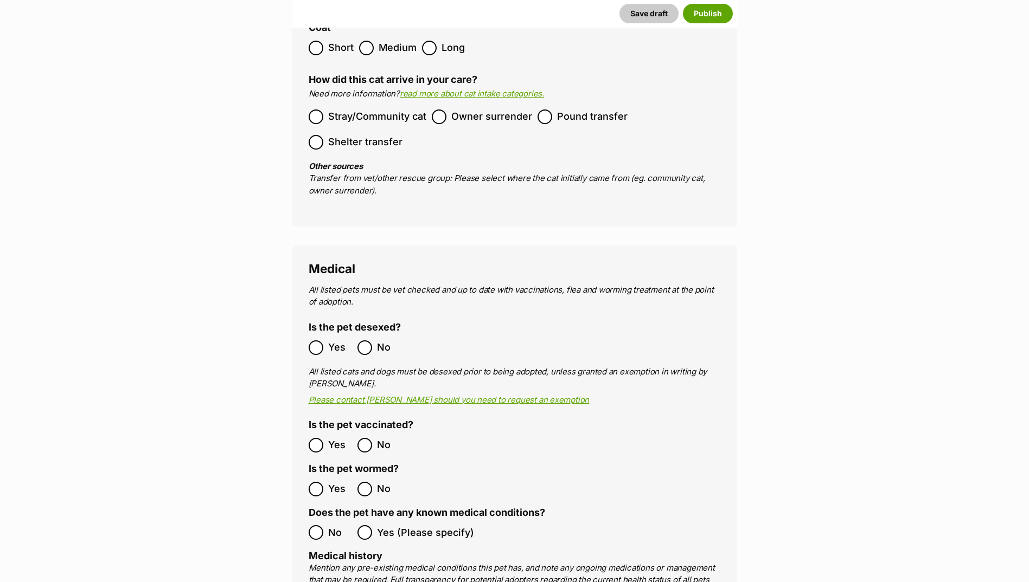
scroll to position [1718, 0]
click at [324, 107] on label "Stray/Community cat" at bounding box center [368, 114] width 118 height 15
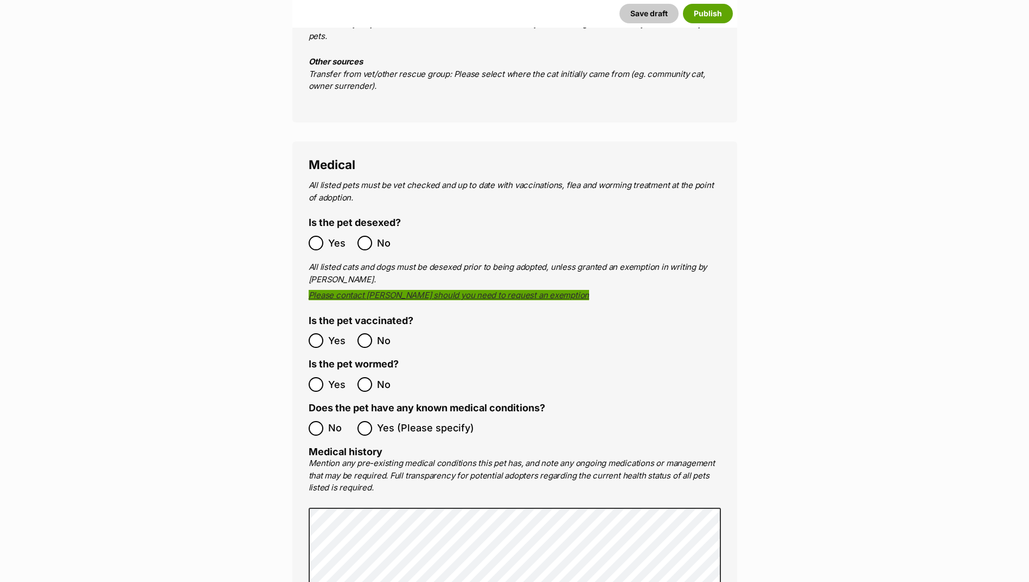
scroll to position [1880, 0]
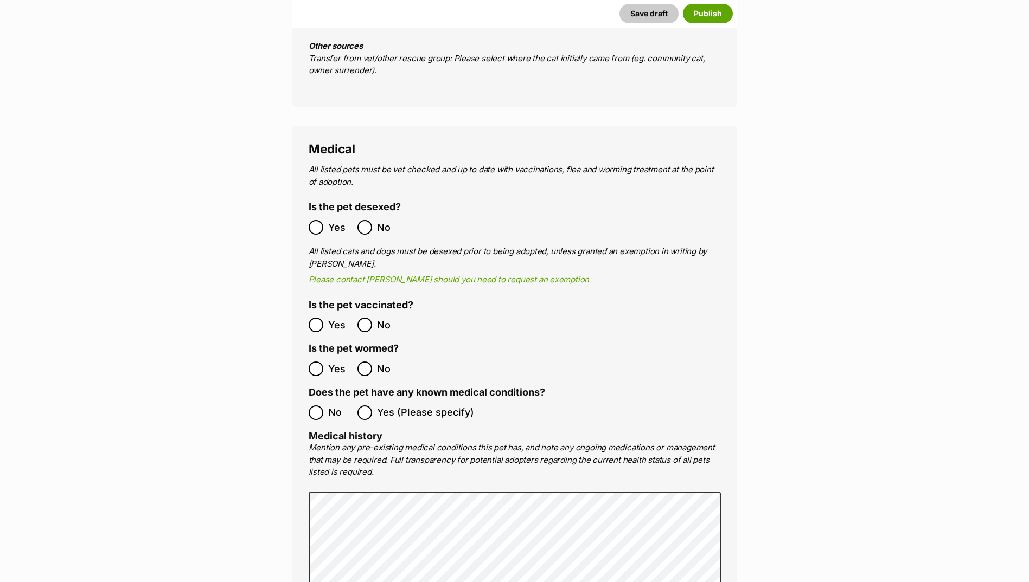
click at [318, 400] on ol "No Yes (Please specify)" at bounding box center [515, 412] width 412 height 25
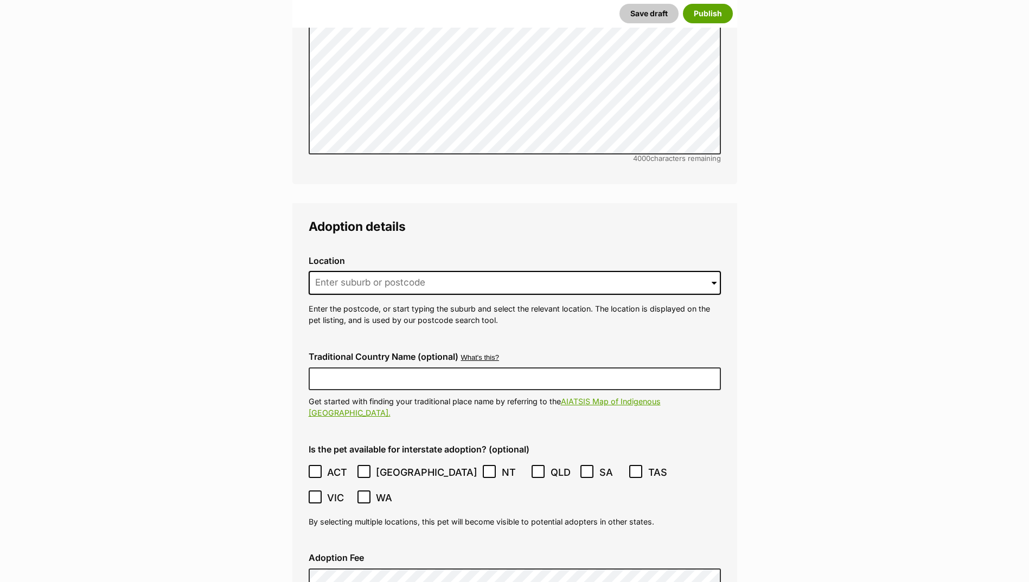
scroll to position [2477, 0]
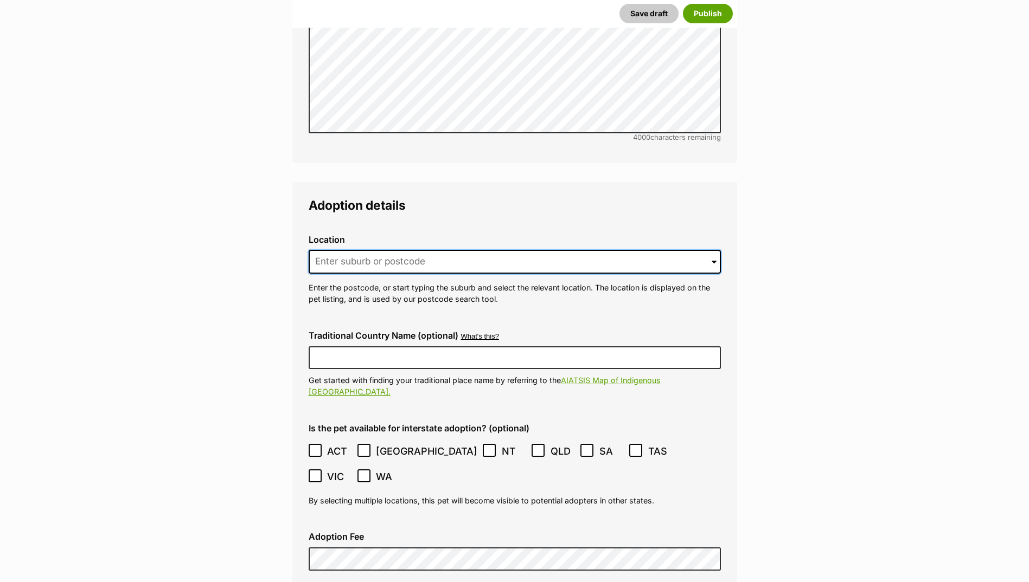
click at [400, 250] on input at bounding box center [515, 262] width 412 height 24
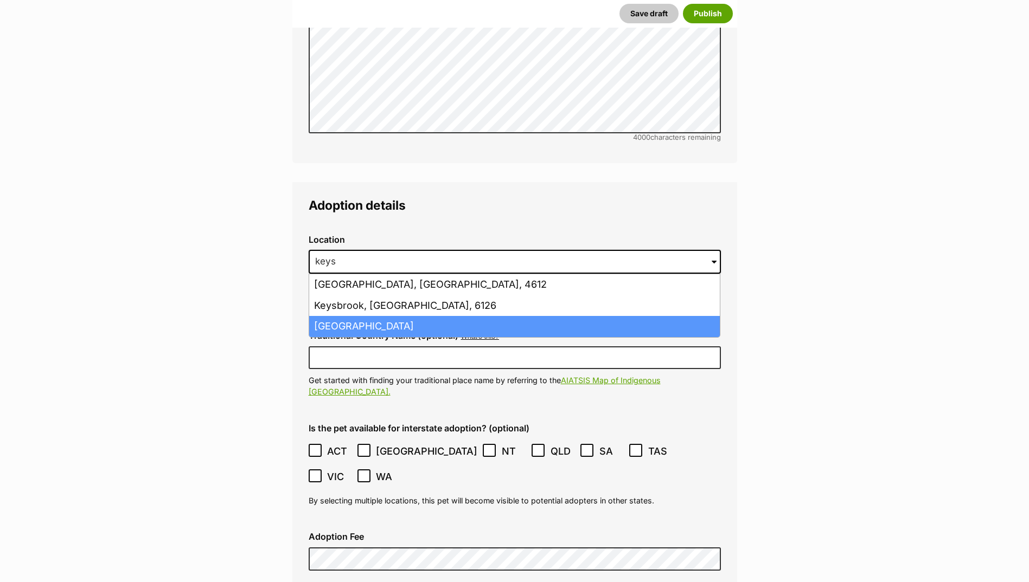
click at [371, 316] on li "Keysborough, Victoria, 3173" at bounding box center [514, 326] width 411 height 21
type input "Keysborough, Victoria, 3173"
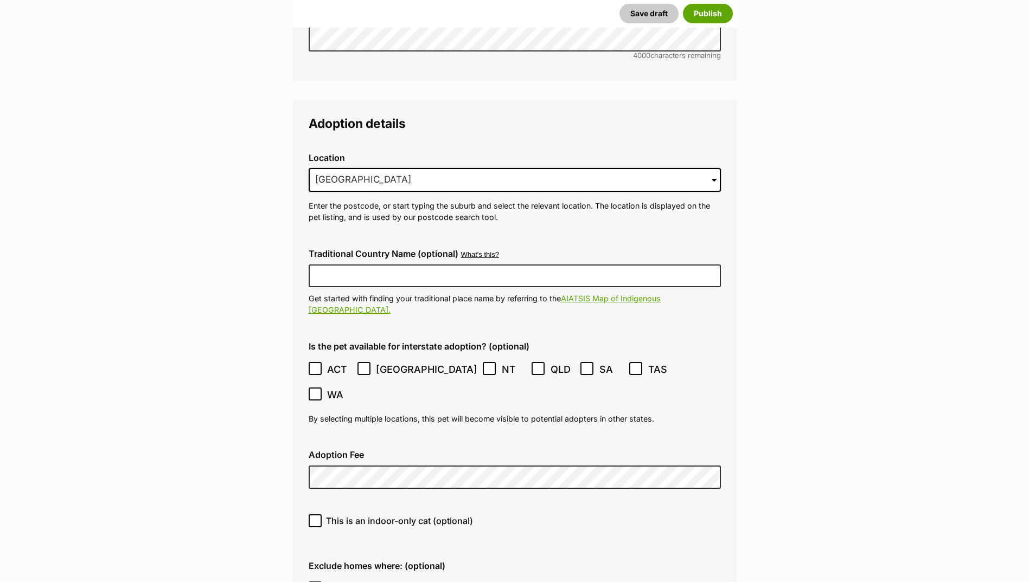
scroll to position [2694, 0]
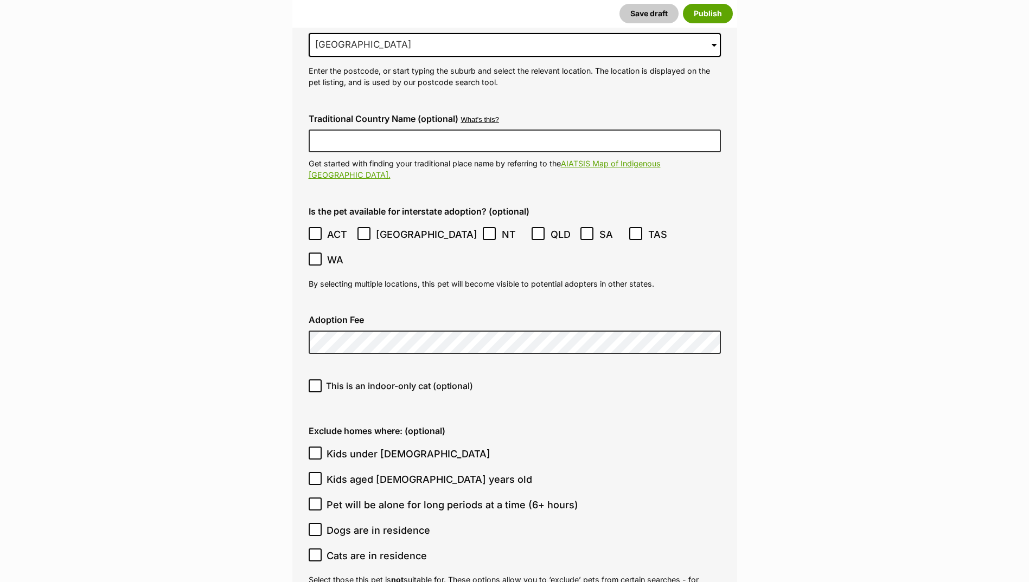
click at [312, 384] on icon at bounding box center [315, 386] width 7 height 5
click at [312, 380] on input "This is an indoor-only cat (optional)" at bounding box center [315, 386] width 13 height 13
checkbox input "true"
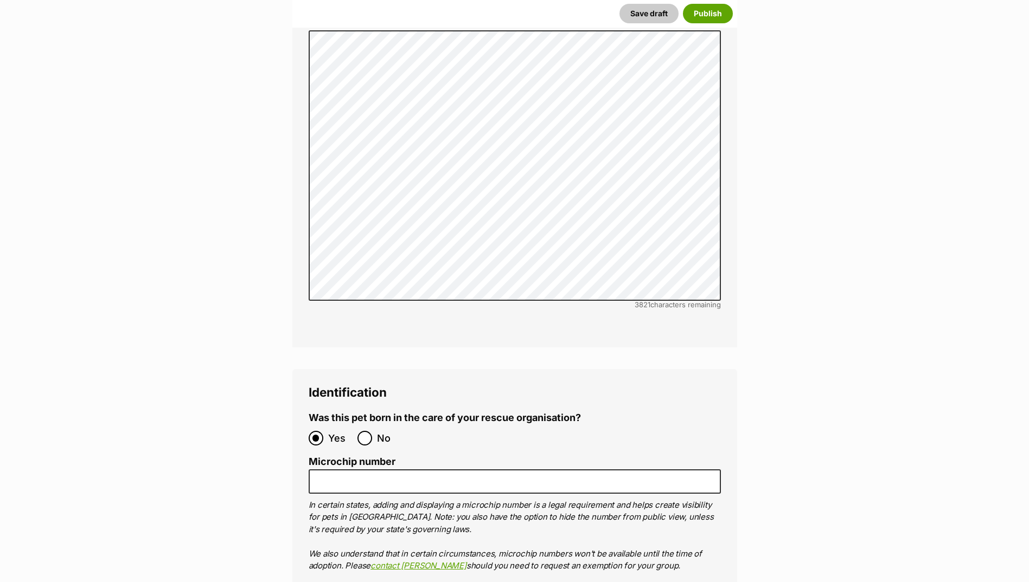
scroll to position [3561, 0]
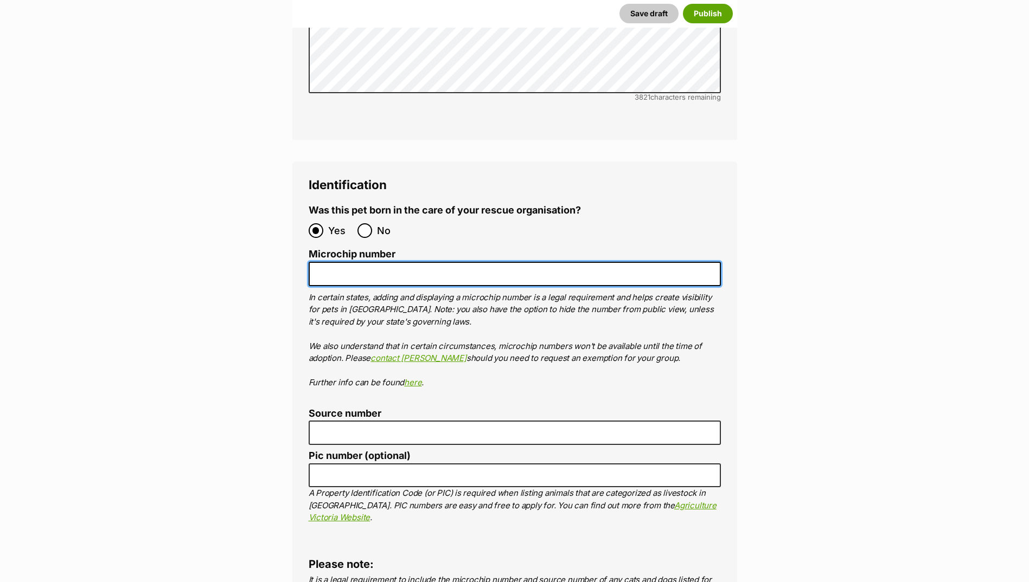
click at [376, 262] on input "Microchip number" at bounding box center [515, 274] width 412 height 24
paste input "956000019514498"
type input "956000019514498"
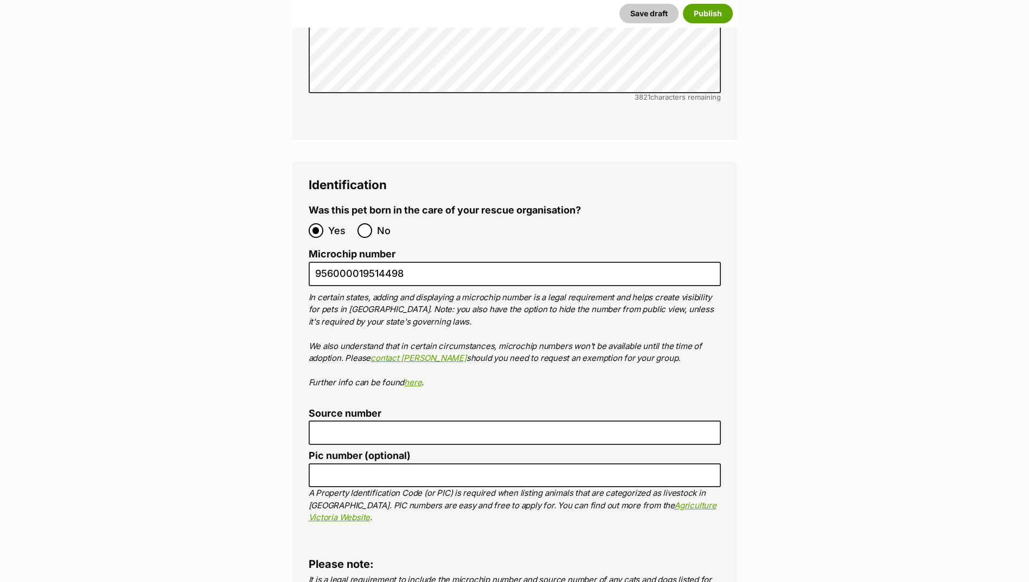
click at [362, 408] on label "Source number" at bounding box center [515, 413] width 412 height 11
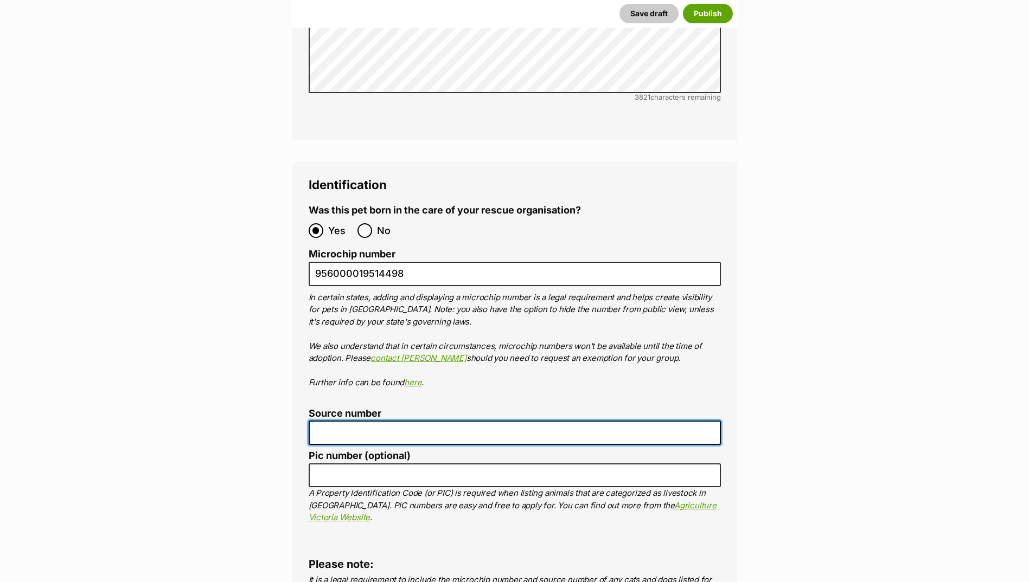
click at [362, 421] on input "Source number" at bounding box center [515, 433] width 412 height 24
click at [367, 421] on input "Source number" at bounding box center [515, 433] width 412 height 24
type input "BR100702"
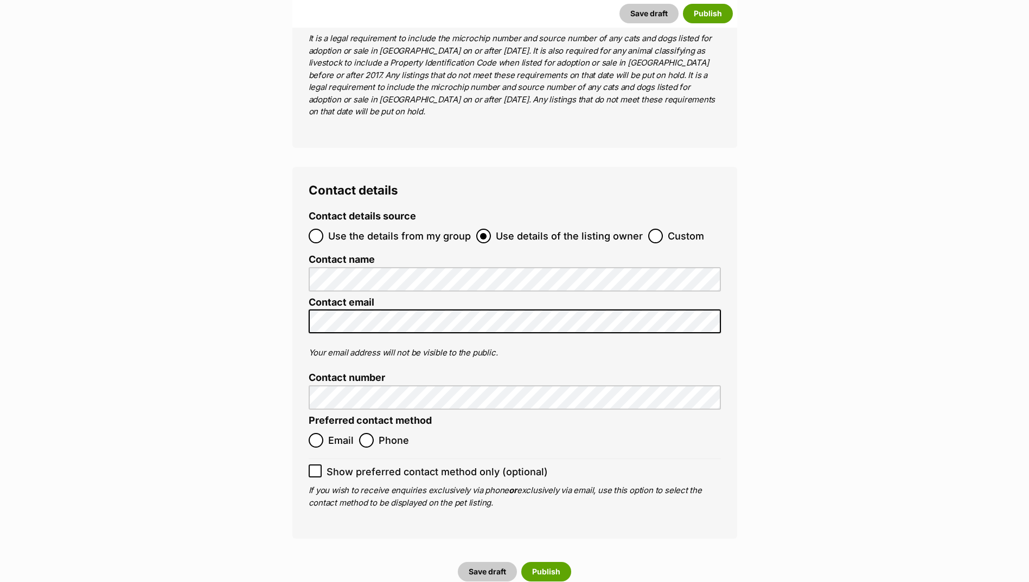
scroll to position [4104, 0]
click at [325, 433] on label "Email" at bounding box center [331, 440] width 45 height 15
click at [323, 433] on input "Email" at bounding box center [316, 440] width 15 height 15
radio input "true"
click at [548, 562] on button "Publish" at bounding box center [546, 572] width 50 height 20
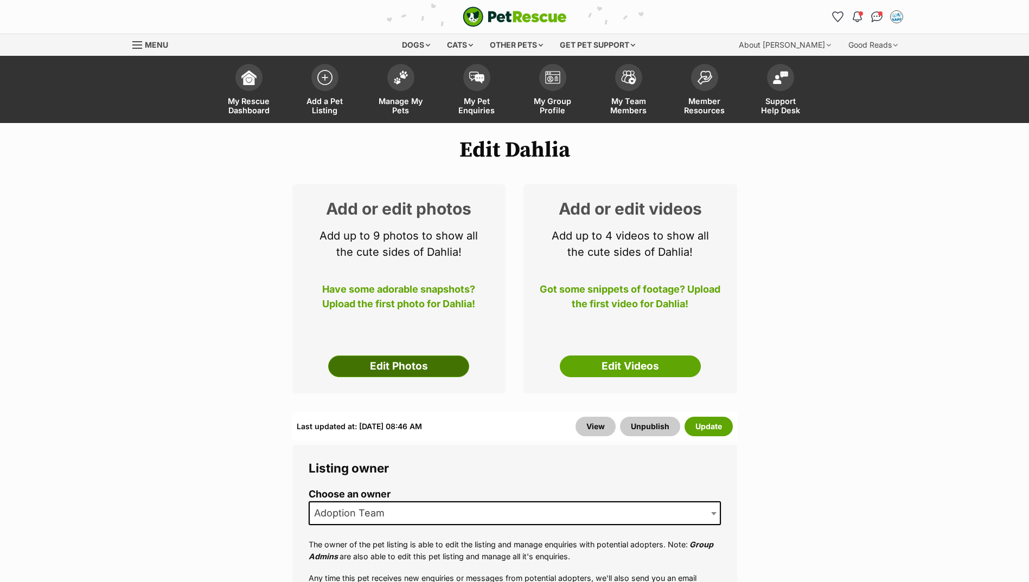
click at [355, 367] on link "Edit Photos" at bounding box center [398, 367] width 141 height 22
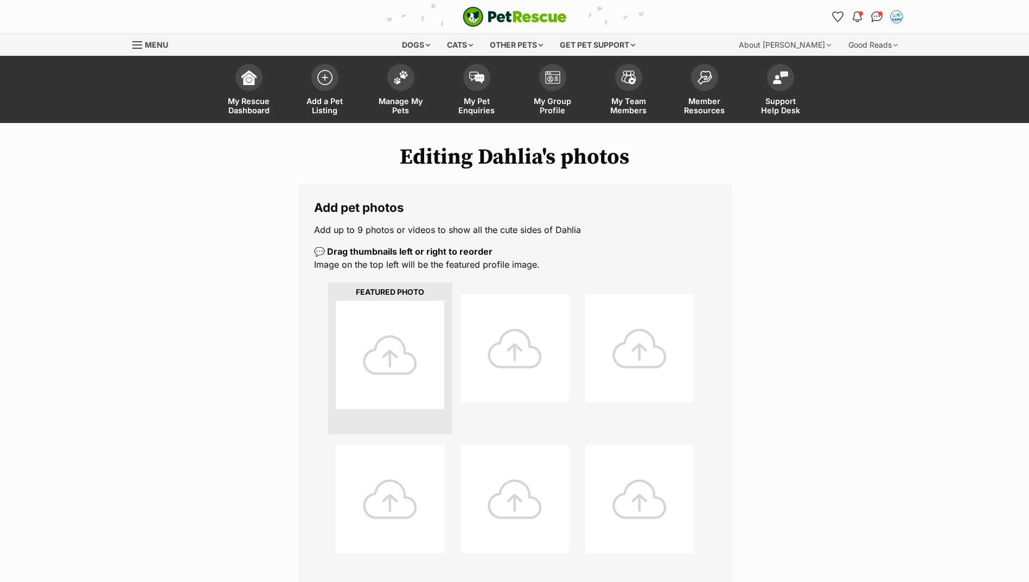
click at [353, 325] on div at bounding box center [390, 355] width 108 height 108
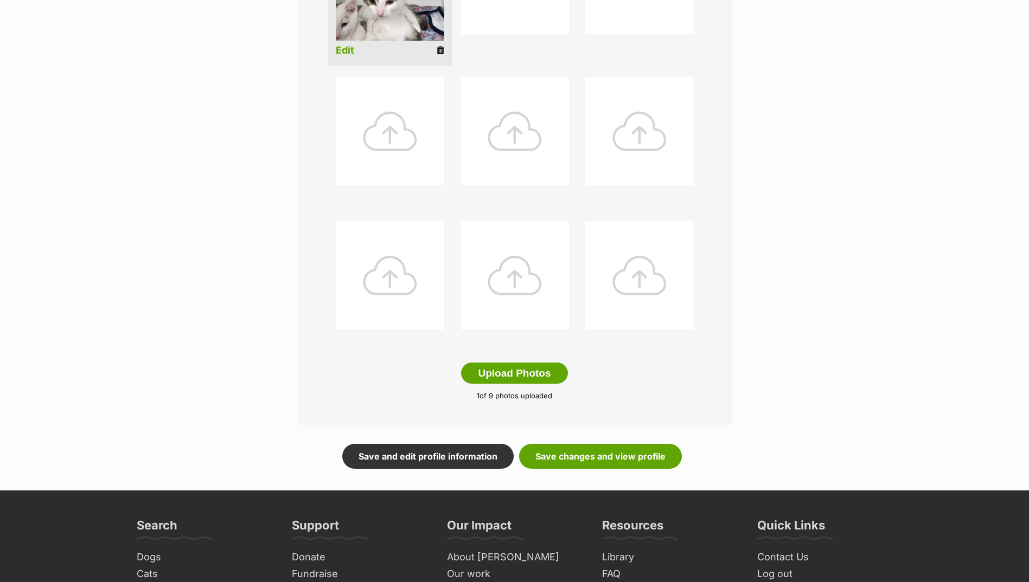
scroll to position [542, 0]
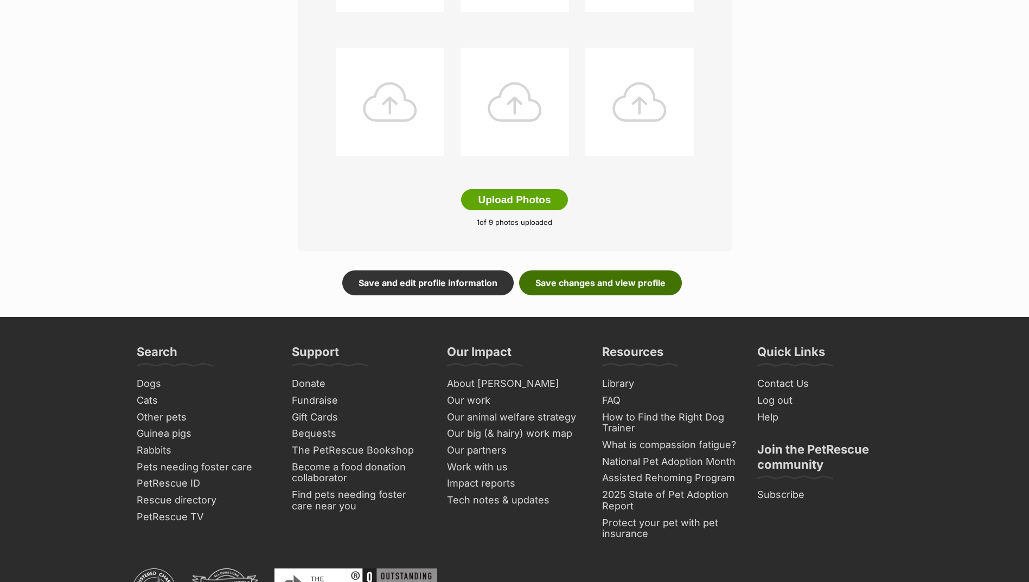
click at [632, 282] on link "Save changes and view profile" at bounding box center [600, 283] width 163 height 25
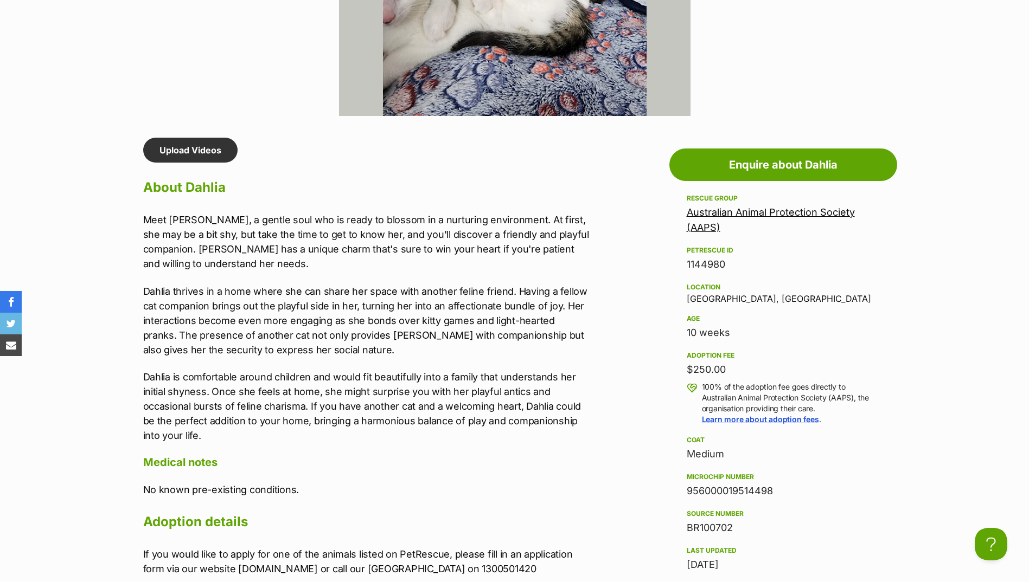
scroll to position [813, 0]
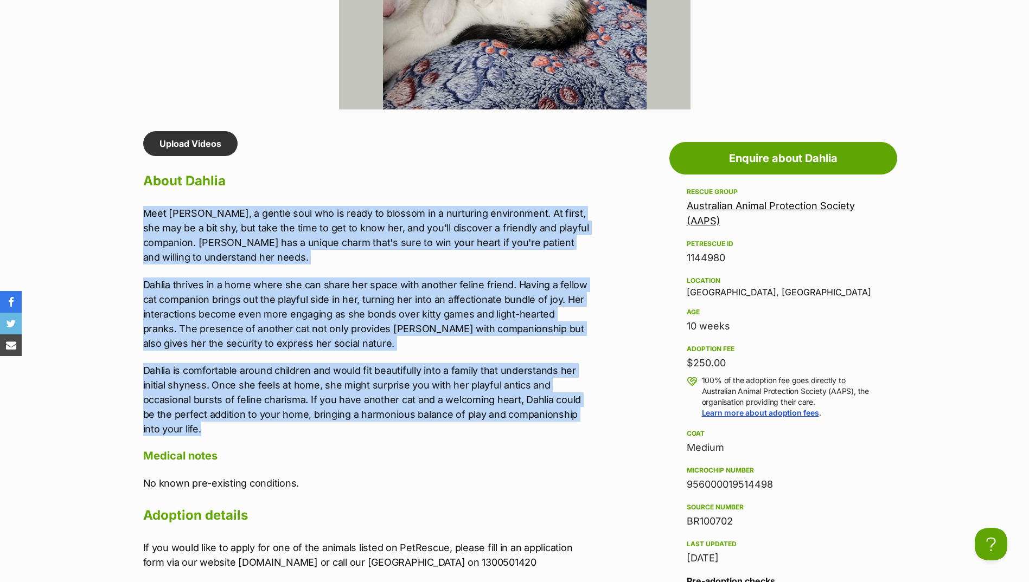
drag, startPoint x: 136, startPoint y: 212, endPoint x: 267, endPoint y: 428, distance: 253.4
click at [267, 428] on div "Upload Videos About Dahlia Meet [PERSON_NAME], a gentle soul who is ready to bl…" at bounding box center [361, 350] width 459 height 439
drag, startPoint x: 267, startPoint y: 428, endPoint x: 199, endPoint y: 313, distance: 133.5
copy div "Meet [PERSON_NAME], a gentle soul who is ready to blossom in a nurturing enviro…"
click at [360, 241] on p "Meet [PERSON_NAME], a gentle soul who is ready to blossom in a nurturing enviro…" at bounding box center [367, 235] width 448 height 59
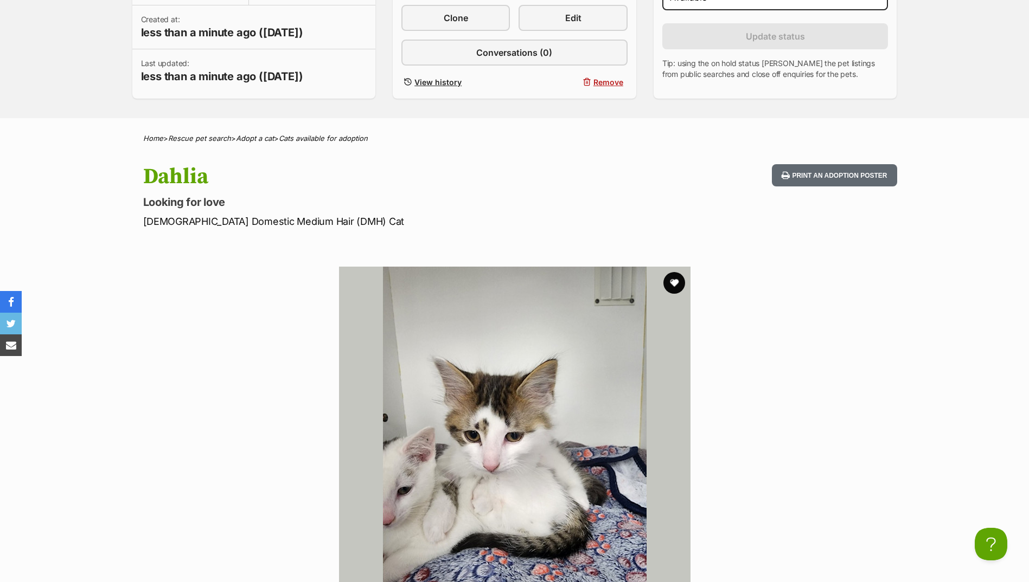
scroll to position [0, 0]
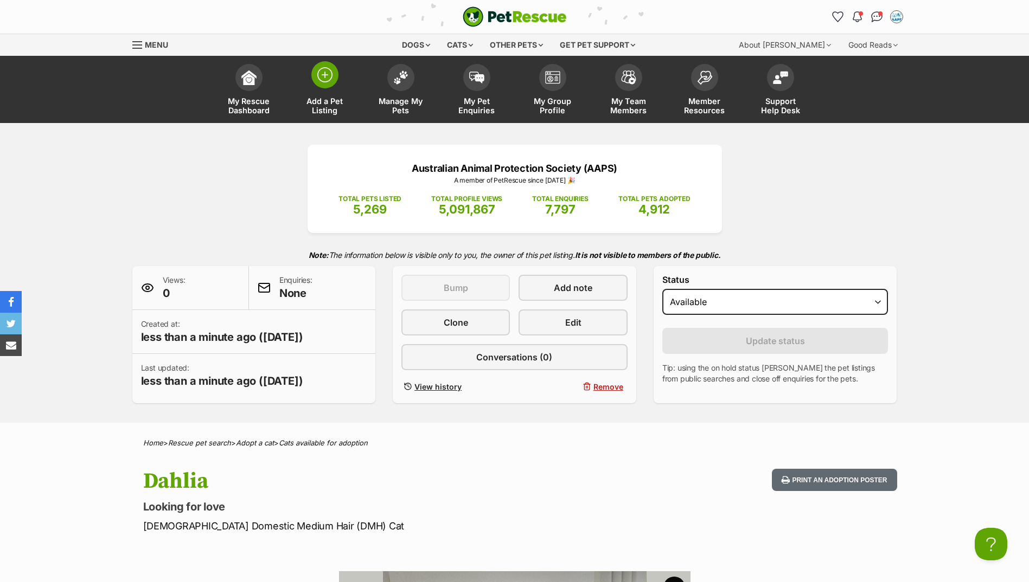
click at [326, 95] on link "Add a Pet Listing" at bounding box center [325, 91] width 76 height 65
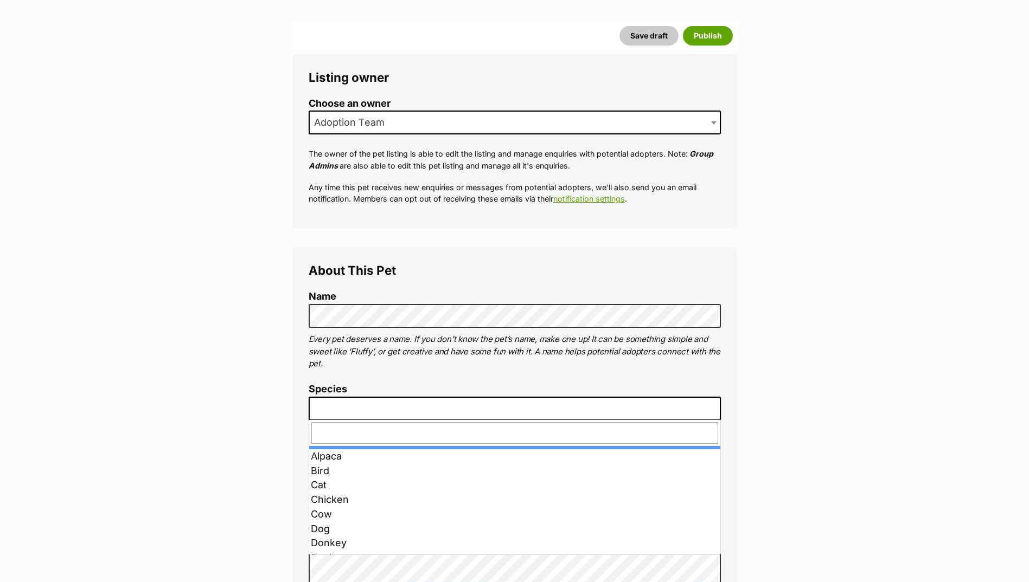
click at [344, 401] on span at bounding box center [515, 409] width 412 height 24
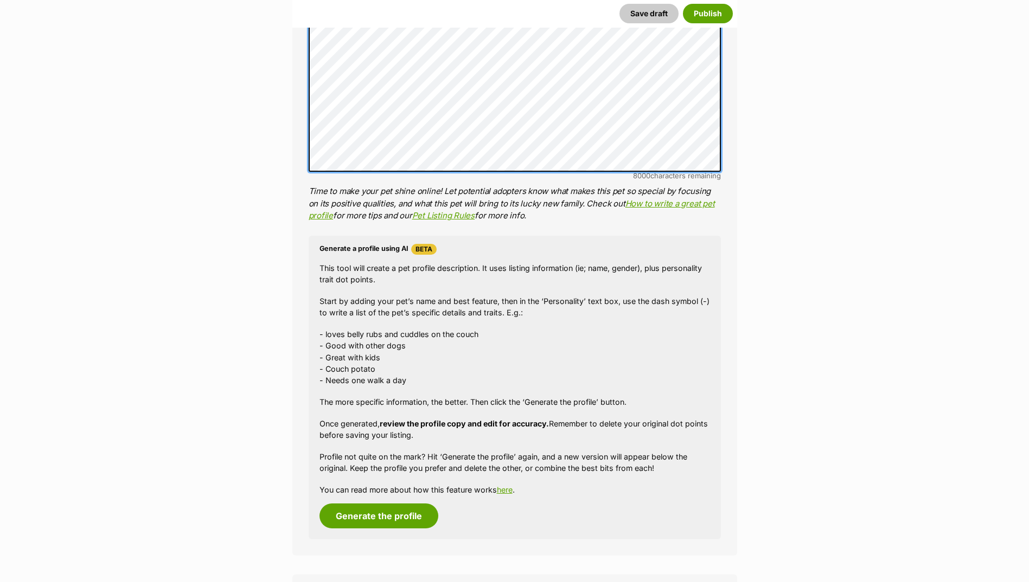
scroll to position [976, 0]
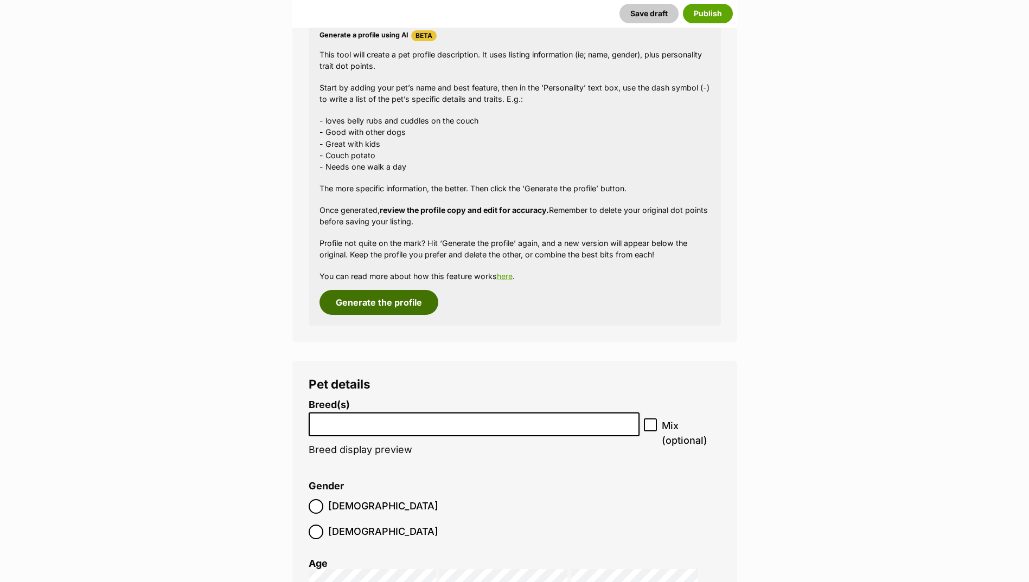
click at [377, 303] on button "Generate the profile" at bounding box center [378, 302] width 119 height 25
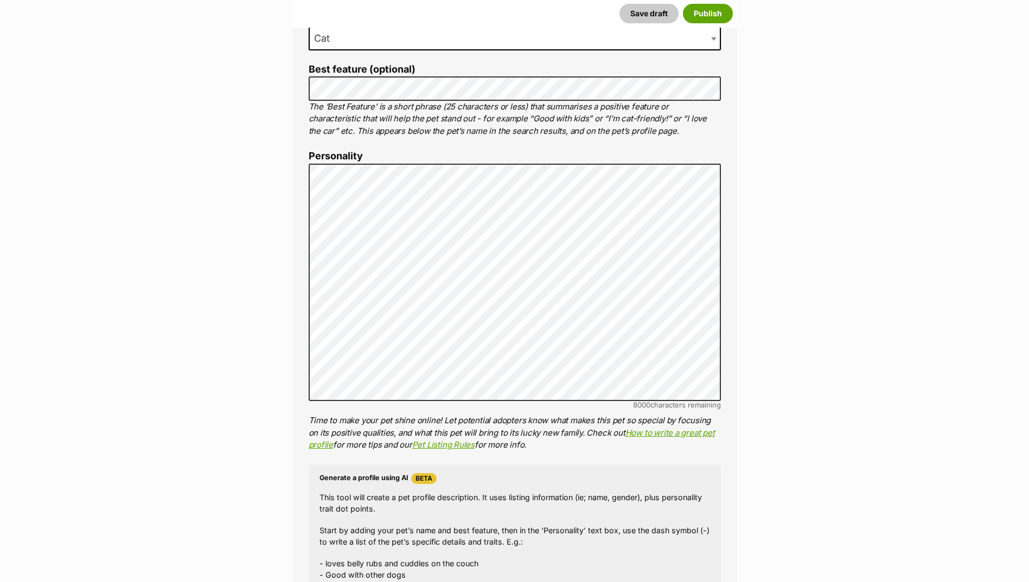
scroll to position [524, 0]
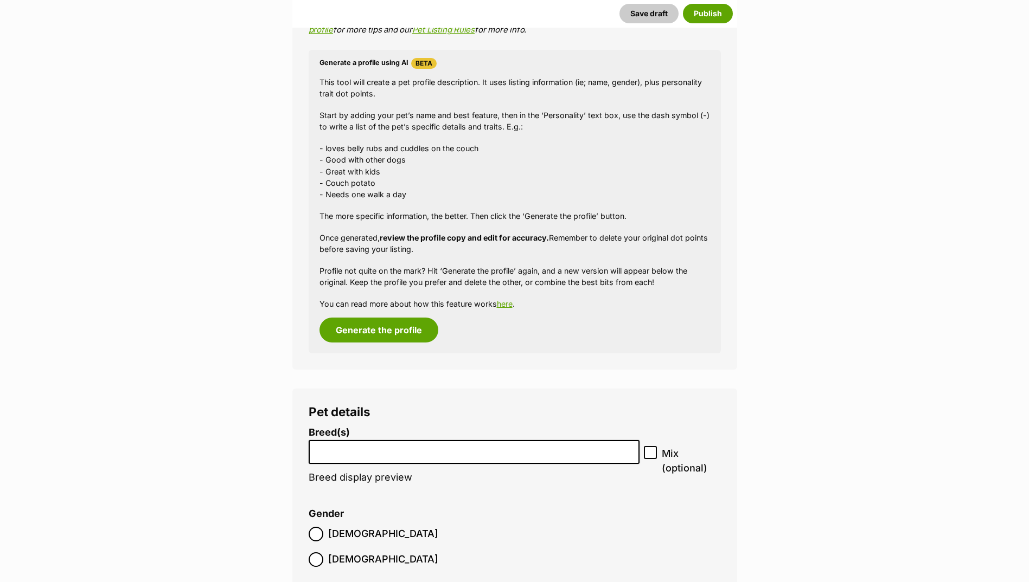
scroll to position [958, 0]
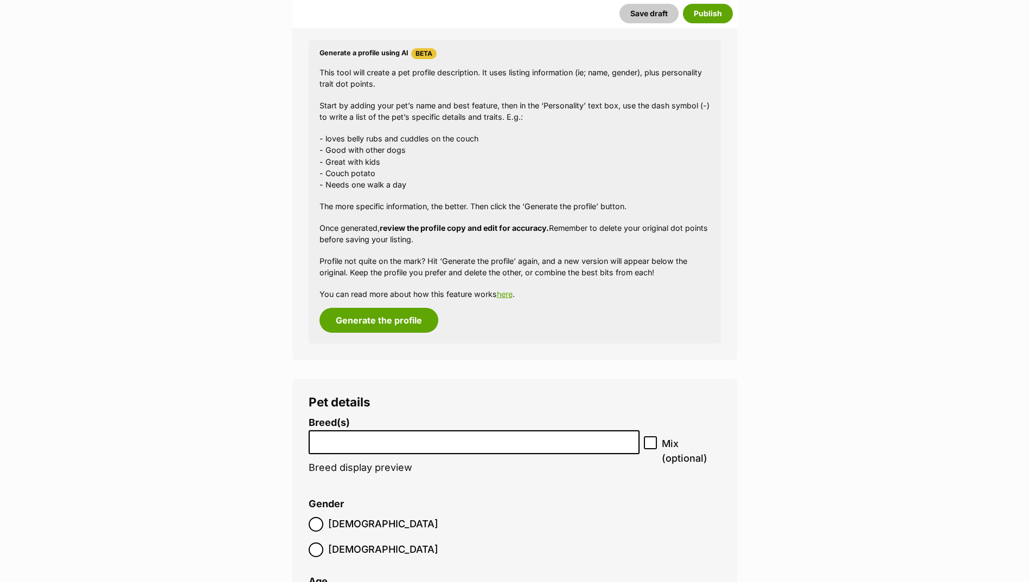
click at [371, 447] on li at bounding box center [474, 443] width 324 height 22
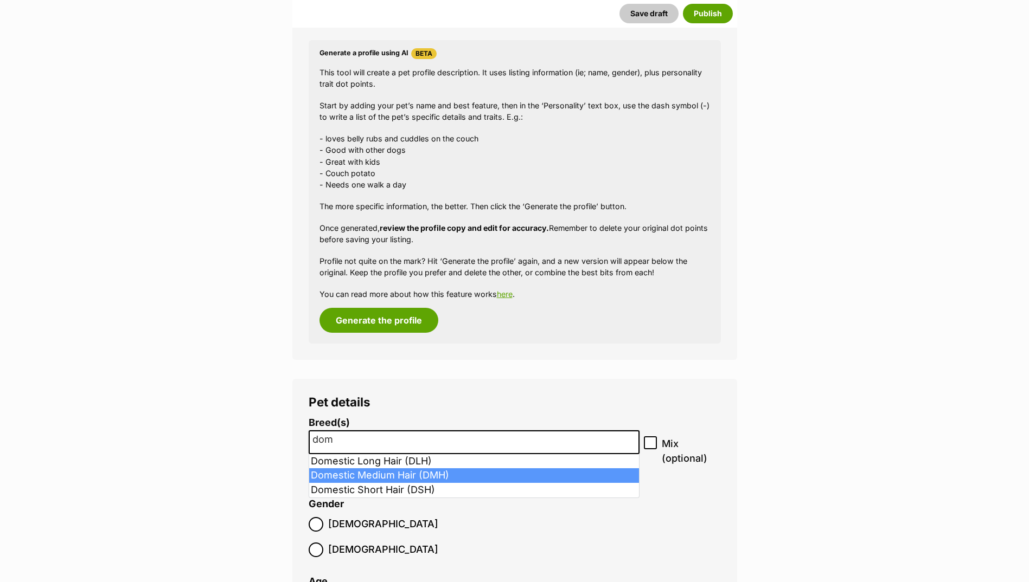
type input "dom"
select select "252101"
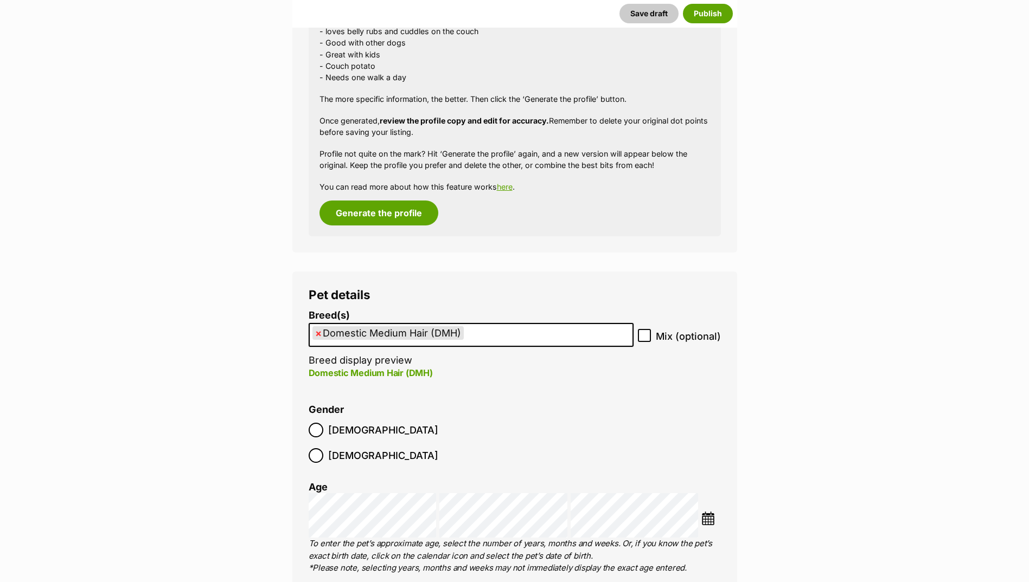
scroll to position [1067, 0]
click at [325, 427] on label "Male" at bounding box center [374, 429] width 130 height 15
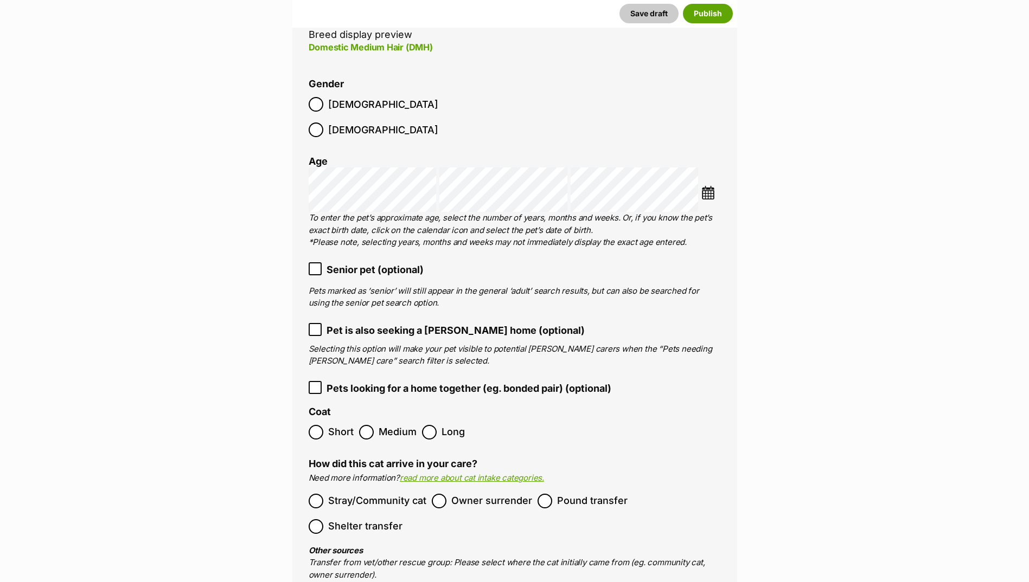
scroll to position [1392, 0]
click at [384, 425] on span "Medium" at bounding box center [398, 432] width 38 height 15
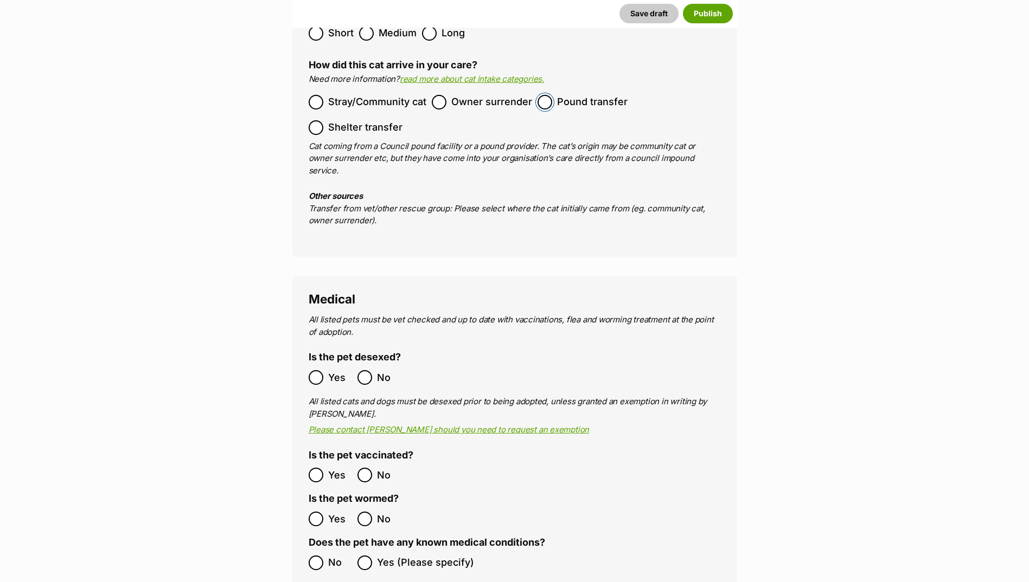
scroll to position [1934, 0]
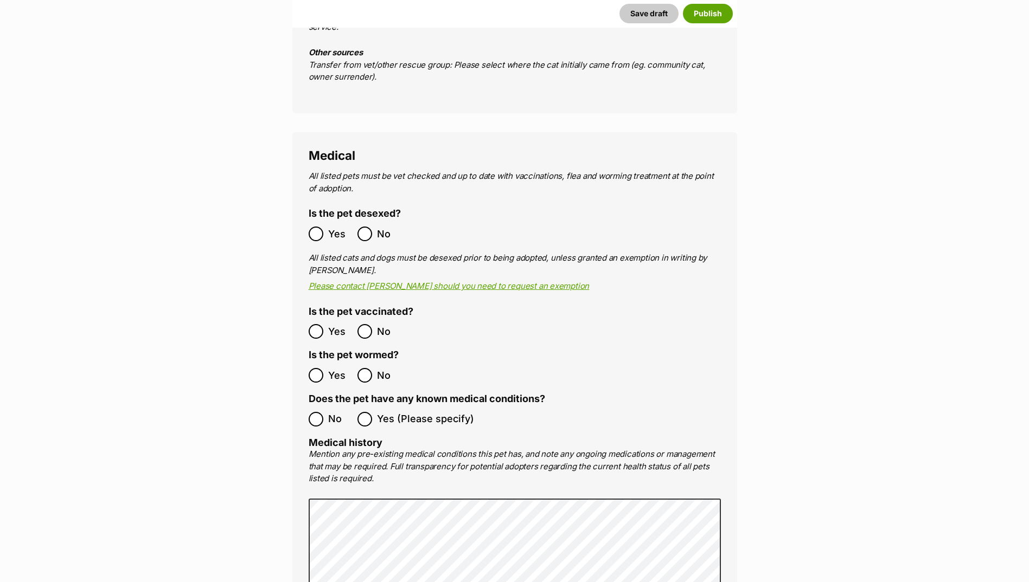
drag, startPoint x: 326, startPoint y: 197, endPoint x: 332, endPoint y: 223, distance: 26.8
click at [326, 227] on label "Yes" at bounding box center [330, 234] width 43 height 15
click at [325, 412] on label "No" at bounding box center [330, 419] width 43 height 15
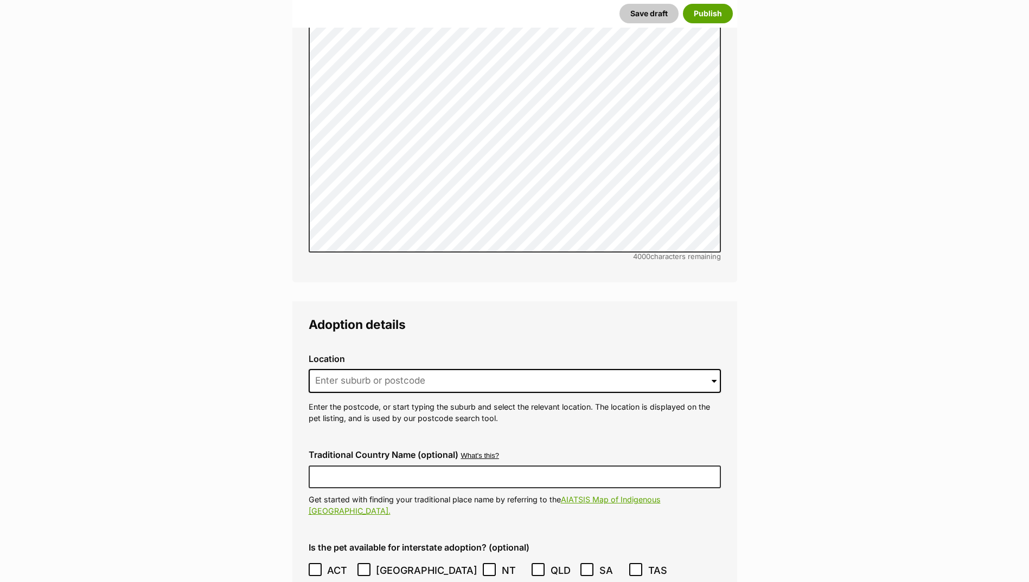
scroll to position [2423, 0]
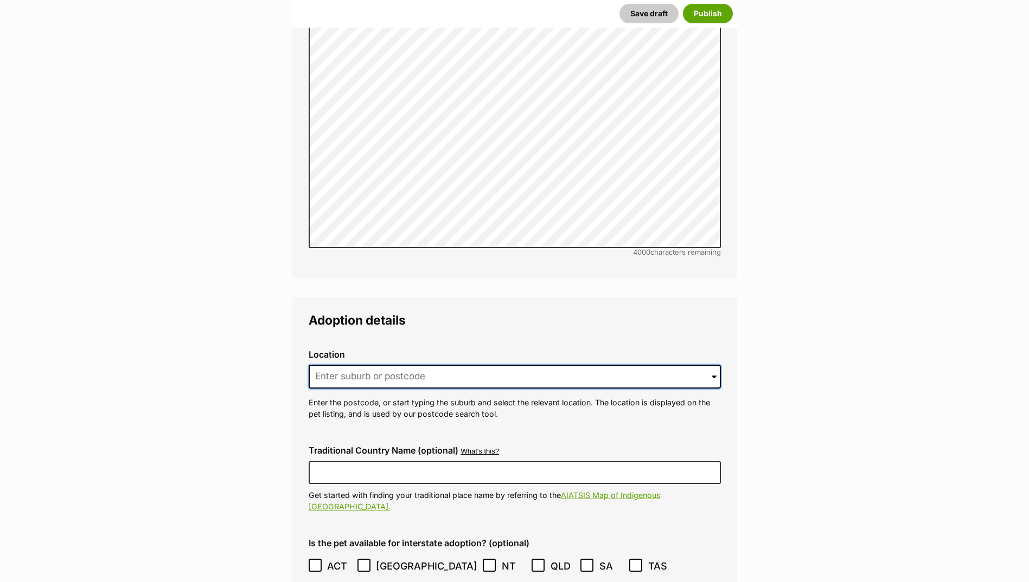
click at [346, 365] on input at bounding box center [515, 377] width 412 height 24
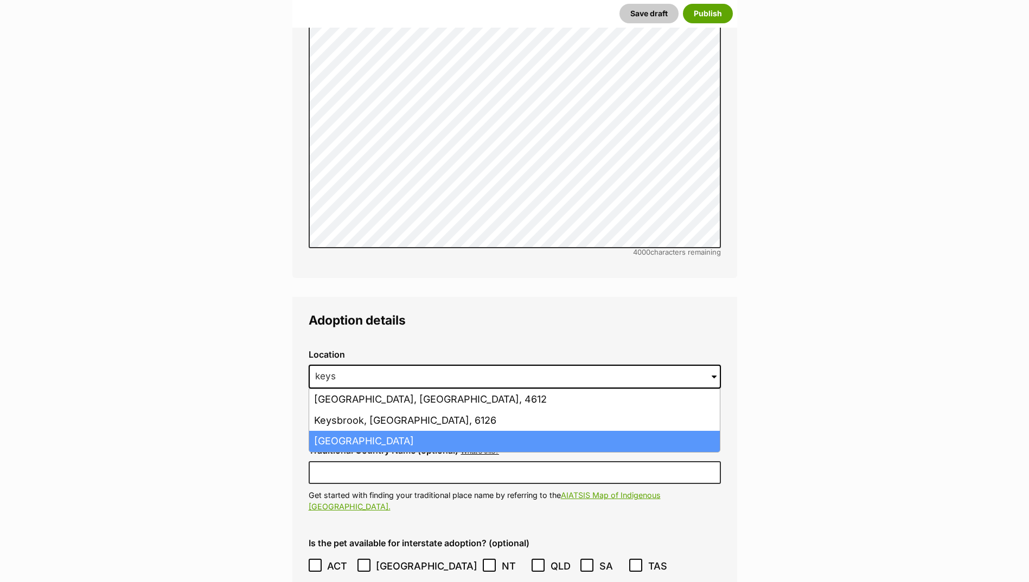
click at [348, 431] on li "Keysborough, Victoria, 3173" at bounding box center [514, 441] width 411 height 21
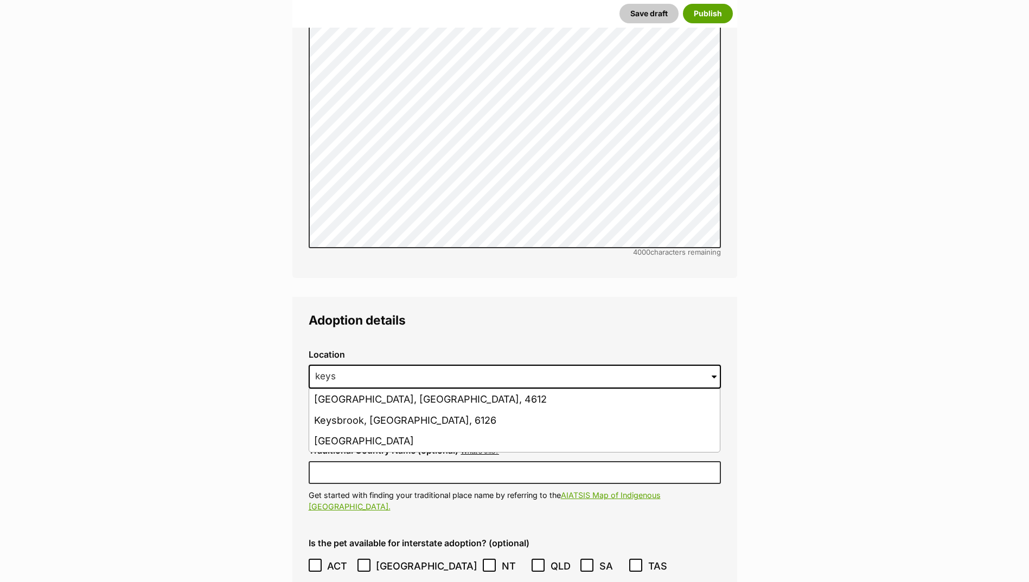
type input "Keysborough, Victoria, 3173"
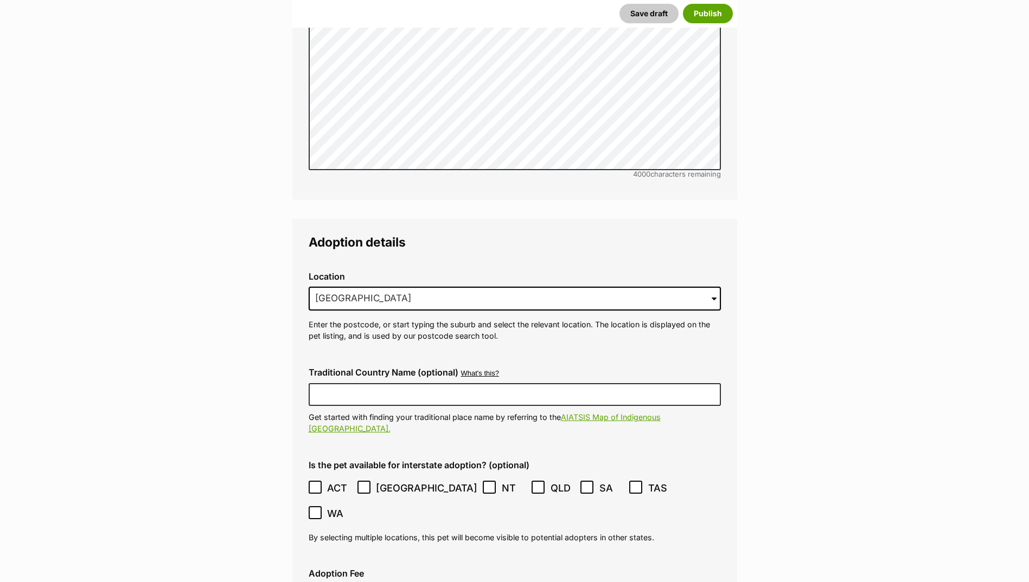
scroll to position [2694, 0]
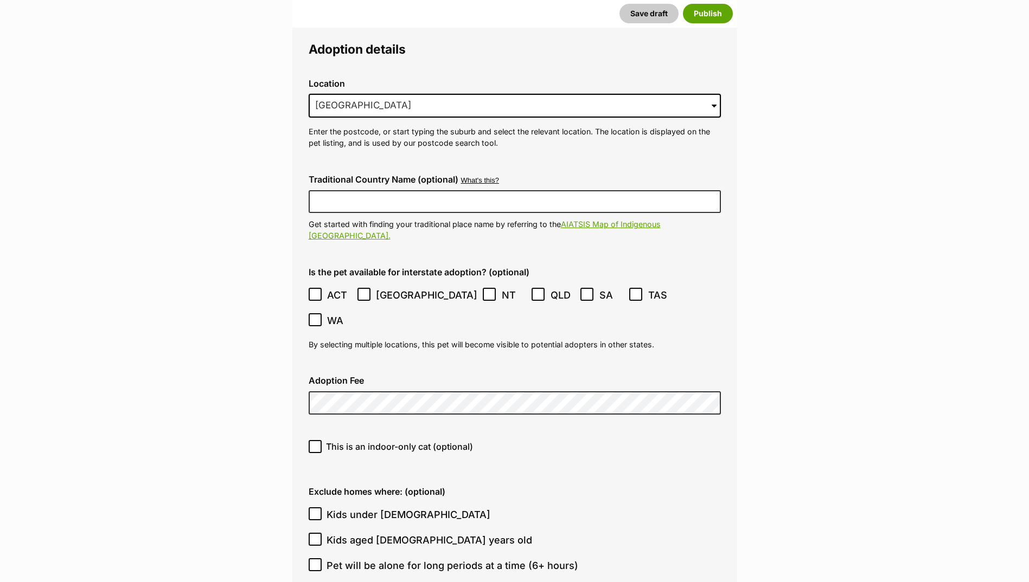
click at [315, 432] on div "This is an indoor-only cat (optional)" at bounding box center [515, 451] width 430 height 39
click at [315, 443] on icon at bounding box center [315, 447] width 8 height 8
click at [315, 440] on input "This is an indoor-only cat (optional)" at bounding box center [315, 446] width 13 height 13
checkbox input "true"
click at [316, 508] on input "Kids under 5 years old" at bounding box center [315, 514] width 13 height 13
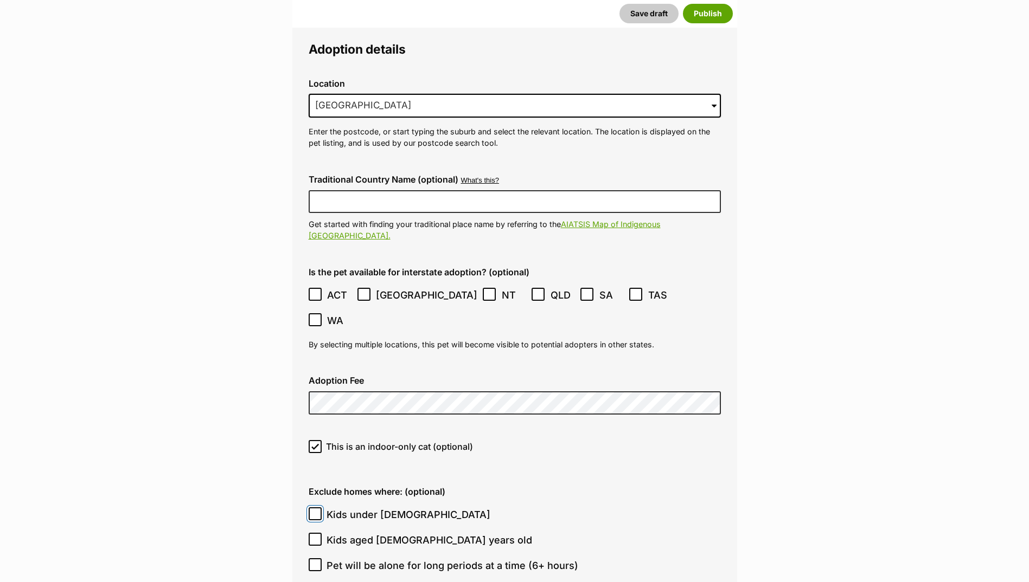
checkbox input "true"
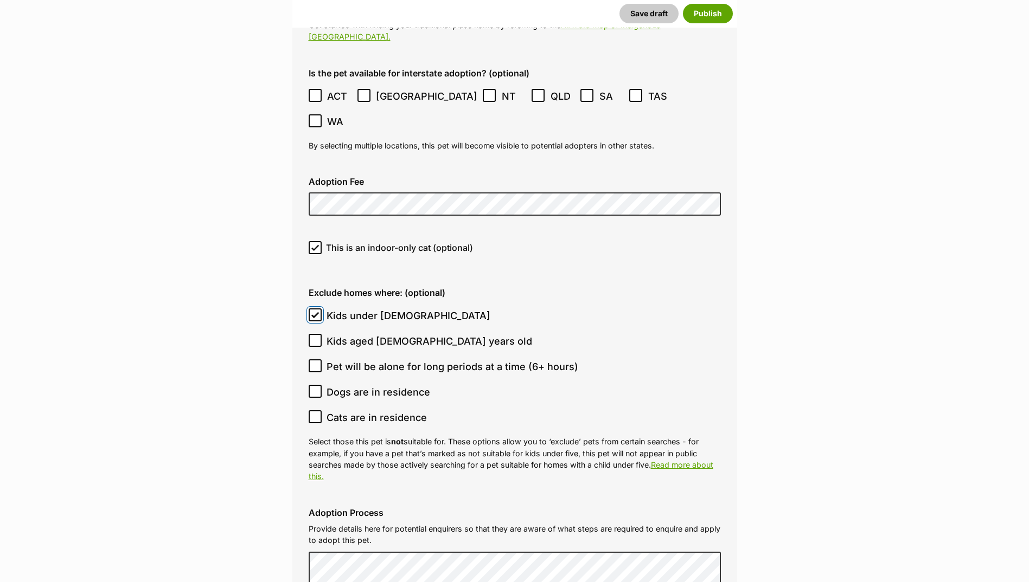
scroll to position [2911, 0]
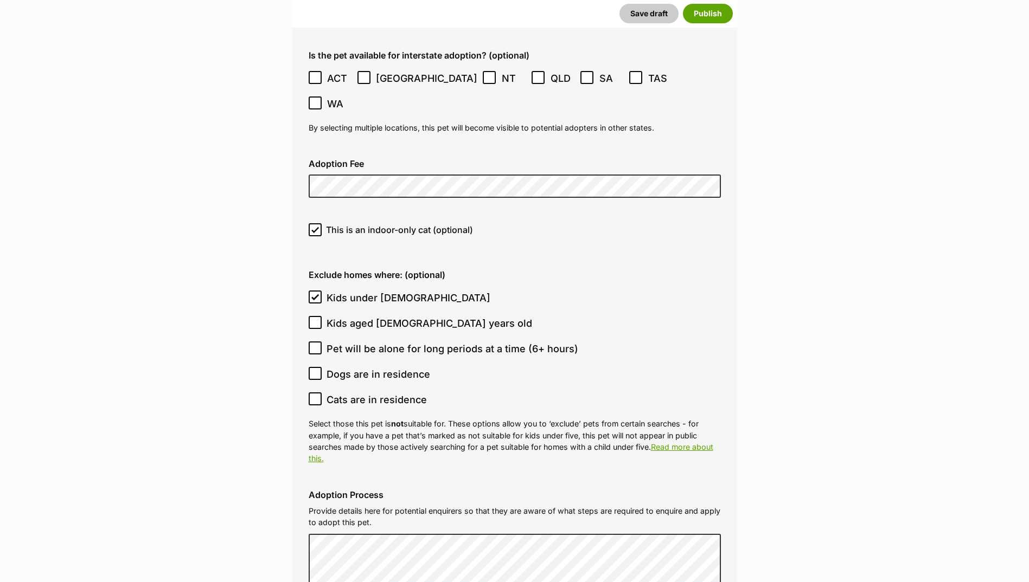
click at [313, 321] on icon at bounding box center [315, 323] width 7 height 5
click at [313, 316] on input "Kids aged 6-12 years old" at bounding box center [315, 322] width 13 height 13
checkbox input "true"
click at [311, 393] on input "Cats are in residence" at bounding box center [315, 399] width 13 height 13
checkbox input "true"
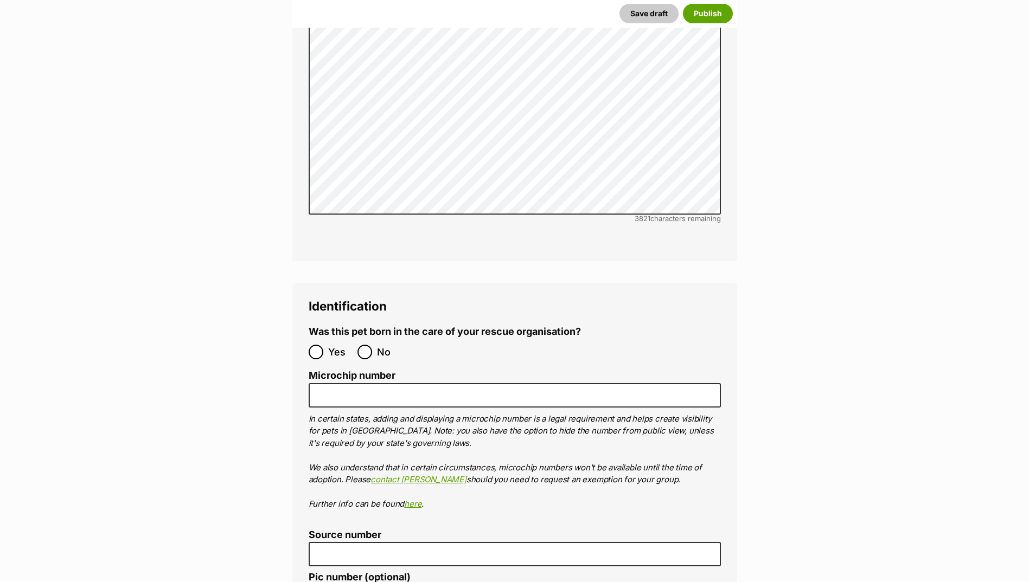
scroll to position [3507, 0]
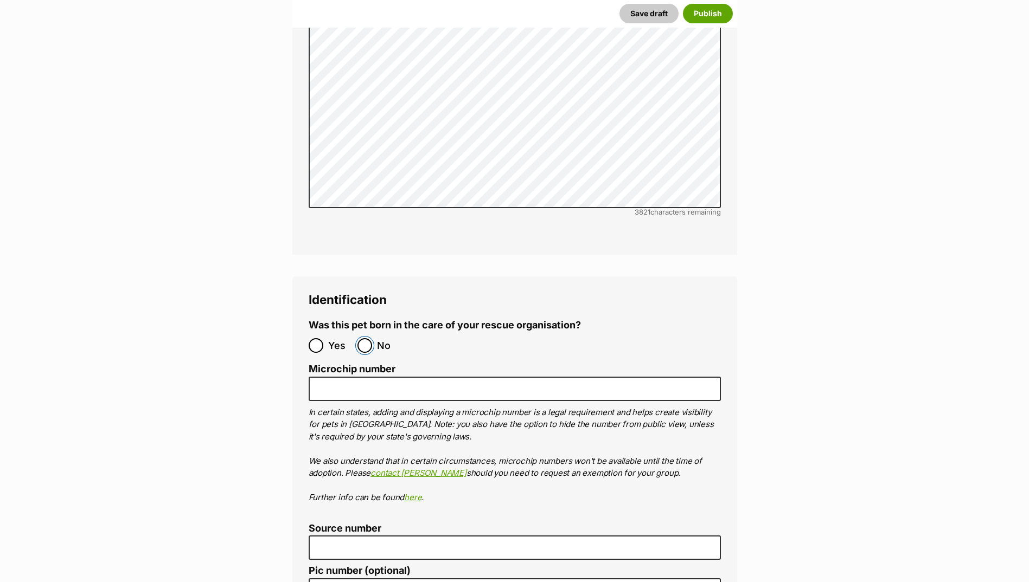
click at [368, 338] on input "No" at bounding box center [364, 345] width 15 height 15
radio input "true"
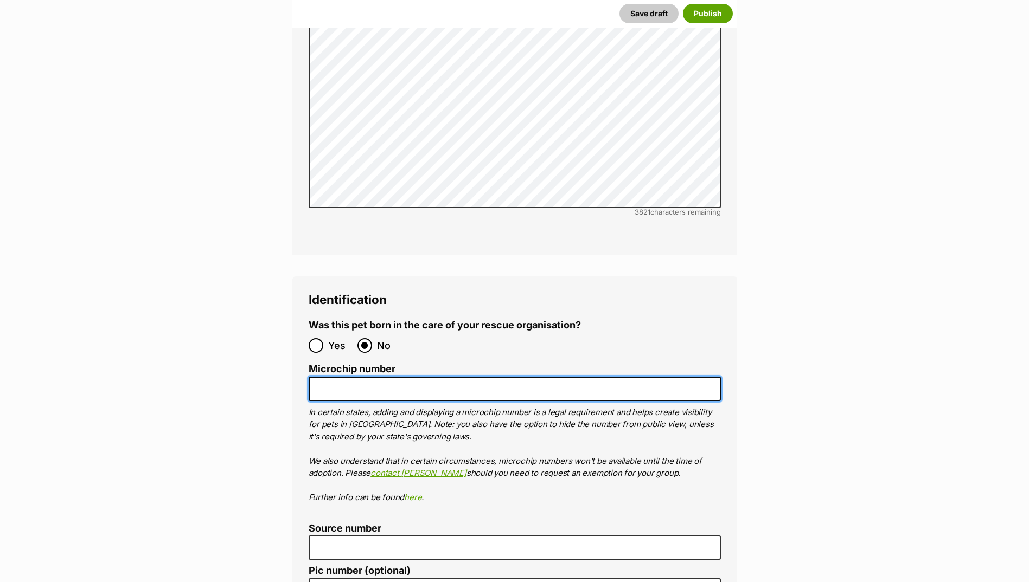
click at [373, 377] on input "Microchip number" at bounding box center [515, 389] width 412 height 24
paste input "956000016675796"
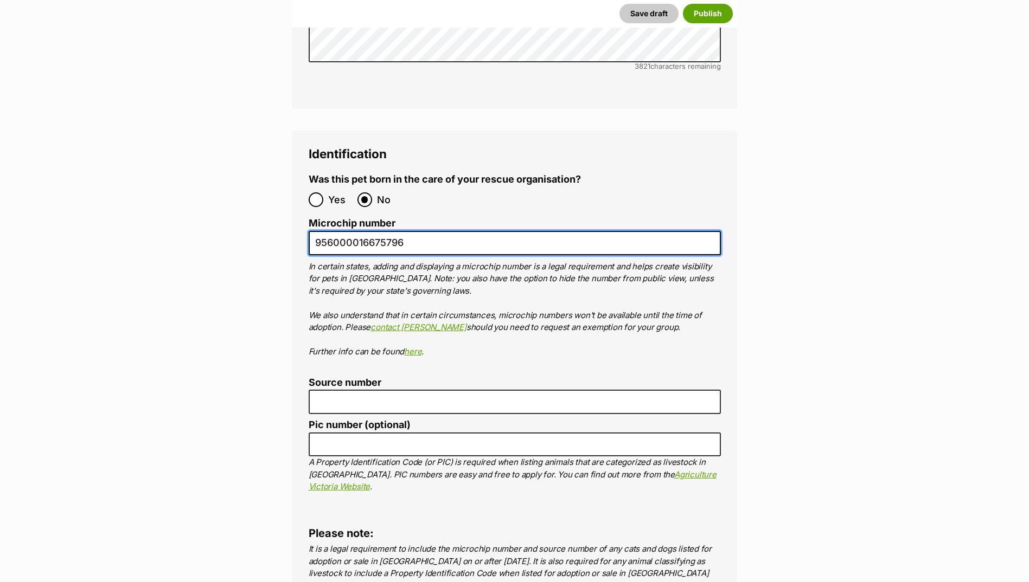
scroll to position [3670, 0]
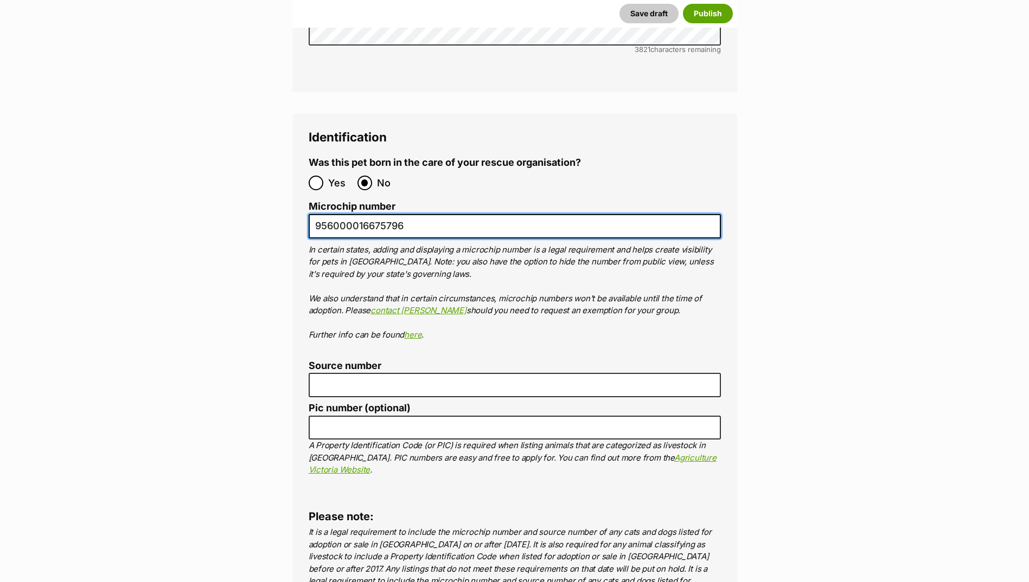
type input "956000016675796"
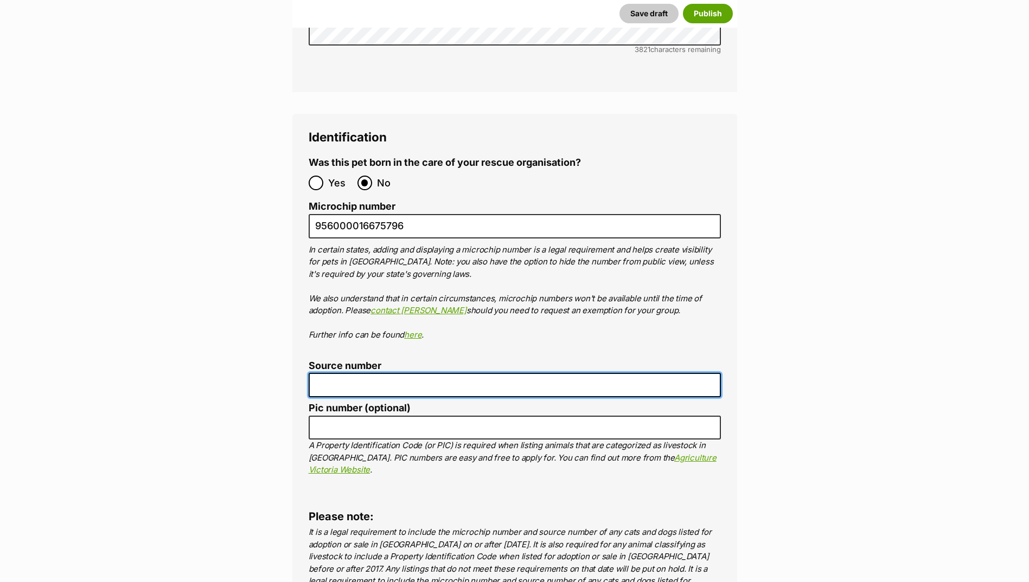
click at [358, 373] on input "Source number" at bounding box center [515, 385] width 412 height 24
type input "Br100702"
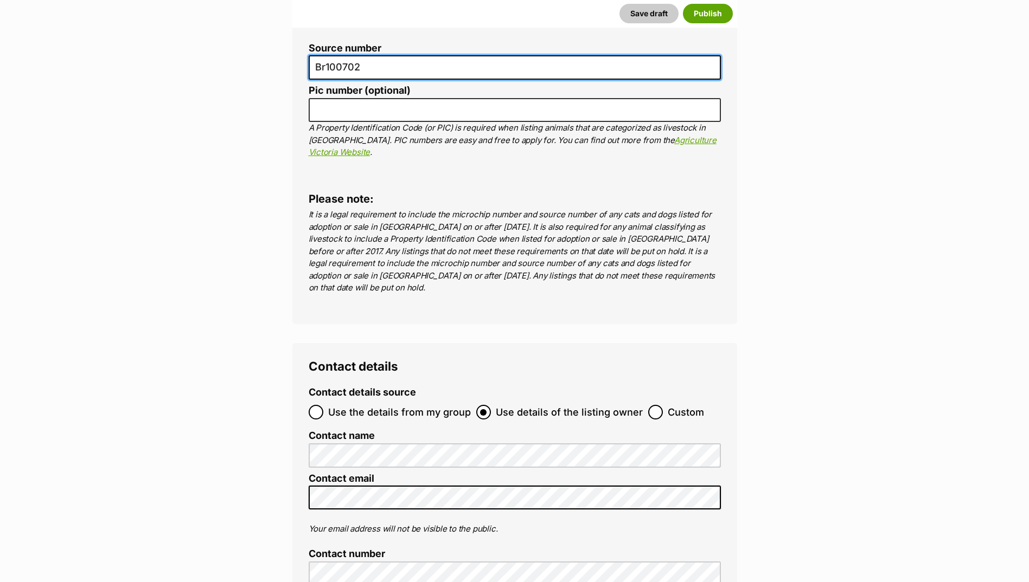
scroll to position [3995, 0]
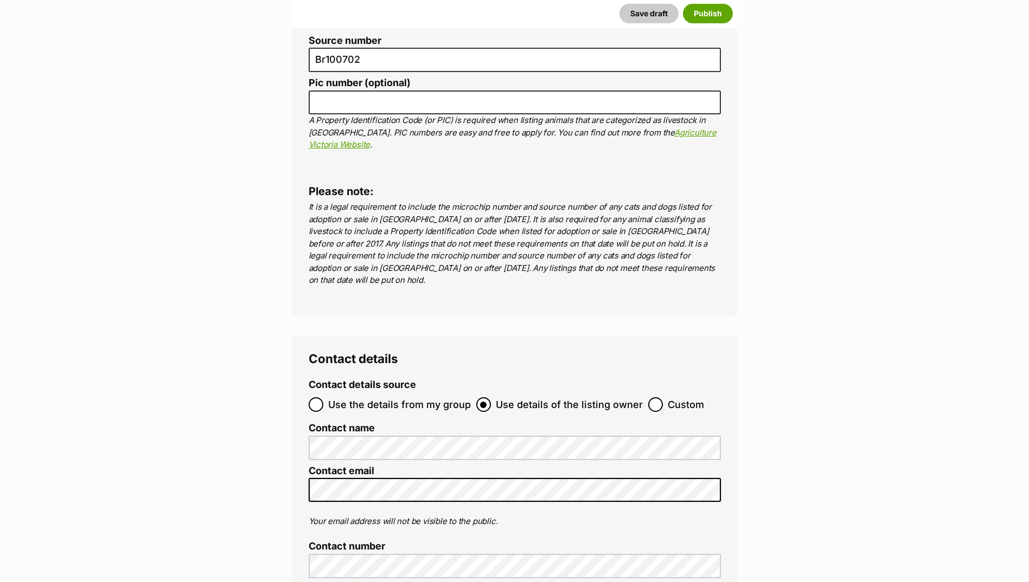
radio input "true"
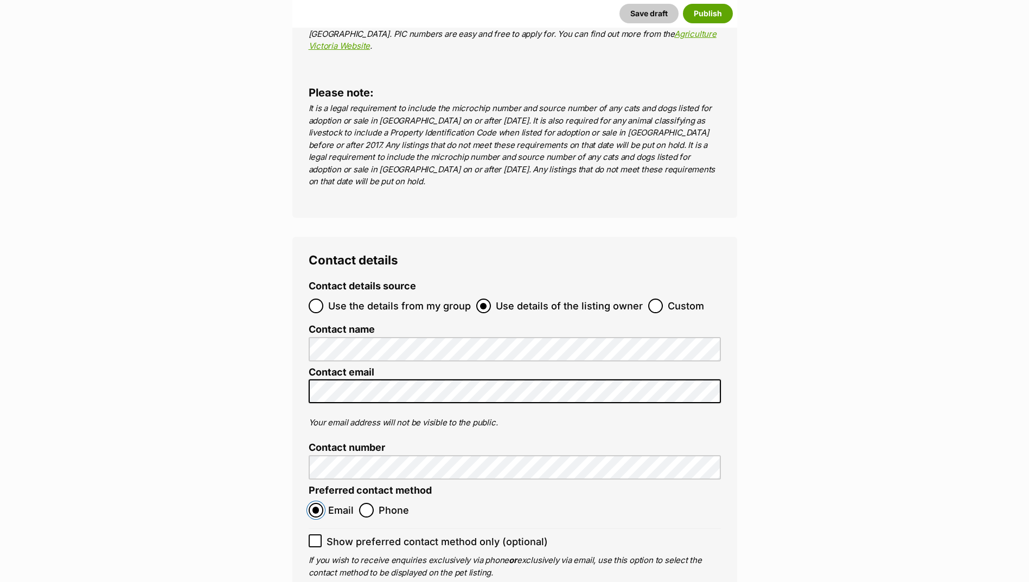
scroll to position [4266, 0]
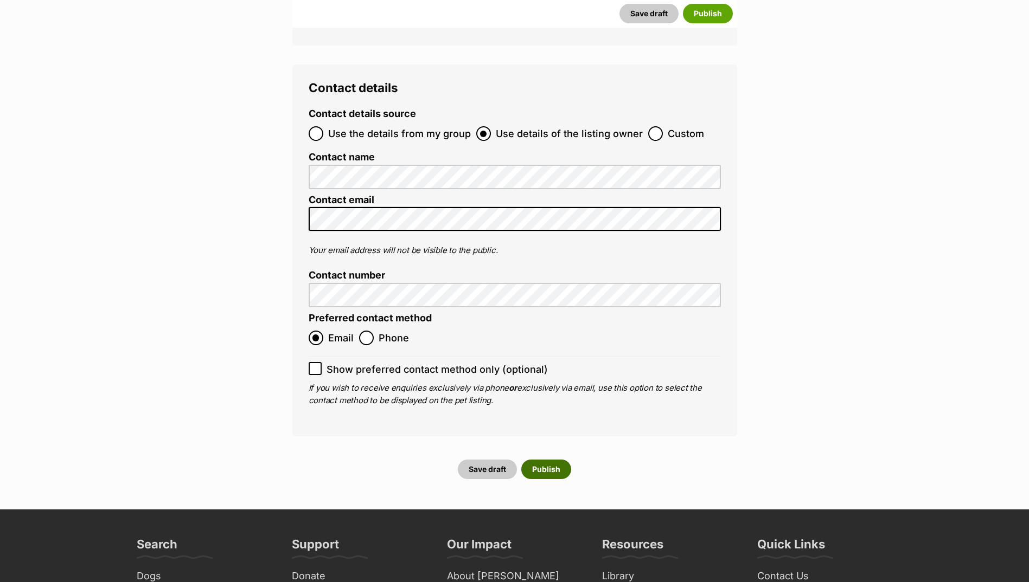
click at [548, 460] on button "Publish" at bounding box center [546, 470] width 50 height 20
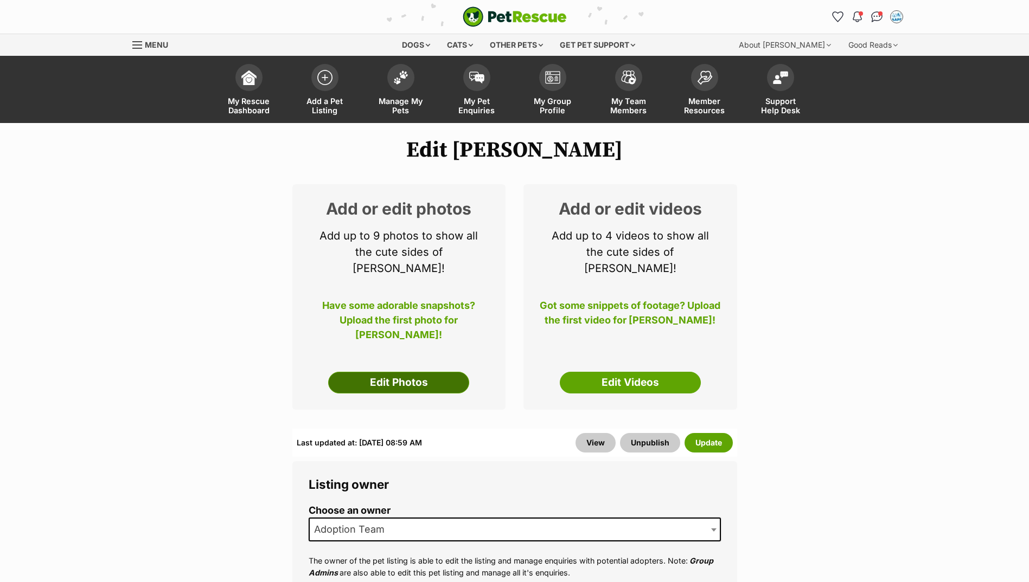
click at [400, 372] on link "Edit Photos" at bounding box center [398, 383] width 141 height 22
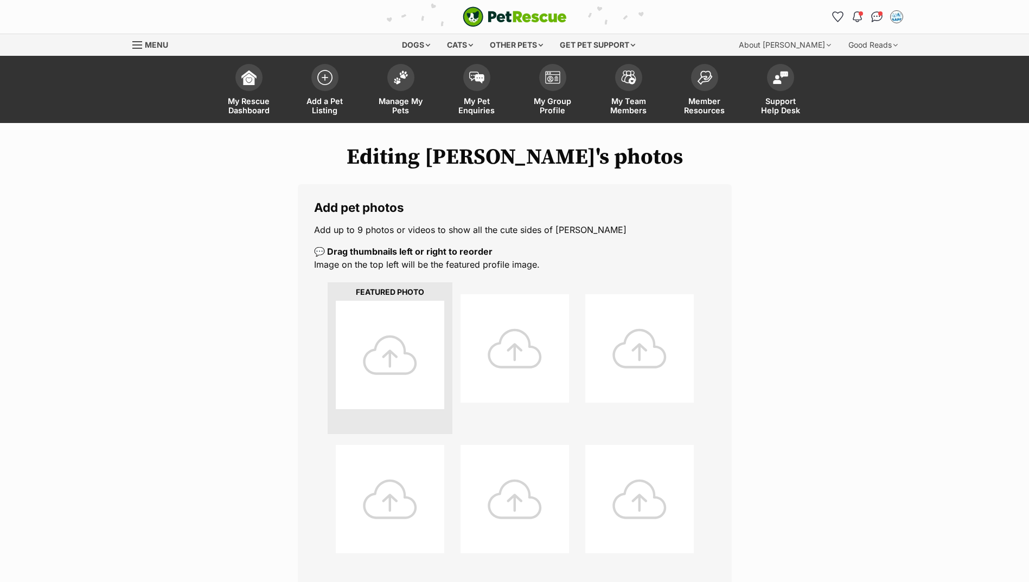
click at [401, 340] on div at bounding box center [390, 355] width 108 height 108
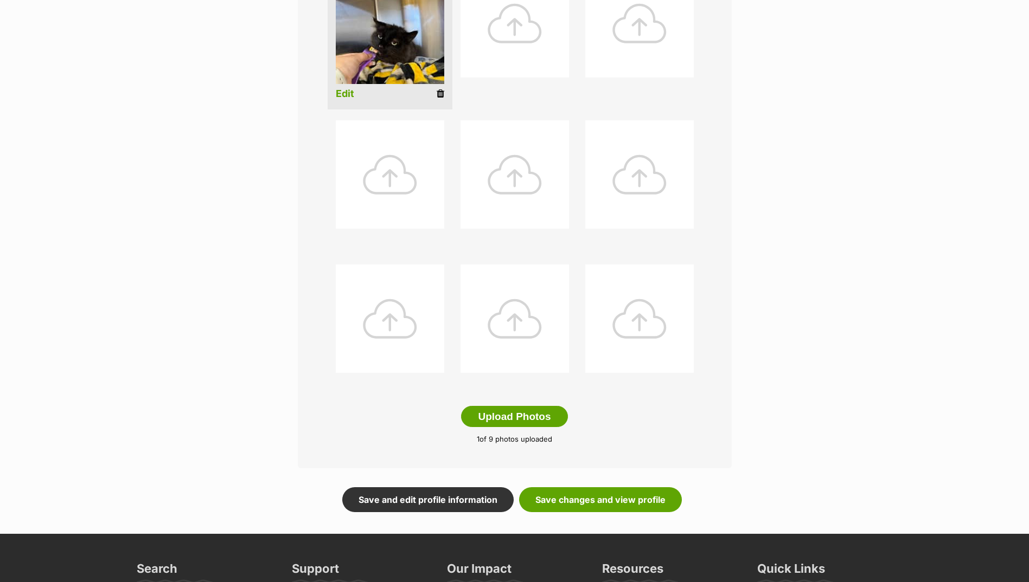
scroll to position [278, 0]
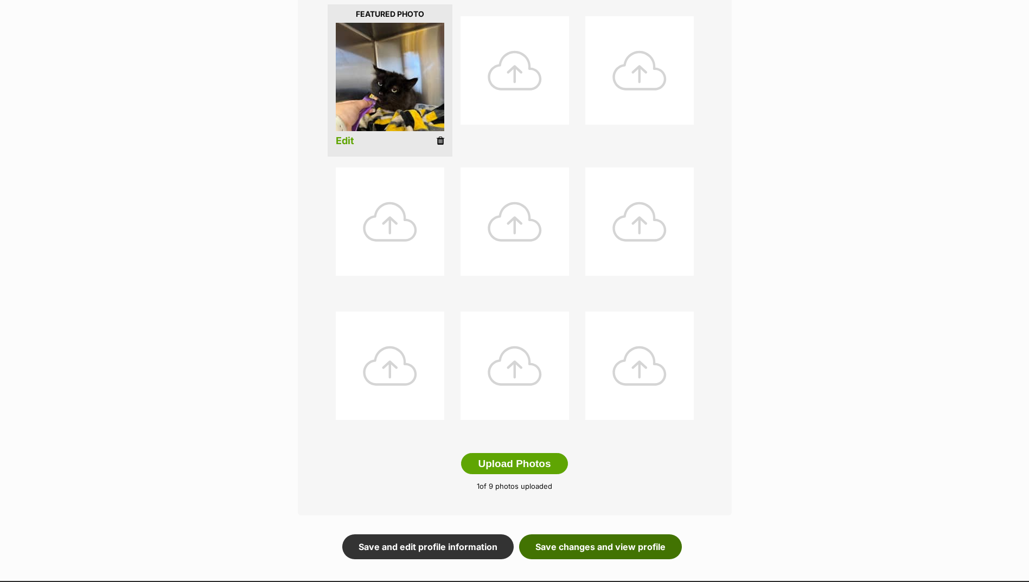
click at [618, 541] on link "Save changes and view profile" at bounding box center [600, 547] width 163 height 25
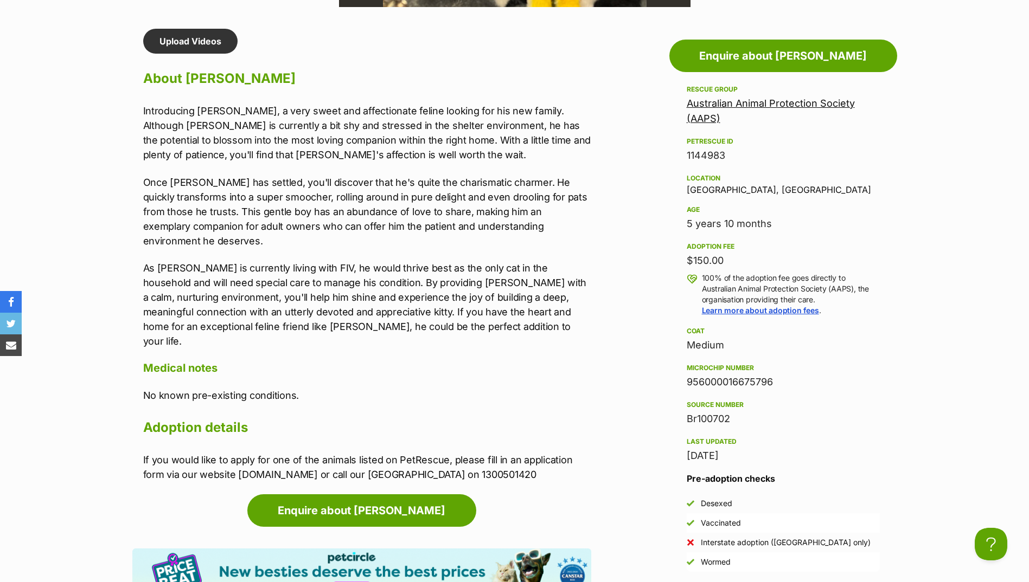
scroll to position [922, 0]
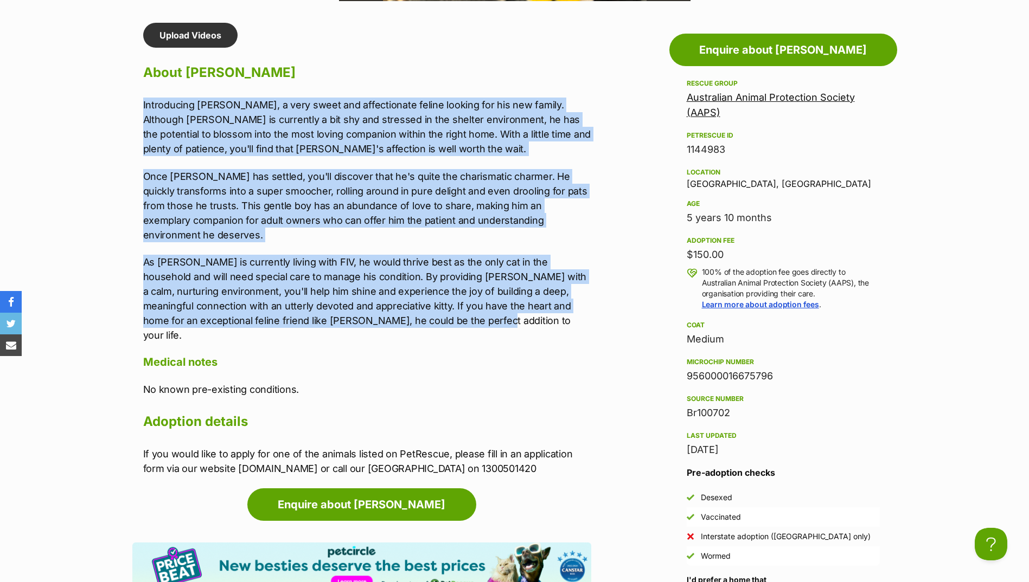
drag, startPoint x: 140, startPoint y: 105, endPoint x: 434, endPoint y: 321, distance: 365.1
click at [434, 321] on div "Upload Videos About Ernie Introducing Ernie, a very sweet and affectionate feli…" at bounding box center [361, 249] width 459 height 453
copy div "Introducing Ernie, a very sweet and affectionate feline looking for his new fam…"
click at [276, 156] on p "Introducing Ernie, a very sweet and affectionate feline looking for his new fam…" at bounding box center [367, 127] width 448 height 59
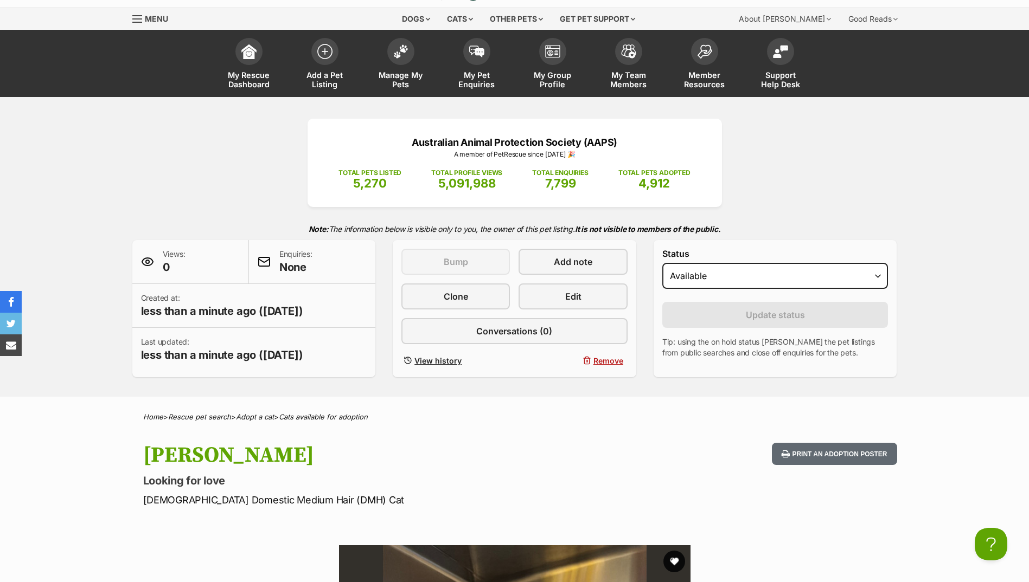
scroll to position [0, 0]
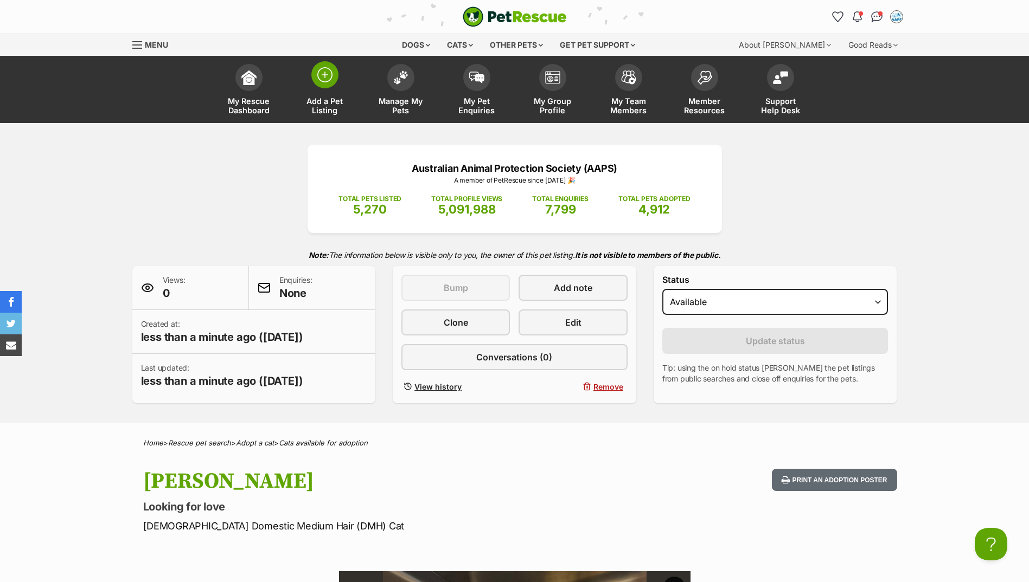
click at [337, 78] on span at bounding box center [324, 74] width 27 height 27
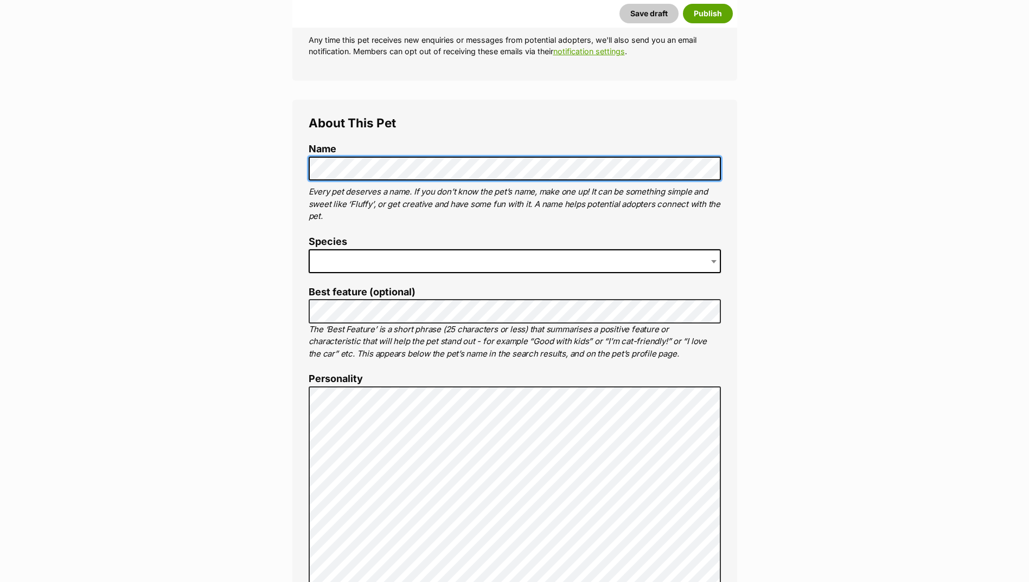
scroll to position [325, 0]
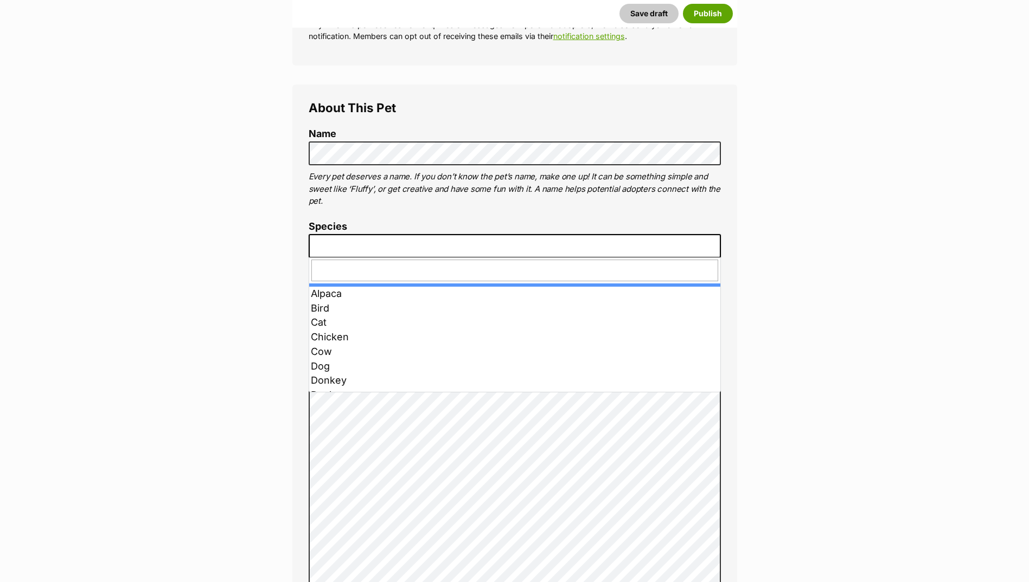
click at [371, 242] on span at bounding box center [515, 246] width 412 height 24
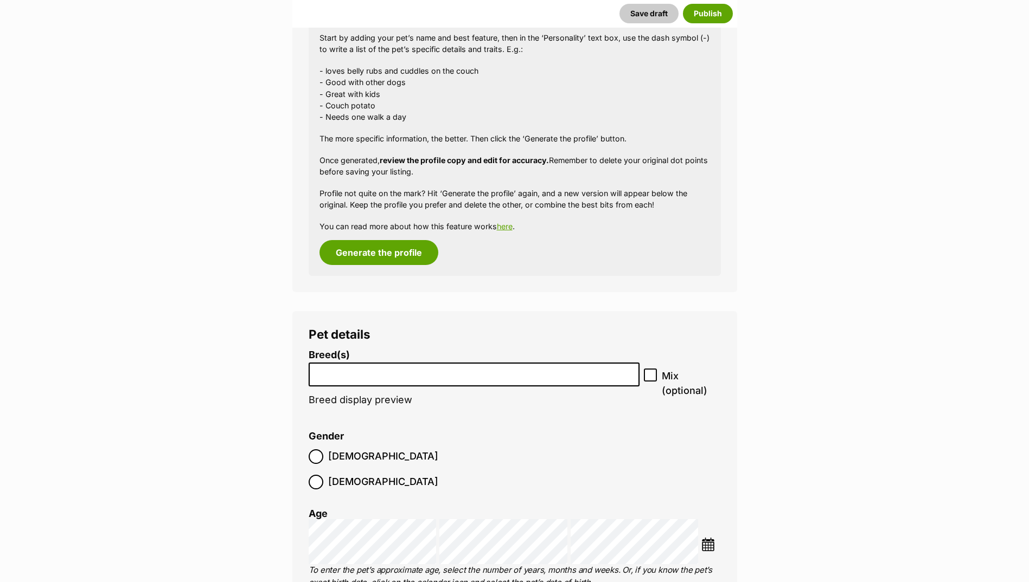
scroll to position [1030, 0]
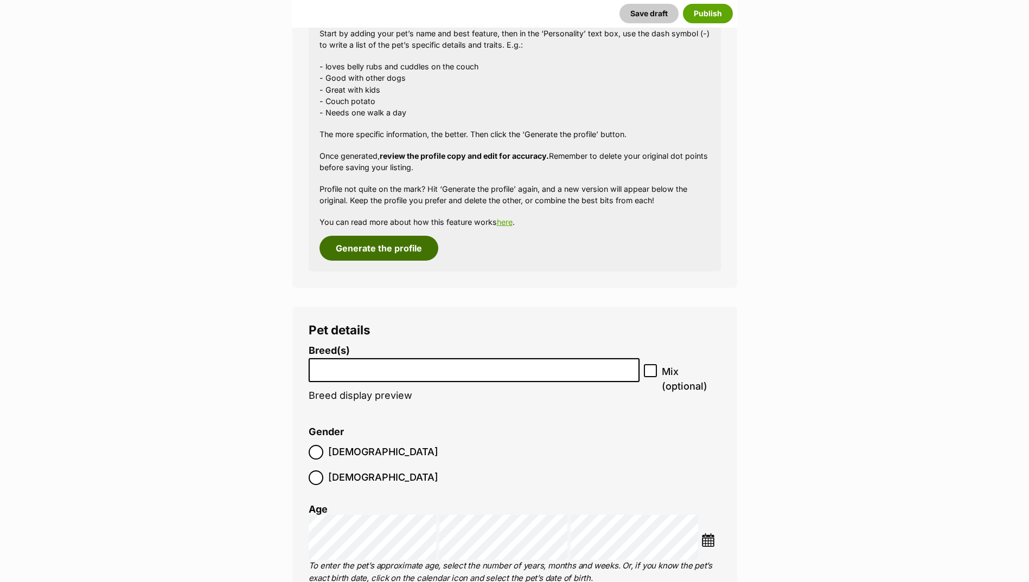
click at [421, 248] on button "Generate the profile" at bounding box center [378, 248] width 119 height 25
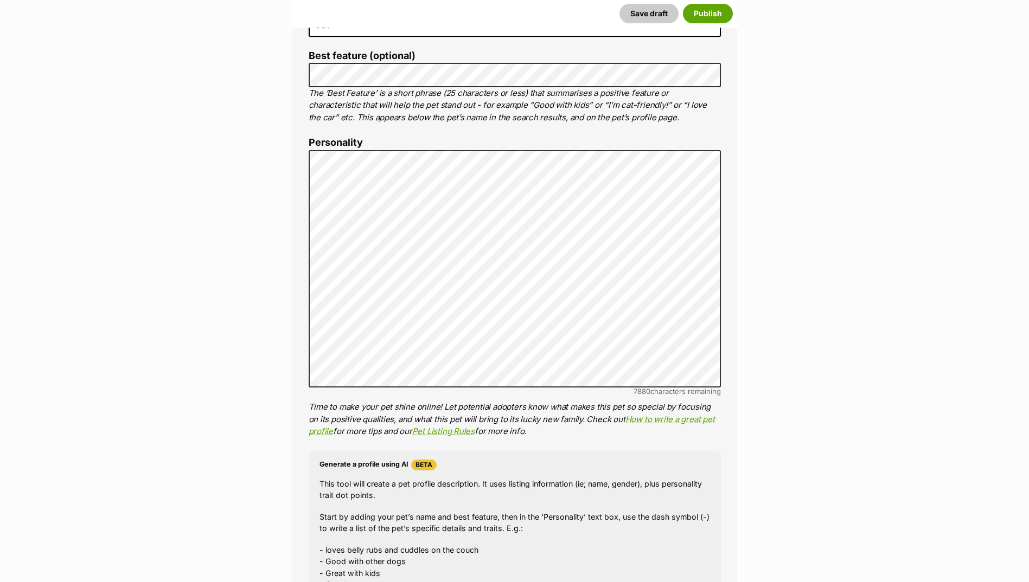
scroll to position [524, 0]
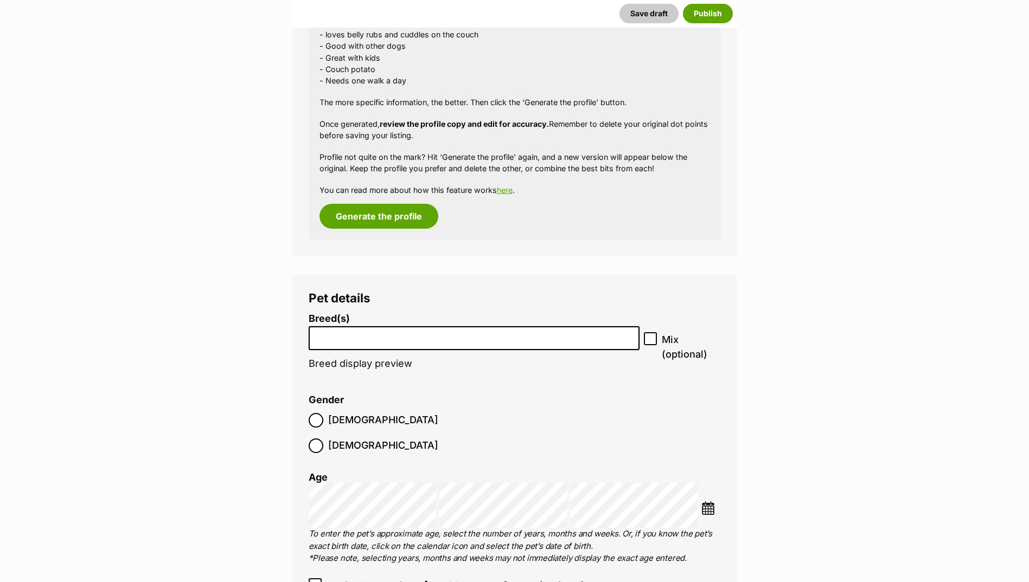
scroll to position [1067, 0]
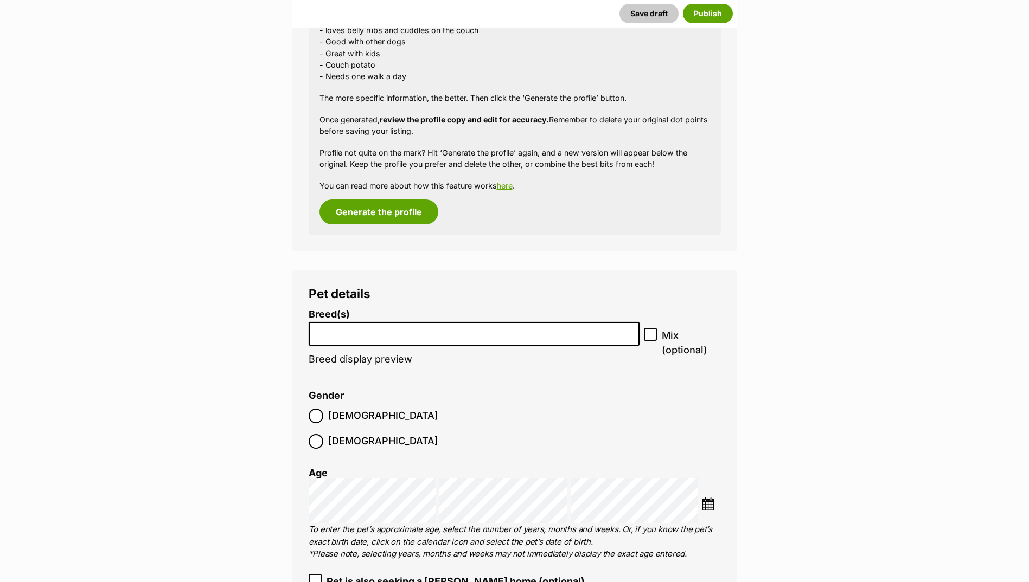
click at [366, 338] on li at bounding box center [474, 334] width 324 height 22
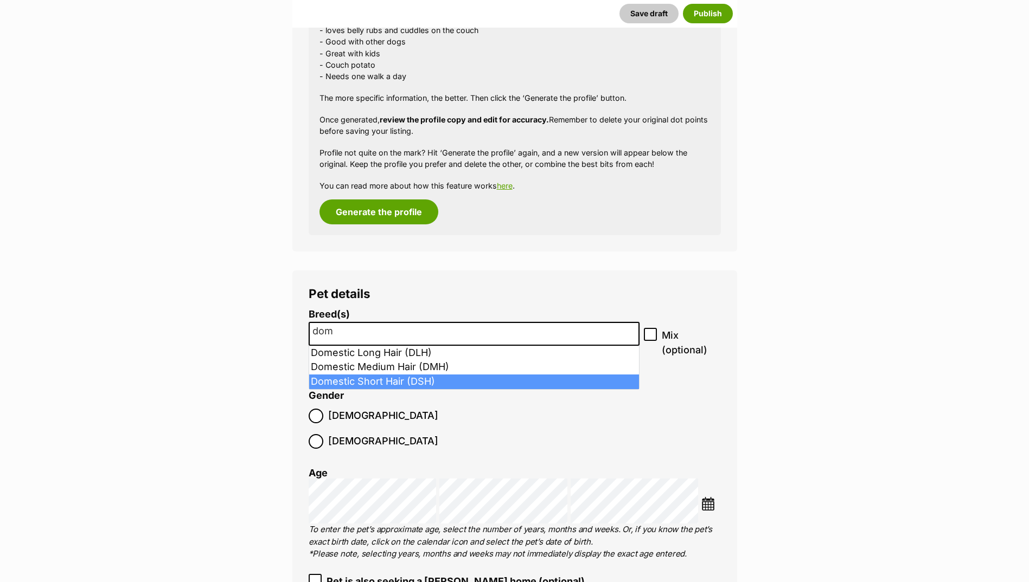
type input "dom"
select select "252102"
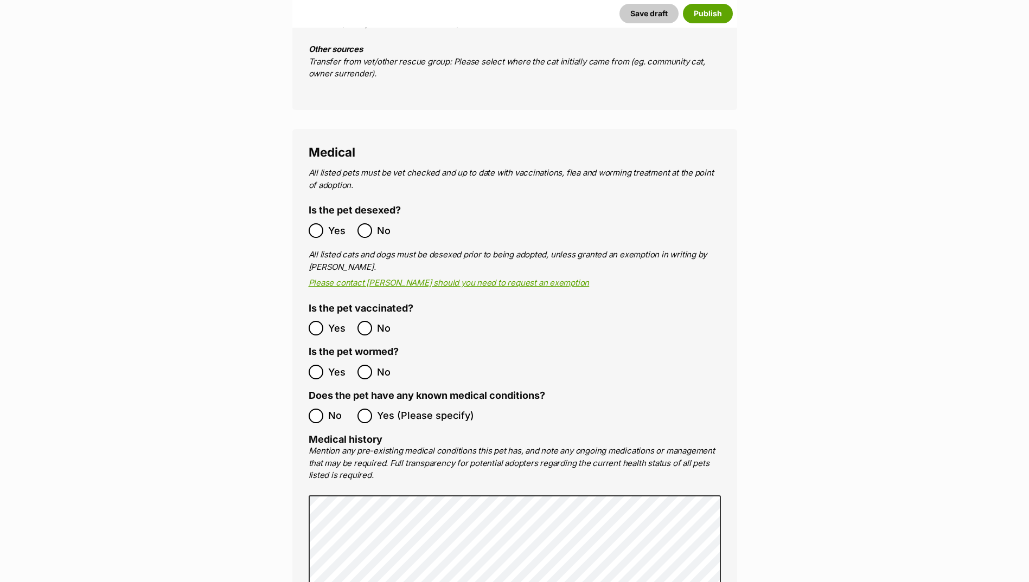
scroll to position [1880, 0]
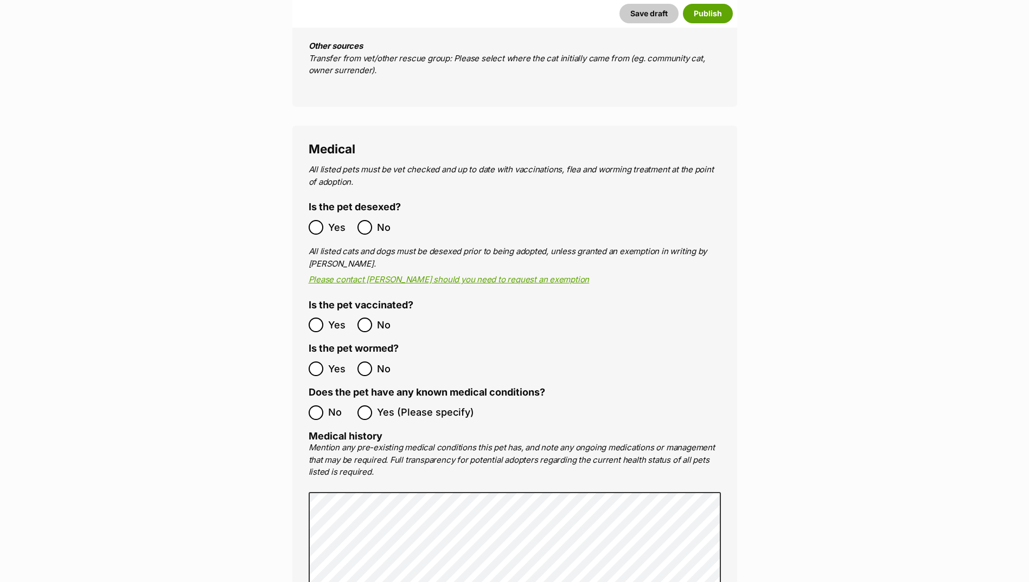
click at [329, 220] on span "Yes" at bounding box center [340, 227] width 24 height 15
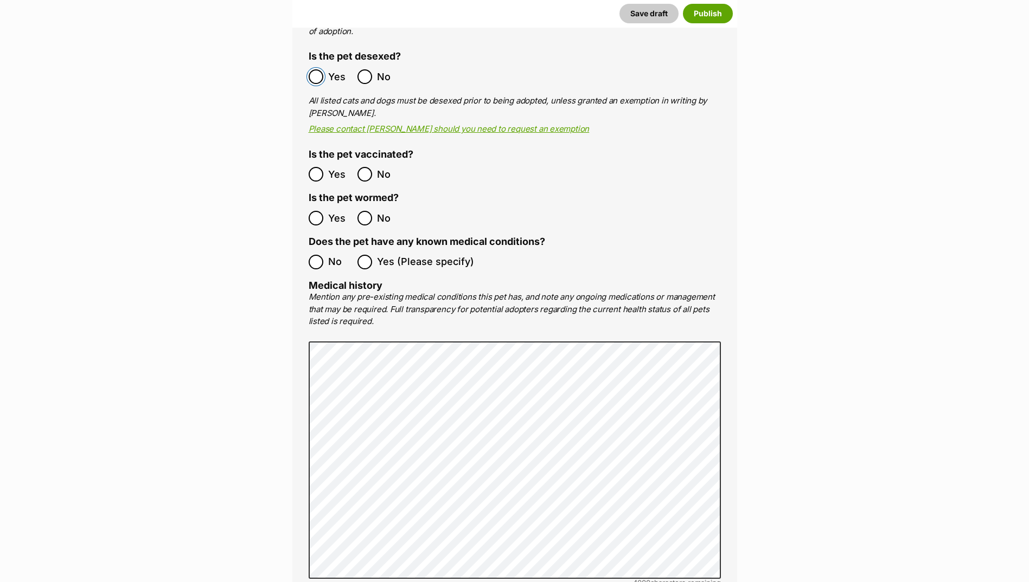
scroll to position [2043, 0]
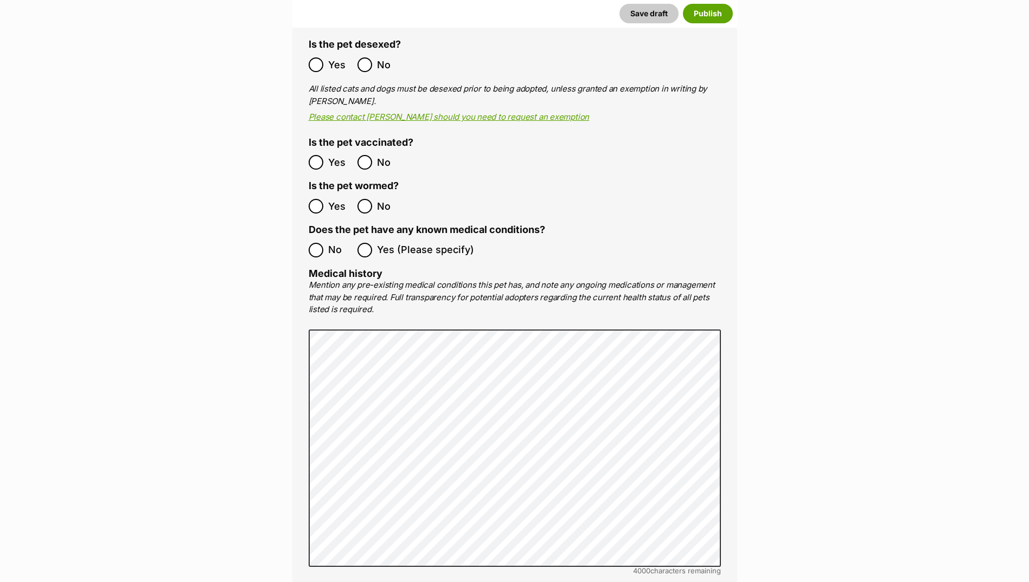
click at [325, 155] on label "Yes" at bounding box center [330, 162] width 43 height 15
click at [326, 199] on label "Yes" at bounding box center [330, 206] width 43 height 15
click at [324, 238] on ol "No Yes (Please specify)" at bounding box center [515, 250] width 412 height 25
click at [328, 243] on span "No" at bounding box center [340, 250] width 24 height 15
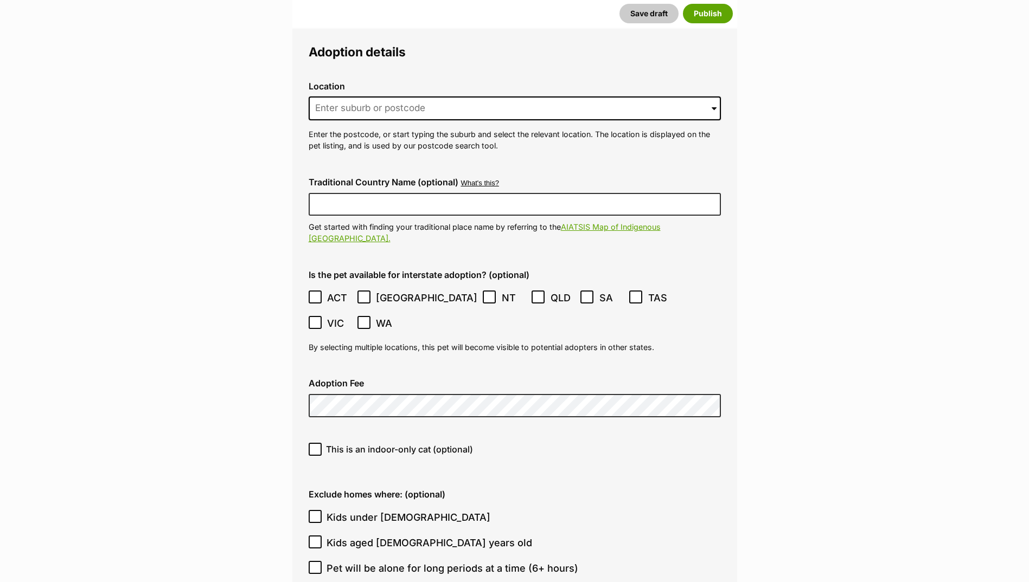
scroll to position [2639, 0]
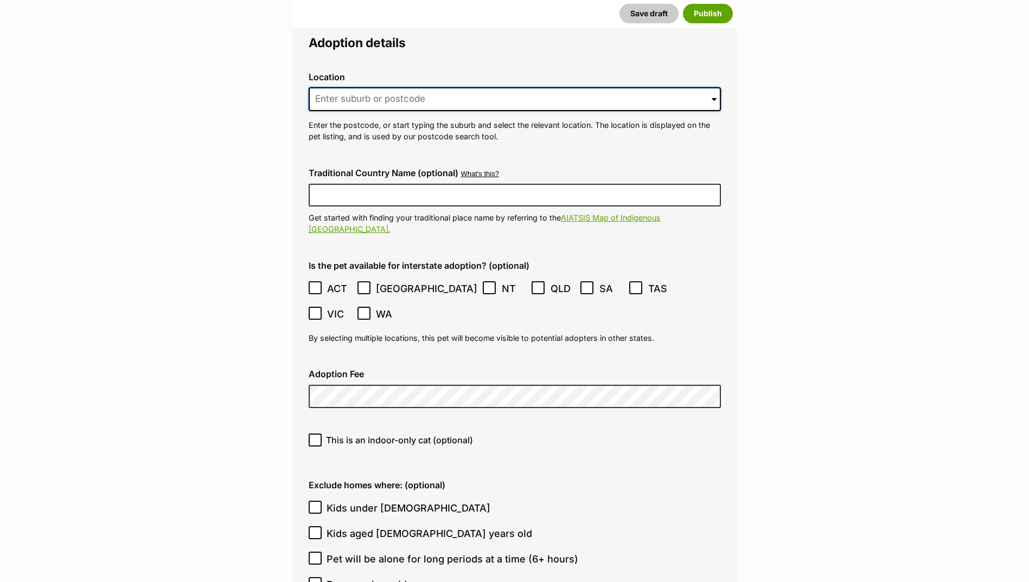
click at [387, 87] on input at bounding box center [515, 99] width 412 height 24
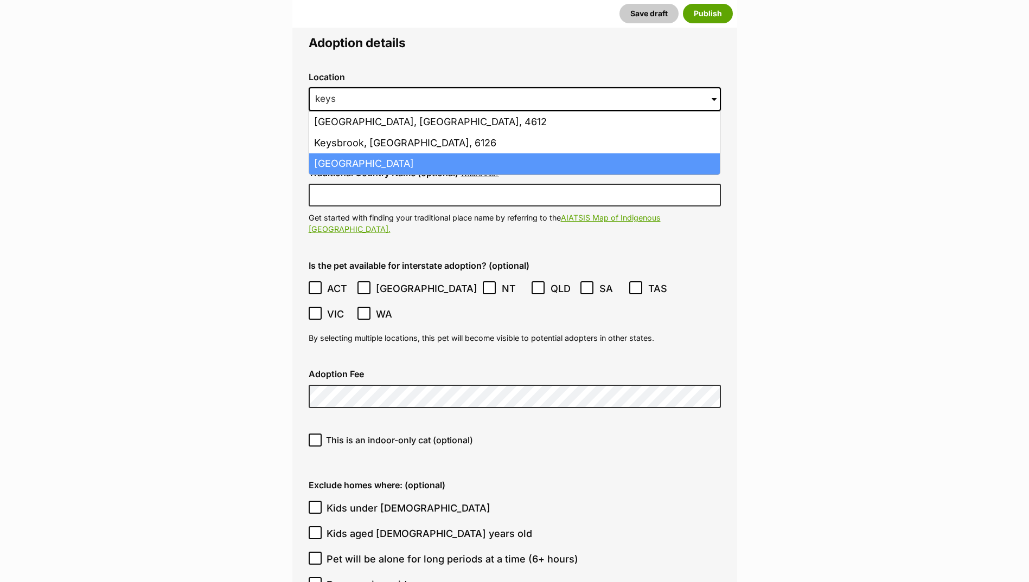
click at [353, 153] on li "Keysborough, Victoria, 3173" at bounding box center [514, 163] width 411 height 21
type input "Keysborough, Victoria, 3173"
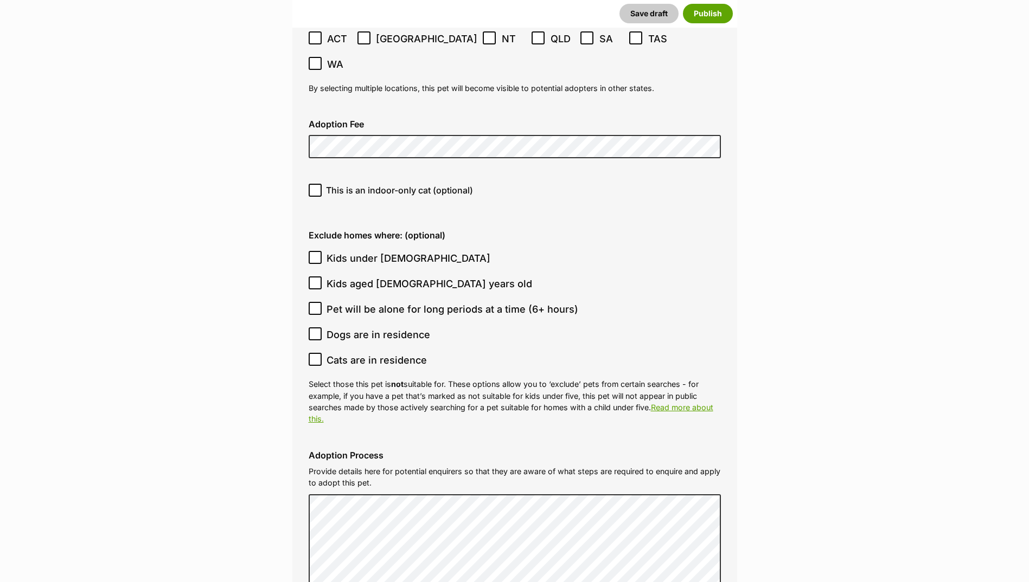
scroll to position [2911, 0]
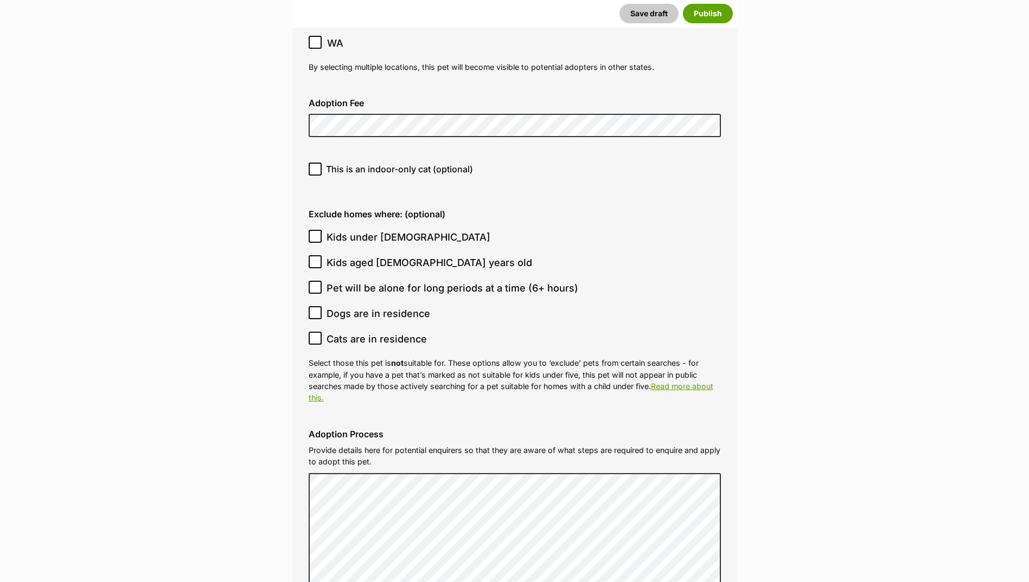
click at [317, 165] on icon at bounding box center [315, 169] width 8 height 8
click at [317, 163] on input "This is an indoor-only cat (optional)" at bounding box center [315, 169] width 13 height 13
checkbox input "true"
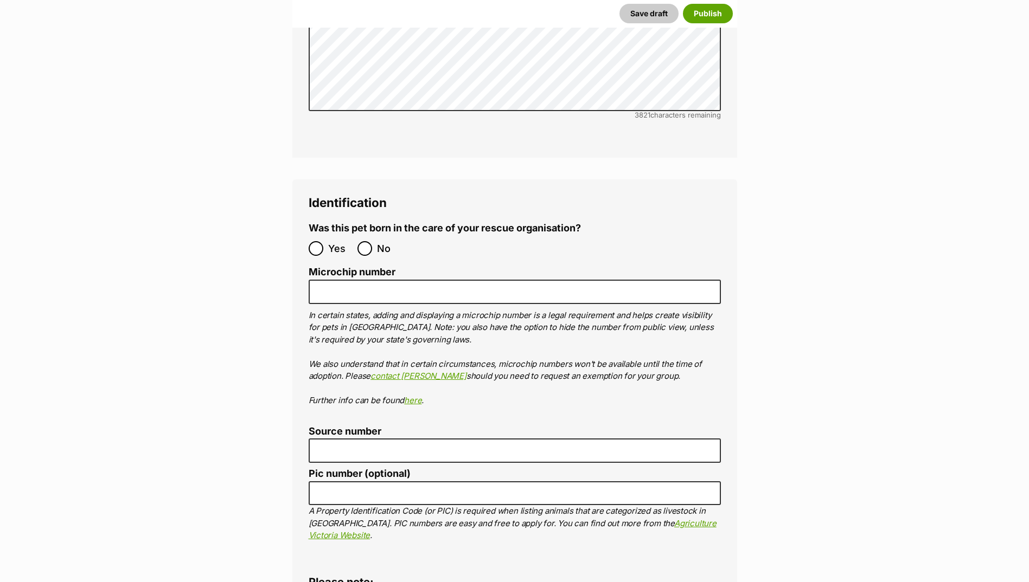
scroll to position [3561, 0]
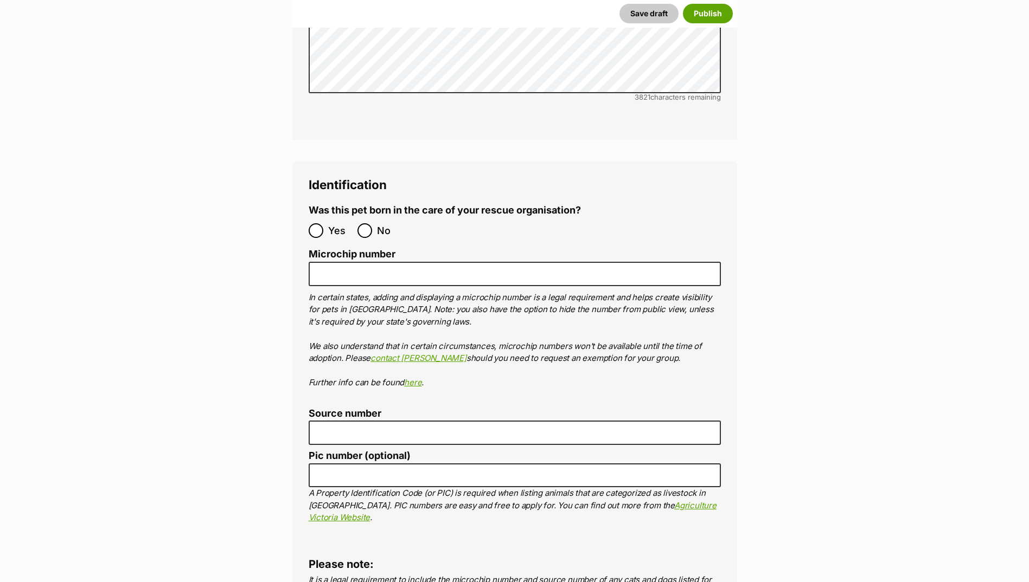
click at [330, 223] on span "Yes" at bounding box center [340, 230] width 24 height 15
click at [323, 223] on input "Yes" at bounding box center [316, 230] width 15 height 15
radio input "true"
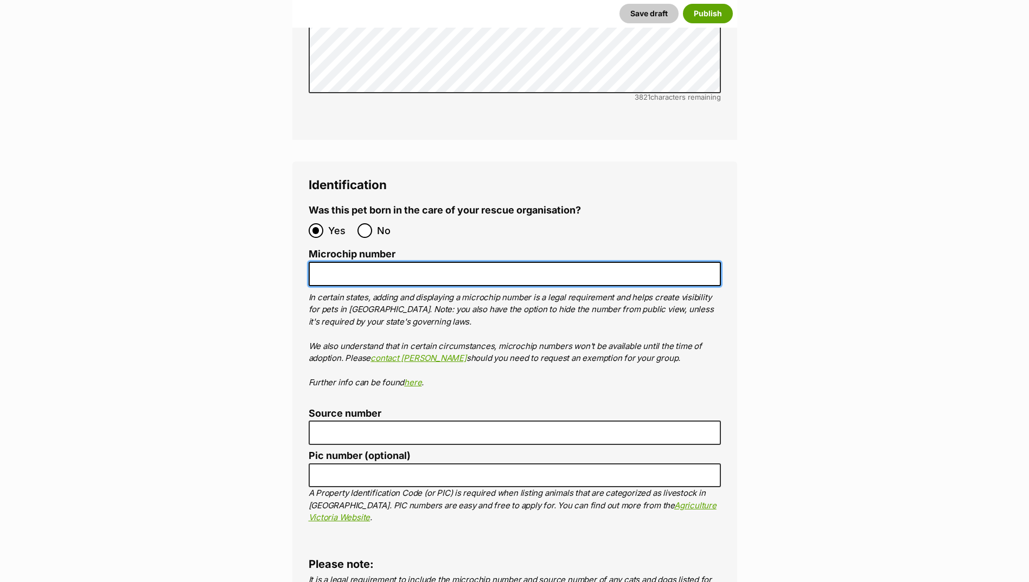
click at [339, 262] on input "Microchip number" at bounding box center [515, 274] width 412 height 24
paste input "956000019523646"
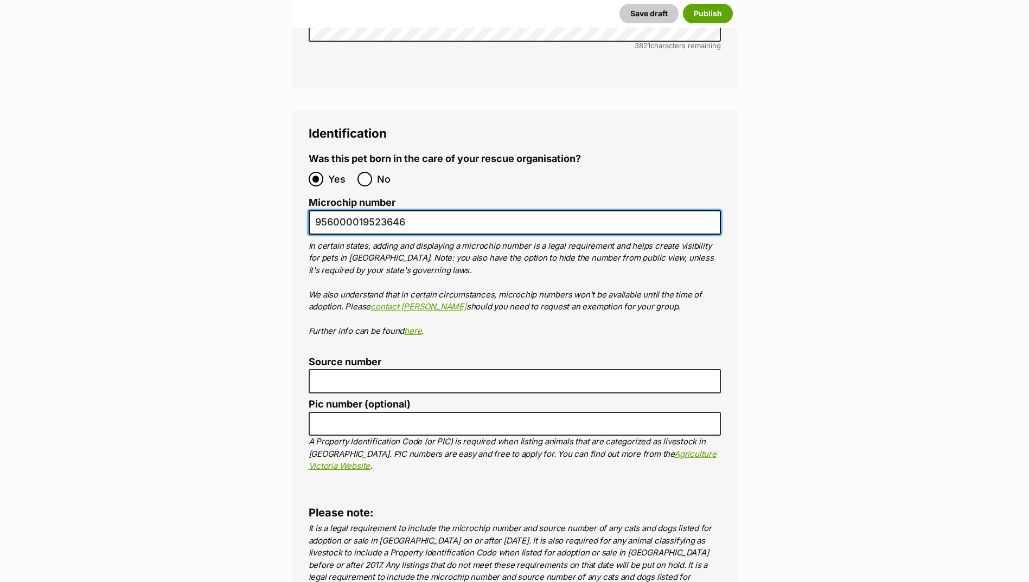
scroll to position [3616, 0]
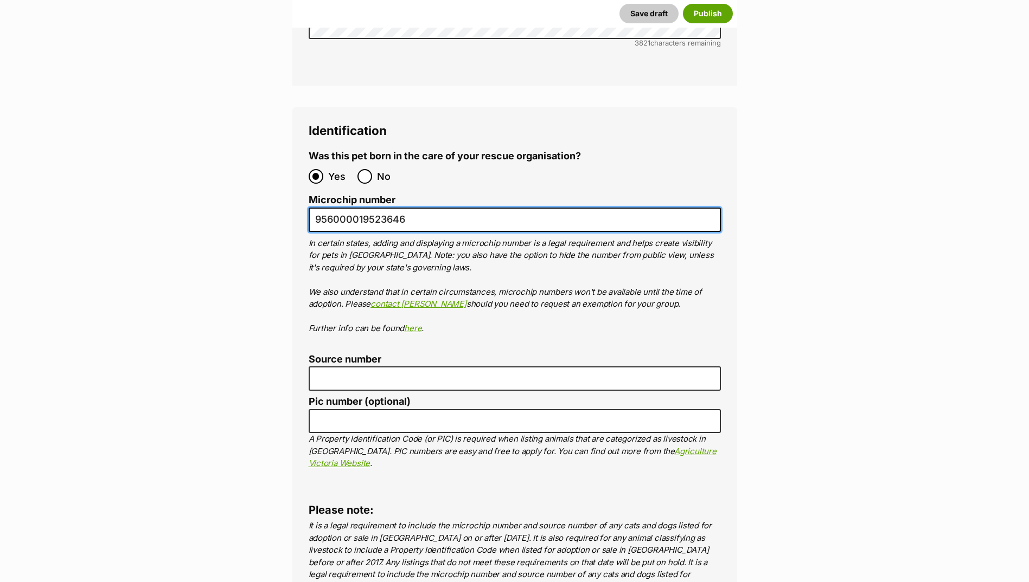
click at [325, 208] on input "956000019523646" at bounding box center [515, 220] width 412 height 24
click at [336, 208] on input "956000019523646" at bounding box center [515, 220] width 412 height 24
type input "956000019523646"
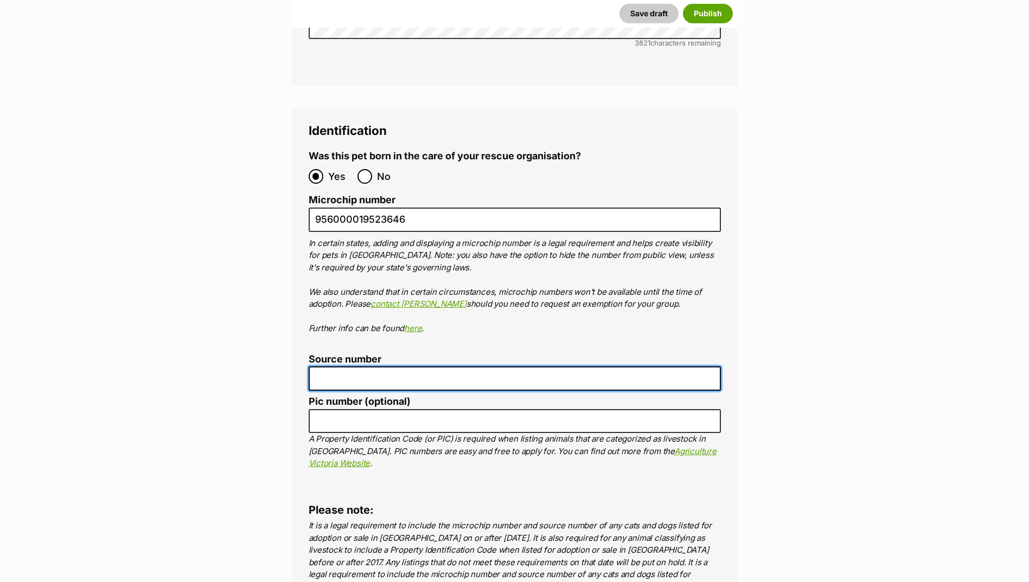
click at [354, 367] on input "Source number" at bounding box center [515, 379] width 412 height 24
type input "BR100702"
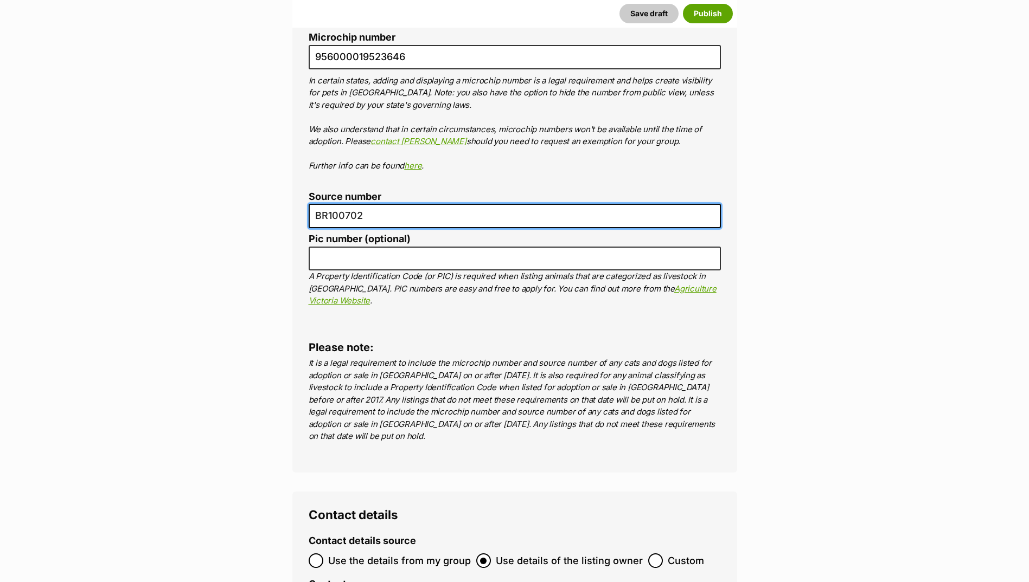
scroll to position [4049, 0]
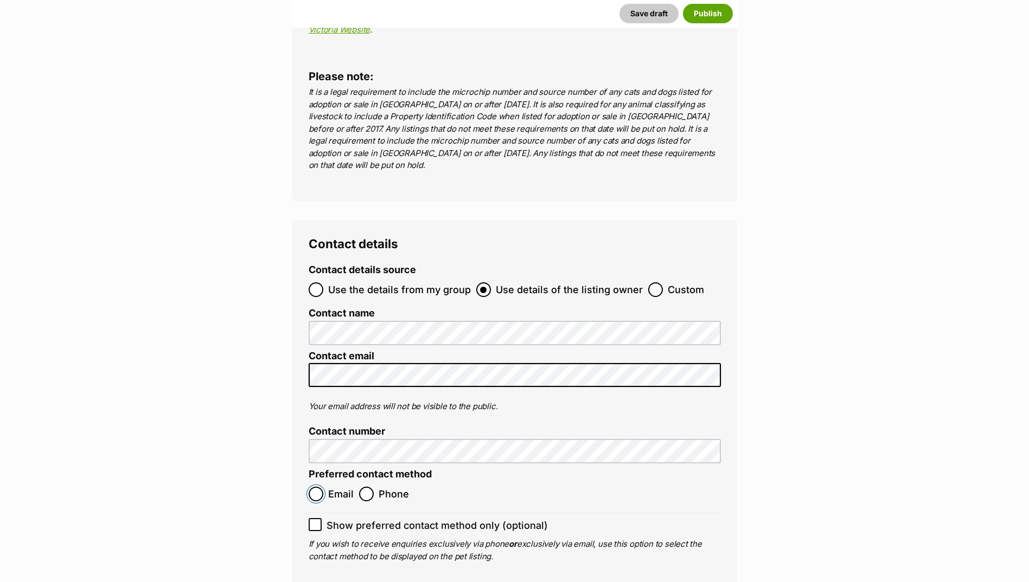
click at [321, 487] on input "Email" at bounding box center [316, 494] width 15 height 15
radio input "true"
drag, startPoint x: 552, startPoint y: 541, endPoint x: 553, endPoint y: 556, distance: 14.7
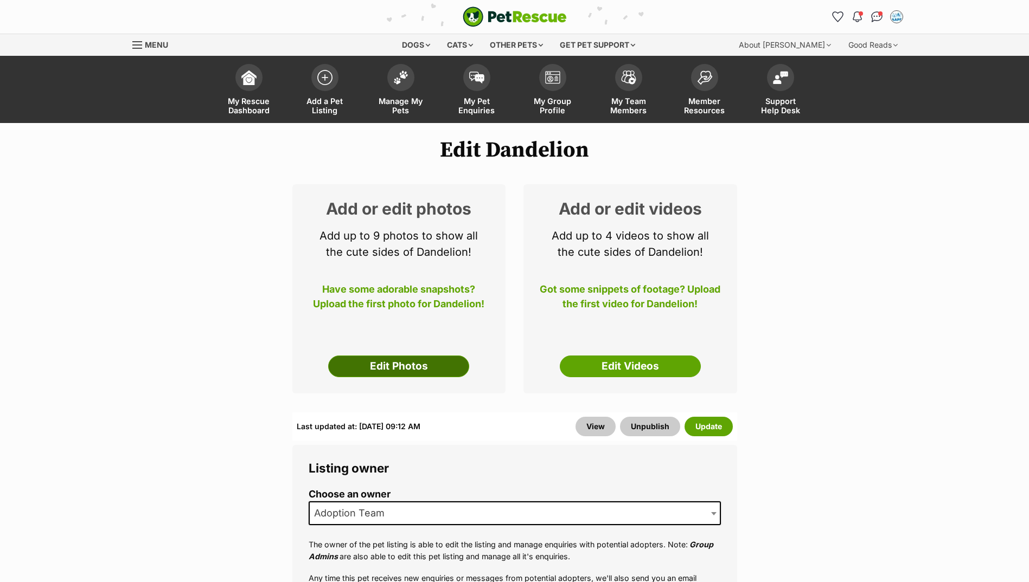
click at [394, 370] on link "Edit Photos" at bounding box center [398, 367] width 141 height 22
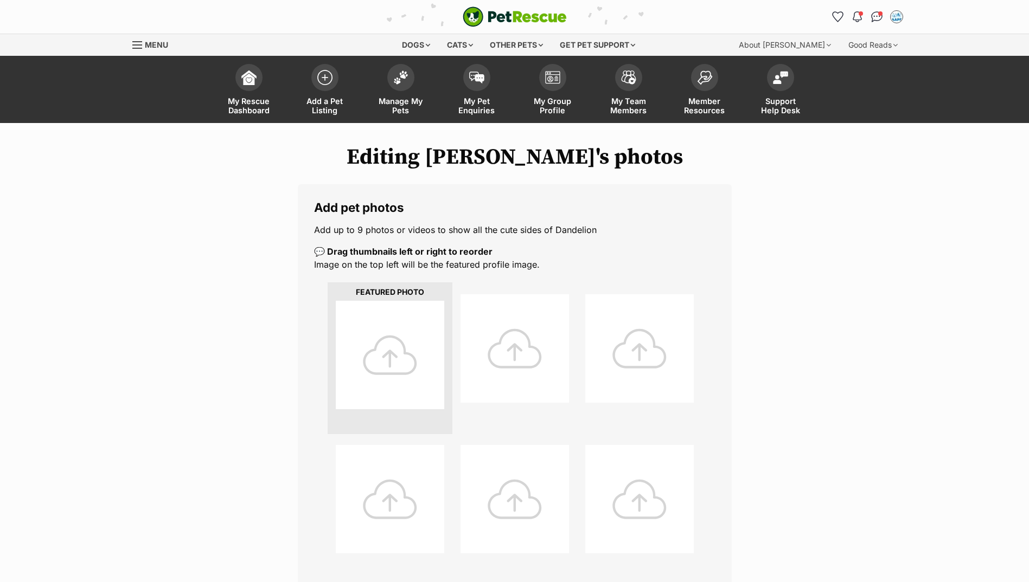
click at [362, 368] on div at bounding box center [390, 355] width 108 height 108
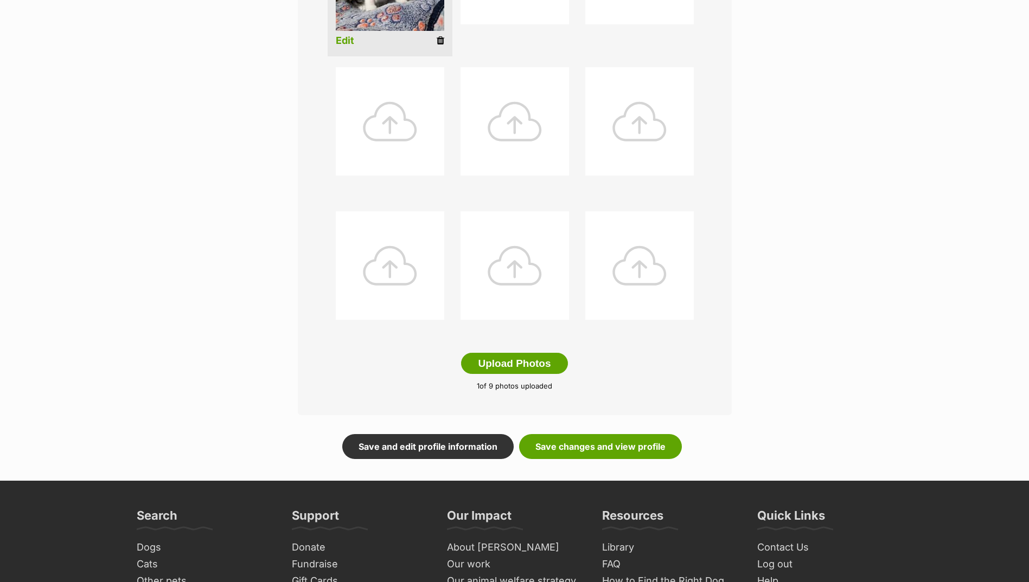
scroll to position [380, 0]
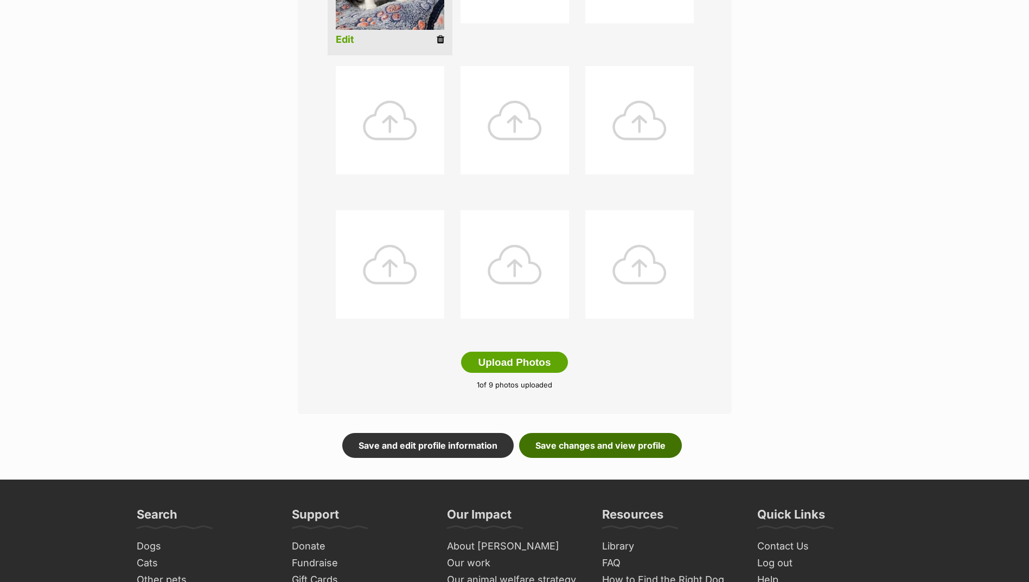
click at [625, 444] on link "Save changes and view profile" at bounding box center [600, 445] width 163 height 25
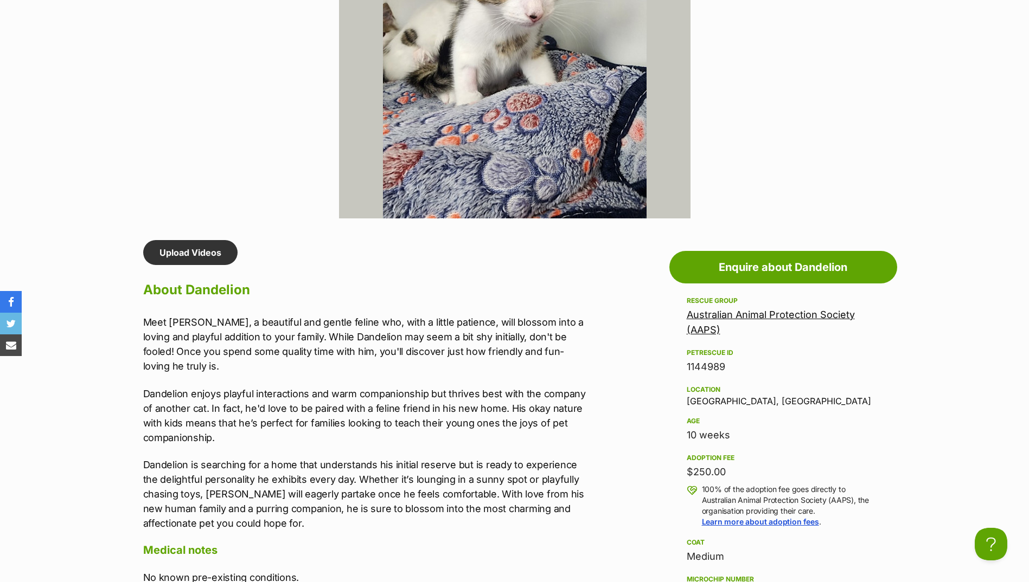
scroll to position [759, 0]
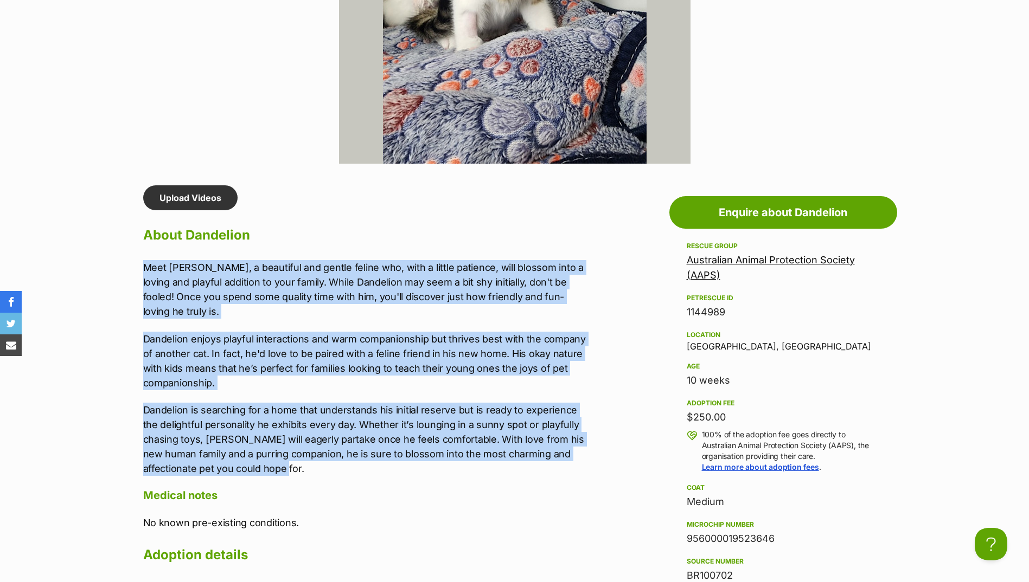
drag, startPoint x: 141, startPoint y: 264, endPoint x: 308, endPoint y: 469, distance: 264.0
click at [308, 469] on div "Upload Videos About Dandelion Meet [PERSON_NAME], a beautiful and gentle feline…" at bounding box center [361, 397] width 459 height 424
drag, startPoint x: 308, startPoint y: 469, endPoint x: 254, endPoint y: 441, distance: 60.4
copy div "Lore Ipsumdolo, s ametconse adi elitse doeius tem, inci u labore etdolore, magn…"
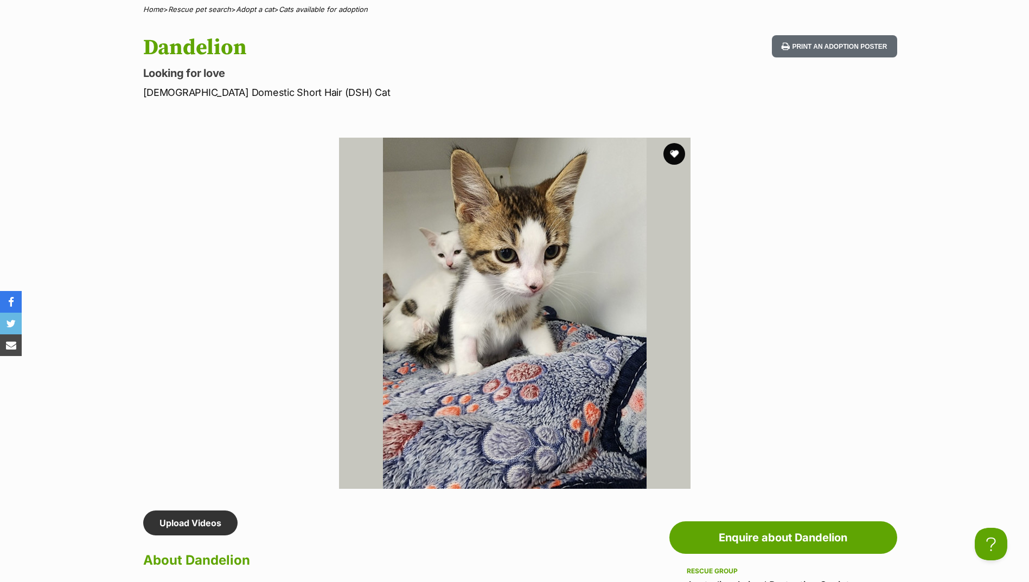
click at [144, 158] on div "Available 1 of 1 images Next Prev 1" at bounding box center [514, 305] width 1029 height 368
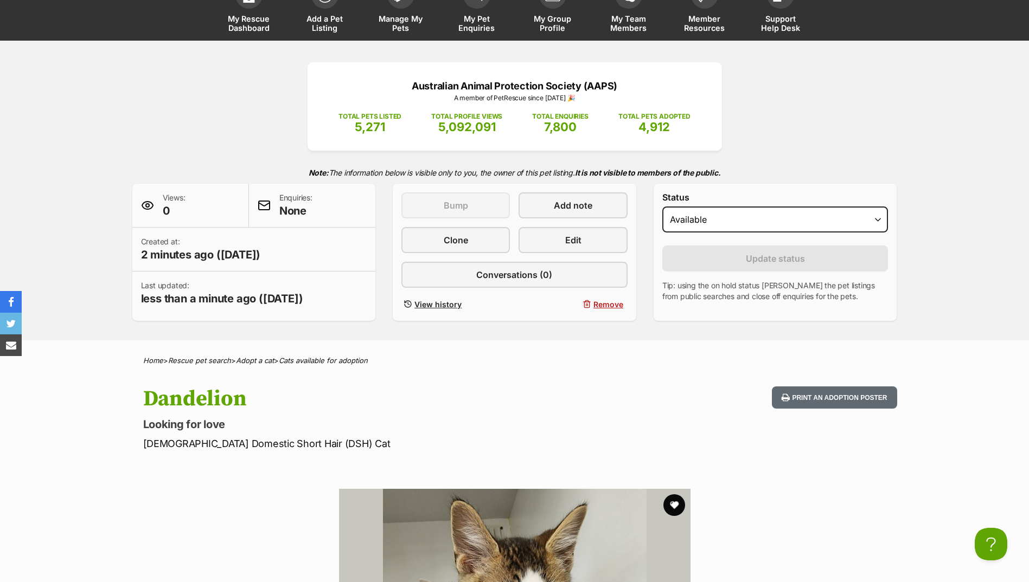
scroll to position [0, 0]
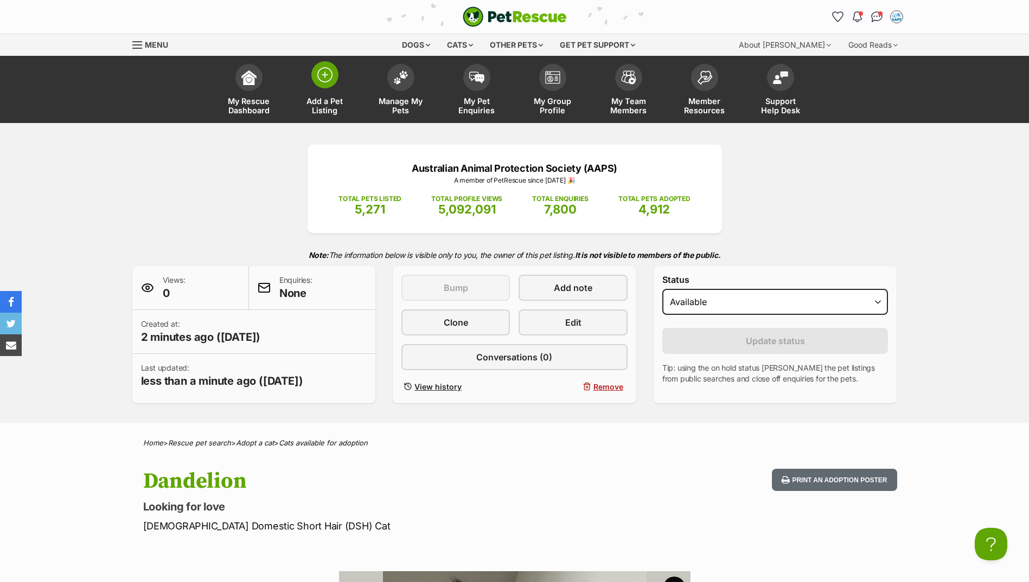
click at [338, 87] on link "Add a Pet Listing" at bounding box center [325, 91] width 76 height 65
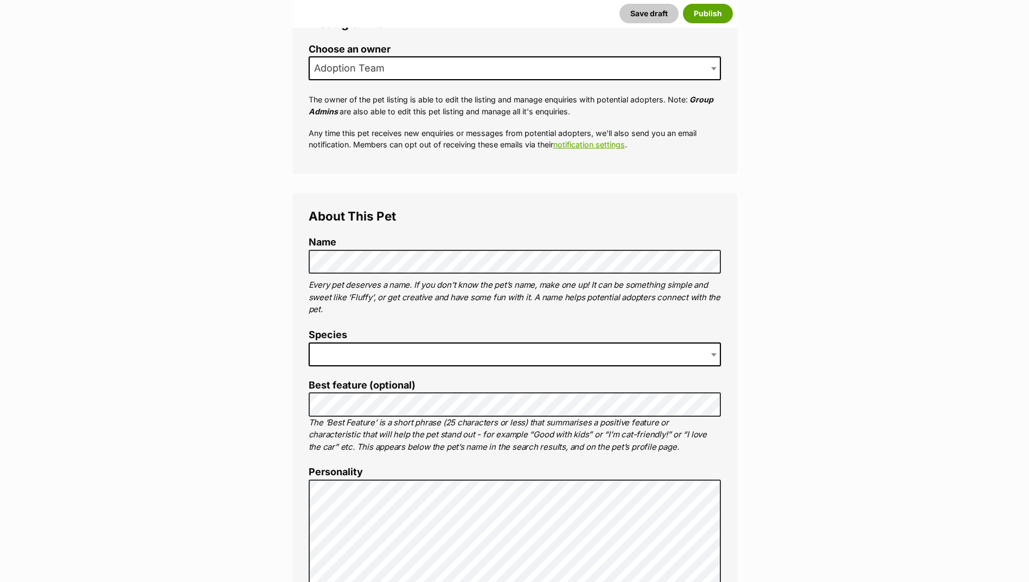
click at [335, 285] on p "Every pet deserves a name. If you don’t know the pet’s name, make one up! It ca…" at bounding box center [515, 297] width 412 height 37
click at [349, 355] on span at bounding box center [515, 355] width 412 height 24
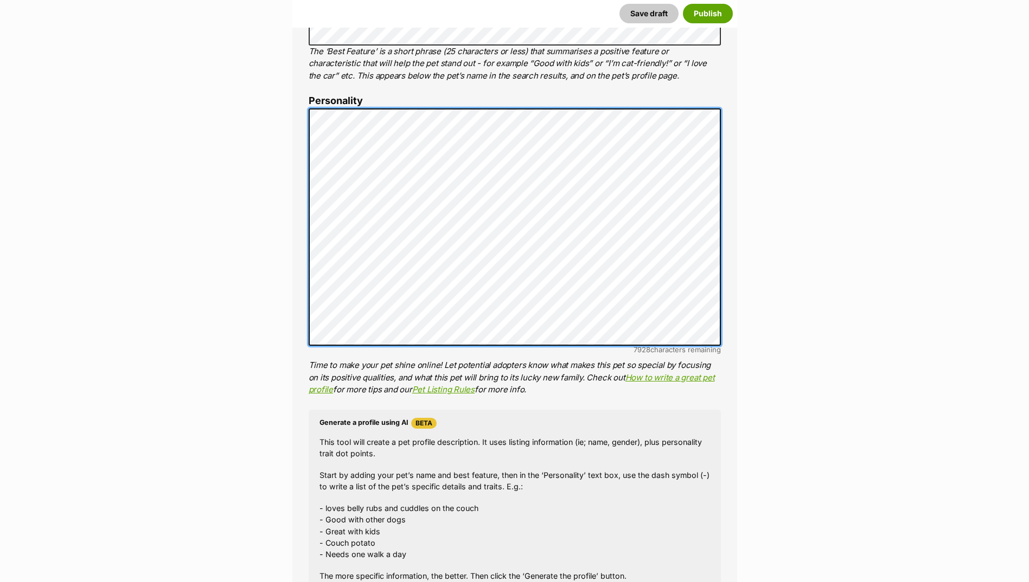
scroll to position [759, 0]
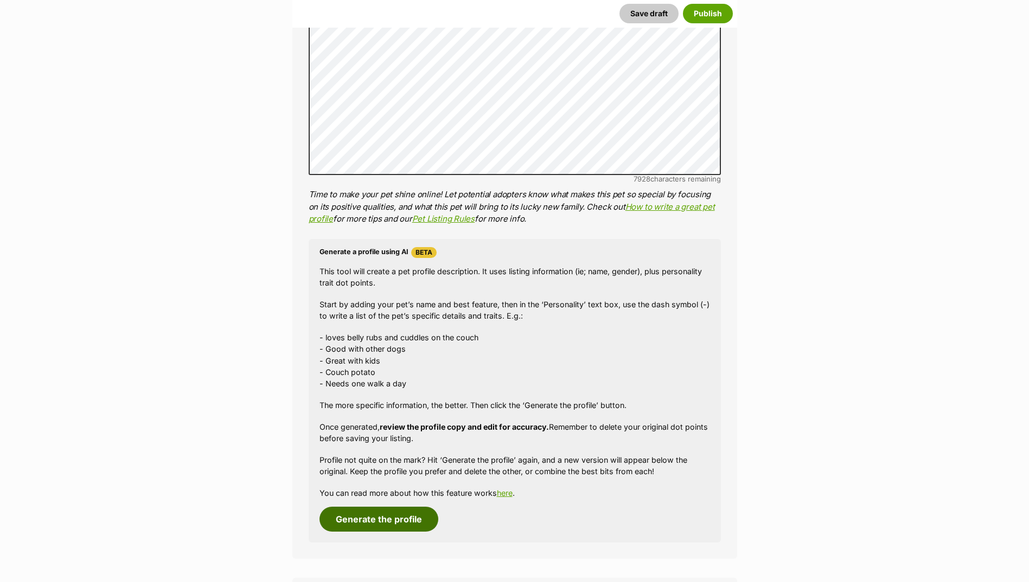
click at [394, 514] on button "Generate the profile" at bounding box center [378, 519] width 119 height 25
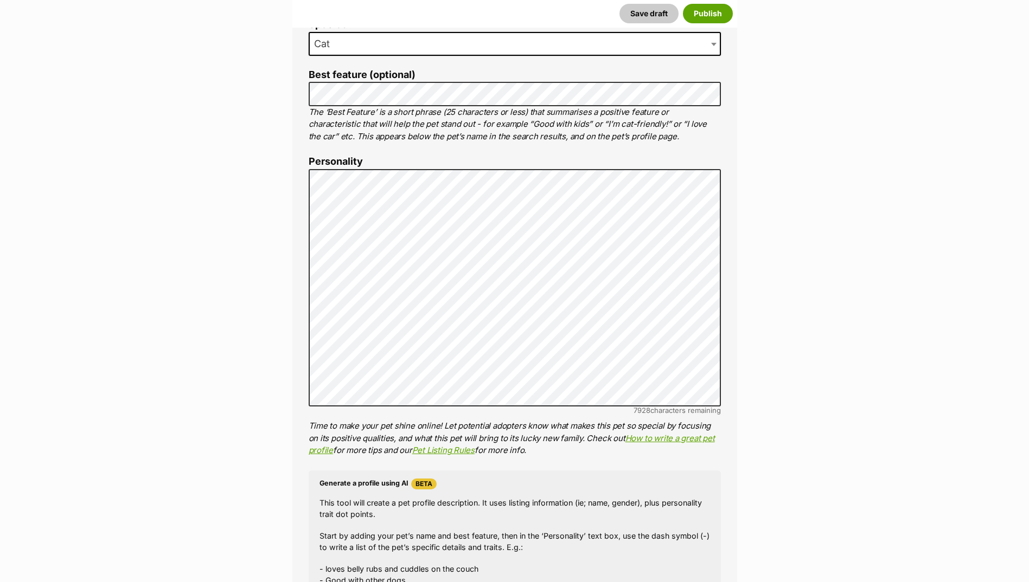
scroll to position [524, 0]
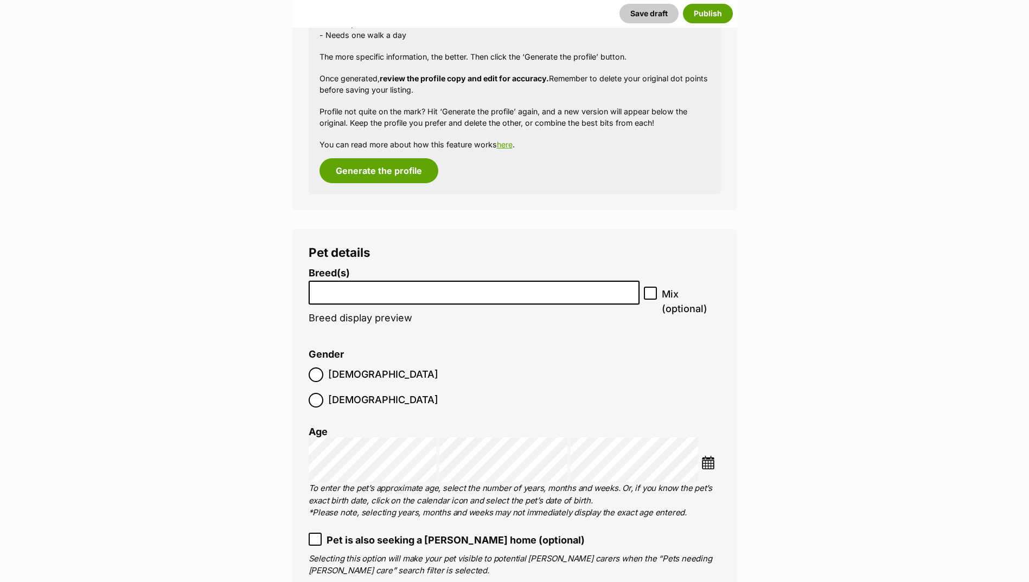
scroll to position [1121, 0]
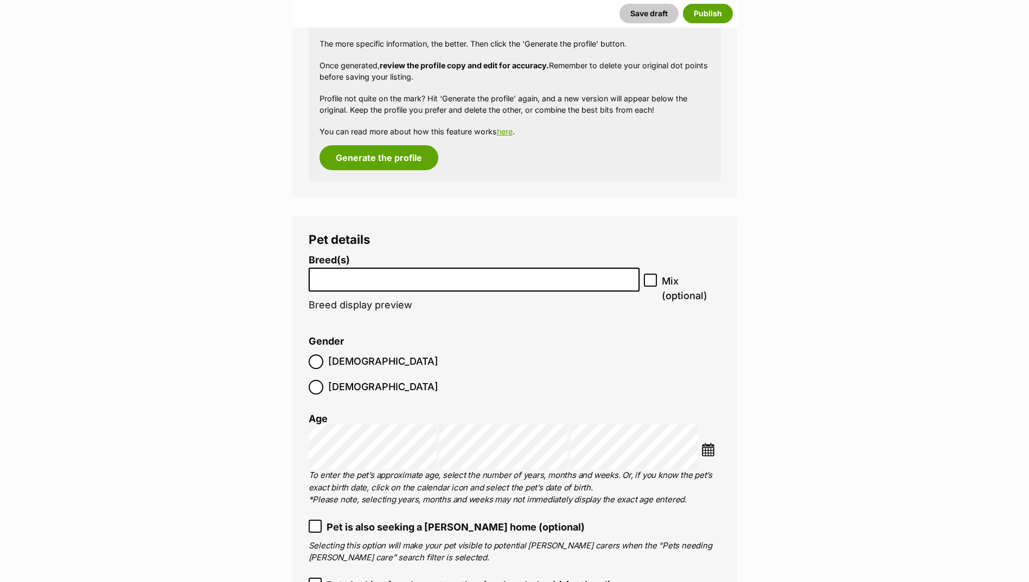
click at [395, 280] on input "search" at bounding box center [474, 277] width 324 height 11
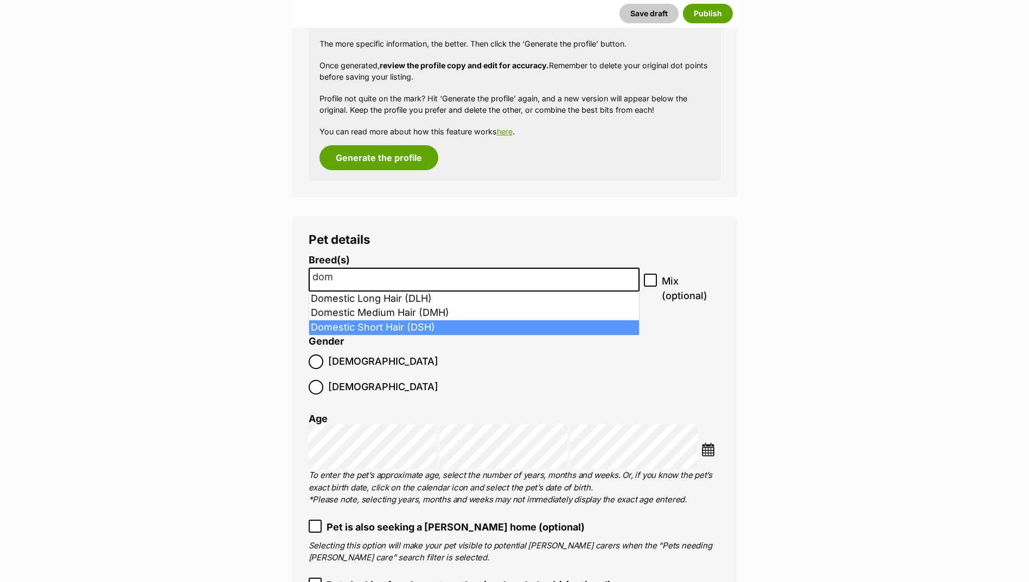
type input "dom"
select select "252102"
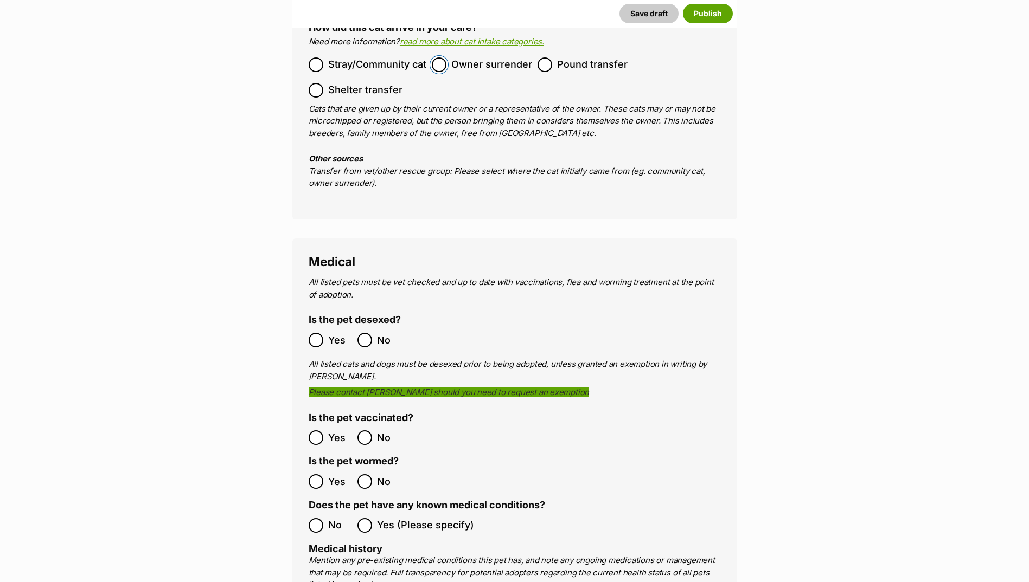
scroll to position [1772, 0]
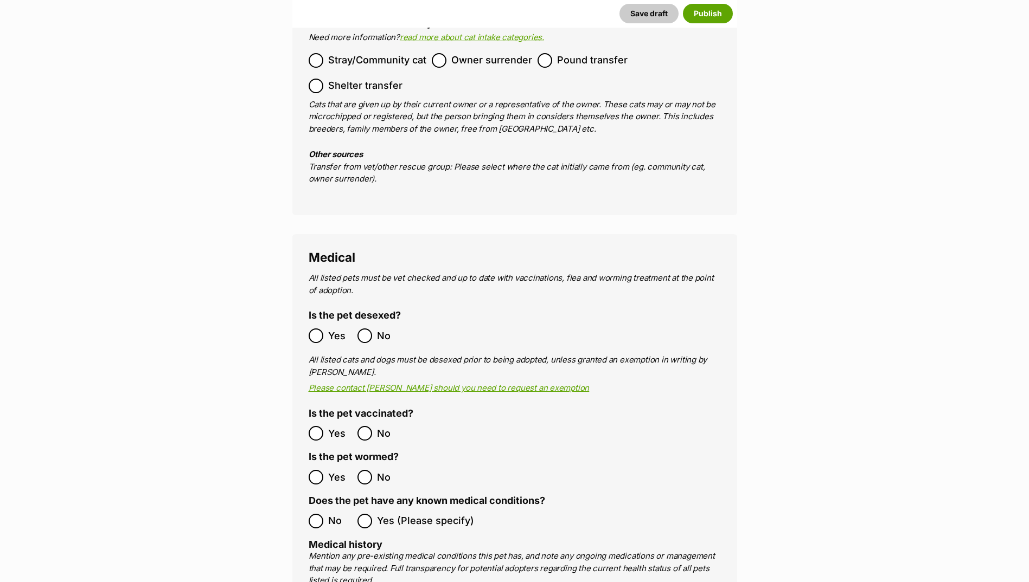
drag, startPoint x: 329, startPoint y: 307, endPoint x: 328, endPoint y: 316, distance: 9.2
click at [328, 329] on span "Yes" at bounding box center [340, 336] width 24 height 15
click at [325, 421] on ol "Yes No" at bounding box center [412, 433] width 206 height 25
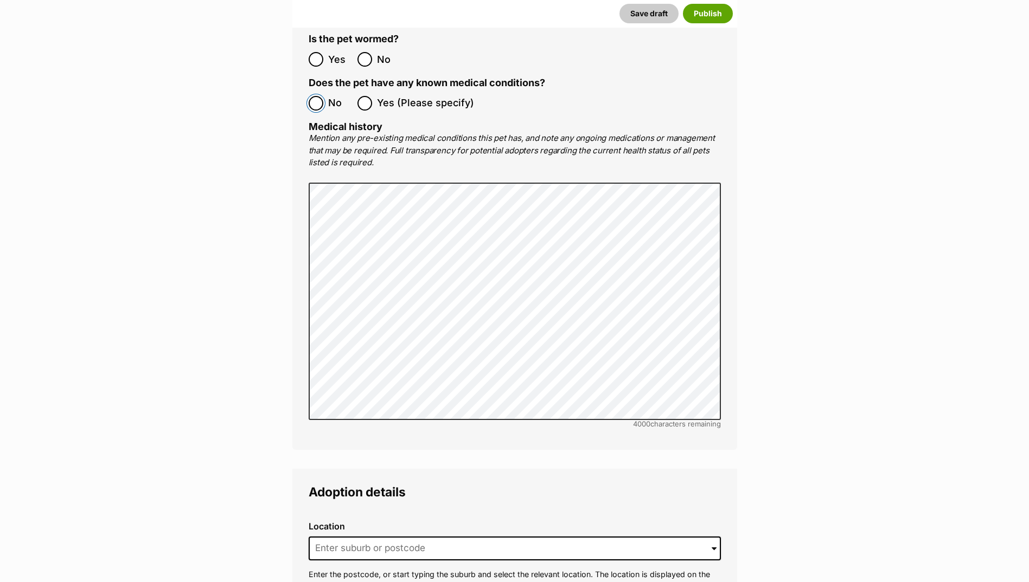
scroll to position [2314, 0]
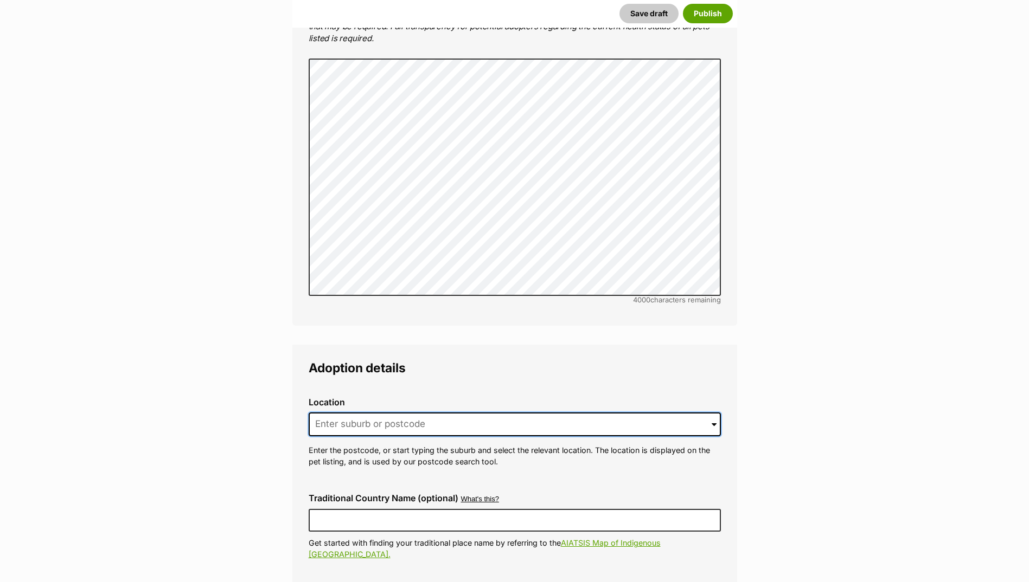
click at [354, 413] on input at bounding box center [515, 425] width 412 height 24
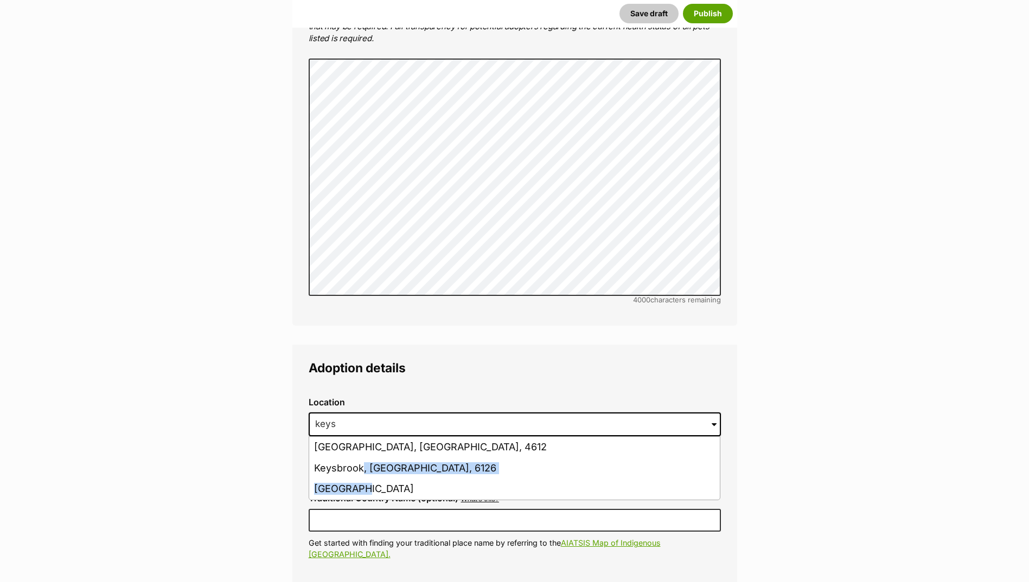
click at [363, 454] on ul "Keysland, Queensland, 4612 Keysbrook, Western Australia, 6126 Keysborough, Vict…" at bounding box center [515, 469] width 412 height 64
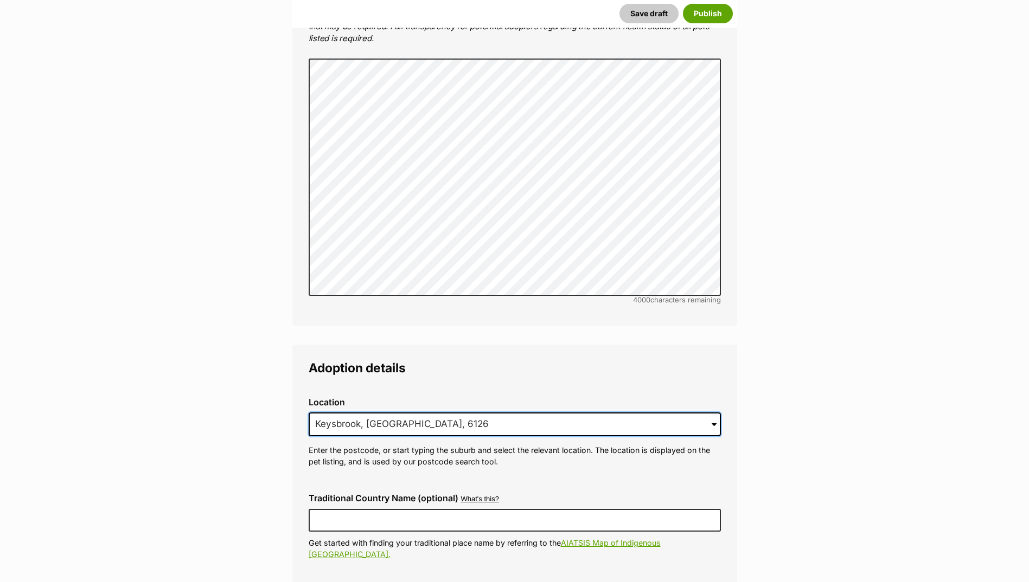
drag, startPoint x: 494, startPoint y: 405, endPoint x: 146, endPoint y: 363, distance: 349.6
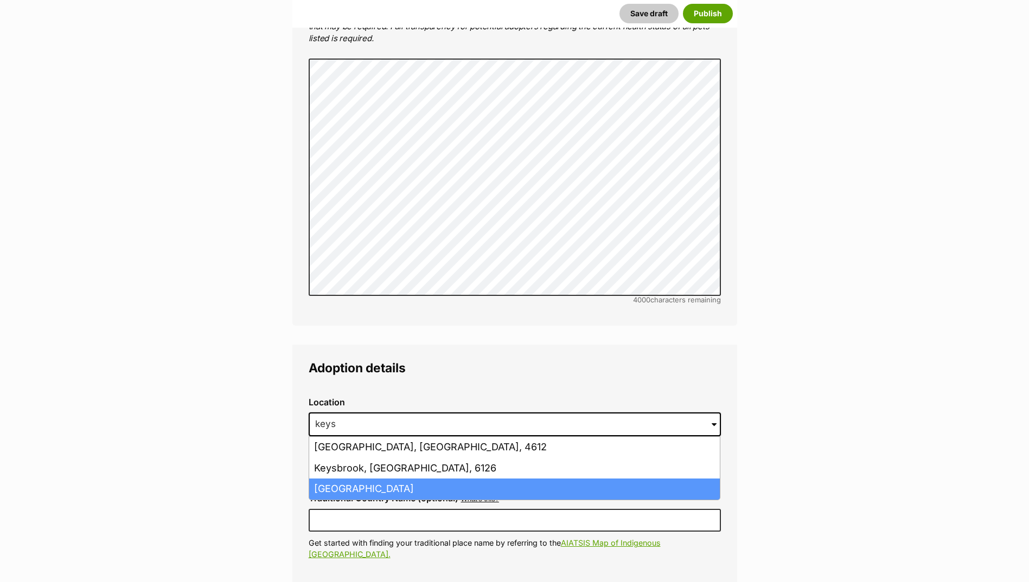
click at [337, 479] on li "Keysborough, Victoria, 3173" at bounding box center [514, 489] width 411 height 21
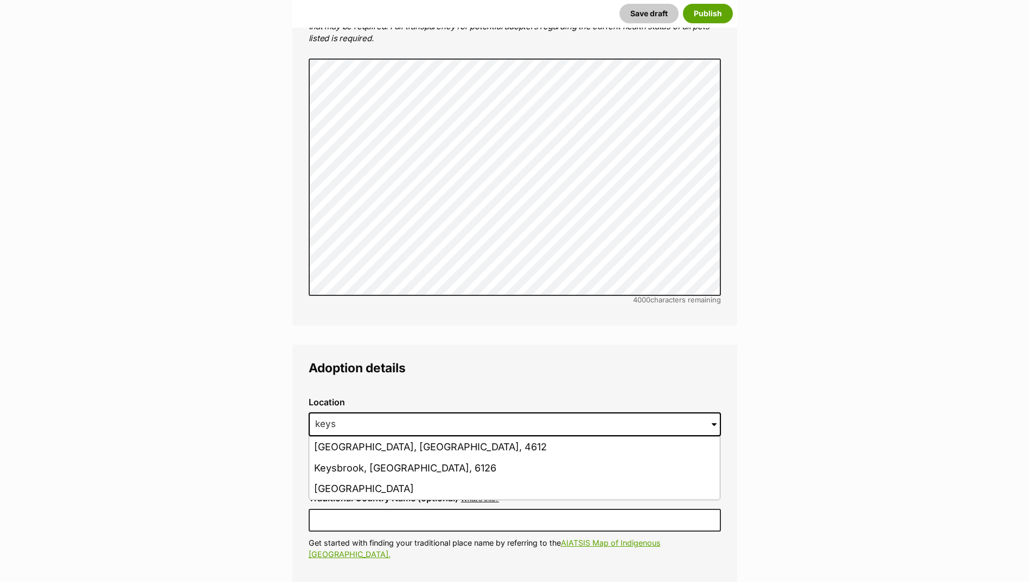
type input "Keysborough, Victoria, 3173"
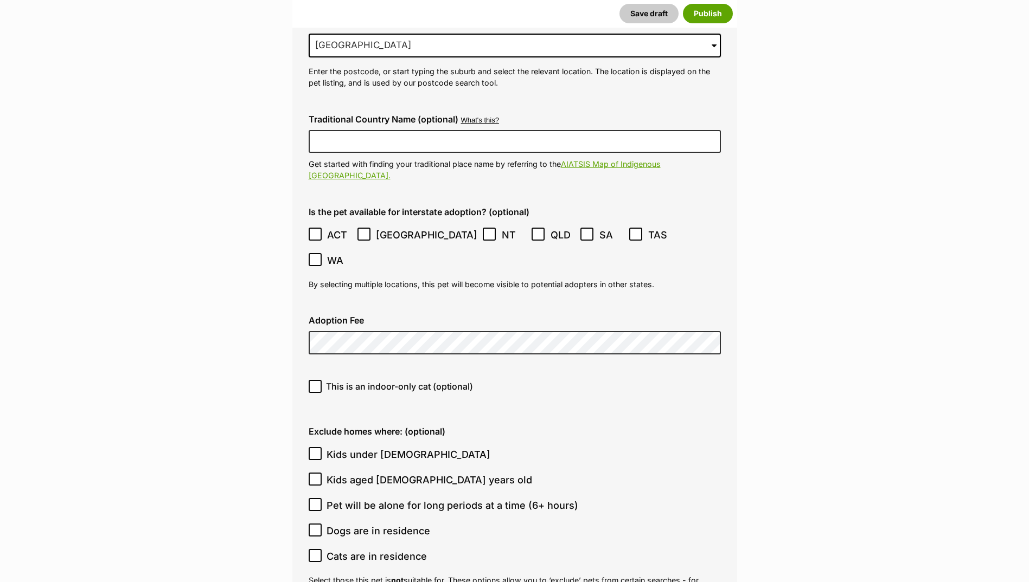
scroll to position [2694, 0]
click at [320, 380] on input "This is an indoor-only cat (optional)" at bounding box center [315, 386] width 13 height 13
checkbox input "true"
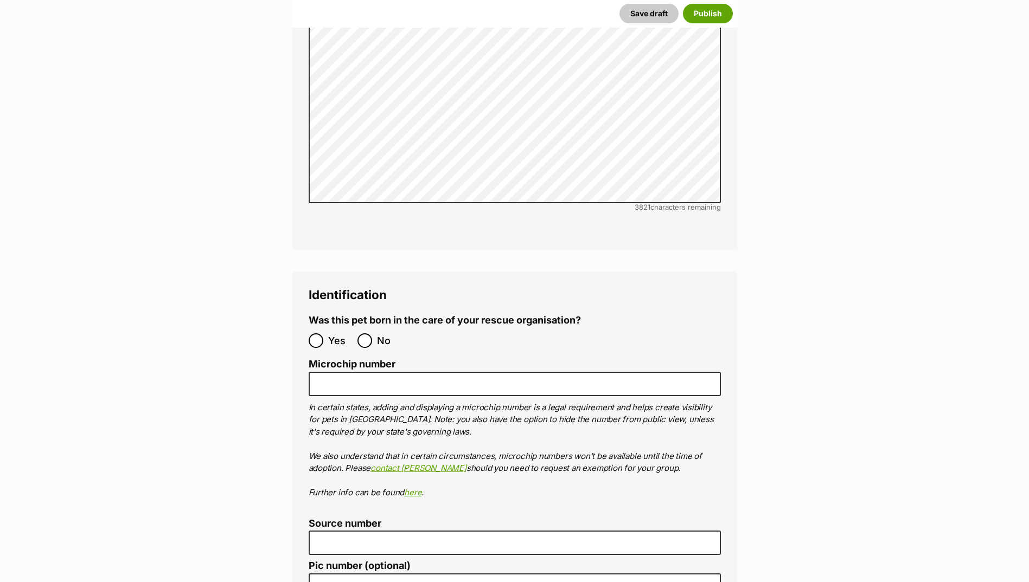
scroll to position [3453, 0]
click at [373, 332] on label "No" at bounding box center [378, 339] width 43 height 15
click at [372, 332] on input "No" at bounding box center [364, 339] width 15 height 15
radio input "true"
click at [322, 332] on input "Yes" at bounding box center [316, 339] width 15 height 15
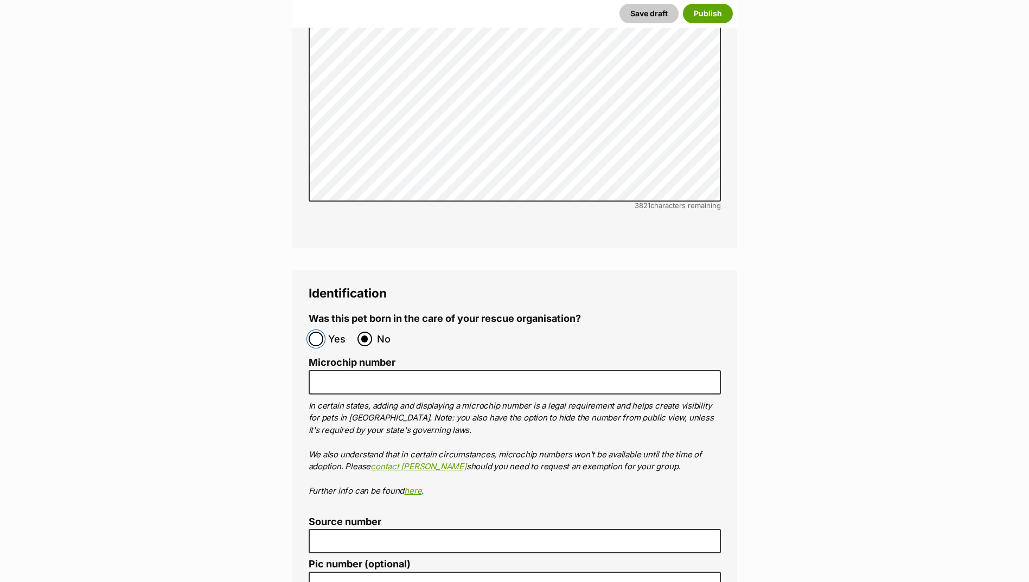
radio input "true"
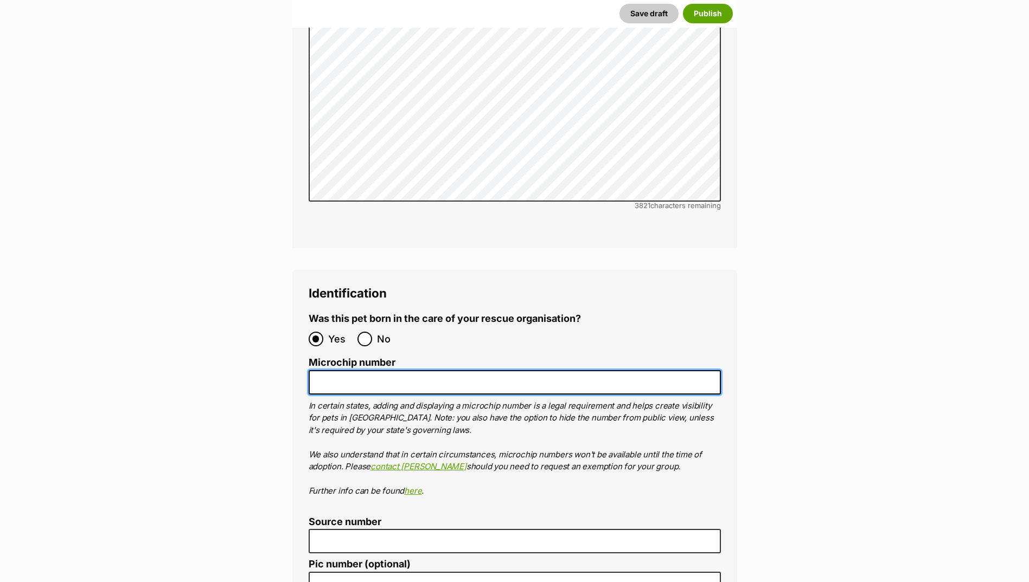
click at [326, 370] on input "Microchip number" at bounding box center [515, 382] width 412 height 24
paste input "956000018865714"
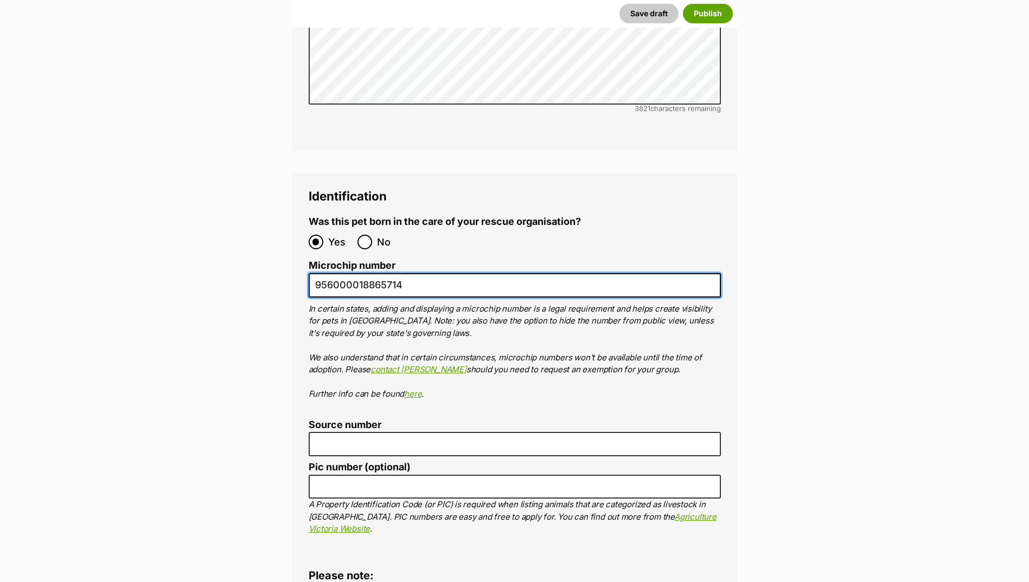
scroll to position [3561, 0]
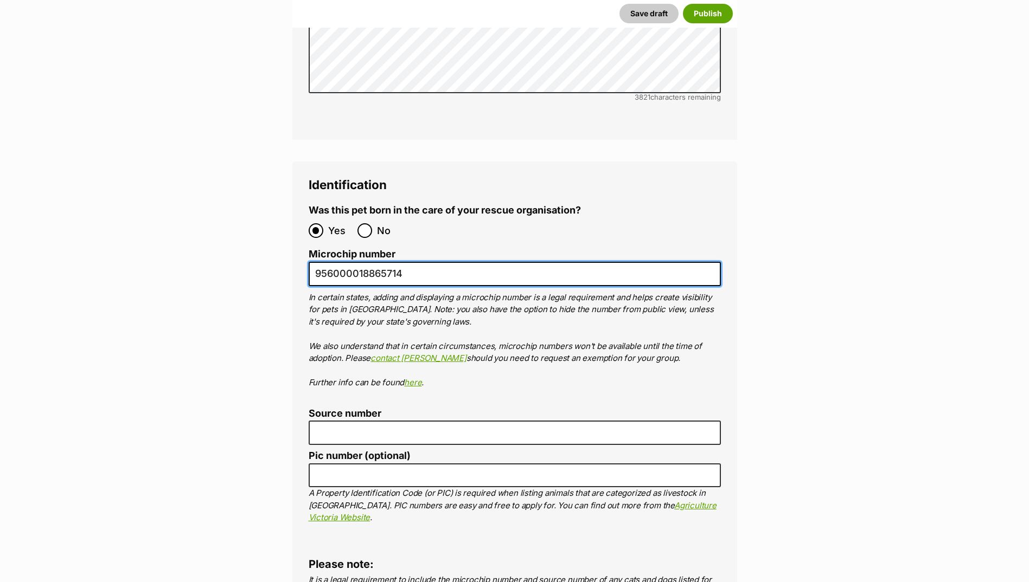
type input "956000018865714"
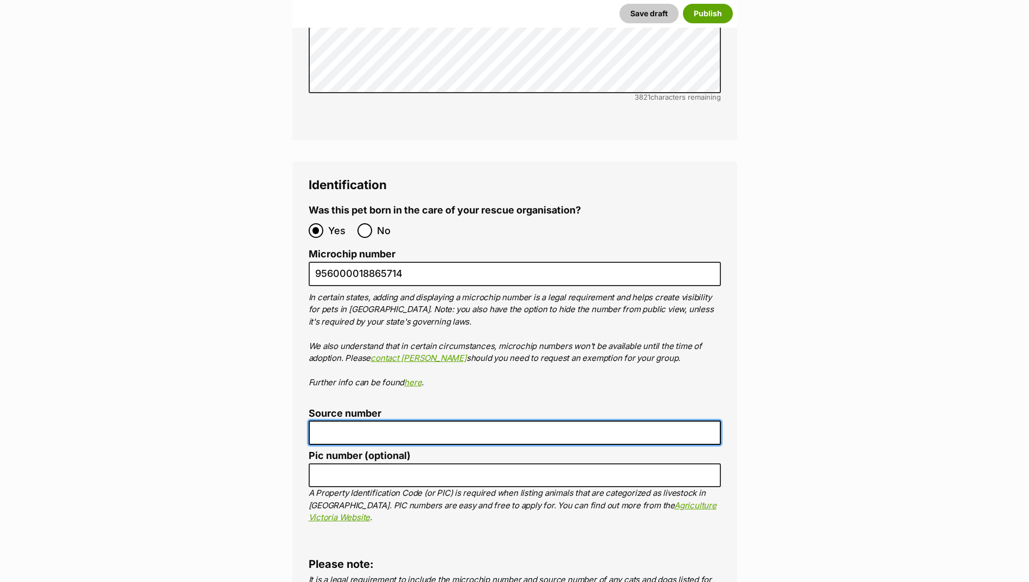
click at [344, 421] on input "Source number" at bounding box center [515, 433] width 412 height 24
type input "Br100702"
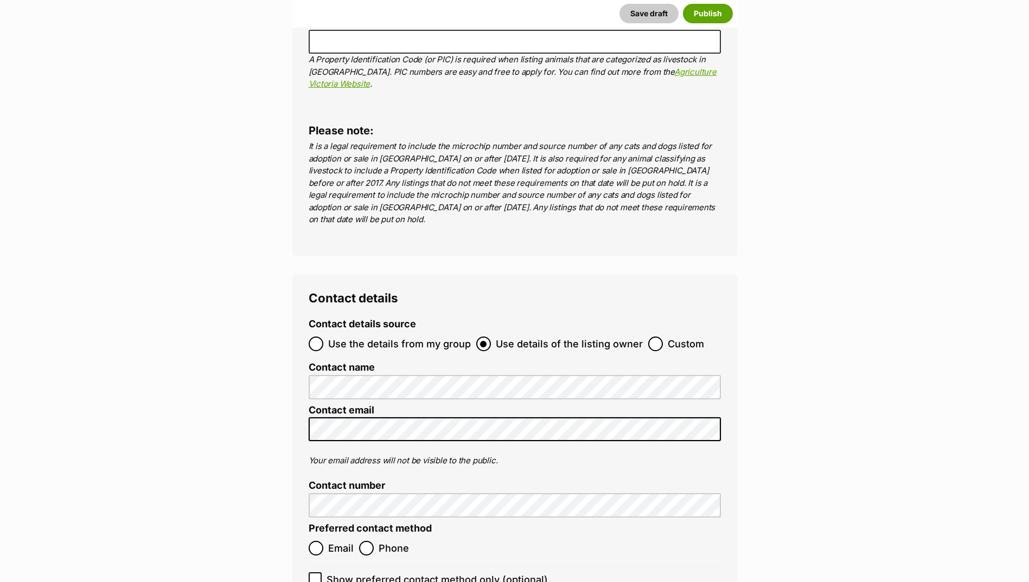
click at [325, 541] on label "Email" at bounding box center [331, 548] width 45 height 15
click at [323, 541] on input "Email" at bounding box center [316, 548] width 15 height 15
radio input "true"
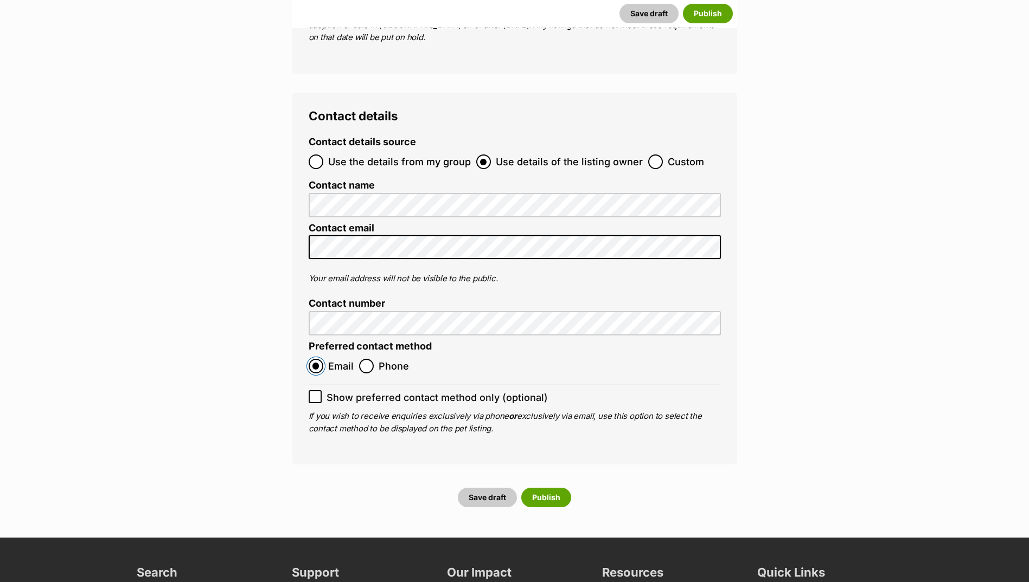
scroll to position [4212, 0]
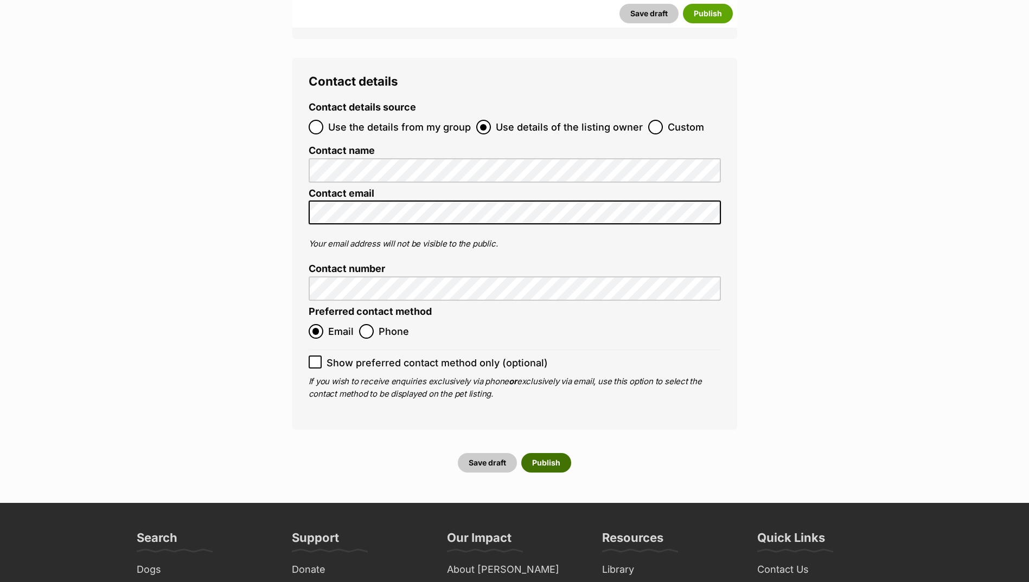
click at [561, 453] on button "Publish" at bounding box center [546, 463] width 50 height 20
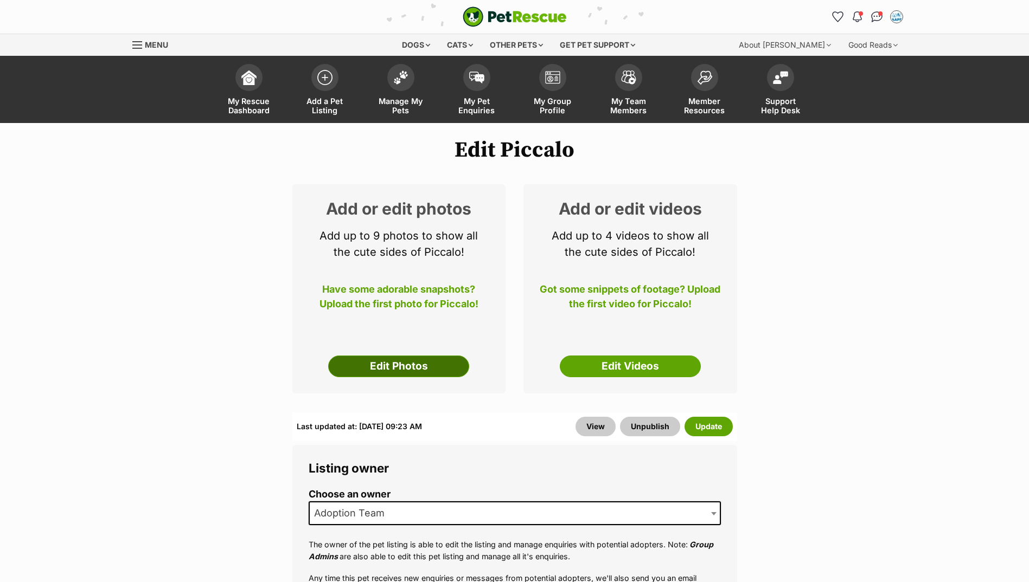
click at [396, 372] on link "Edit Photos" at bounding box center [398, 367] width 141 height 22
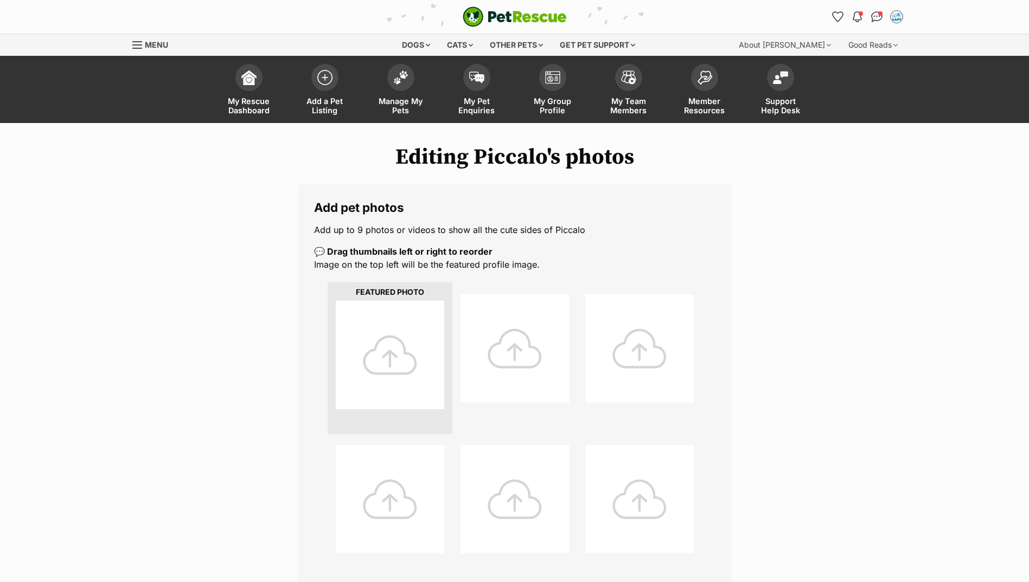
click at [390, 366] on div at bounding box center [390, 355] width 108 height 108
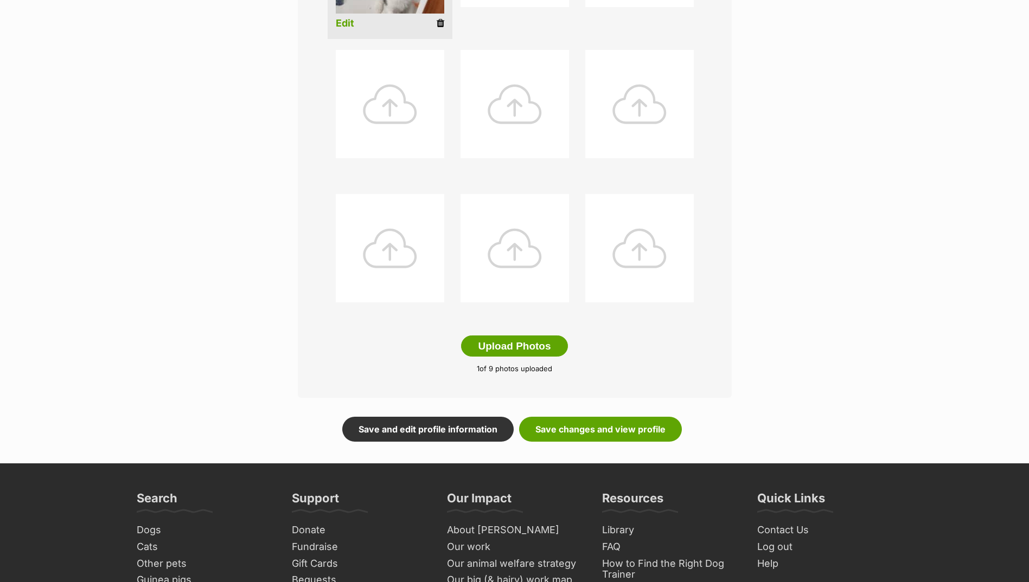
scroll to position [434, 0]
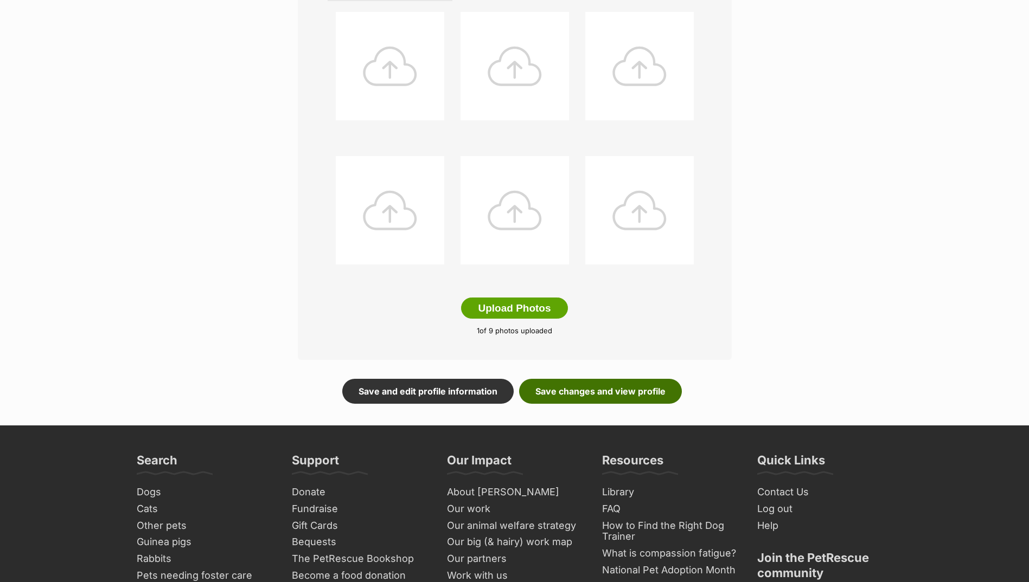
click at [628, 402] on link "Save changes and view profile" at bounding box center [600, 391] width 163 height 25
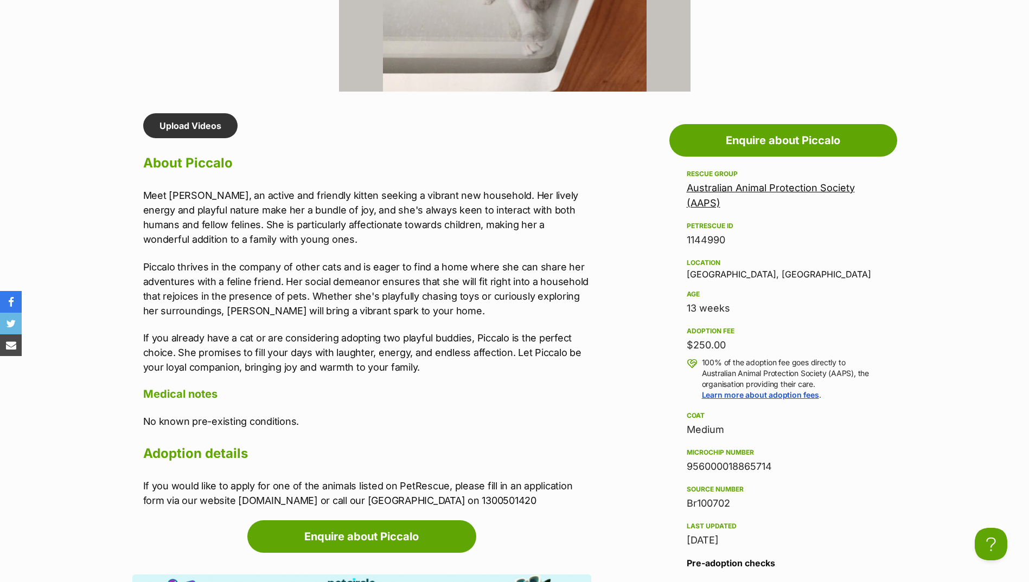
scroll to position [868, 0]
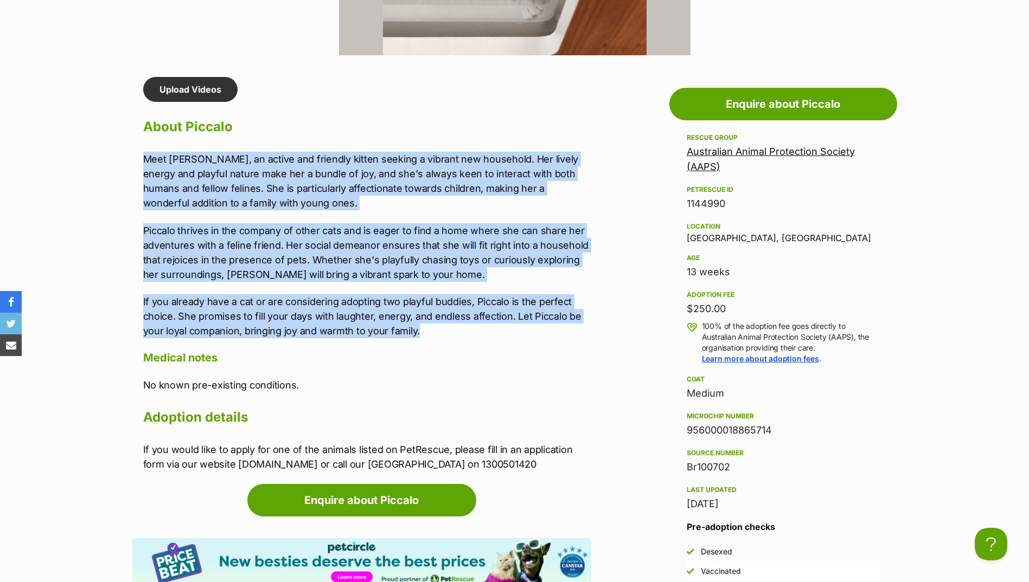
drag, startPoint x: 141, startPoint y: 158, endPoint x: 469, endPoint y: 331, distance: 370.4
click at [469, 331] on div "Upload Videos About Piccalo Meet Piccalo, an active and friendly kitten seeking…" at bounding box center [361, 274] width 459 height 395
copy div "Meet Piccalo, an active and friendly kitten seeking a vibrant new household. He…"
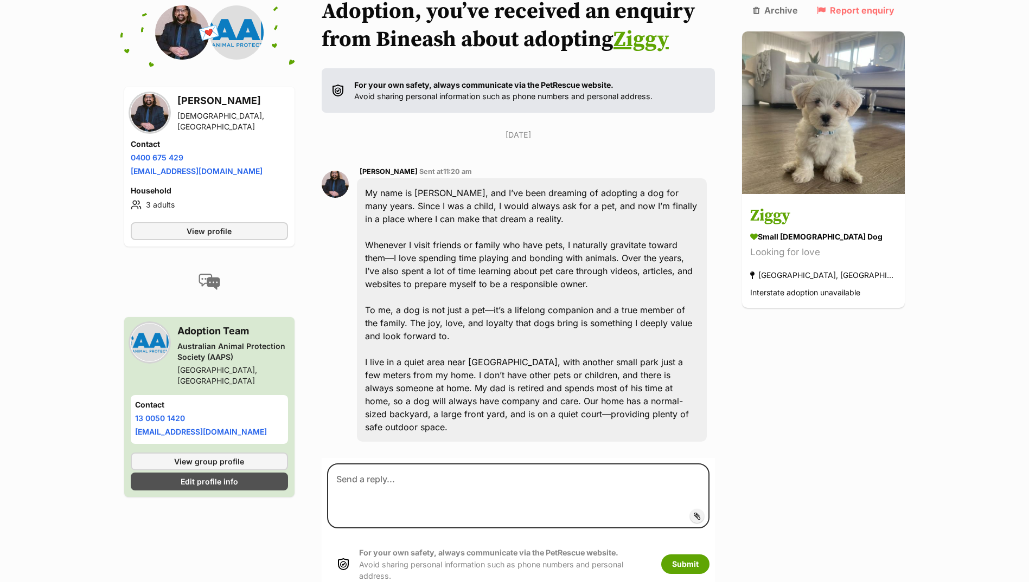
scroll to position [145, 0]
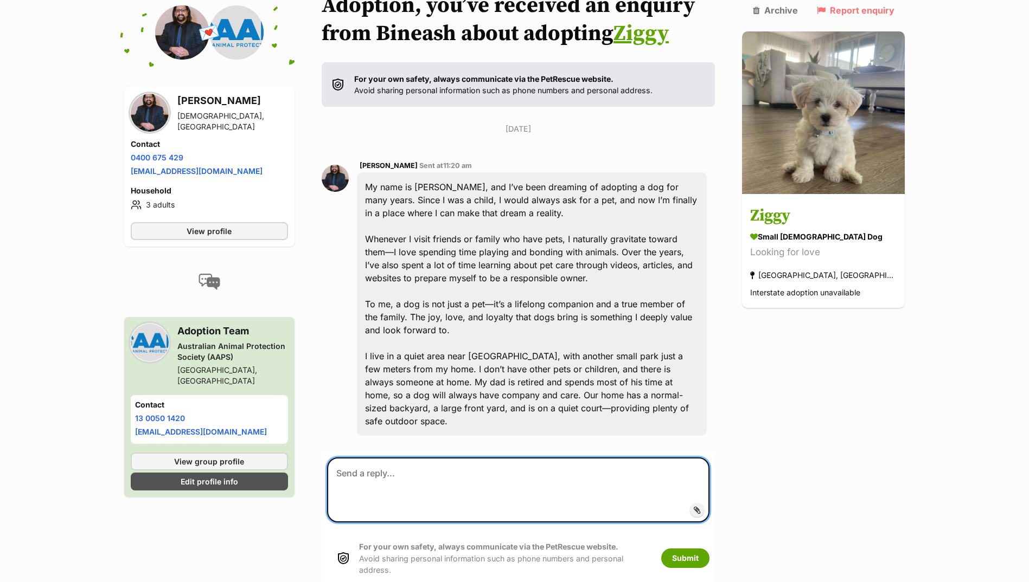
click at [476, 472] on textarea at bounding box center [518, 490] width 383 height 65
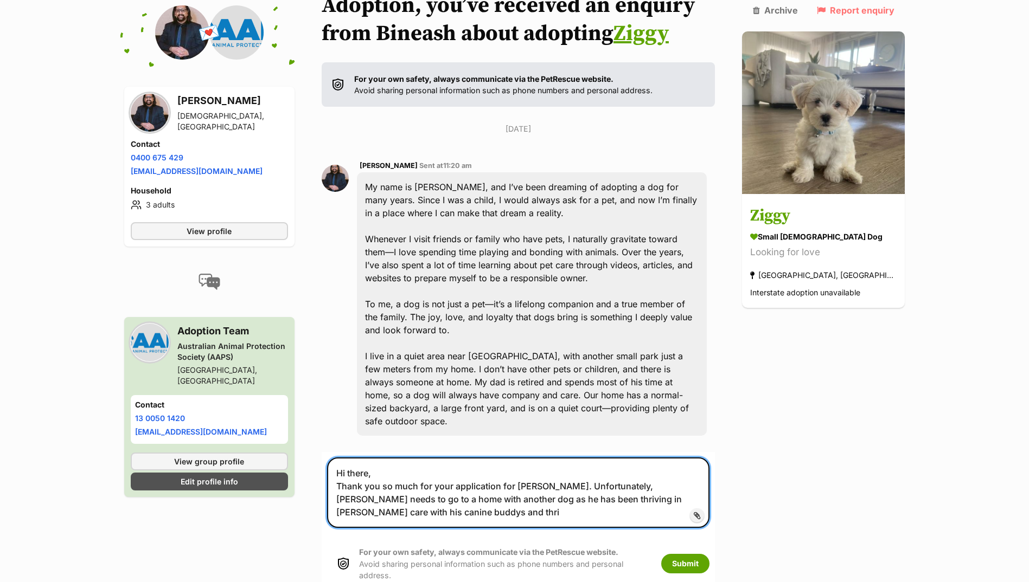
drag, startPoint x: 538, startPoint y: 488, endPoint x: 508, endPoint y: 488, distance: 30.4
click at [508, 488] on textarea "Hi there, Thank you so much for your application for Ziggy. Unfortunately, Zigg…" at bounding box center [518, 493] width 383 height 71
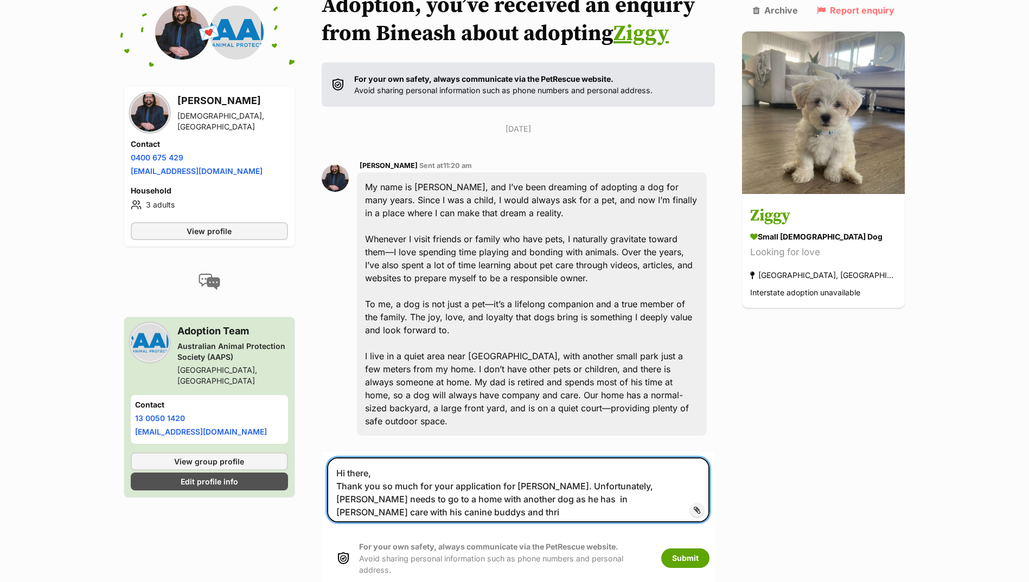
drag, startPoint x: 604, startPoint y: 485, endPoint x: 566, endPoint y: 492, distance: 38.1
click at [566, 492] on textarea "Hi there, Thank you so much for your application for Ziggy. Unfortunately, Zigg…" at bounding box center [518, 490] width 383 height 65
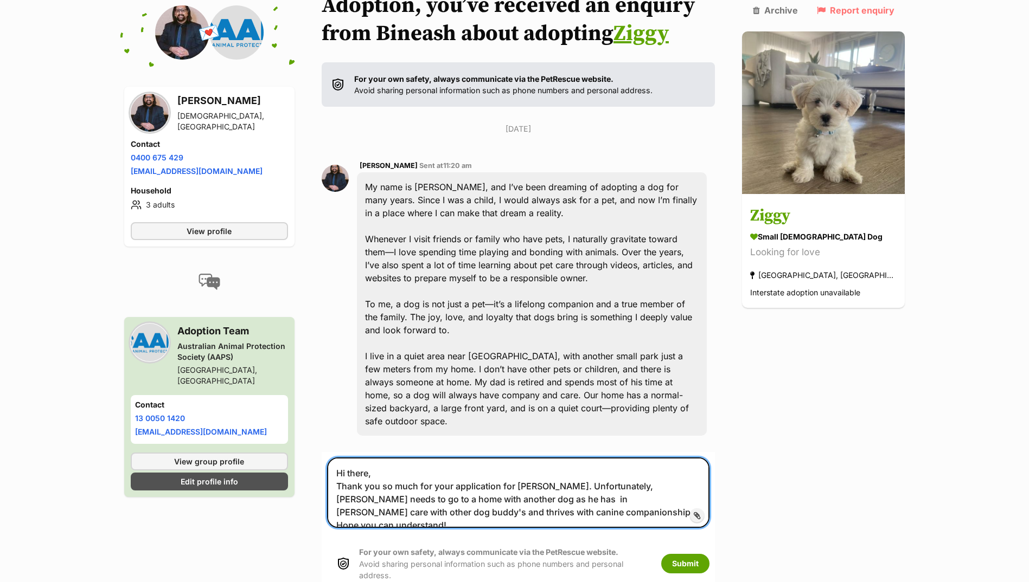
drag, startPoint x: 588, startPoint y: 506, endPoint x: 324, endPoint y: 429, distance: 274.6
click at [324, 429] on div "Back to all conversations 💌 Conversation participant details Bineash Joseph Tem…" at bounding box center [514, 294] width 797 height 606
drag, startPoint x: 552, startPoint y: 495, endPoint x: 645, endPoint y: 533, distance: 100.7
click at [552, 495] on textarea "Hi there, Thank you so much for your application for Ziggy. Unfortunately, Zigg…" at bounding box center [518, 493] width 383 height 71
type textarea "Hi there, Thank you so much for your application for Ziggy. Unfortunately, Zigg…"
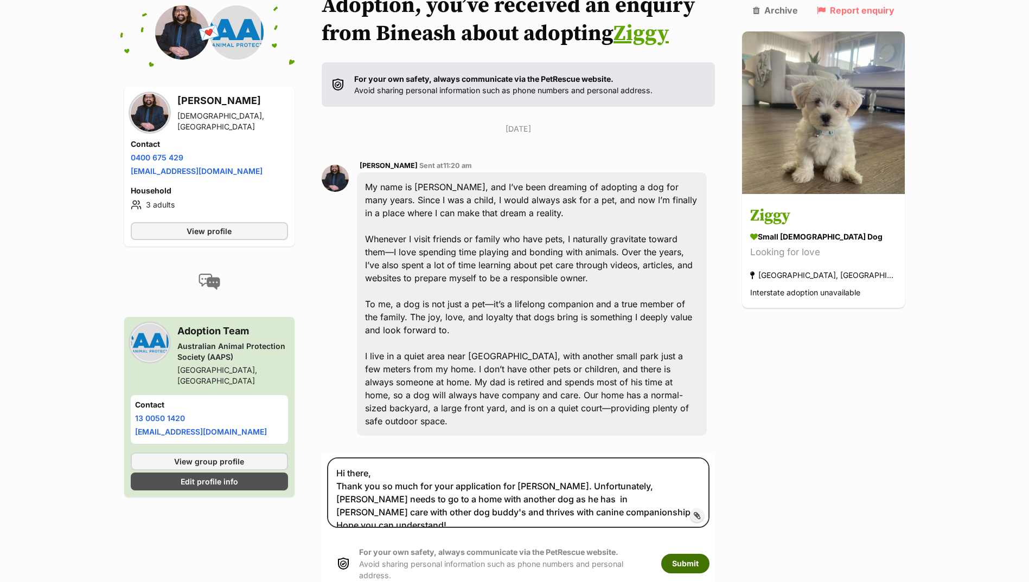
click at [709, 554] on button "Submit" at bounding box center [685, 564] width 48 height 20
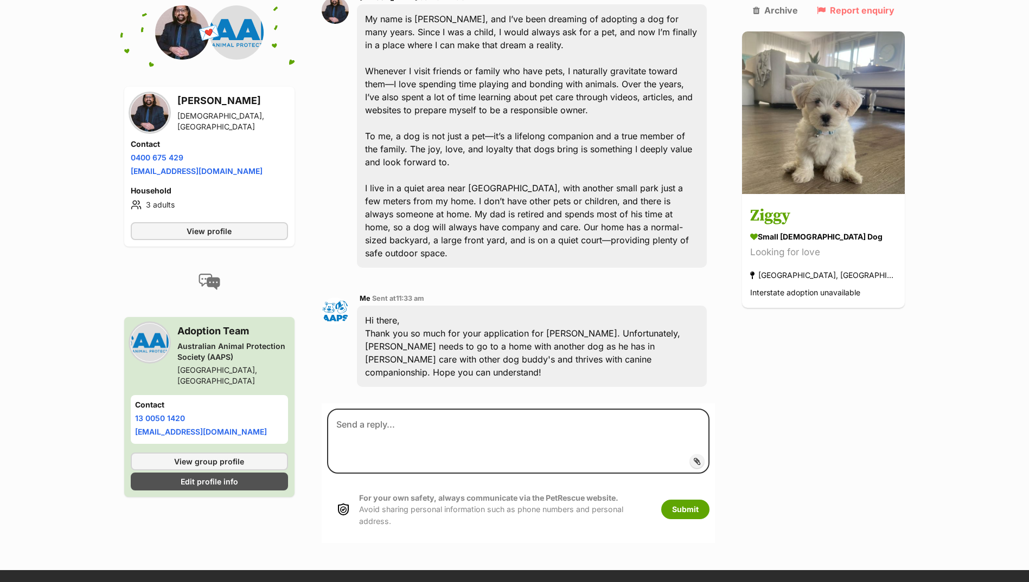
scroll to position [343, 0]
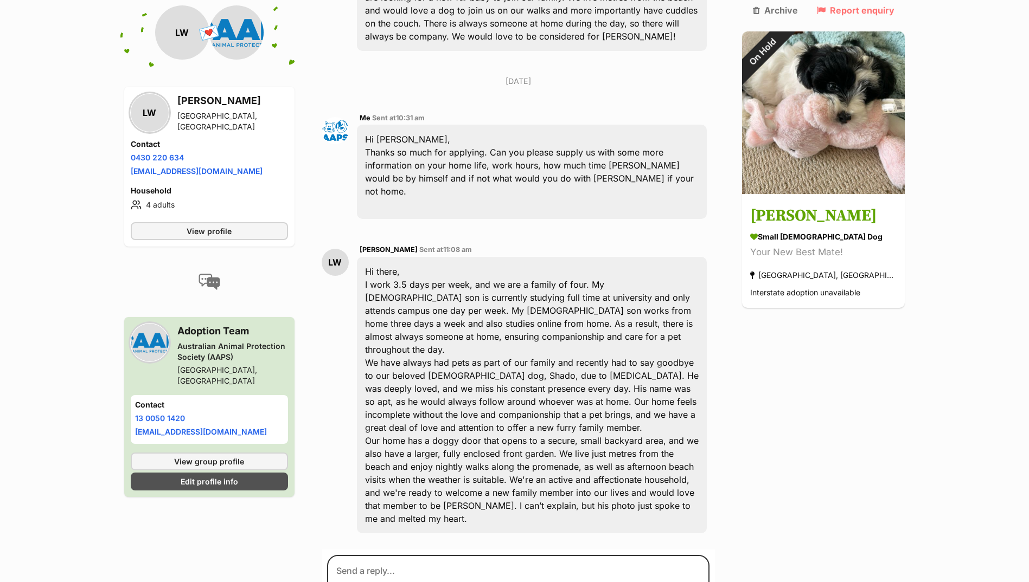
scroll to position [432, 0]
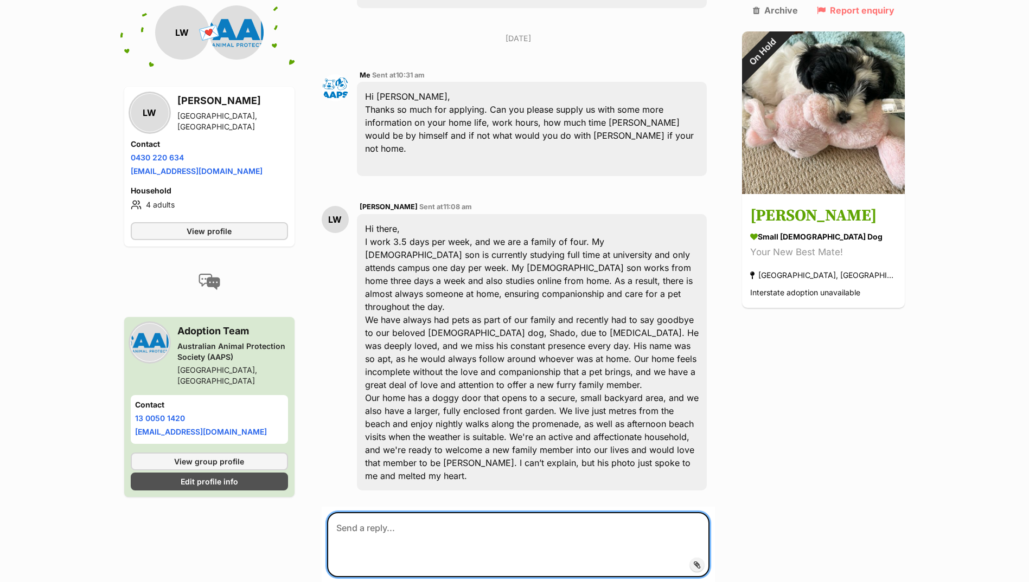
paste textarea "Hi there, Thank you so much for your application for Ziggy. Unfortunately, Zigg…"
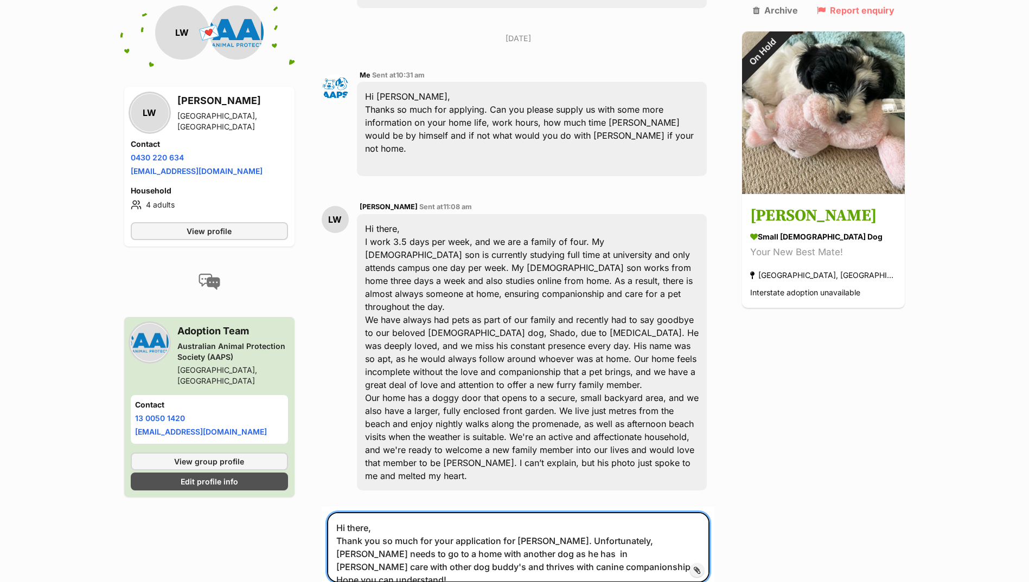
drag, startPoint x: 546, startPoint y: 475, endPoint x: 524, endPoint y: 480, distance: 22.2
click at [524, 512] on textarea "Hi there, Thank you so much for your application for Ziggy. Unfortunately, Zigg…" at bounding box center [518, 547] width 383 height 71
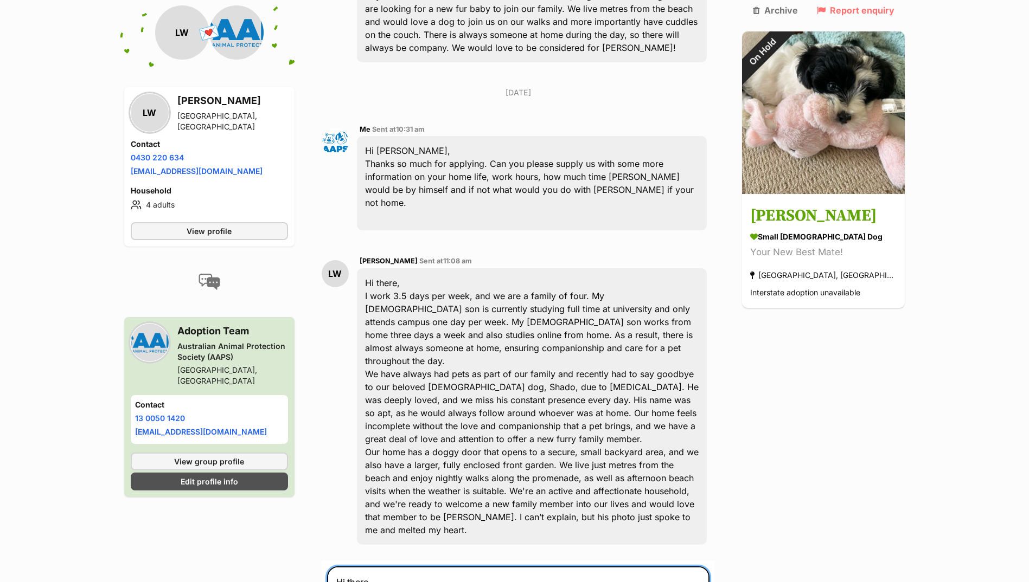
scroll to position [595, 0]
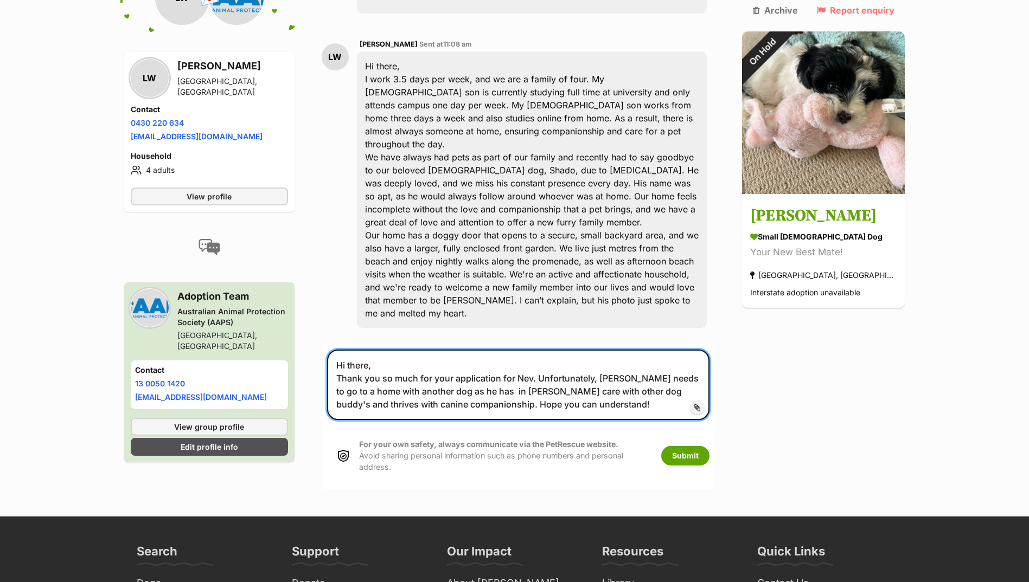
type textarea "Hi there, Thank you so much for your application for Nev. Unfortunately, Ziggy …"
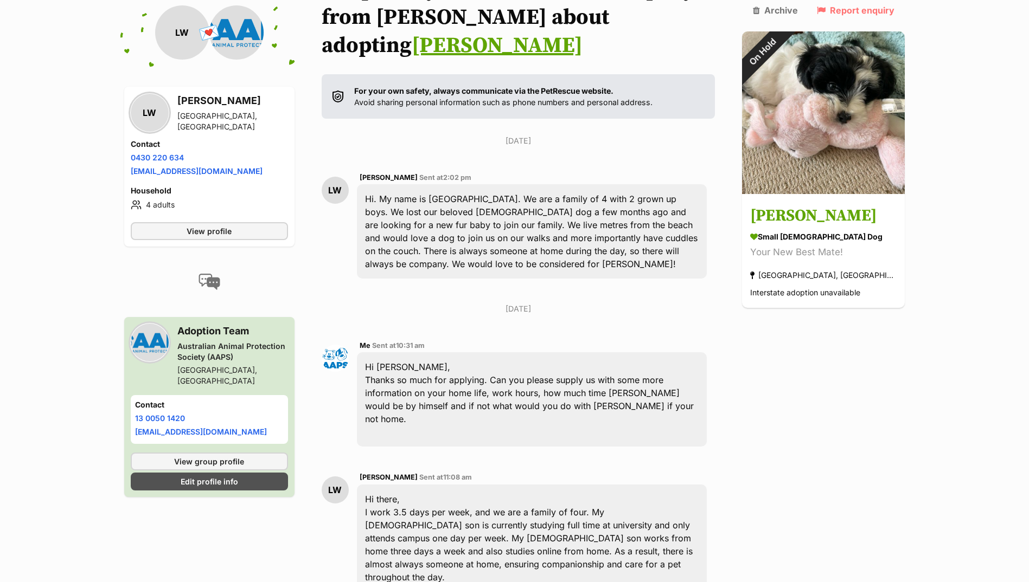
scroll to position [378, 0]
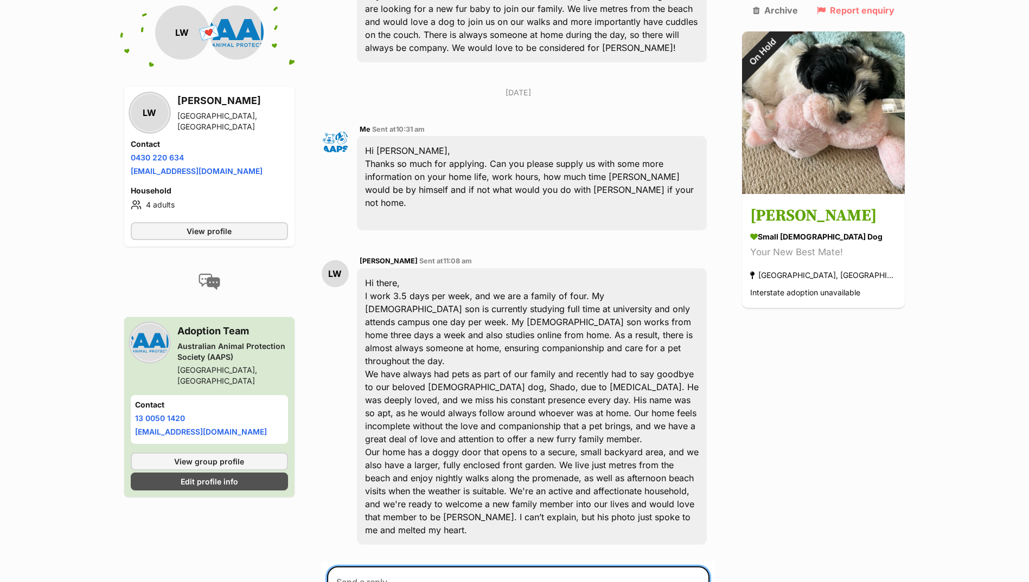
paste textarea "Hi there, Thank you so much for your application for Ziggy. Unfortunately, Zigg…"
drag, startPoint x: 545, startPoint y: 528, endPoint x: 533, endPoint y: 528, distance: 11.9
drag, startPoint x: 546, startPoint y: 530, endPoint x: 522, endPoint y: 528, distance: 23.9
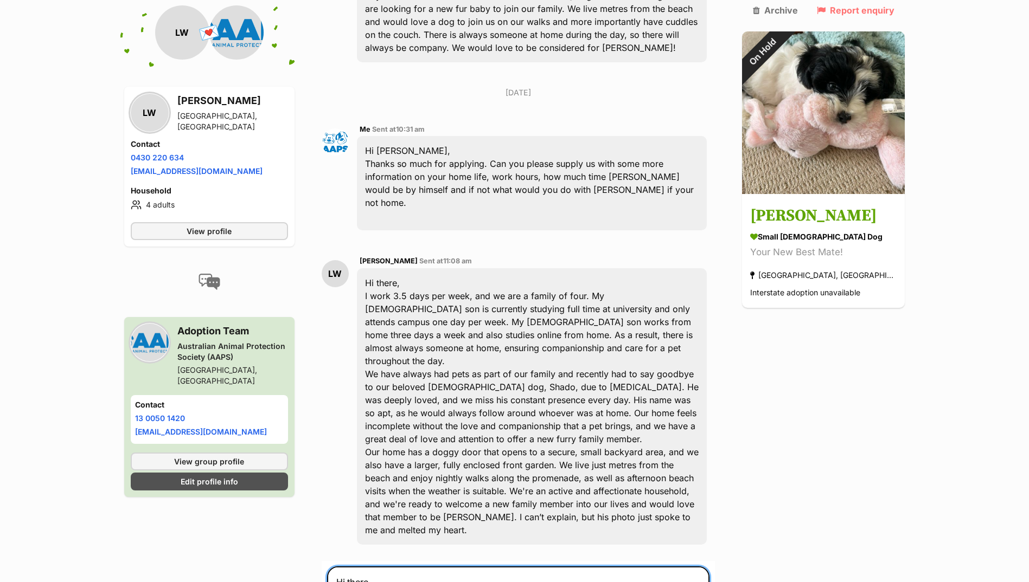
drag, startPoint x: 641, startPoint y: 527, endPoint x: 620, endPoint y: 530, distance: 20.8
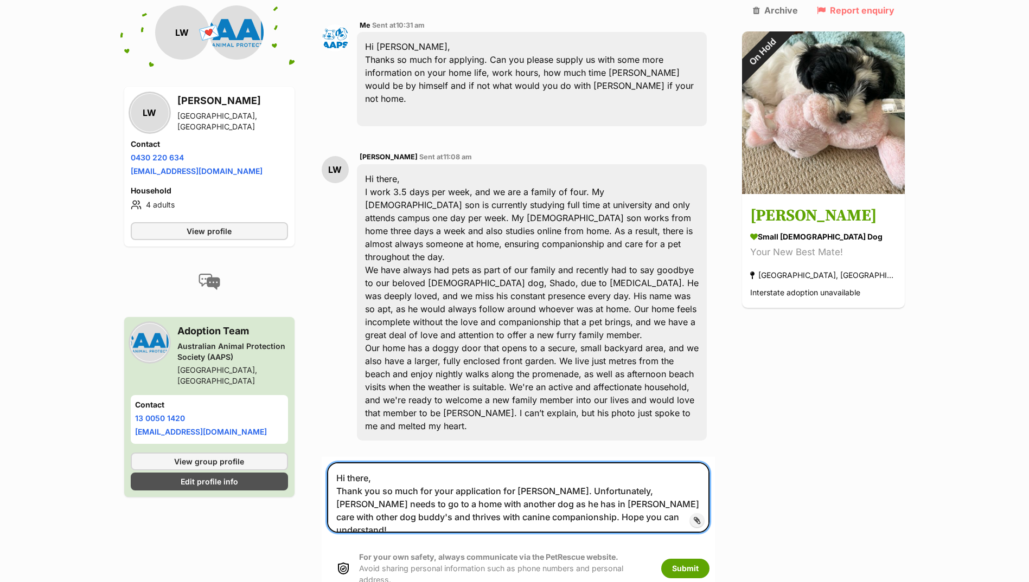
scroll to position [486, 0]
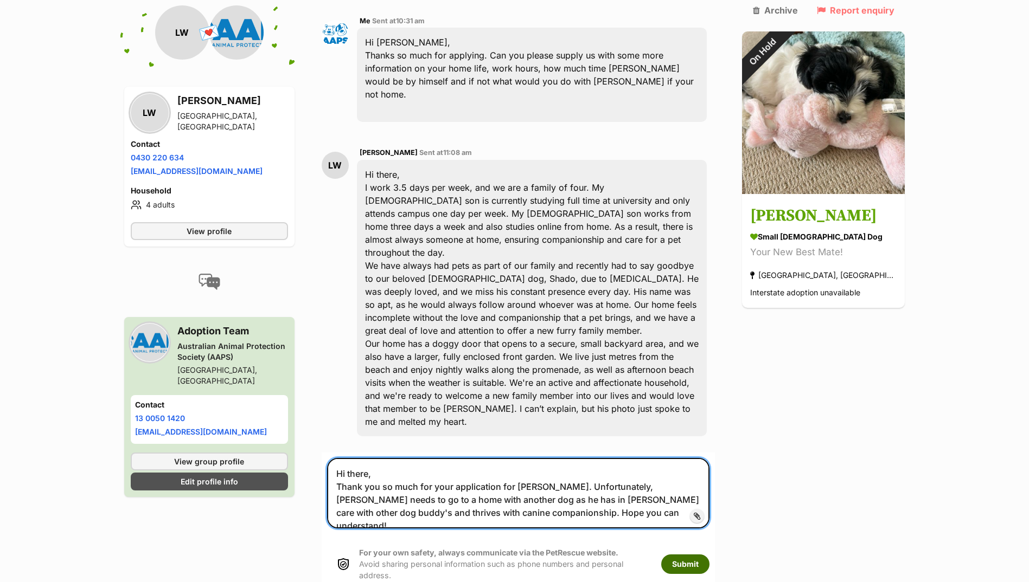
type textarea "Hi there, Thank you so much for your application for Neville. Unfortunately, Ne…"
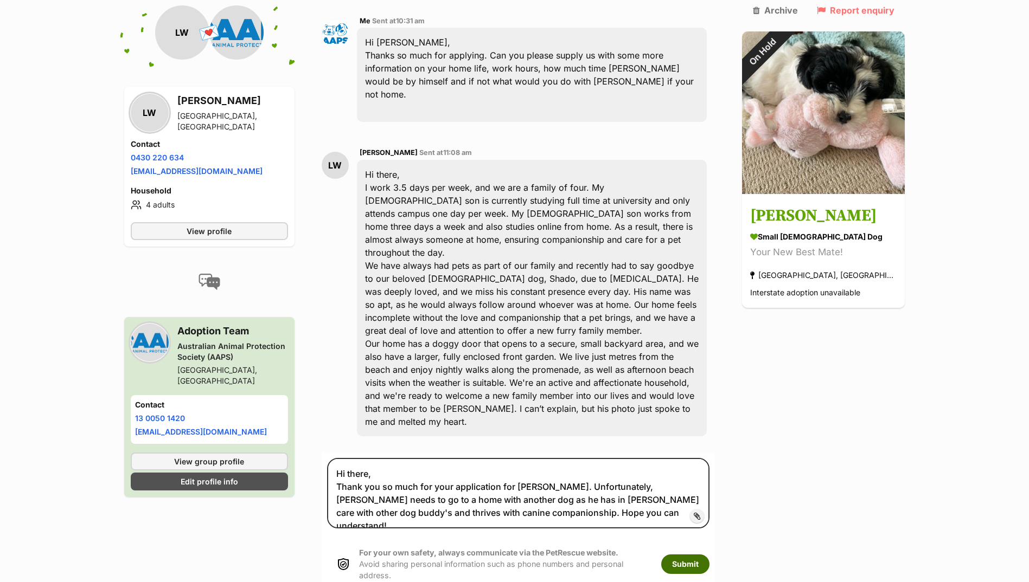
click at [709, 555] on button "Submit" at bounding box center [685, 565] width 48 height 20
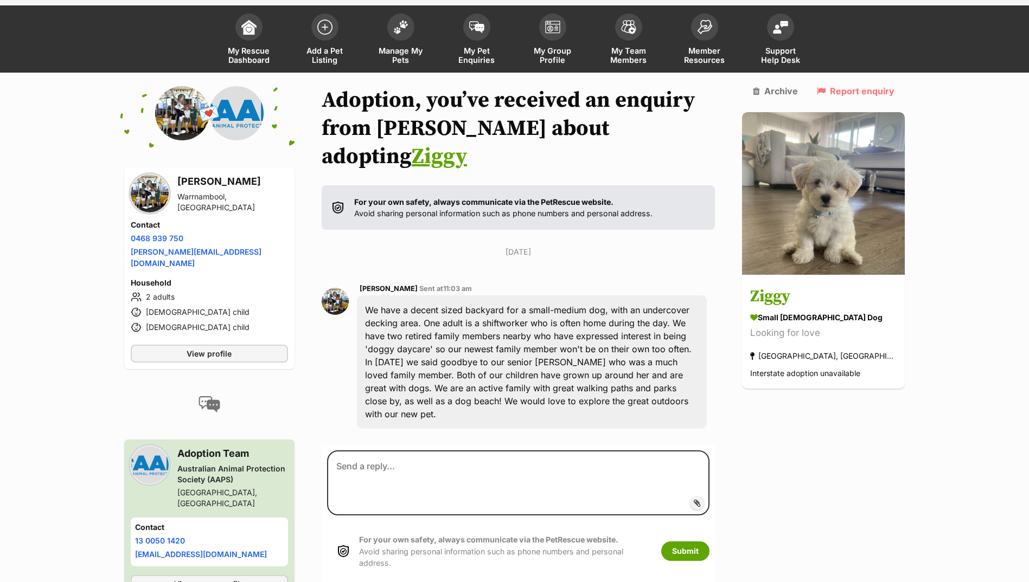
scroll to position [80, 0]
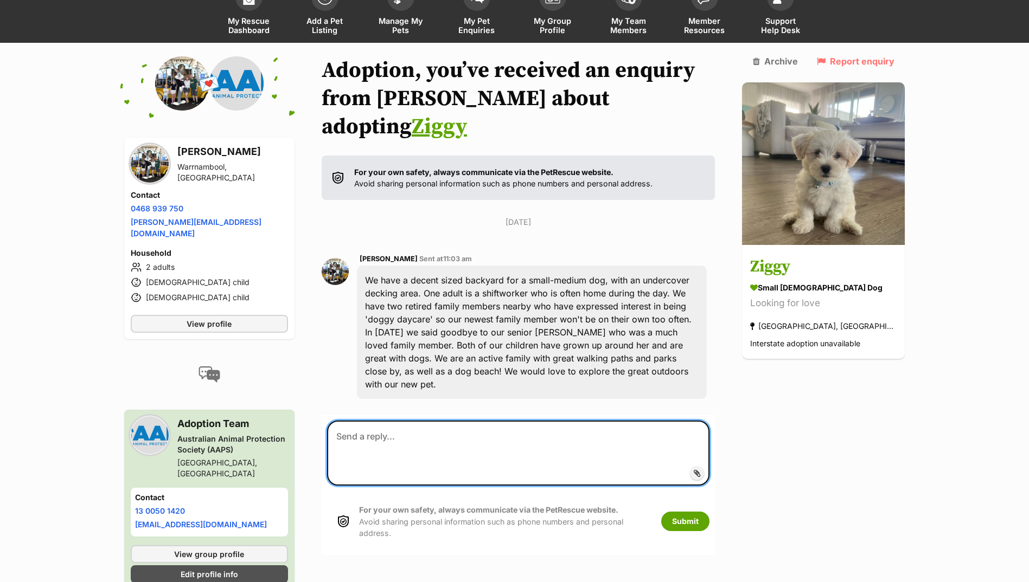
paste textarea "Hi there, Thank you so much for your application for Ziggy. Unfortunately, Zigg…"
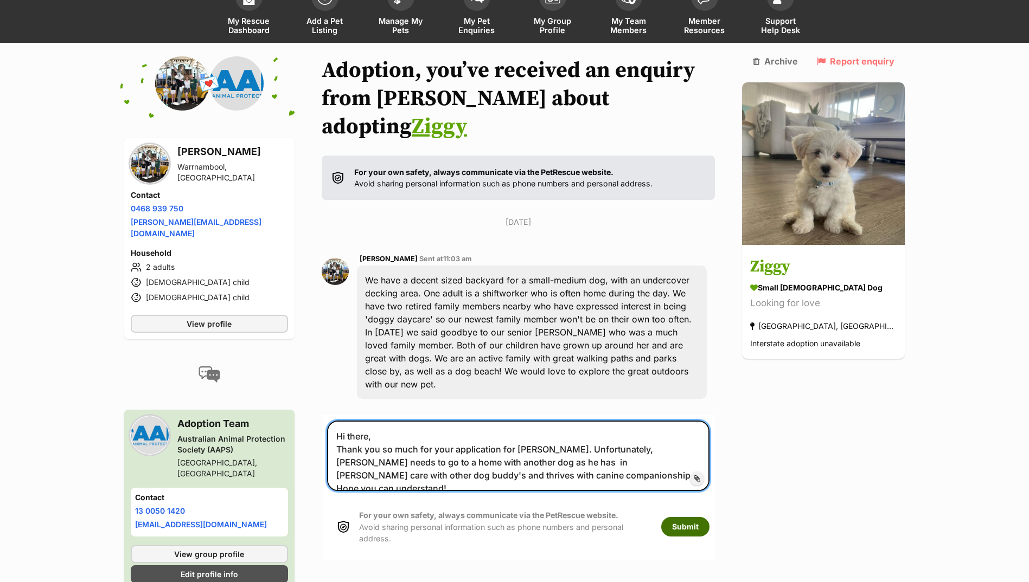
type textarea "Hi there, Thank you so much for your application for Ziggy. Unfortunately, Zigg…"
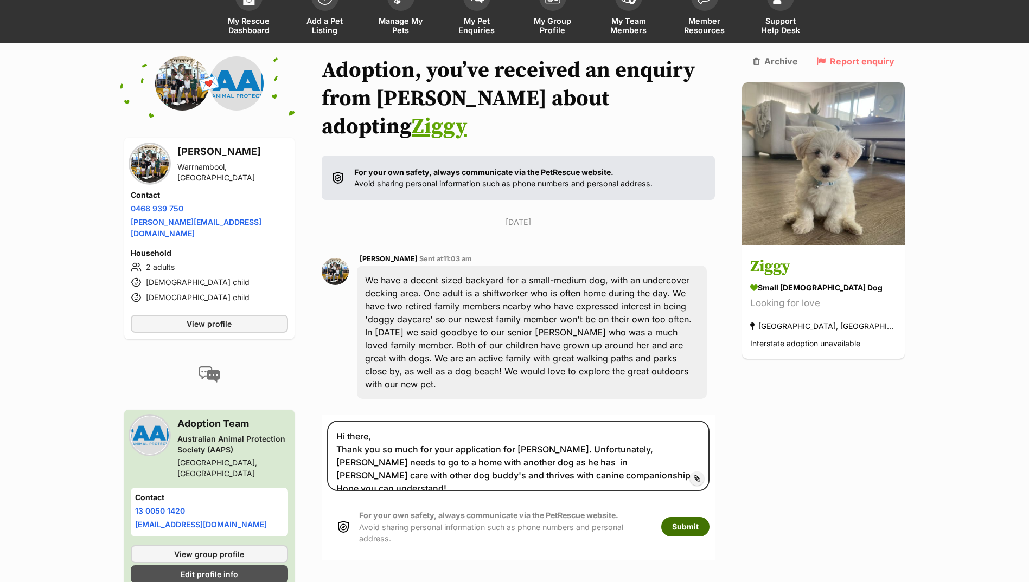
click at [704, 517] on button "Submit" at bounding box center [685, 527] width 48 height 20
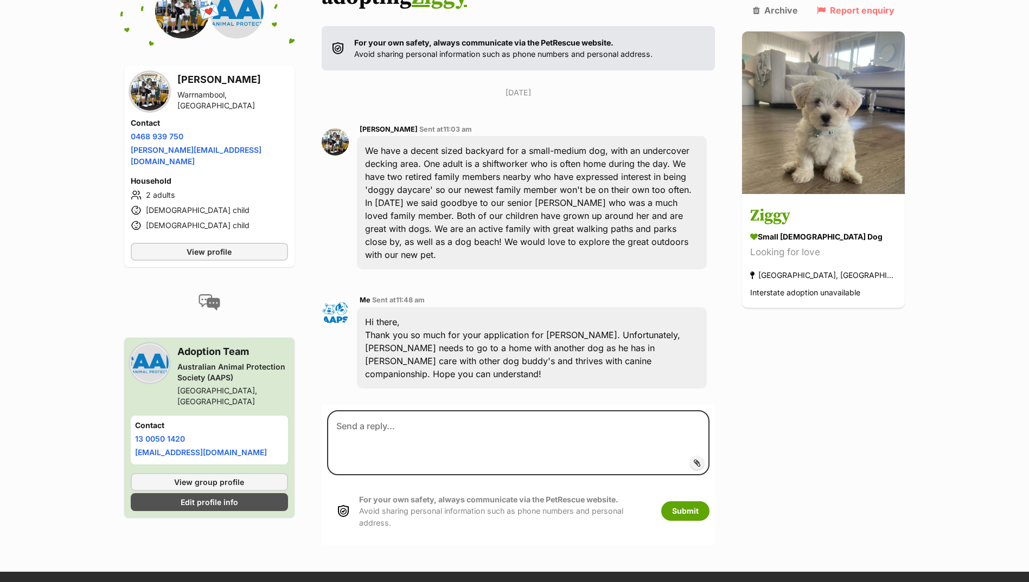
scroll to position [213, 0]
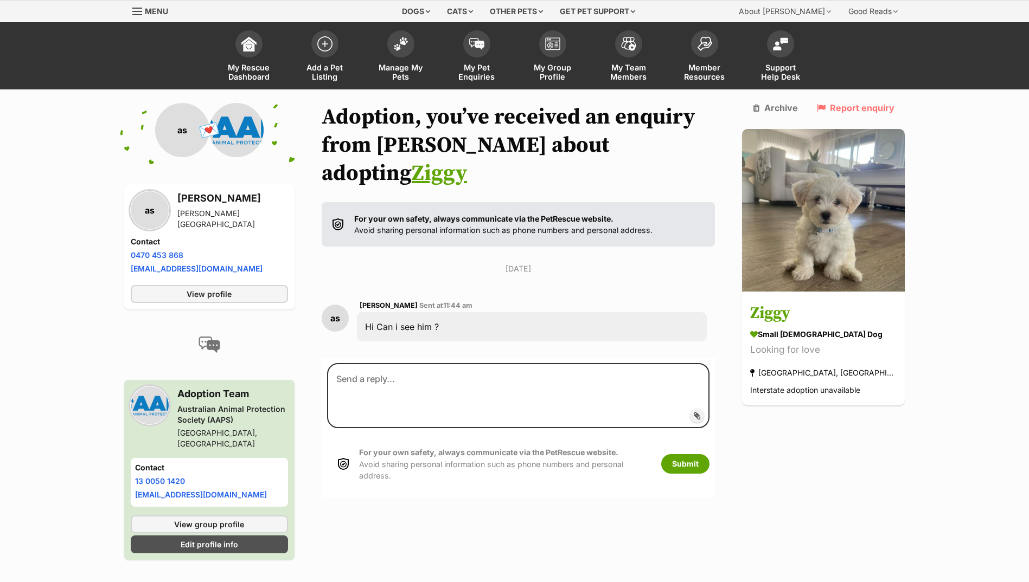
scroll to position [35, 0]
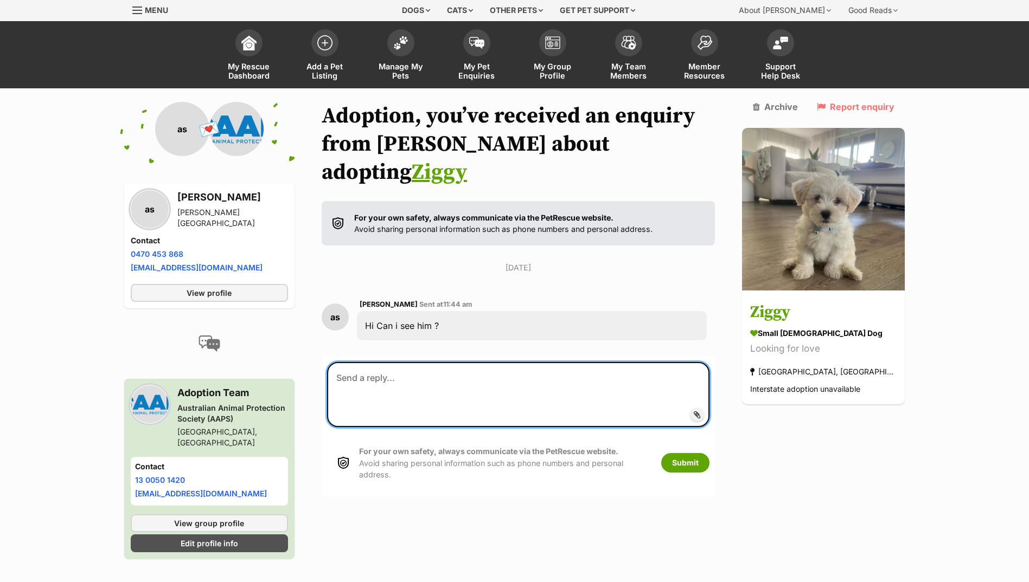
click at [359, 362] on textarea at bounding box center [518, 394] width 383 height 65
type textarea "Could you tell us a little but more about your lifestyle, home environment, wor…"
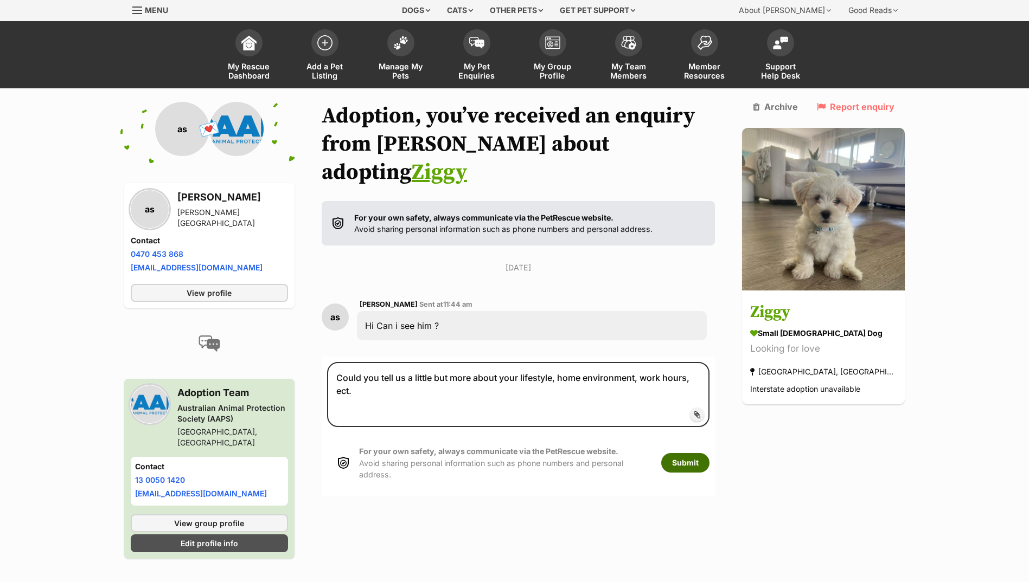
click at [709, 453] on button "Submit" at bounding box center [685, 463] width 48 height 20
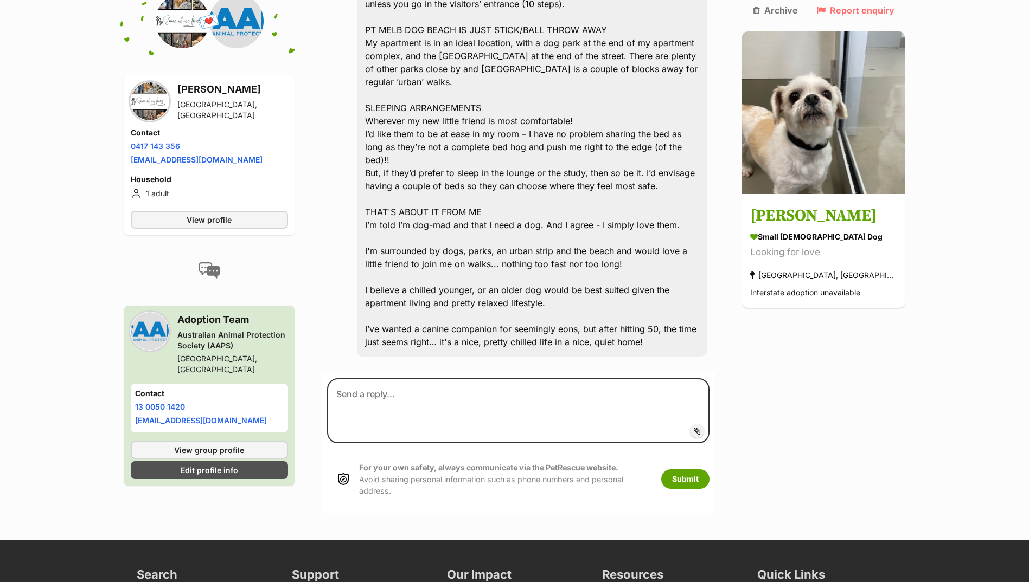
scroll to position [1039, 0]
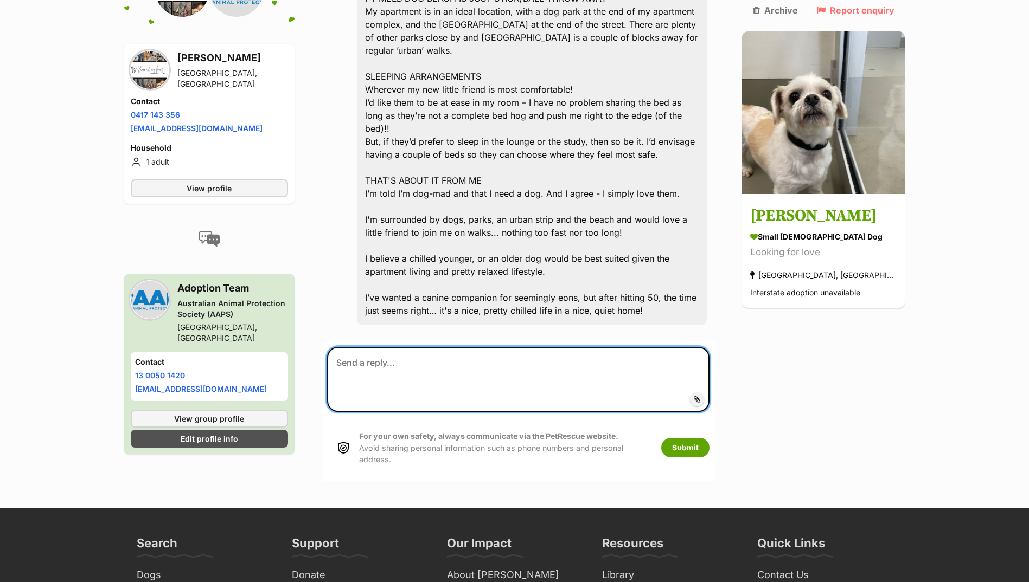
drag, startPoint x: 415, startPoint y: 281, endPoint x: 395, endPoint y: 292, distance: 23.3
click at [398, 347] on textarea at bounding box center [518, 379] width 383 height 65
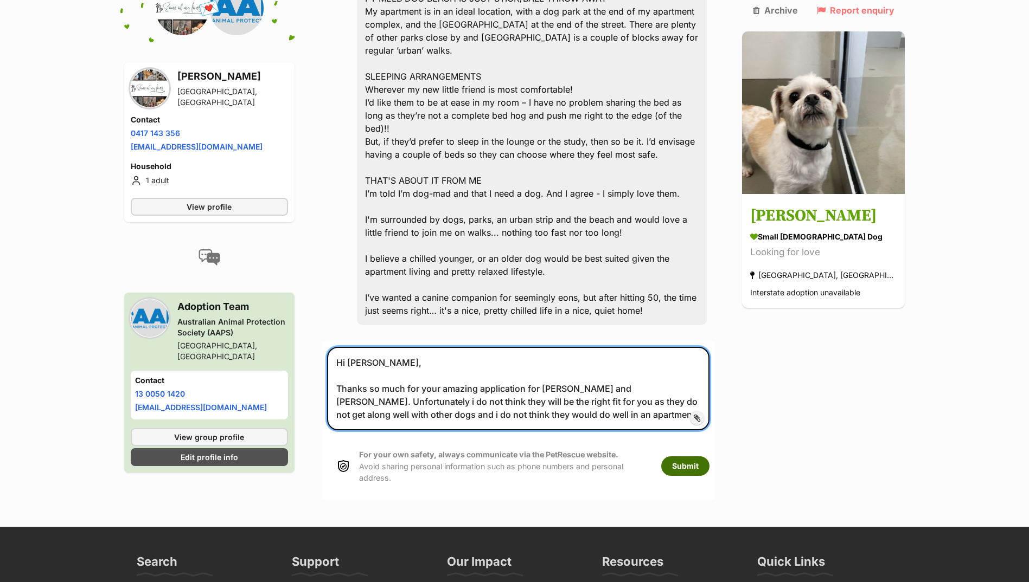
type textarea "Hi Kirsty, Thanks so much for your amazing application for Milo and Meeko. Unfo…"
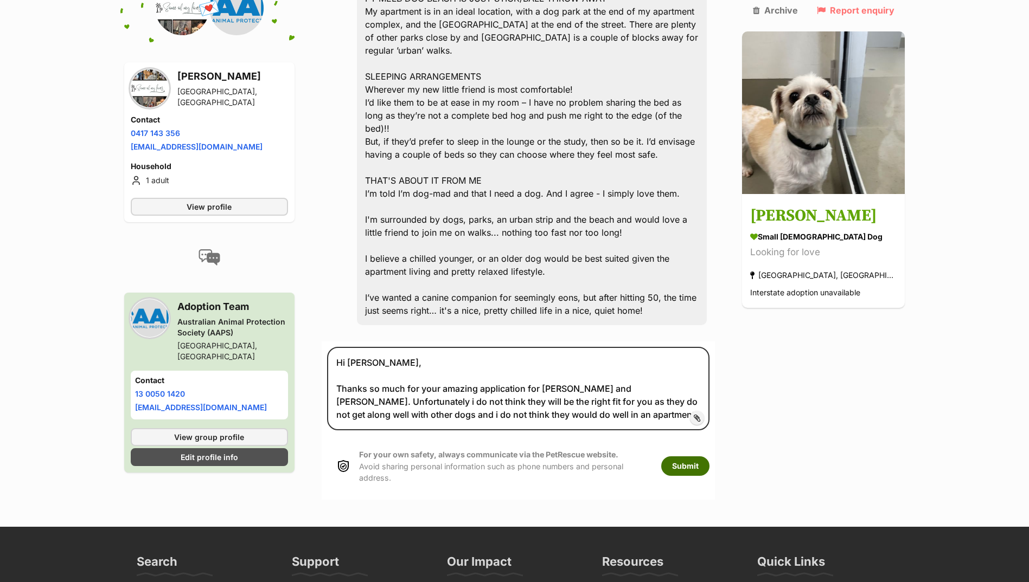
click at [701, 457] on button "Submit" at bounding box center [685, 467] width 48 height 20
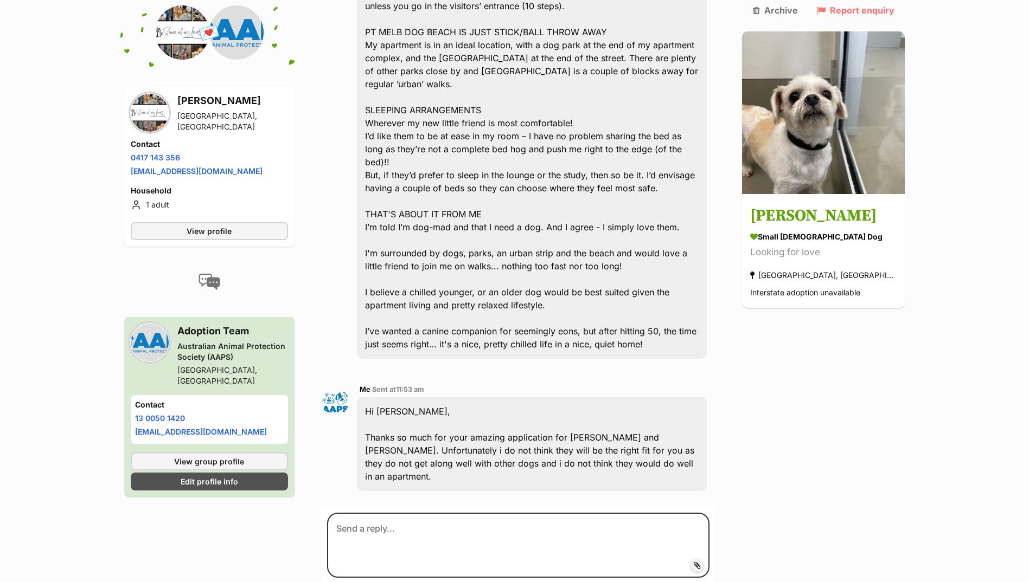
scroll to position [1052, 0]
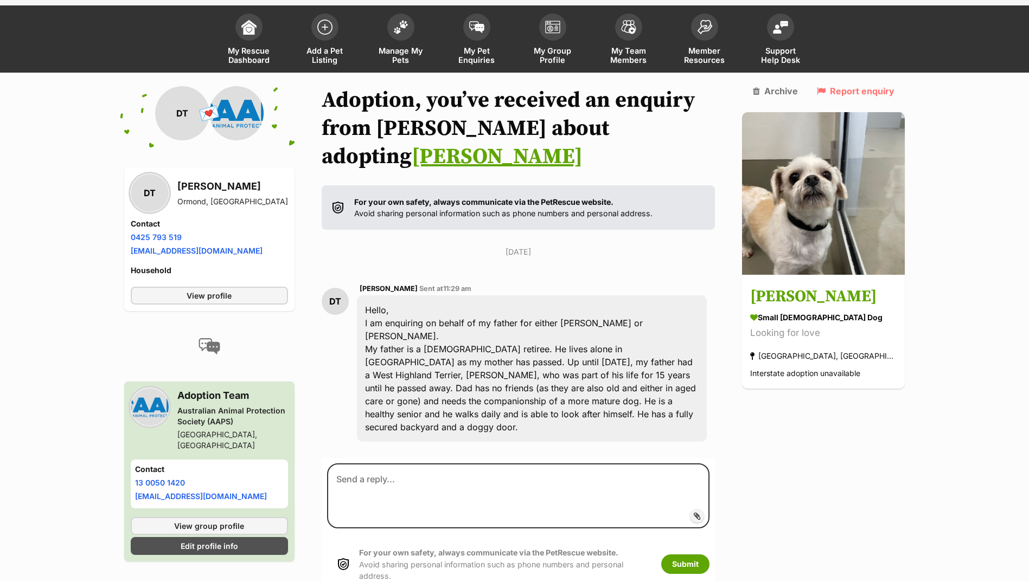
scroll to position [80, 0]
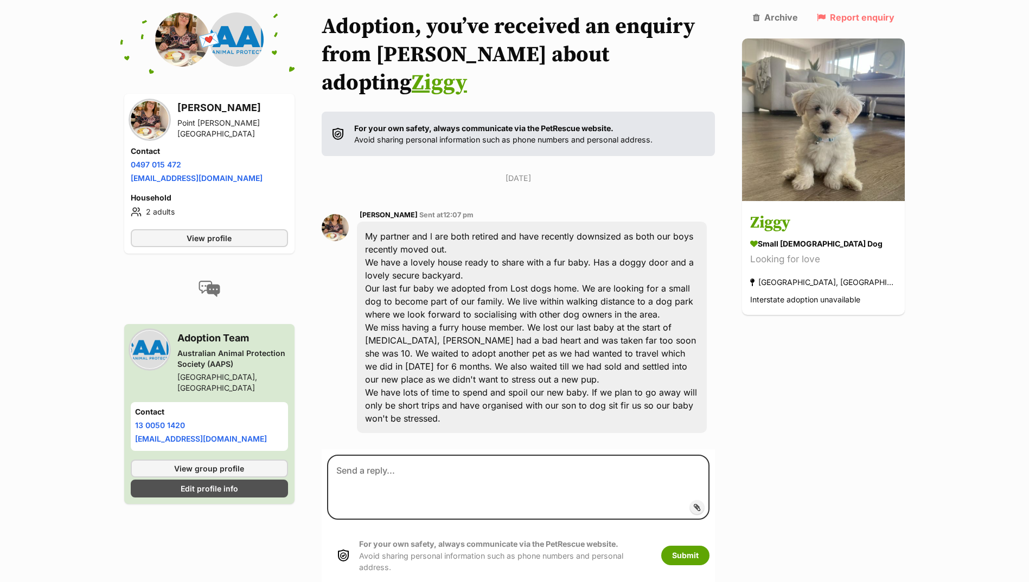
scroll to position [126, 0]
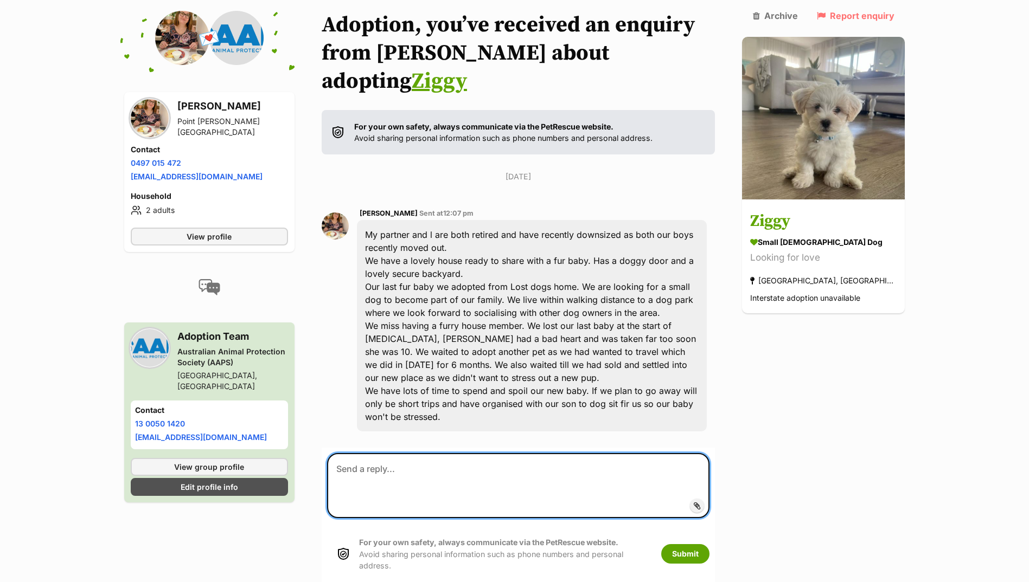
paste textarea "Hi there, Thank you so much for your application for Ziggy. Unfortunately, Zigg…"
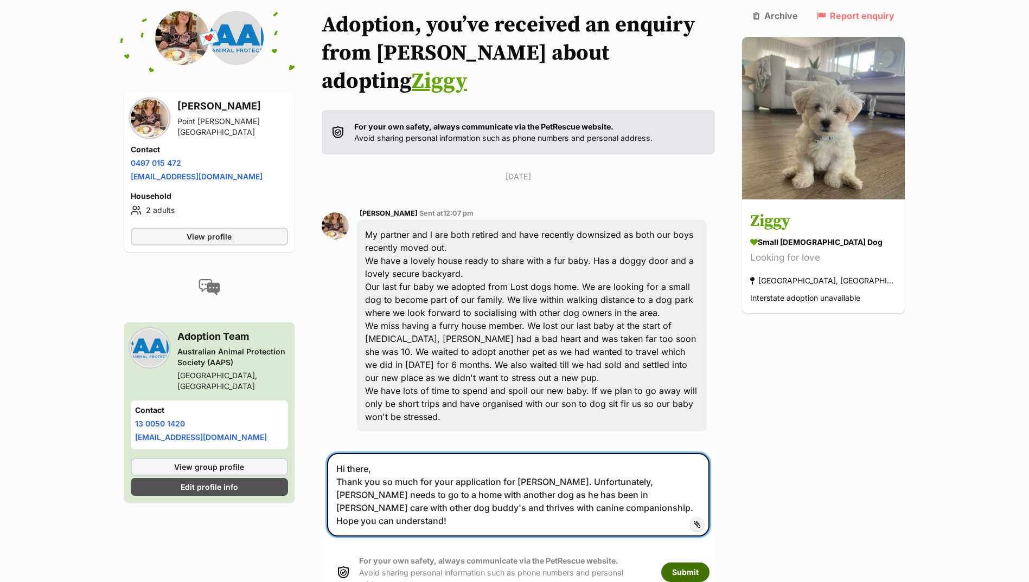
type textarea "Hi there, Thank you so much for your application for Ziggy. Unfortunately, Zigg…"
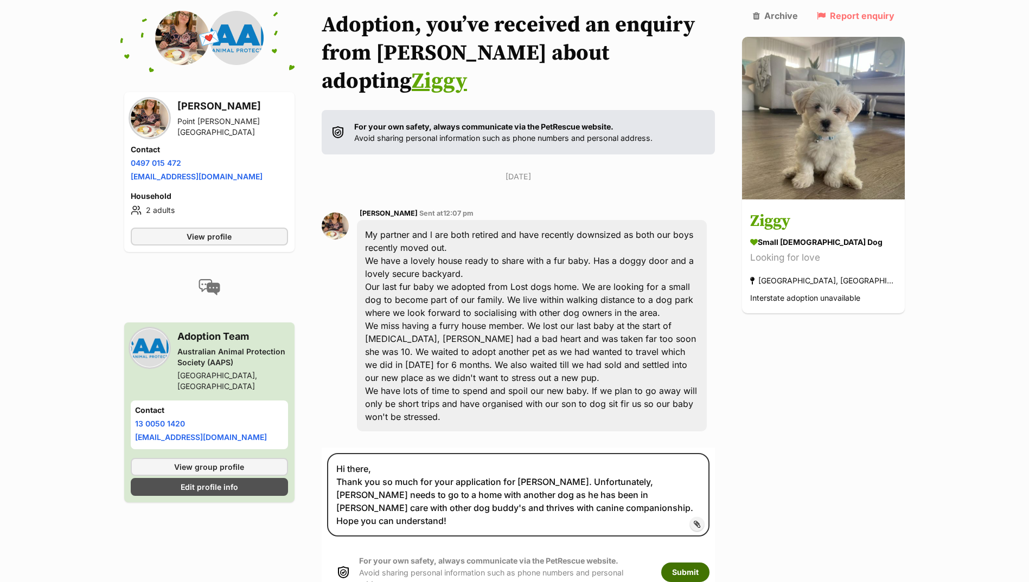
click at [696, 563] on button "Submit" at bounding box center [685, 573] width 48 height 20
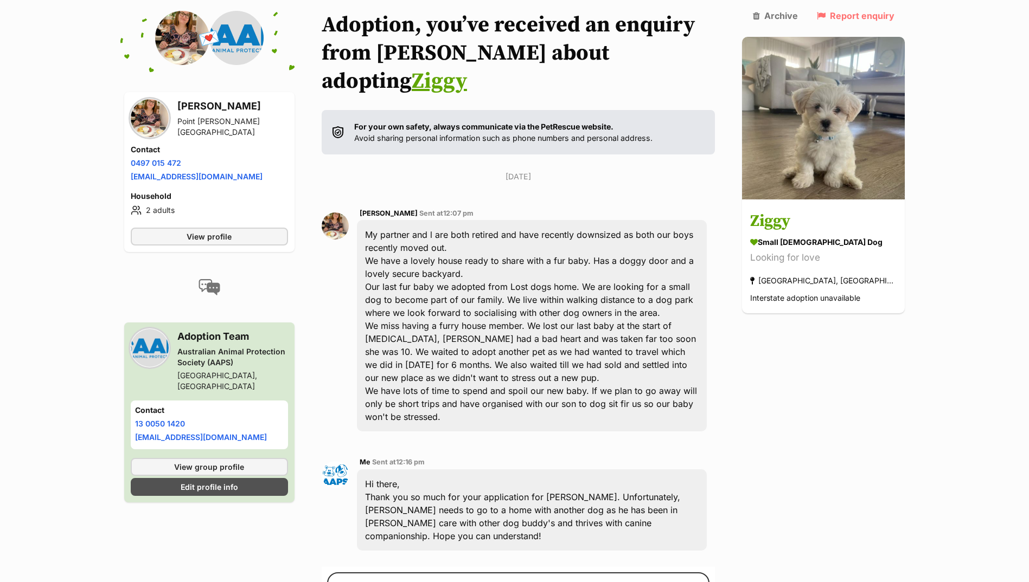
drag, startPoint x: 198, startPoint y: 155, endPoint x: 191, endPoint y: 155, distance: 7.1
click at [198, 155] on div "Contact Phone number Phone number [PHONE_NUMBER] Email address [EMAIL_ADDRESS][…" at bounding box center [209, 164] width 157 height 40
